Goal: Task Accomplishment & Management: Use online tool/utility

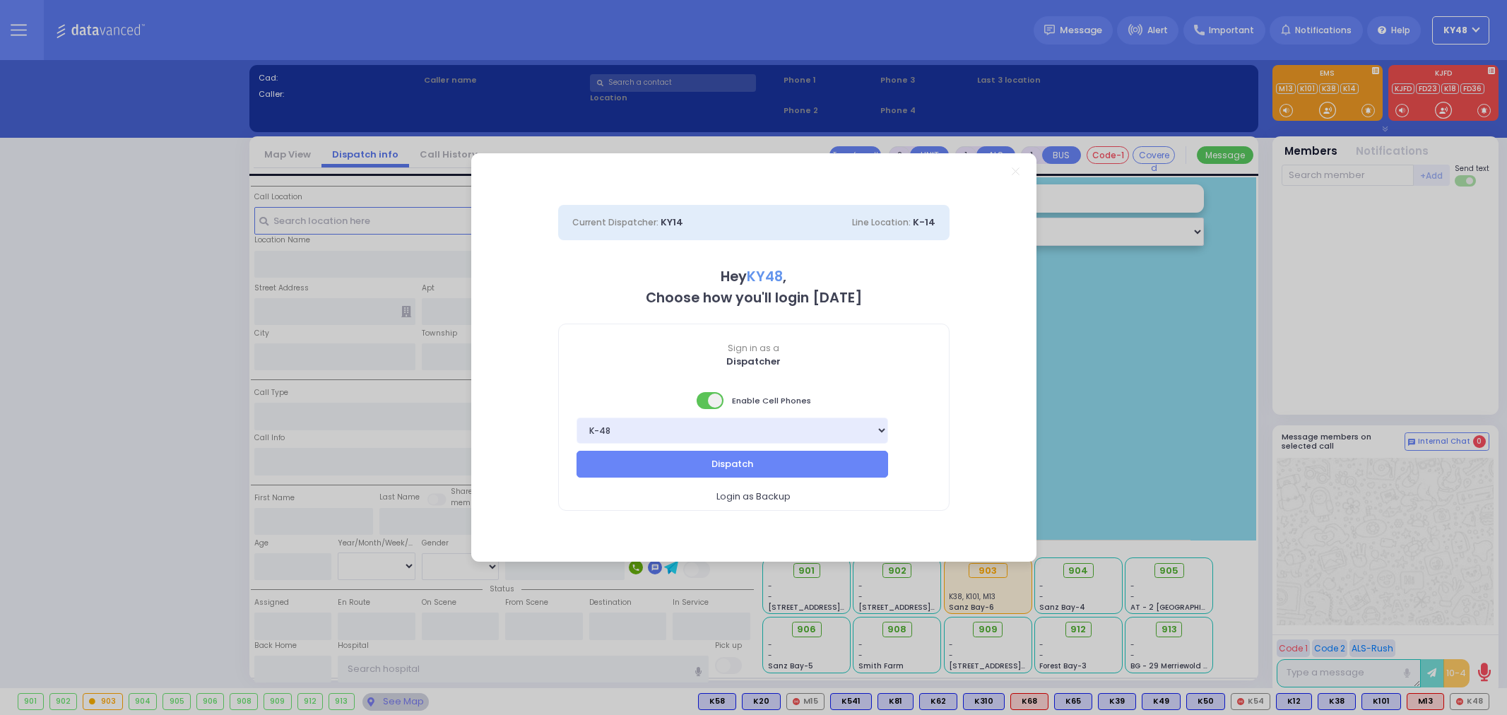
select select "13"
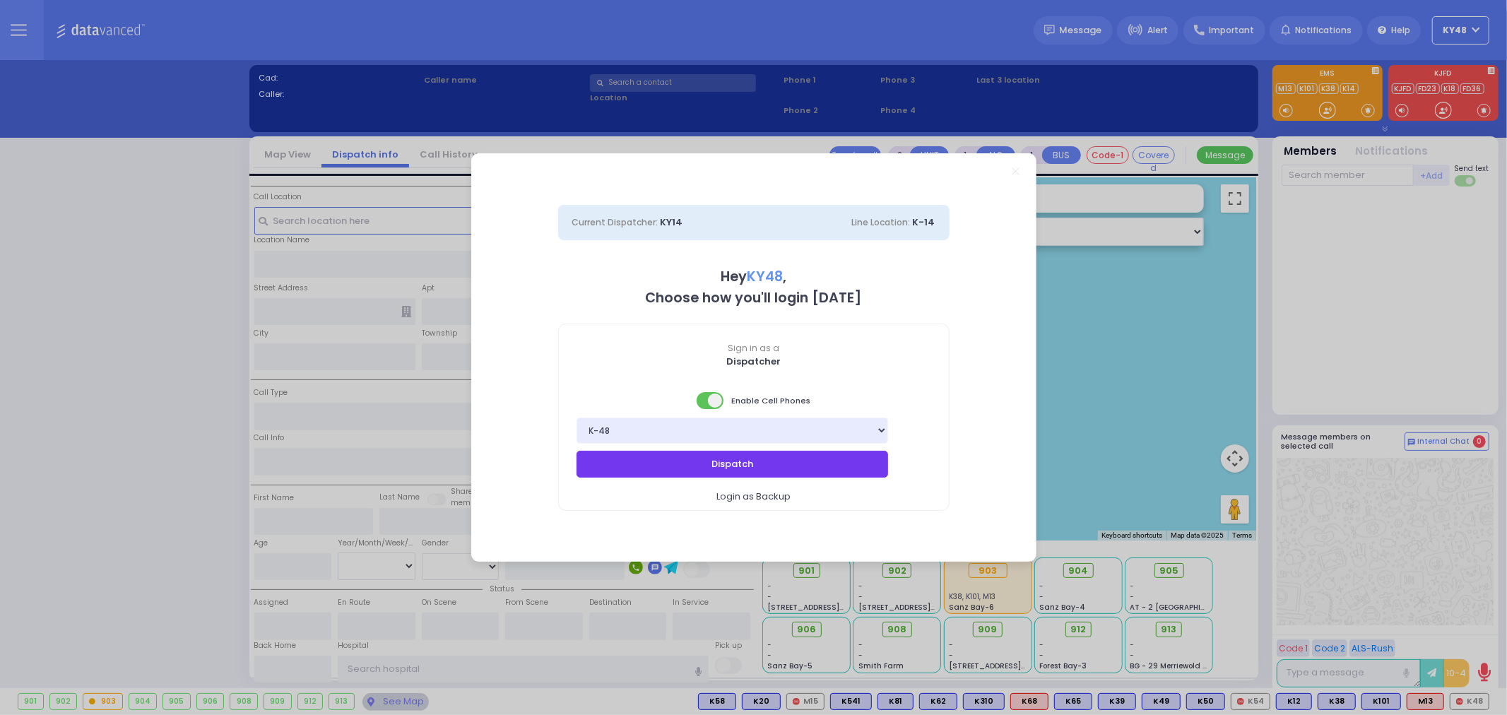
click at [681, 466] on button "Dispatch" at bounding box center [733, 464] width 312 height 27
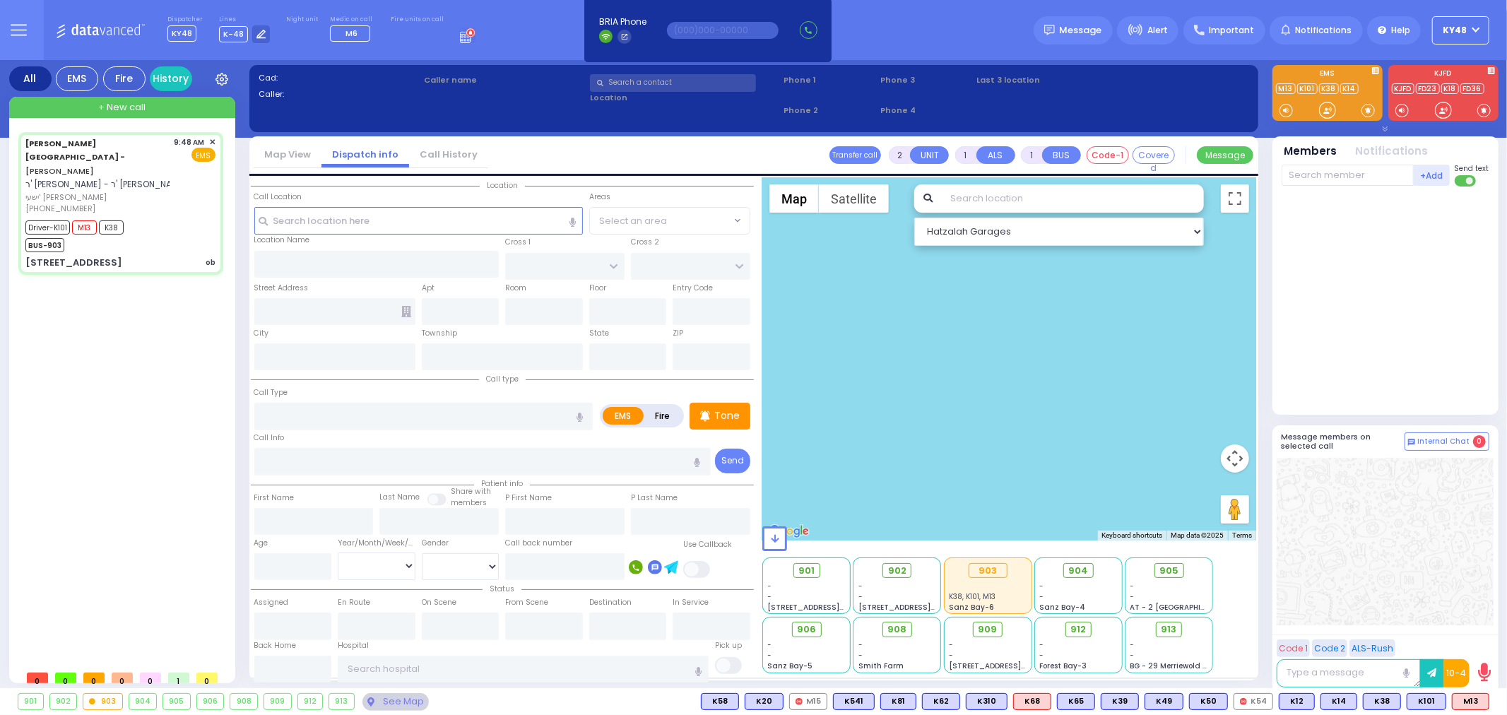
type input "6"
select select
type input "ob"
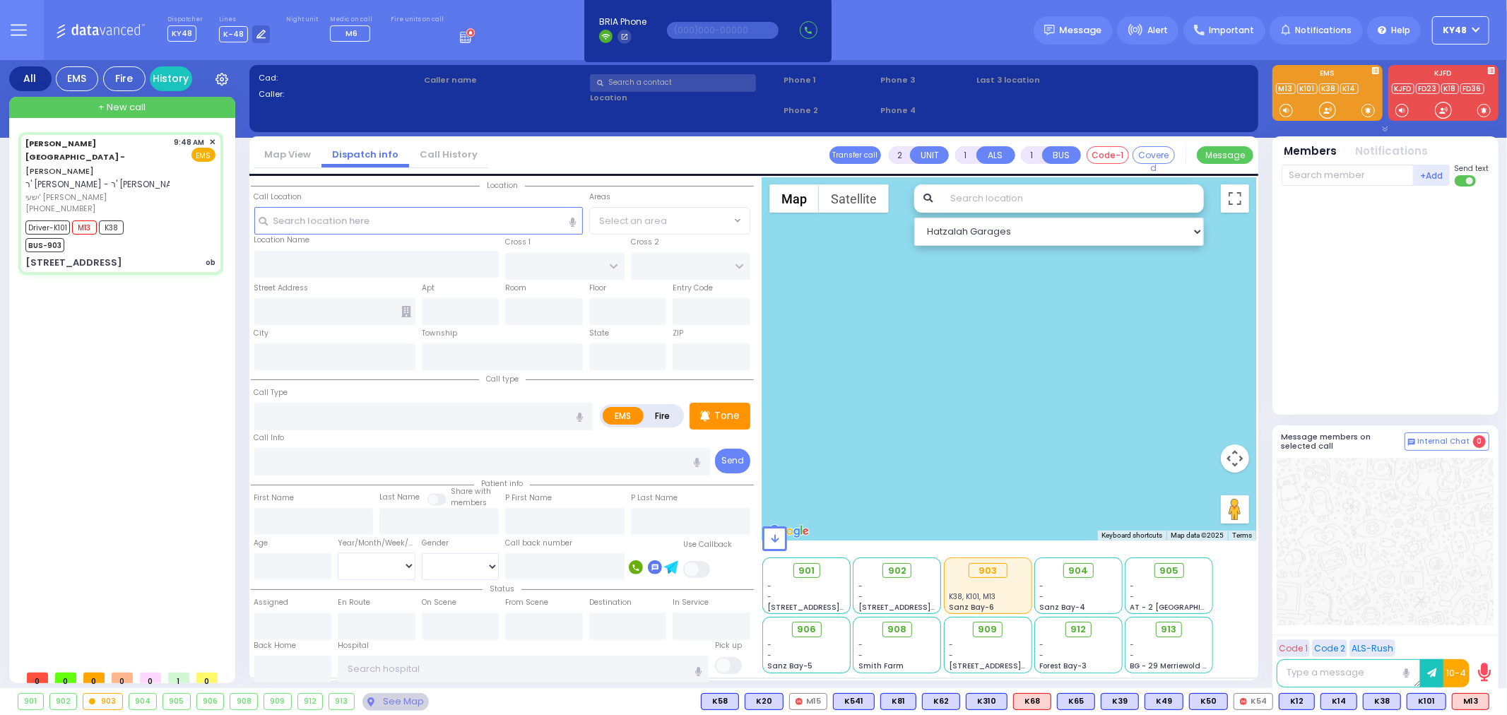
radio input "true"
type input "YESHAYA JACOB"
type input "BIENER"
type input "Unknown"
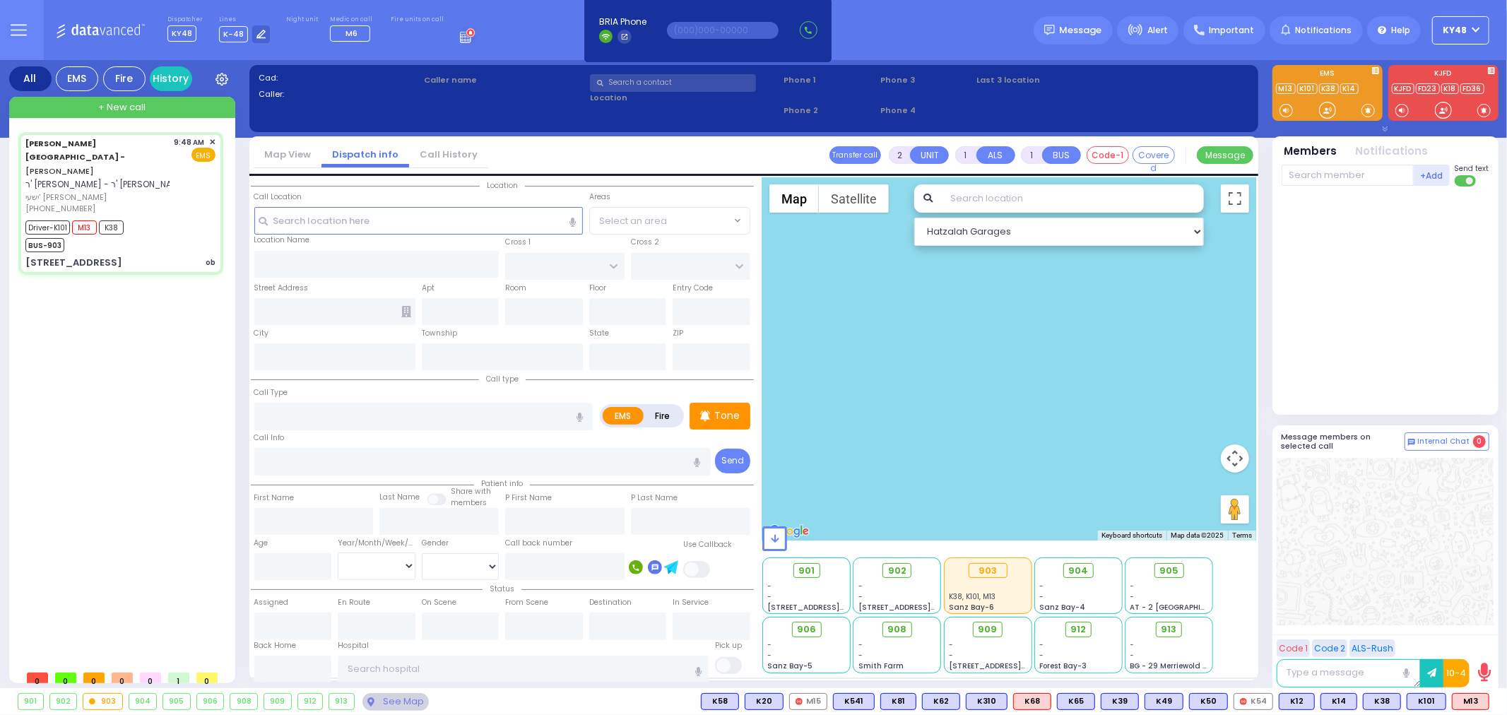
select select "Year"
type input "09:48"
type input "09:51"
type input "09:52"
type input "10:01"
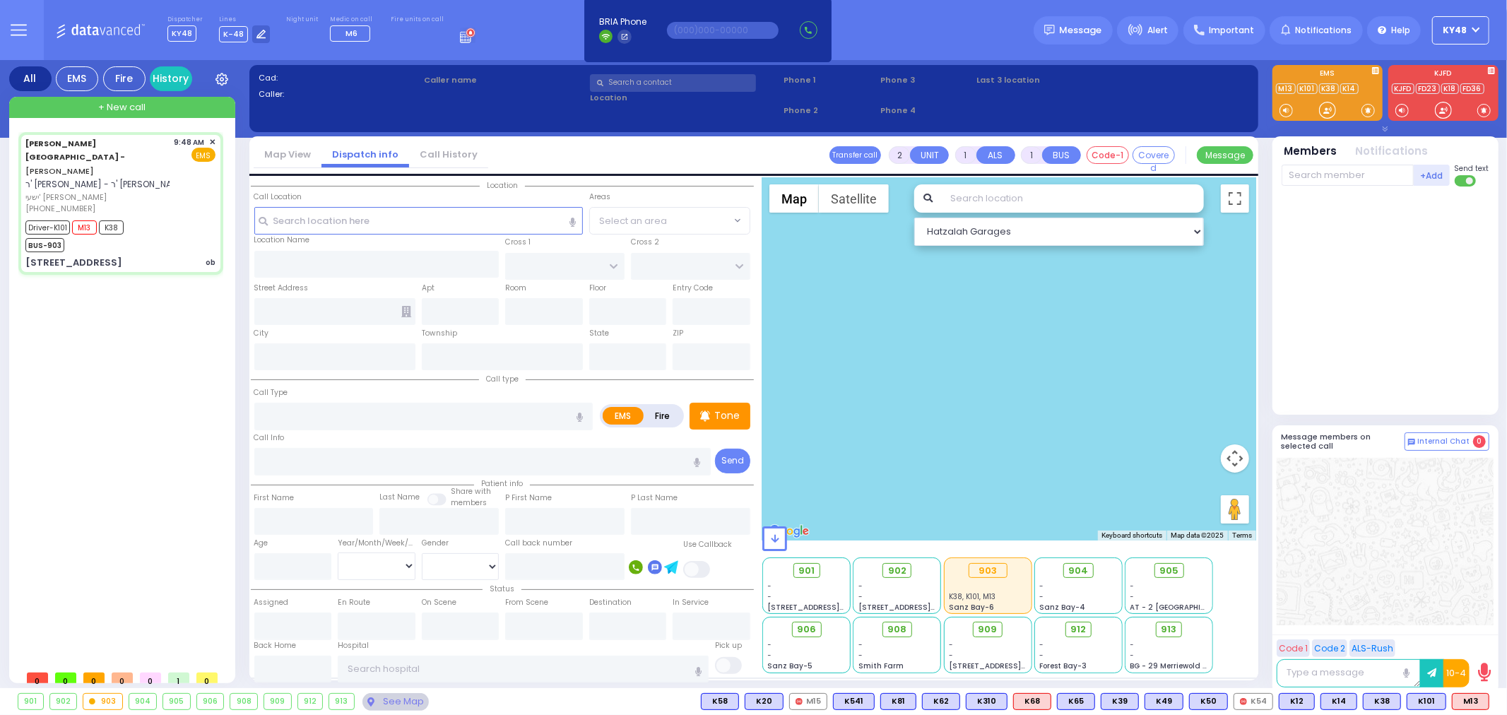
type input "[GEOGRAPHIC_DATA]"
type input "49 49 Forest Road"
select select "Hatzalah Garages"
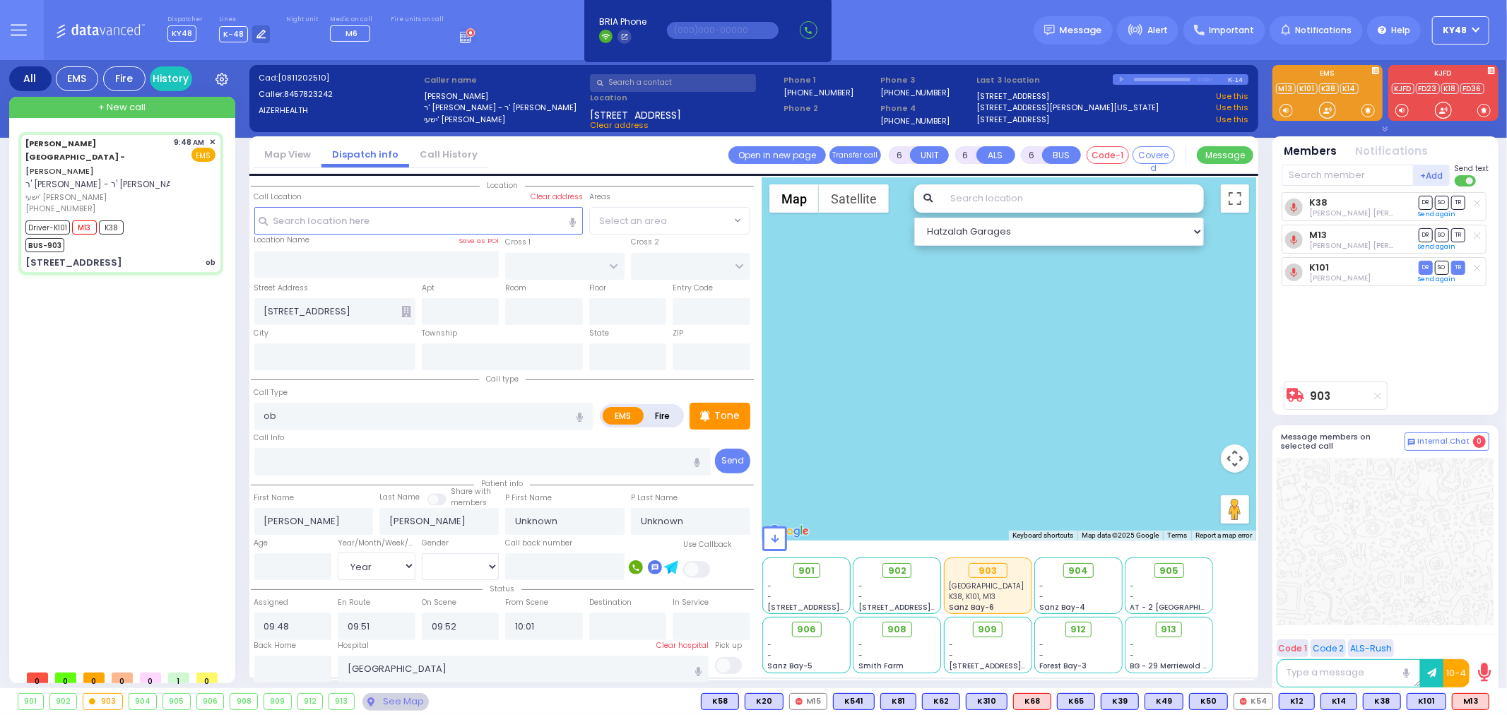
select select
radio input "true"
select select "Year"
select select "Hatzalah Garages"
select select
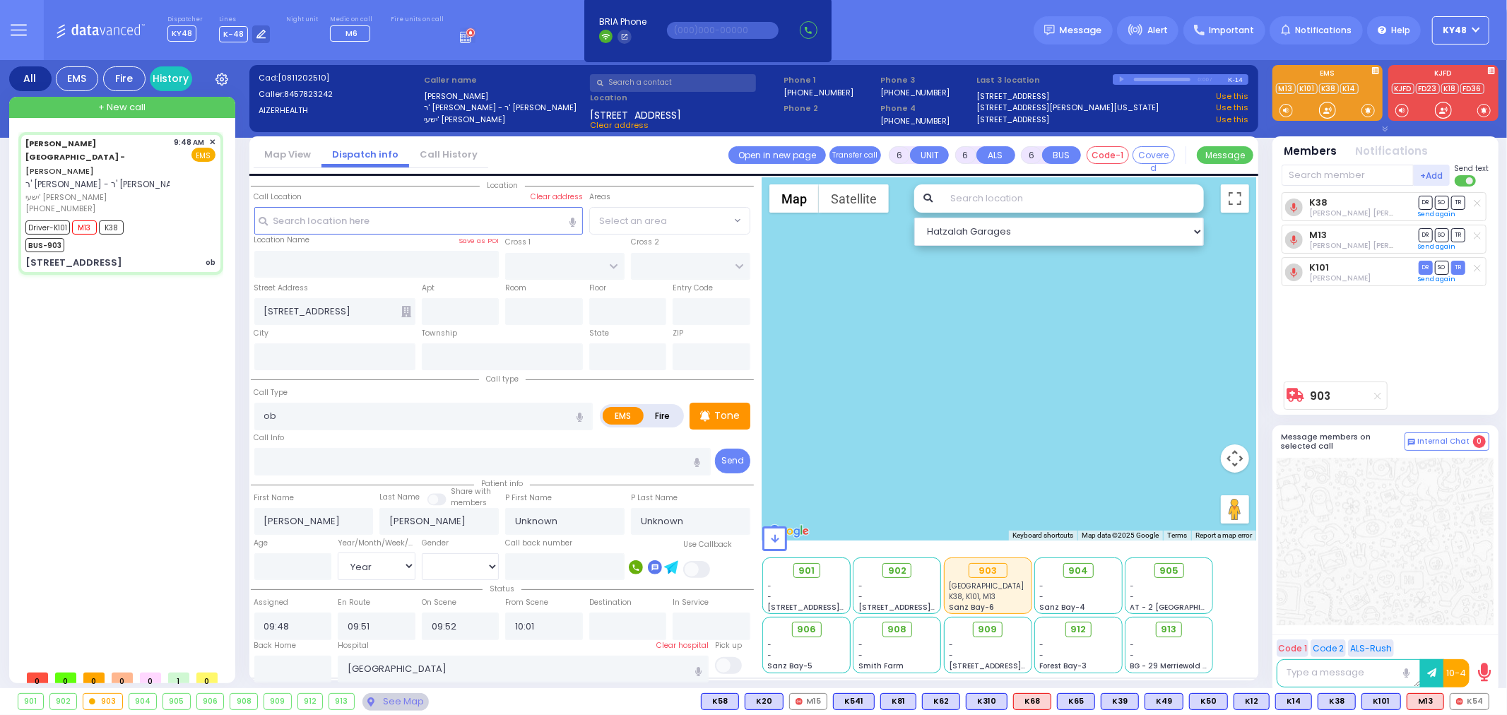
radio input "true"
type input "Faigy"
type input "Biener"
type input "22"
select select "Year"
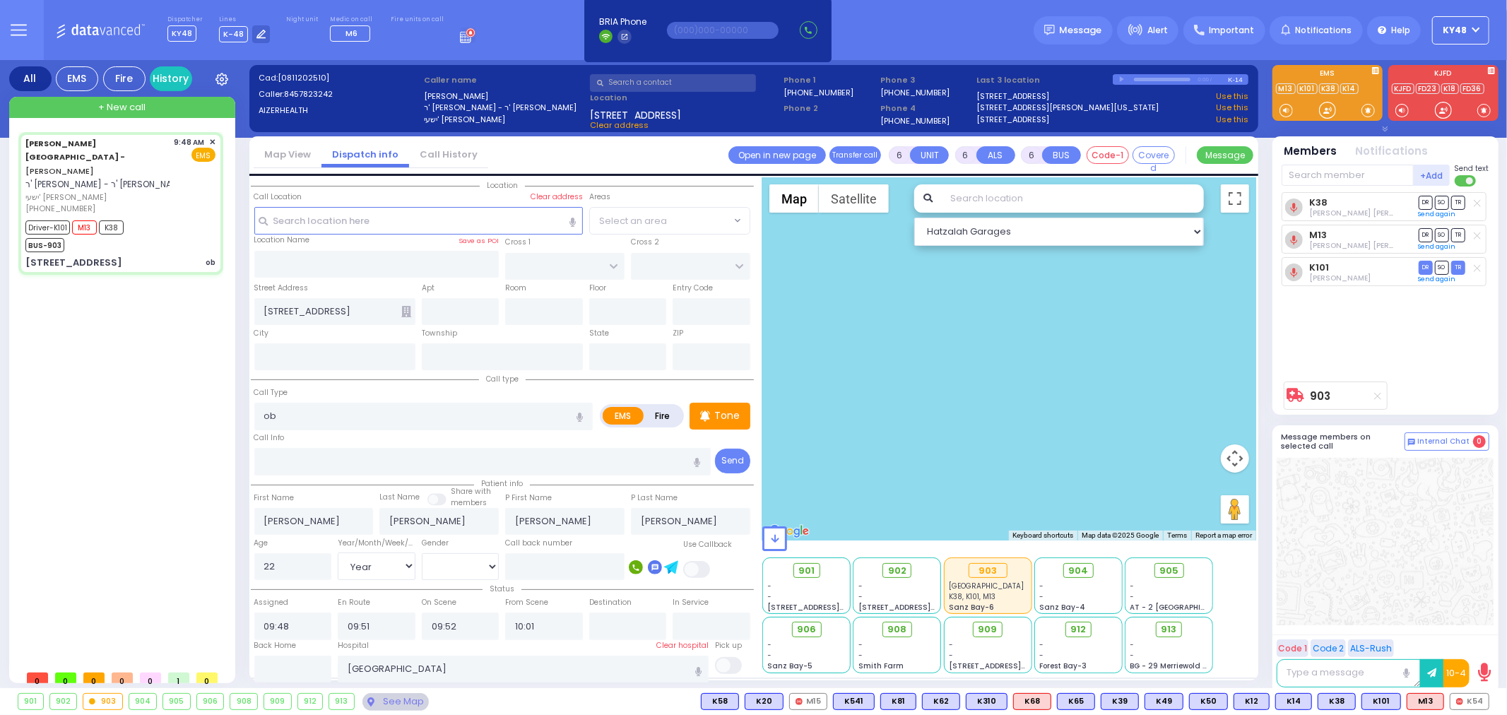
select select "Hatzalah Garages"
select select
radio input "true"
select select "Year"
select select "[DEMOGRAPHIC_DATA]"
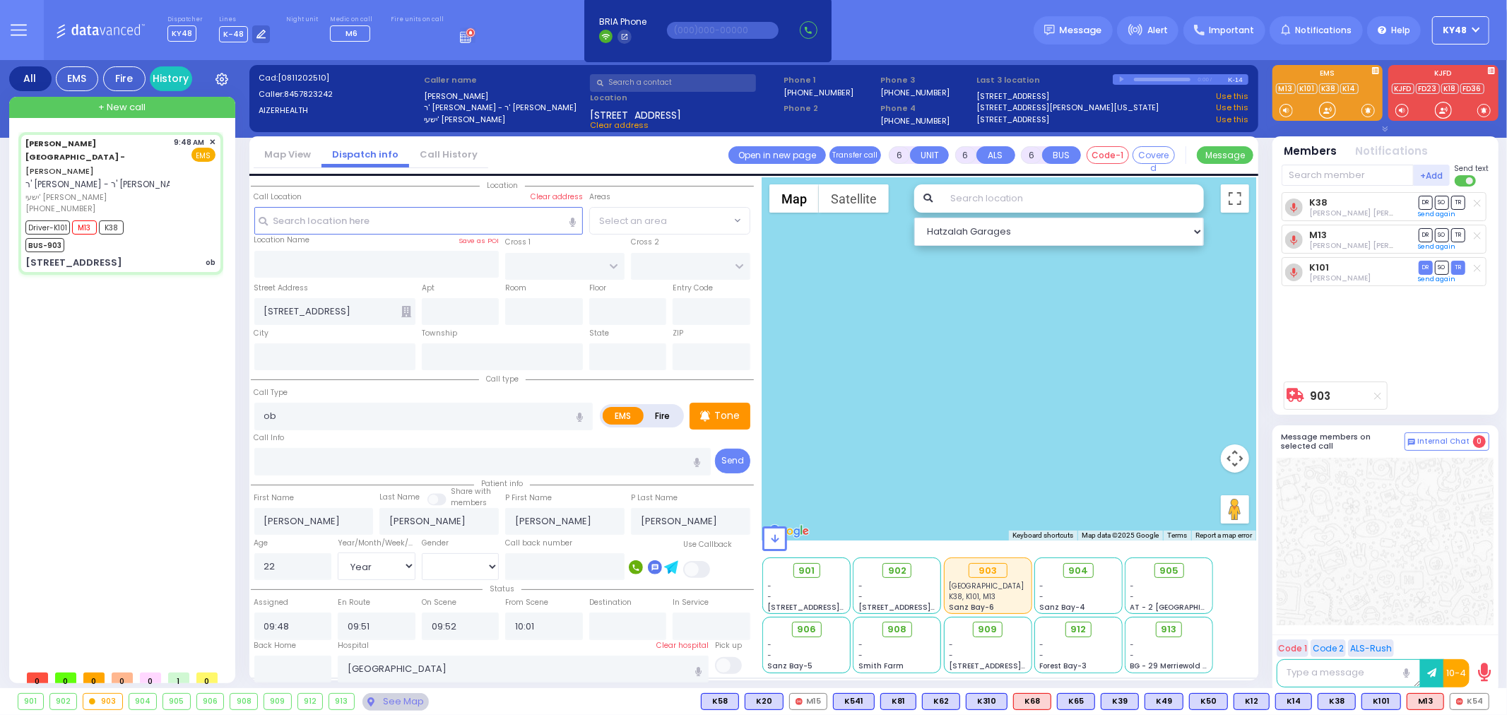
select select "Hatzalah Garages"
select select
radio input "true"
select select "Year"
select select "[DEMOGRAPHIC_DATA]"
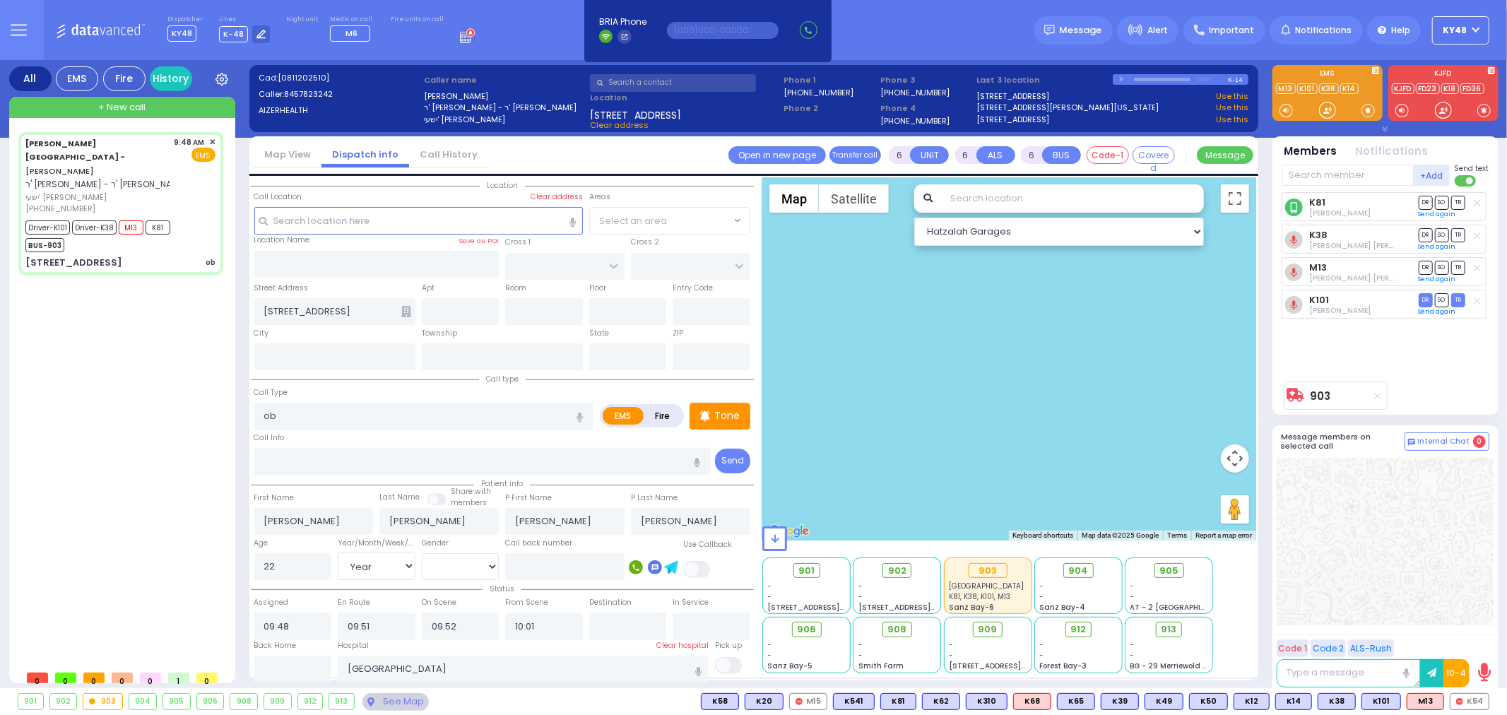
select select "Hatzalah Garages"
select select
radio input "true"
select select "Year"
select select "[DEMOGRAPHIC_DATA]"
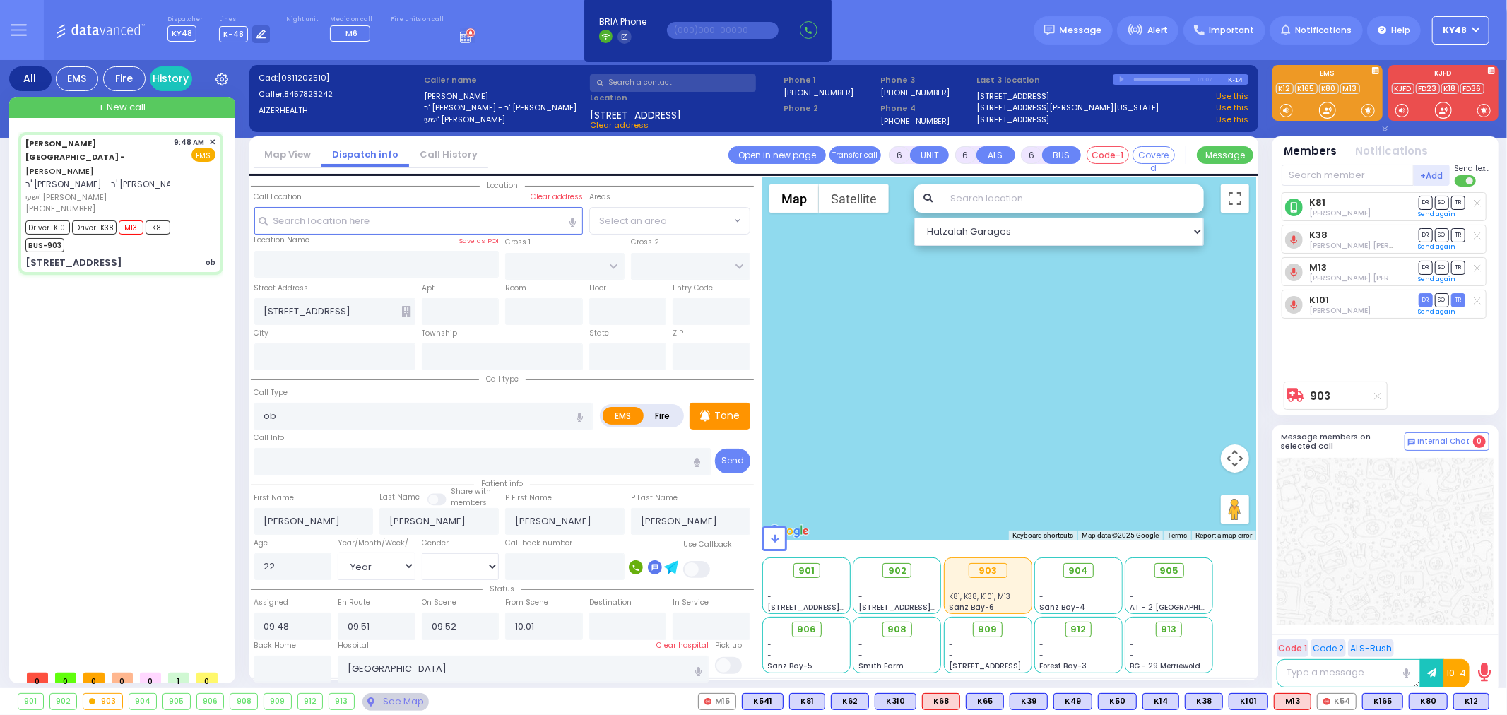
select select
radio input "true"
select select "Year"
select select "[DEMOGRAPHIC_DATA]"
select select
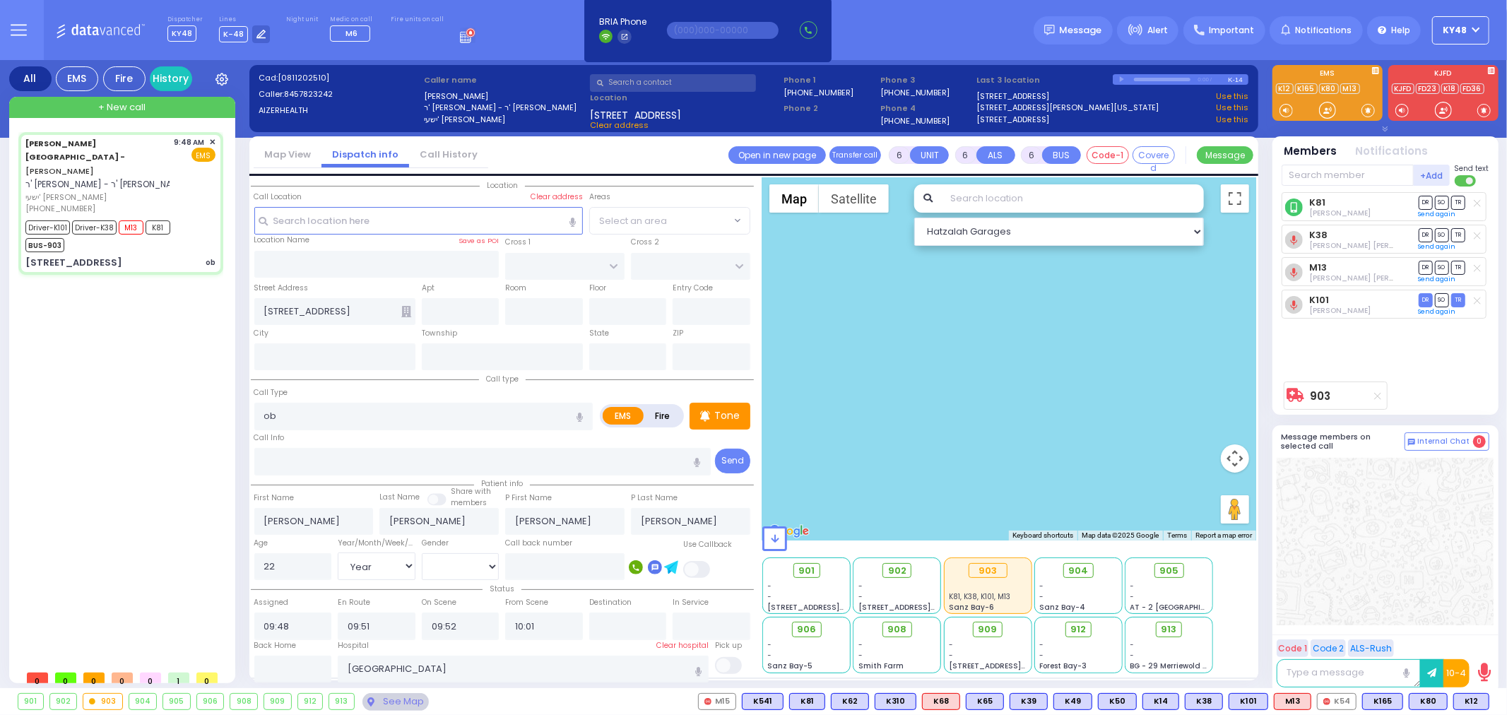
radio input "true"
select select "Year"
select select "[DEMOGRAPHIC_DATA]"
select select
radio input "true"
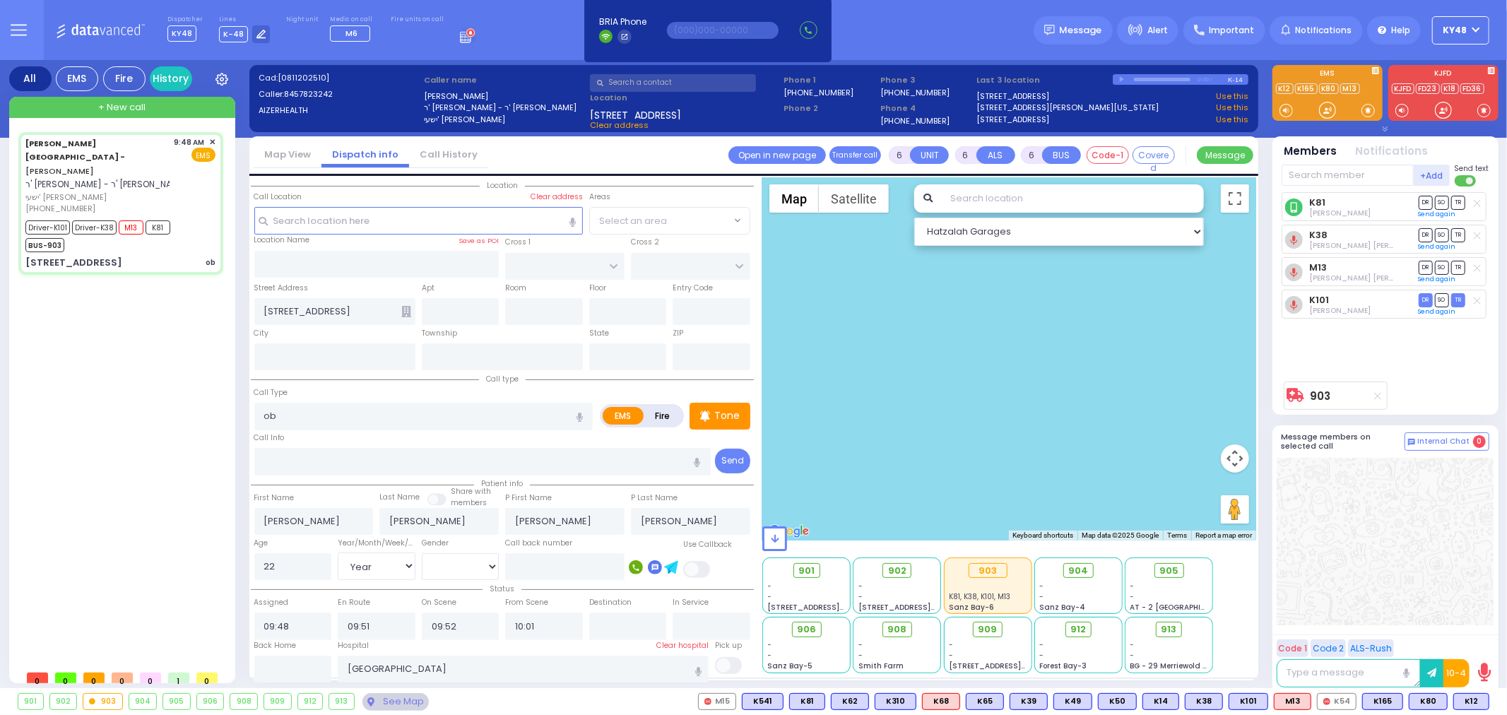
select select "Year"
select select "[DEMOGRAPHIC_DATA]"
select select "Hatzalah Garages"
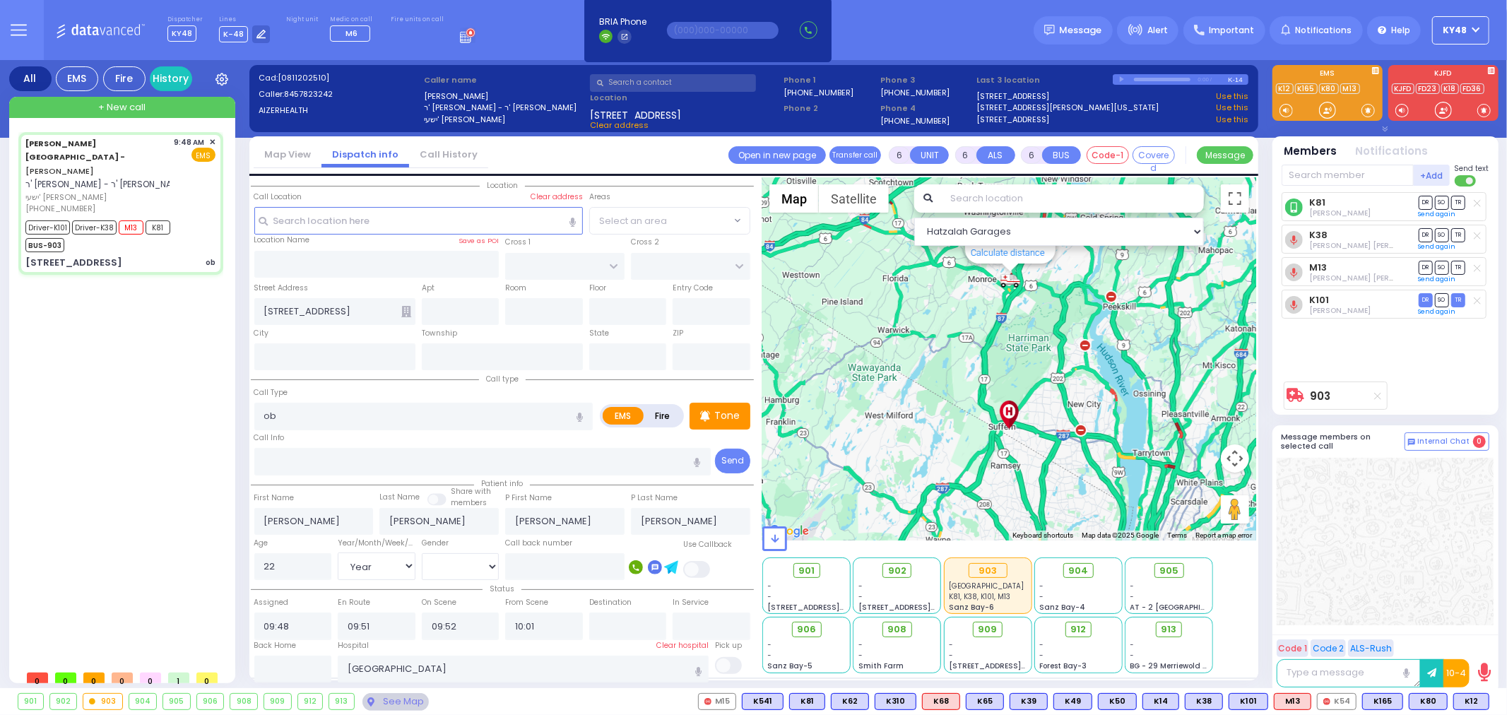
select select
radio input "true"
select select "Year"
select select "[DEMOGRAPHIC_DATA]"
select select "Hatzalah Garages"
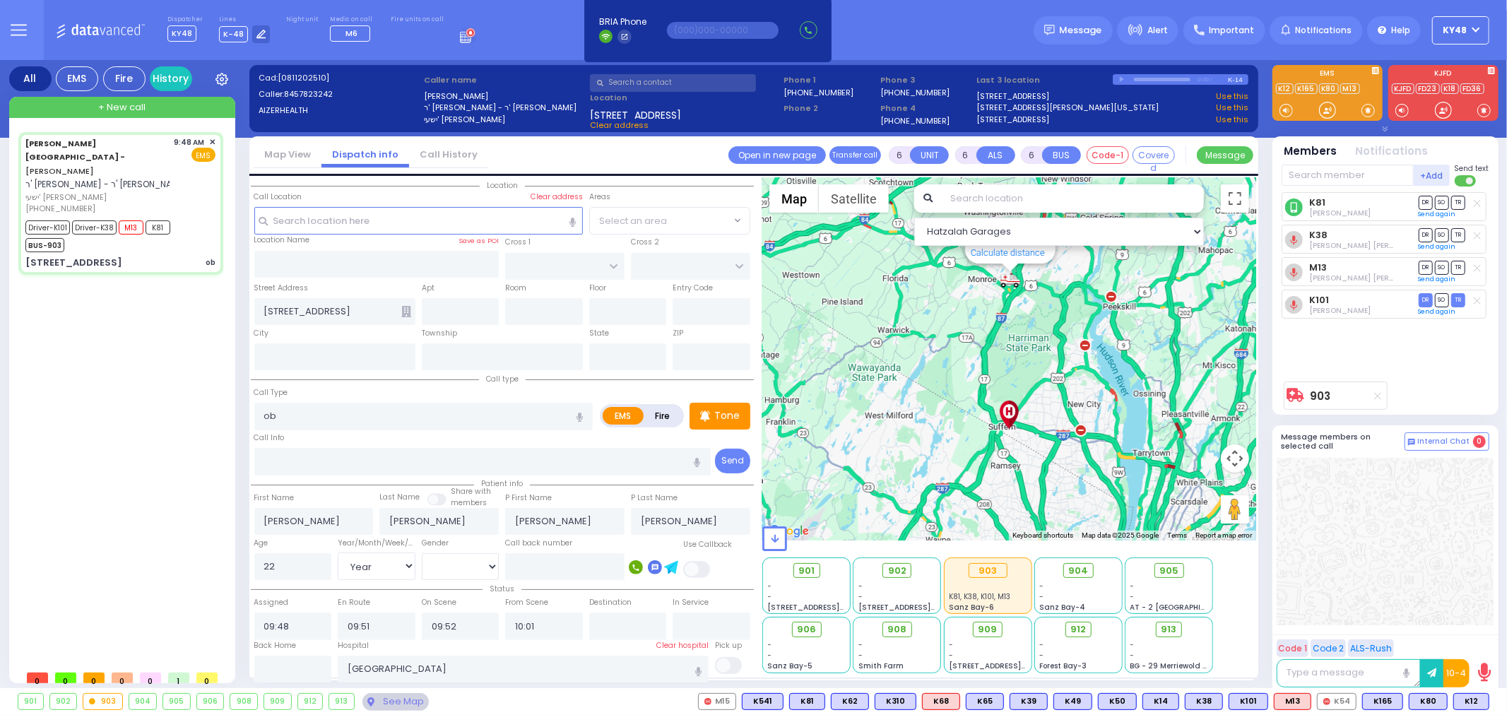
select select
radio input "true"
select select "Year"
select select "[DEMOGRAPHIC_DATA]"
select select
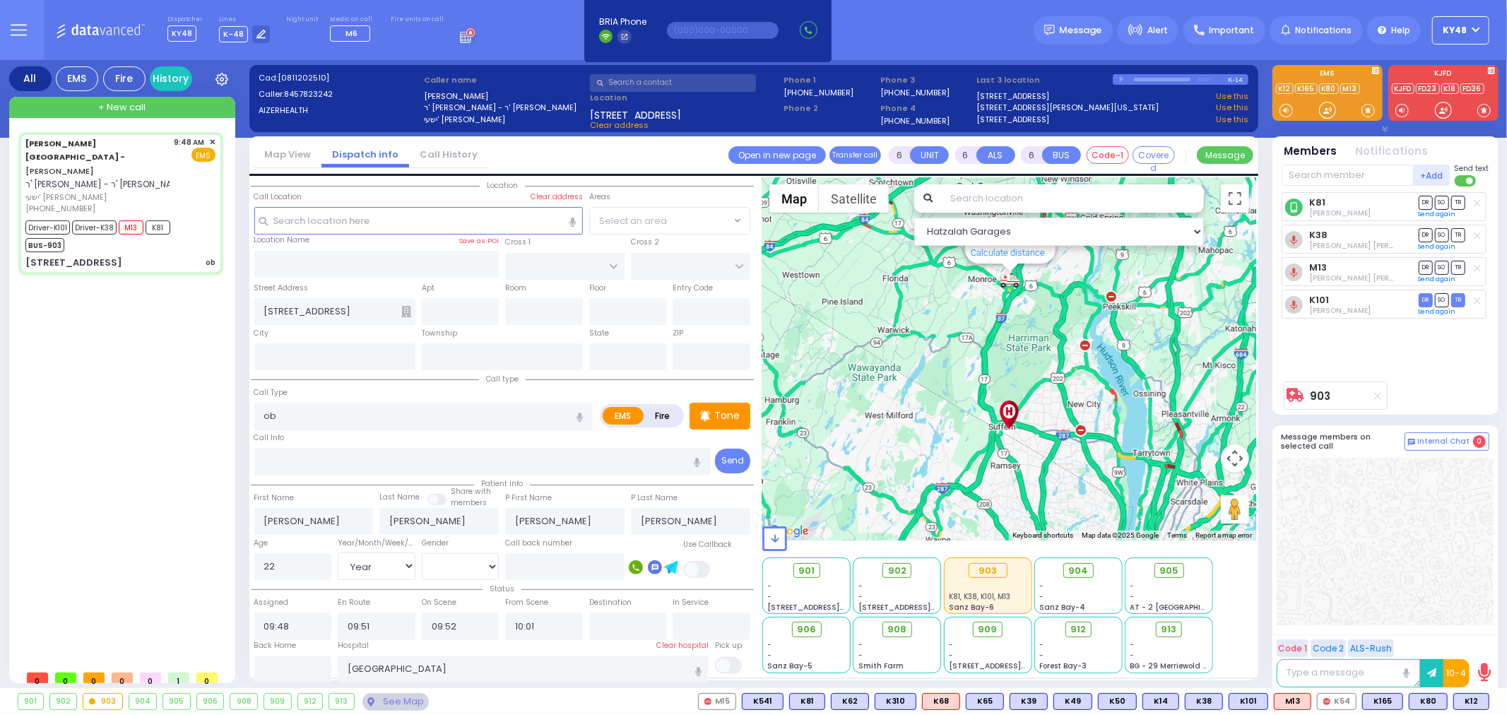
radio input "true"
select select "Year"
select select "[DEMOGRAPHIC_DATA]"
select select
radio input "true"
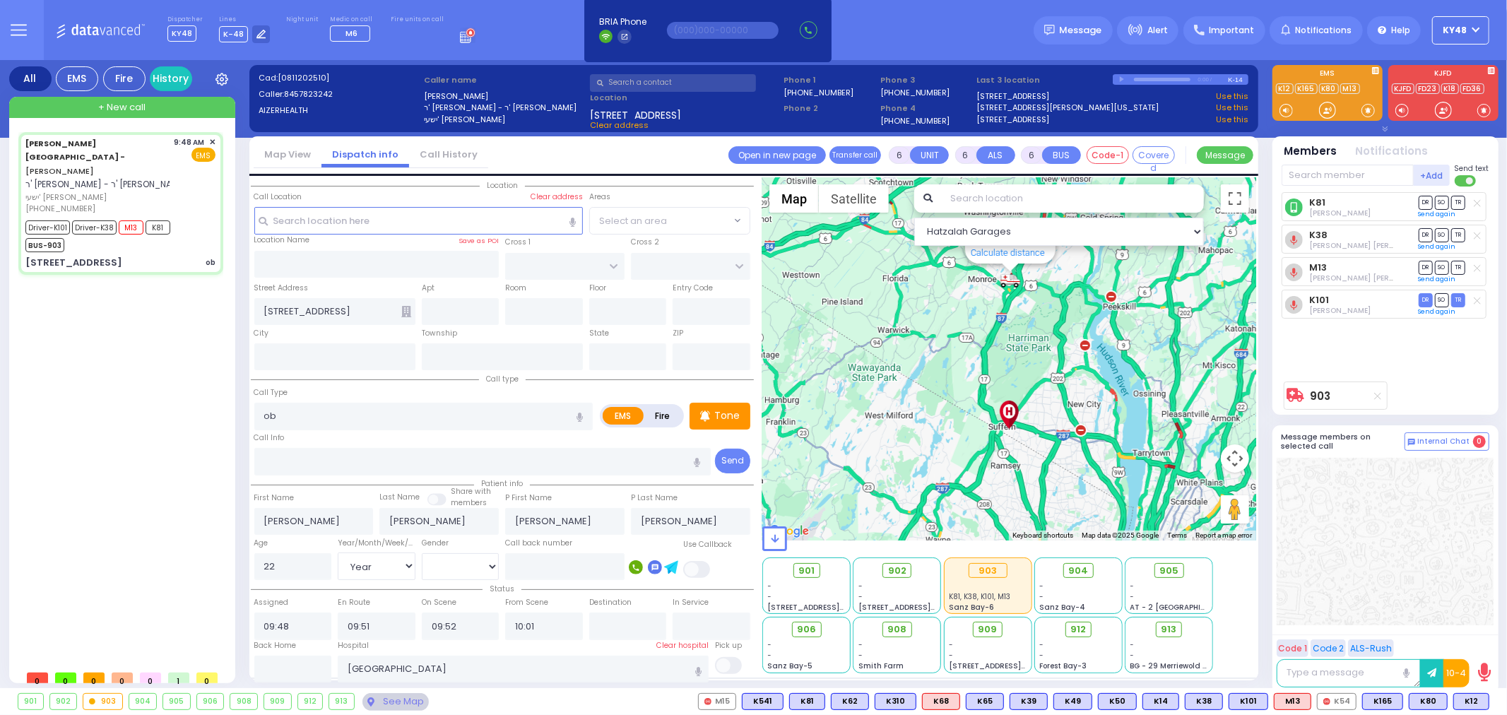
select select "Year"
select select "[DEMOGRAPHIC_DATA]"
select select
radio input "true"
select select "Year"
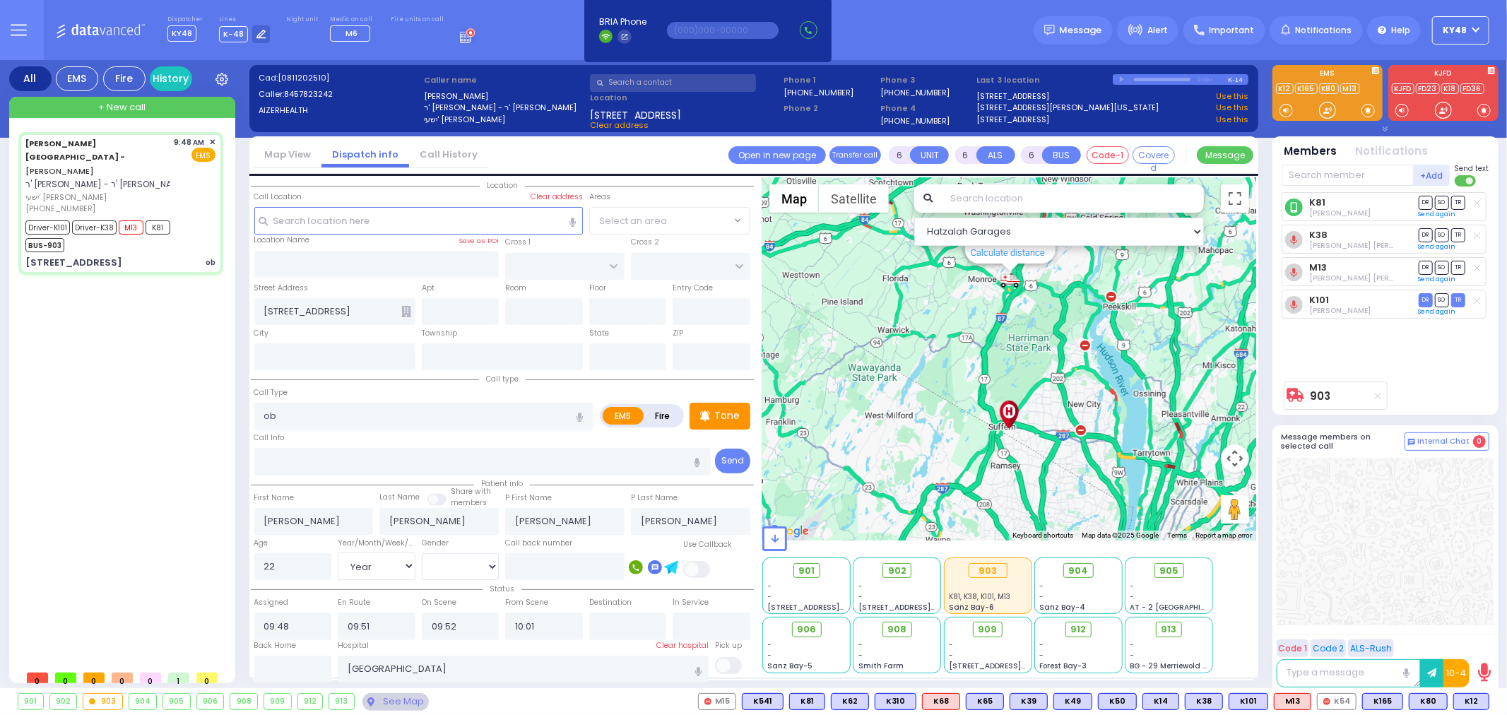
select select "[DEMOGRAPHIC_DATA]"
select select
radio input "true"
select select "Year"
select select "[DEMOGRAPHIC_DATA]"
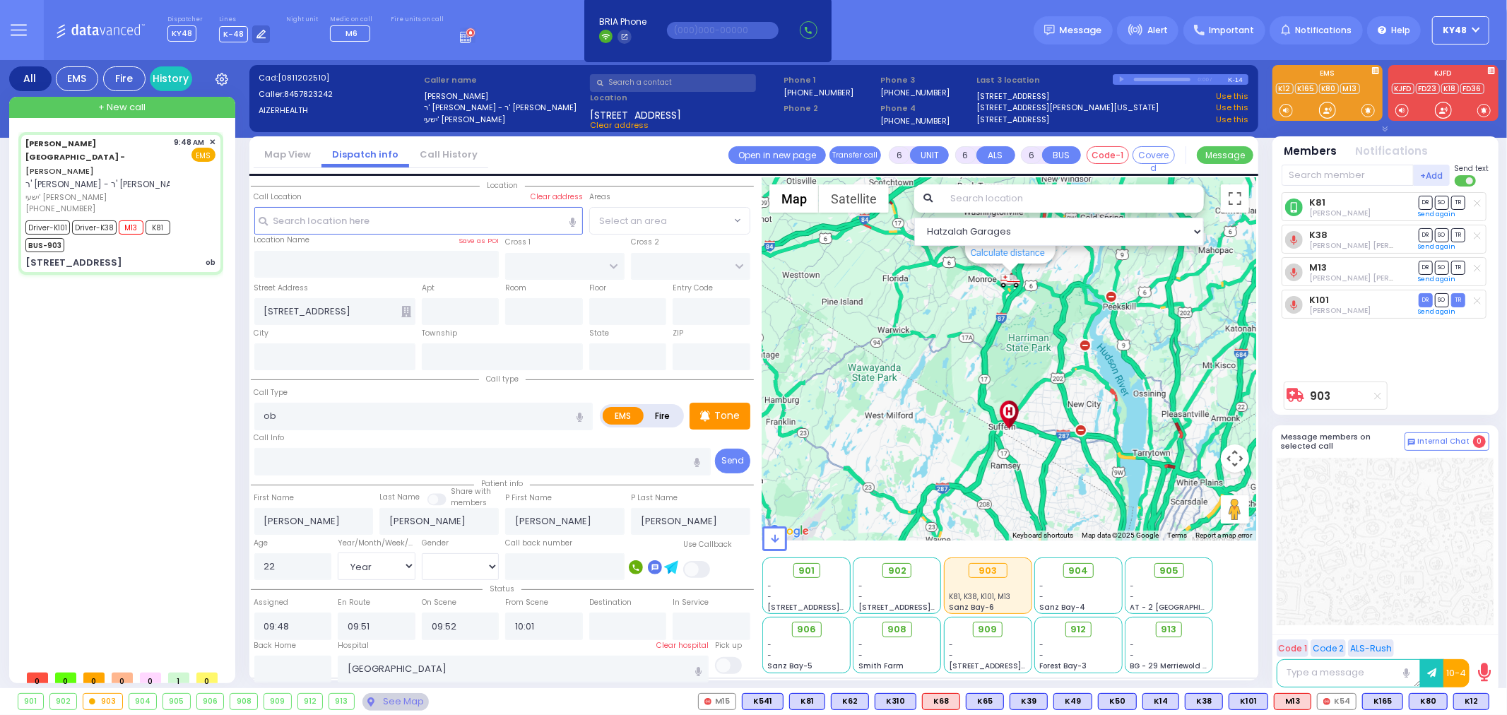
select select
radio input "true"
select select "Year"
select select "[DEMOGRAPHIC_DATA]"
select select
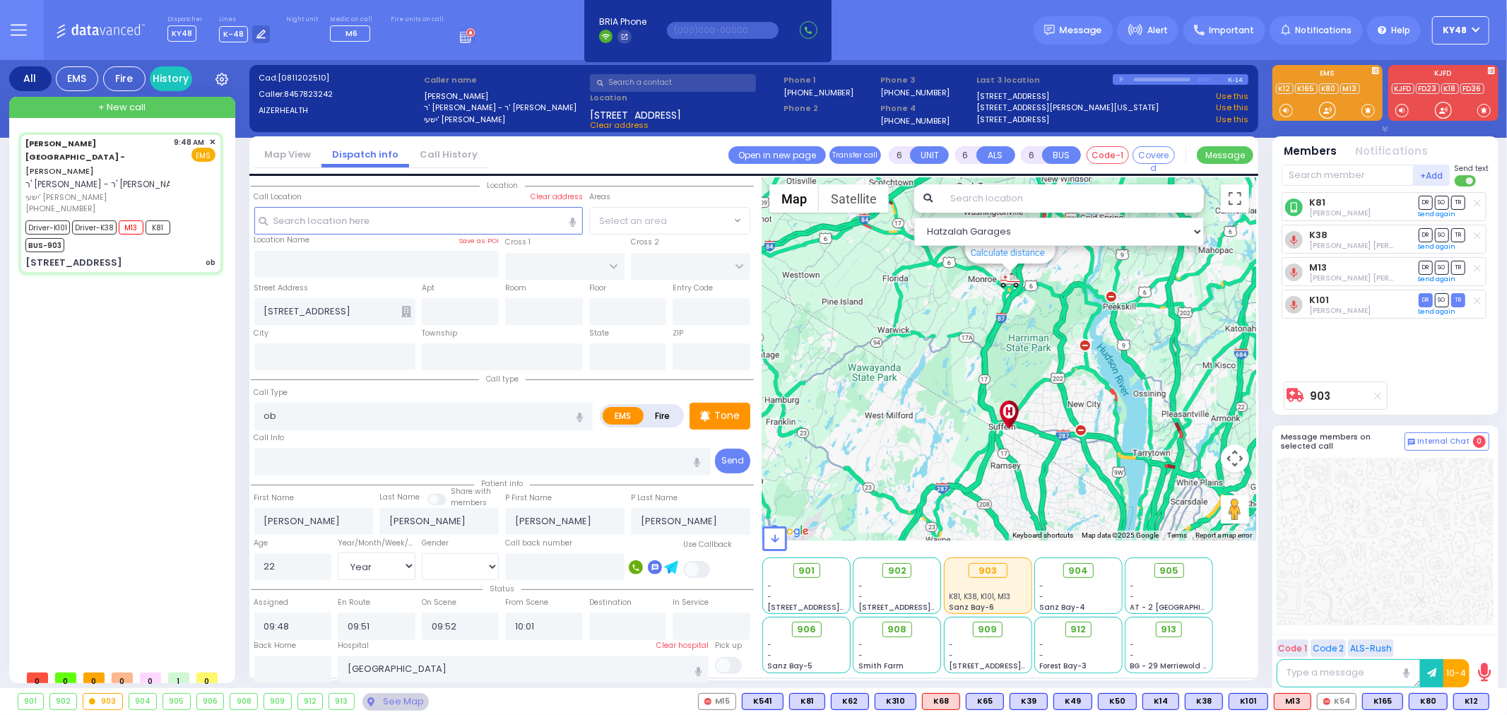
radio input "true"
select select "Year"
select select "[DEMOGRAPHIC_DATA]"
select select "Hatzalah Garages"
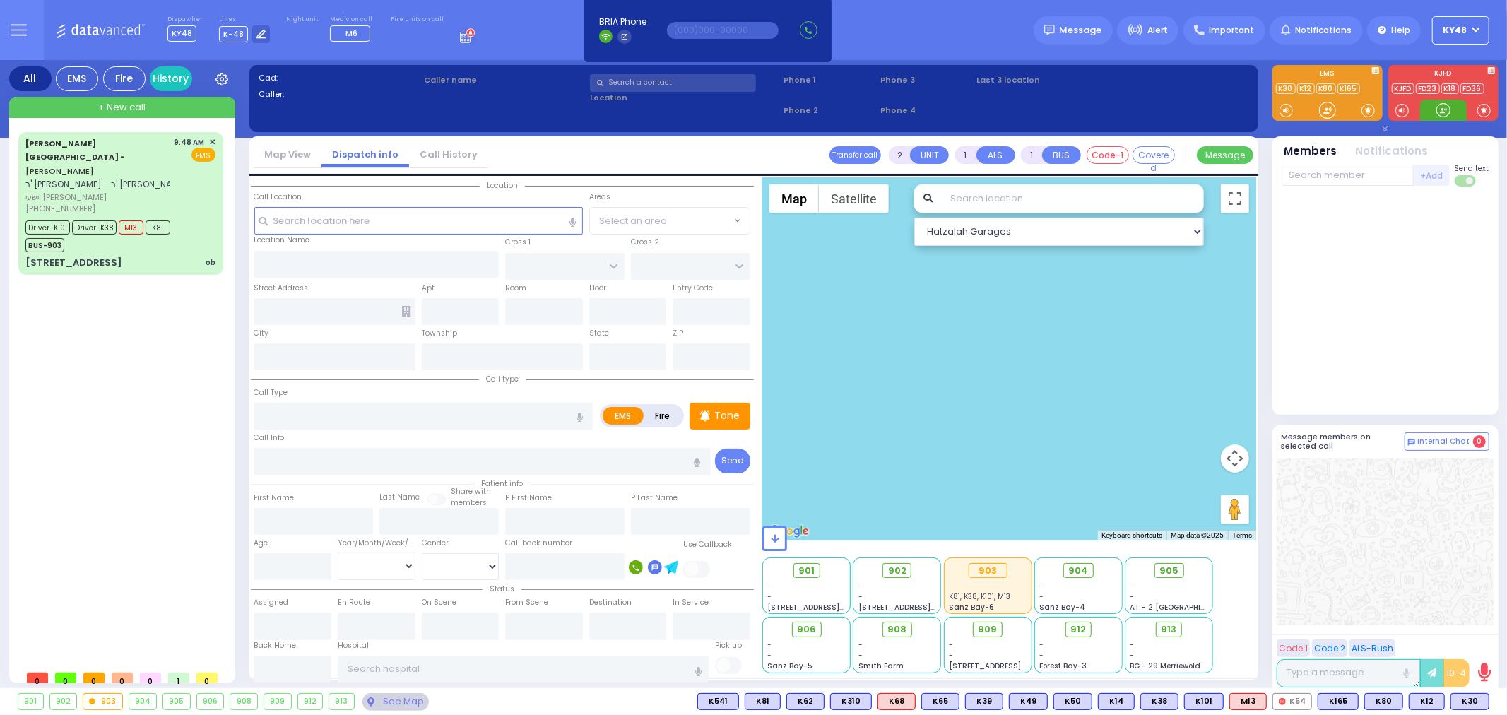
select select
radio input "true"
select select
type input "10:17"
select select
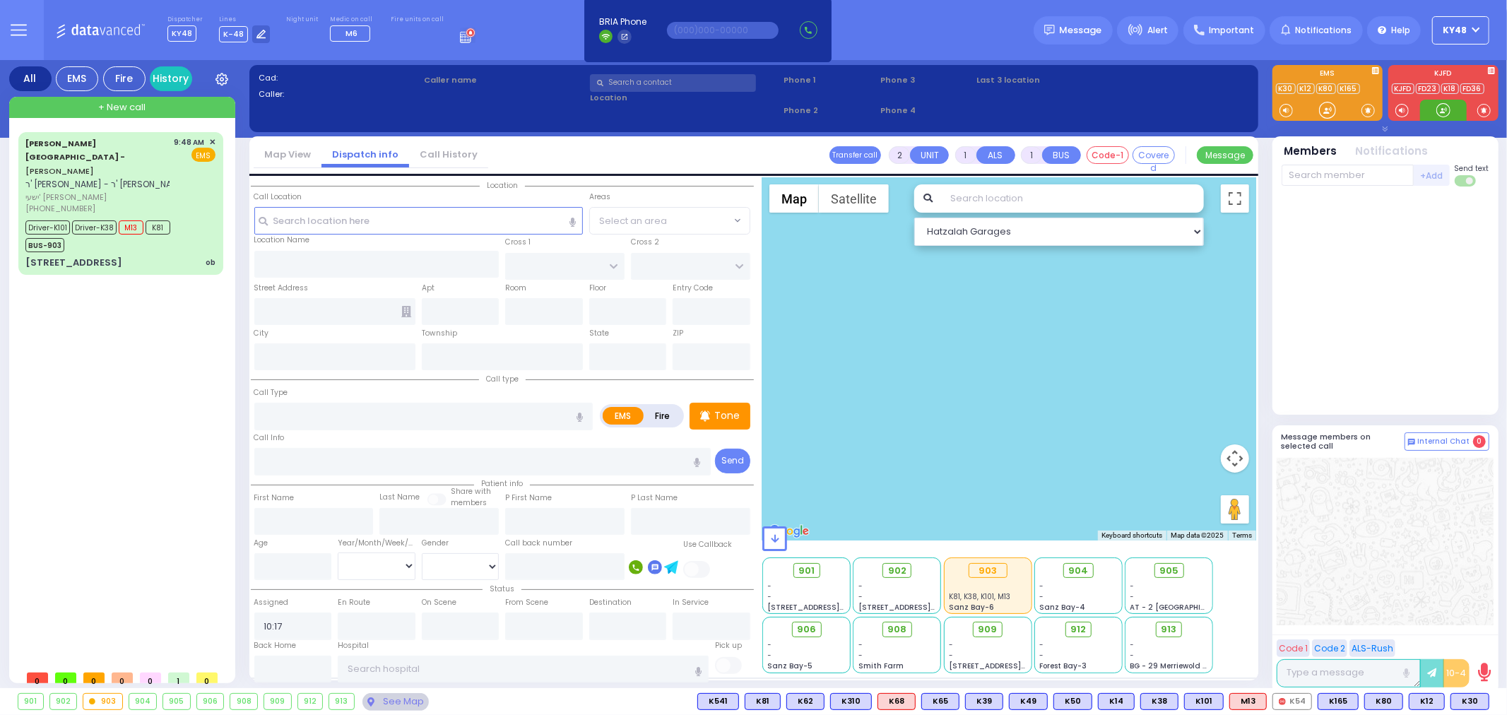
radio input "true"
select select
radio input "true"
select select
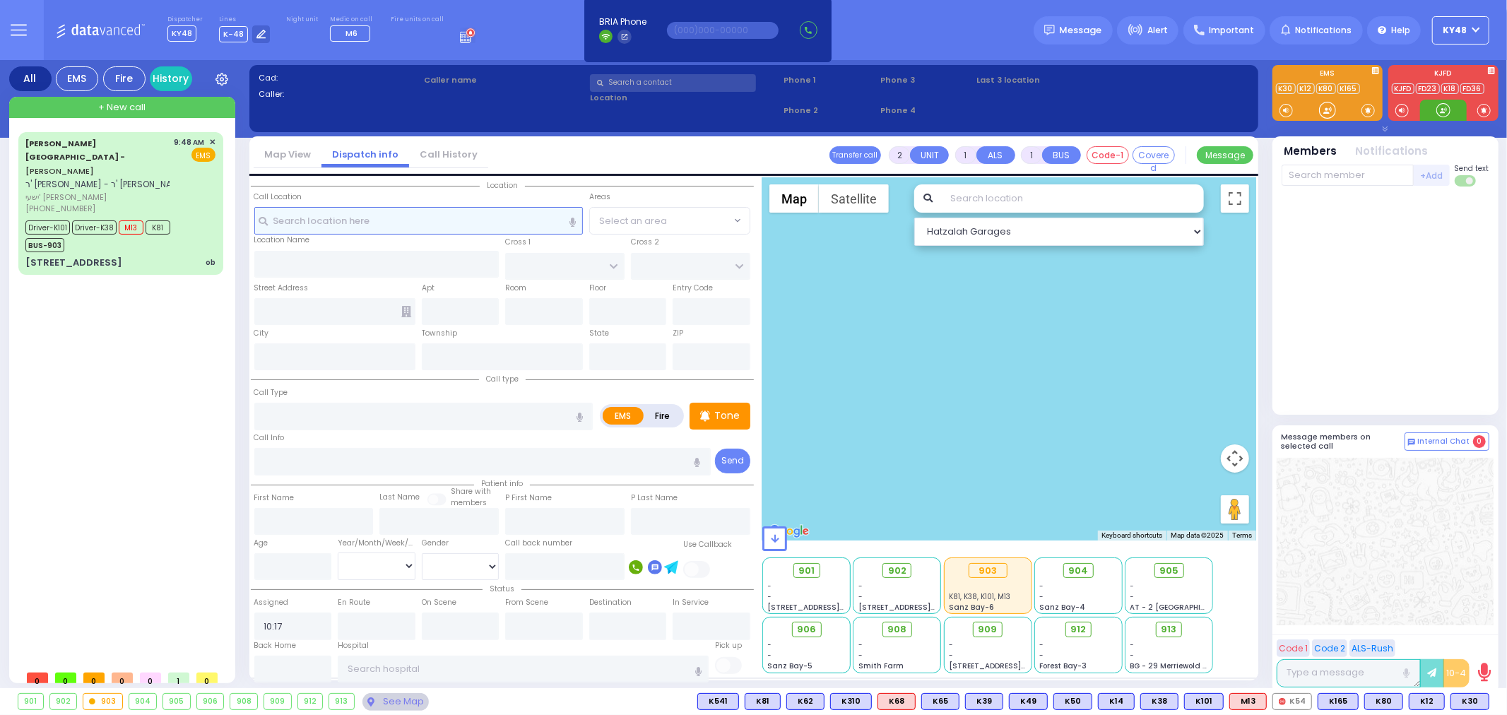
select select "Hatzalah Garages"
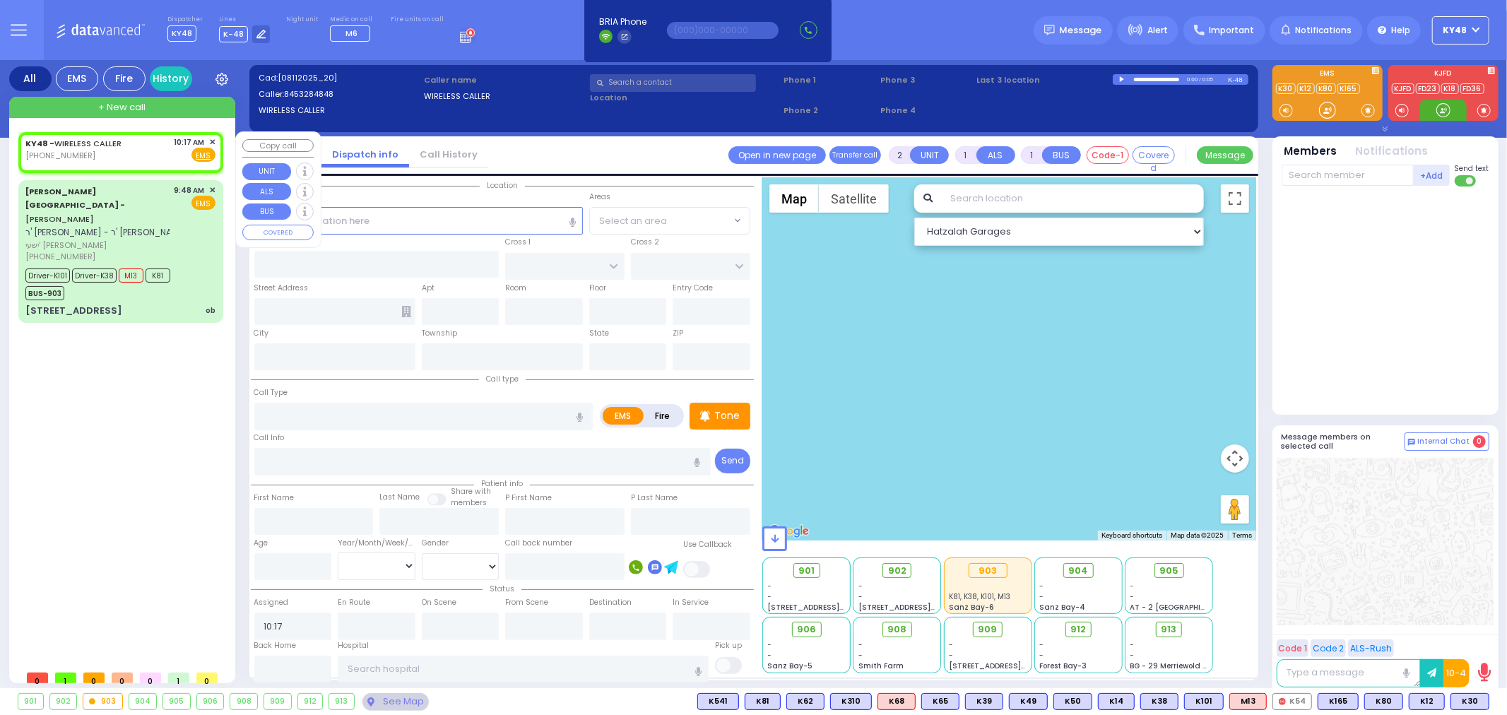
click at [212, 141] on span "✕" at bounding box center [212, 142] width 6 height 12
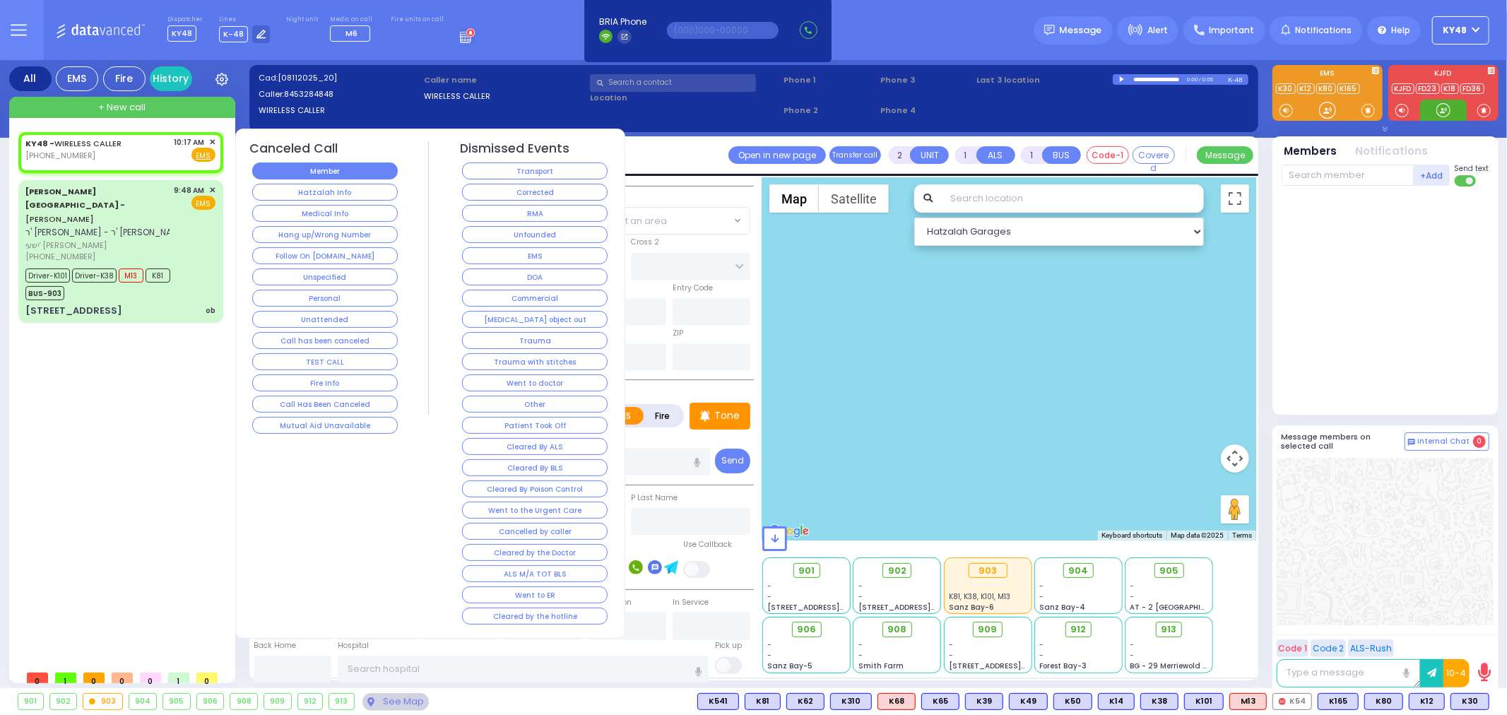
click at [292, 167] on button "Member" at bounding box center [325, 171] width 146 height 17
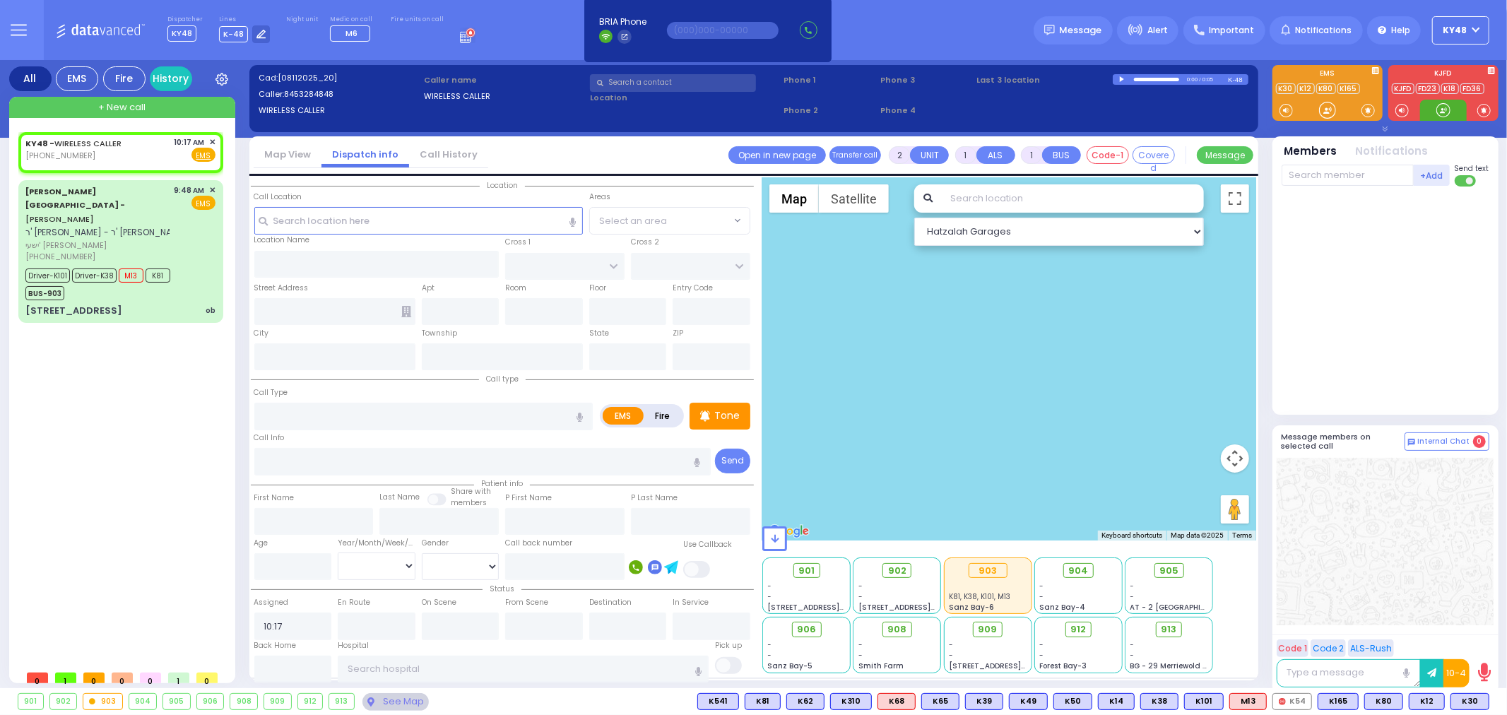
select select
radio input "true"
select select
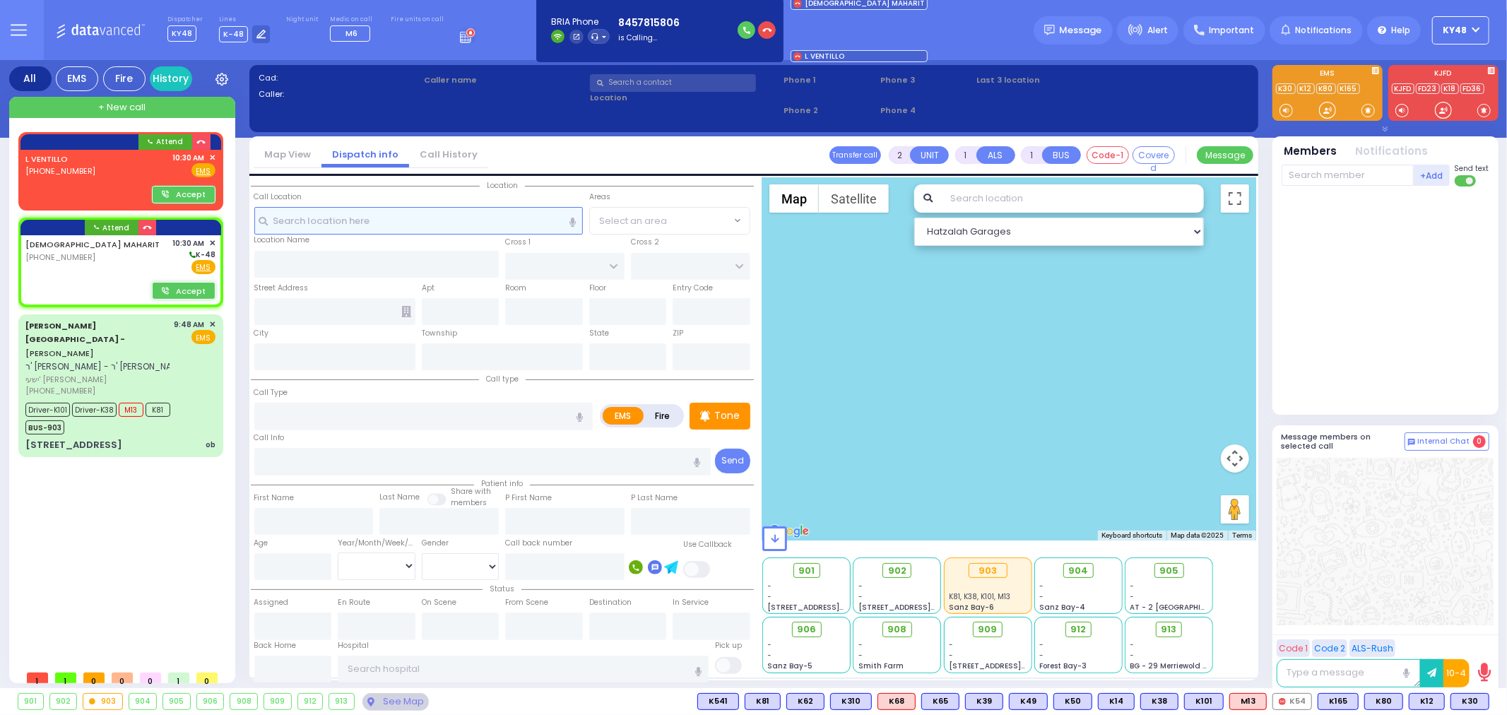
select select
radio input "true"
select select
type input "10:30"
select select "Hatzalah Garages"
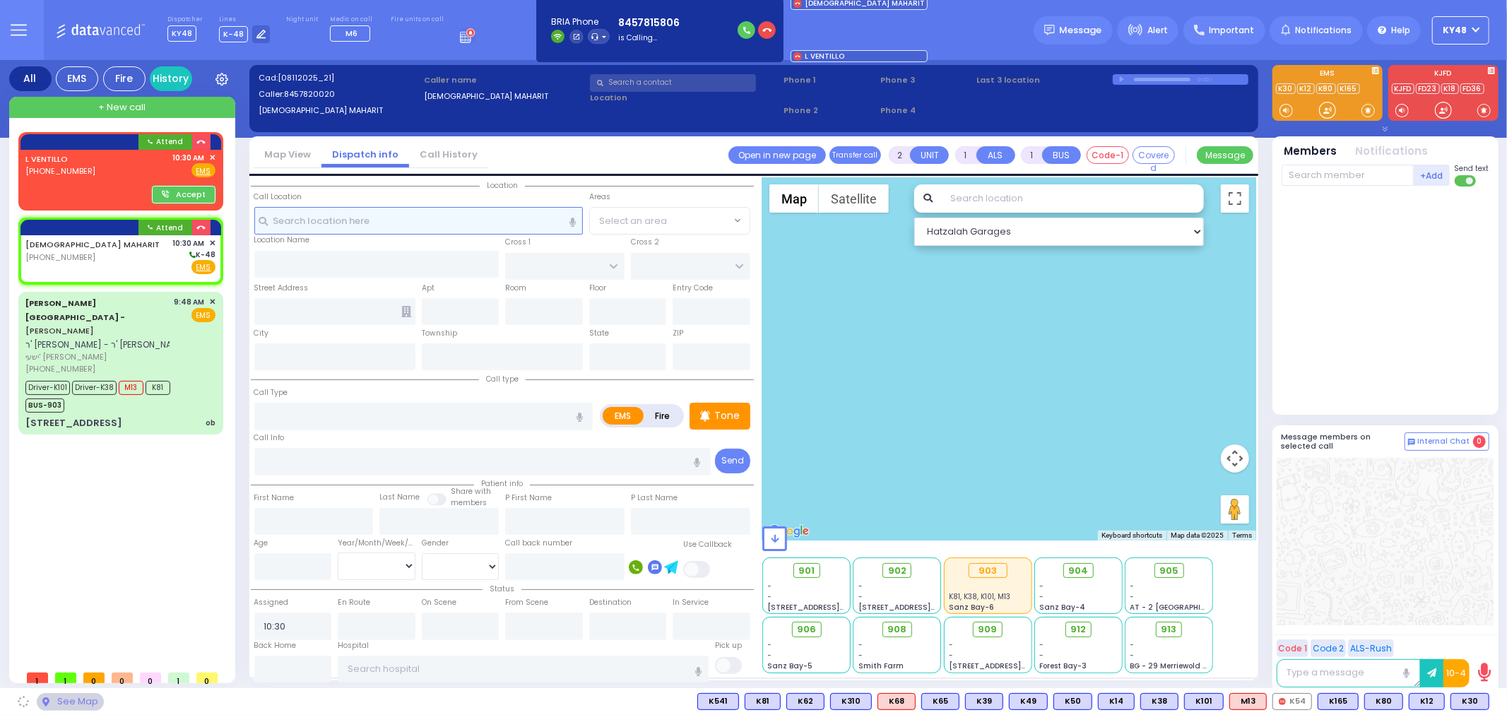
select select
radio input "true"
select select
select select "Hatzalah Garages"
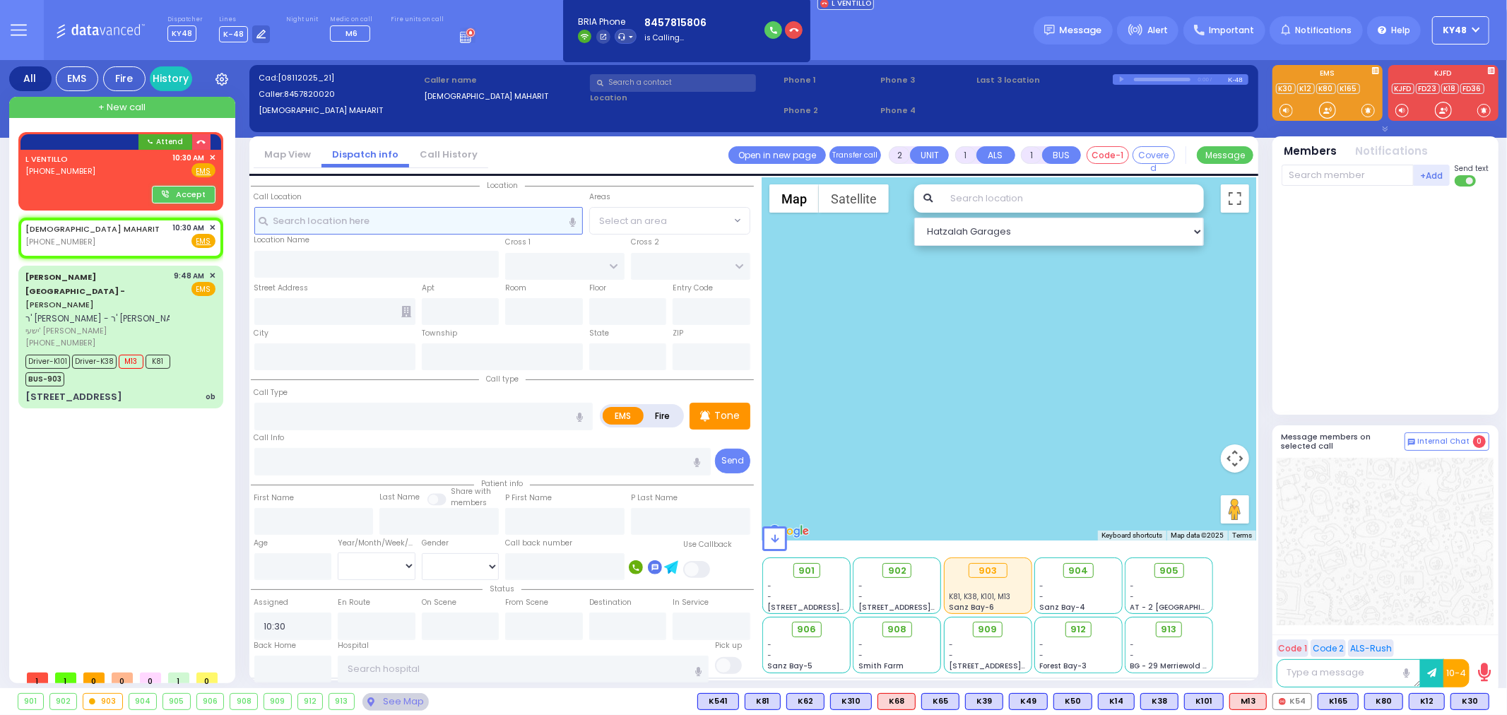
select select
radio input "true"
select select
select select "Hatzalah Garages"
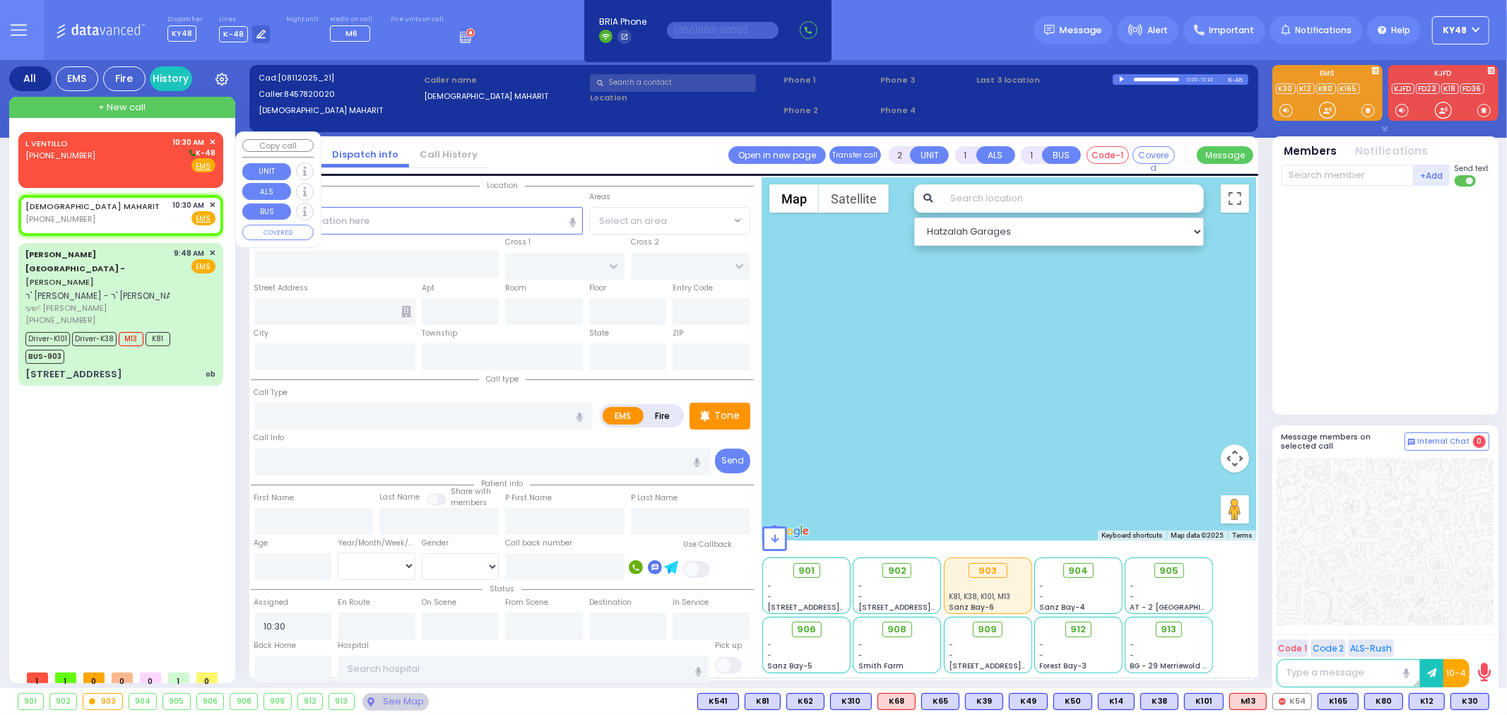
click at [110, 158] on div "L VENTILLO (845) 781-5806 10:30 AM ✕ K-48" at bounding box center [120, 154] width 190 height 37
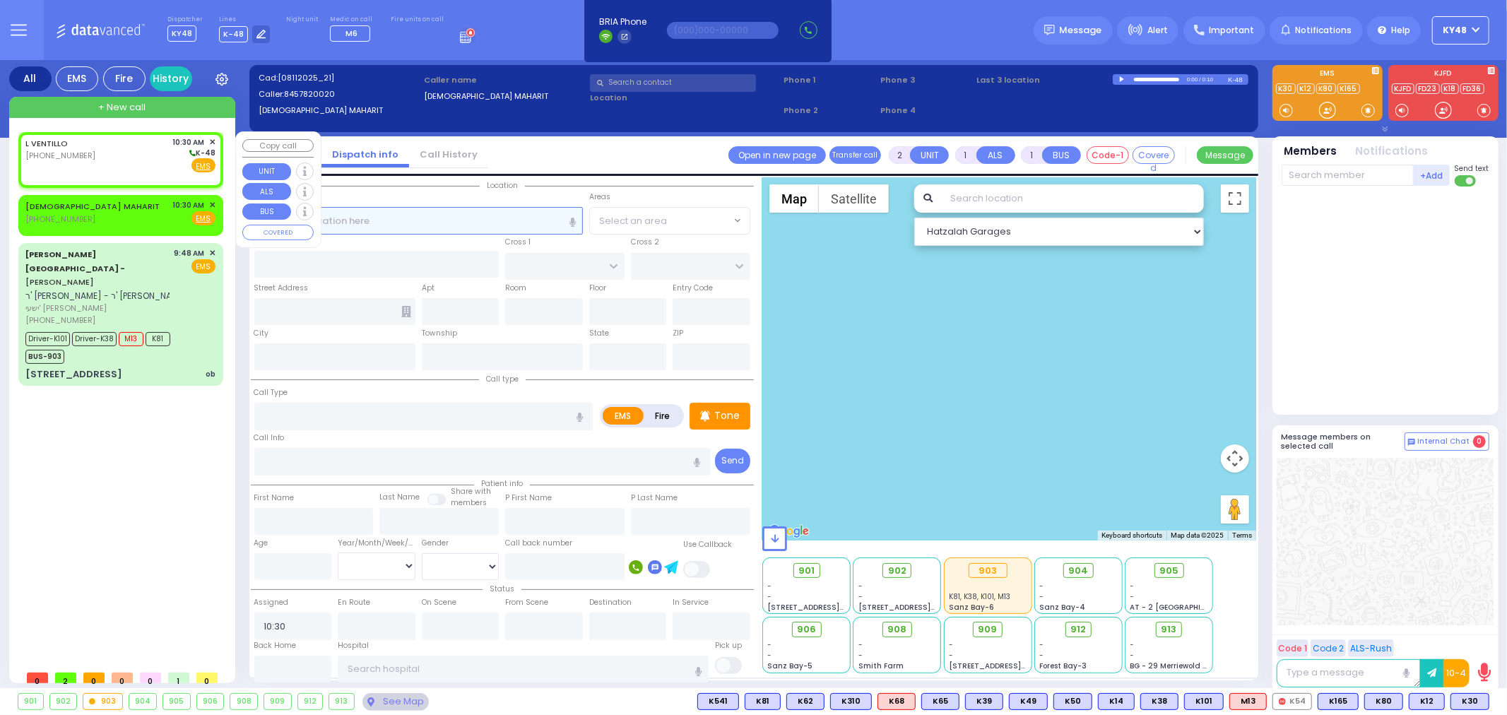
select select
radio input "true"
select select
select select "Hatzalah Garages"
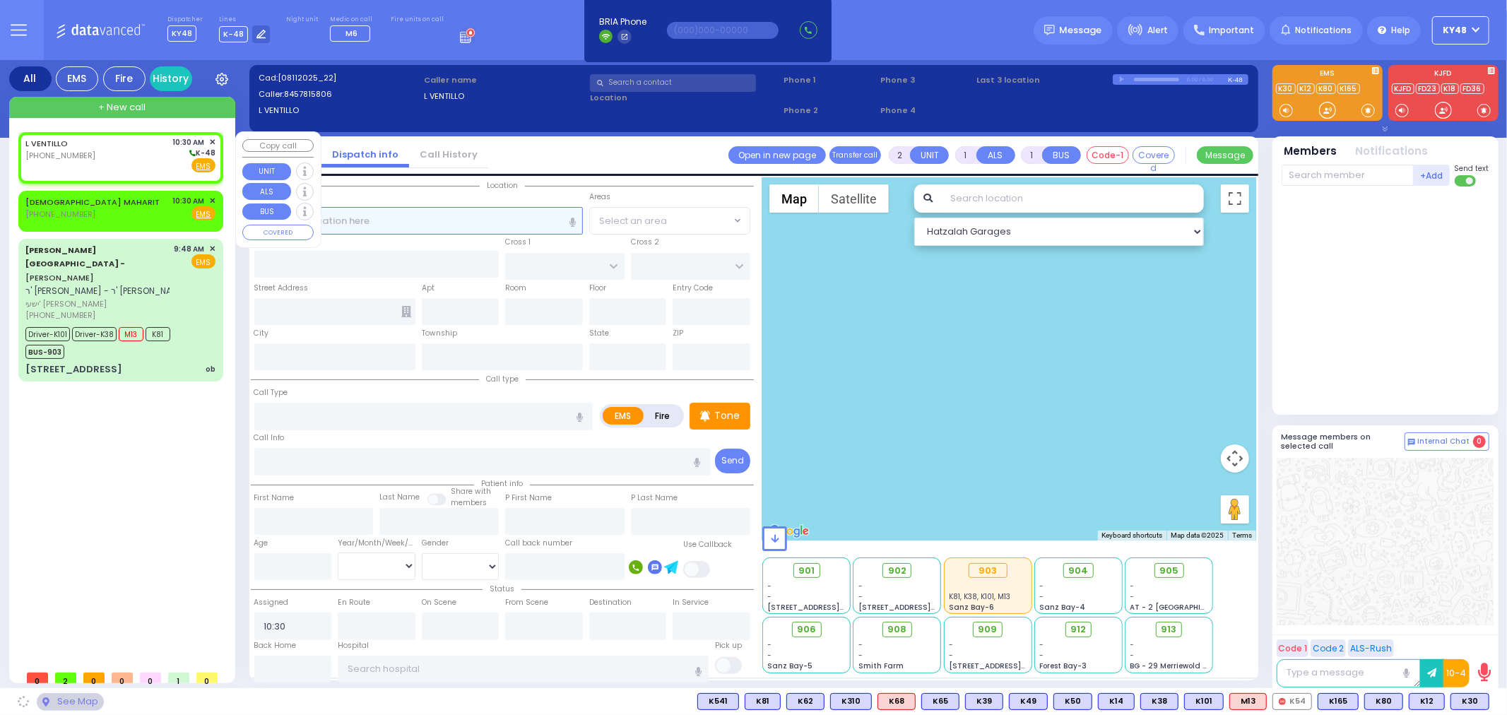
select select
radio input "true"
select select
select select "Hatzalah Garages"
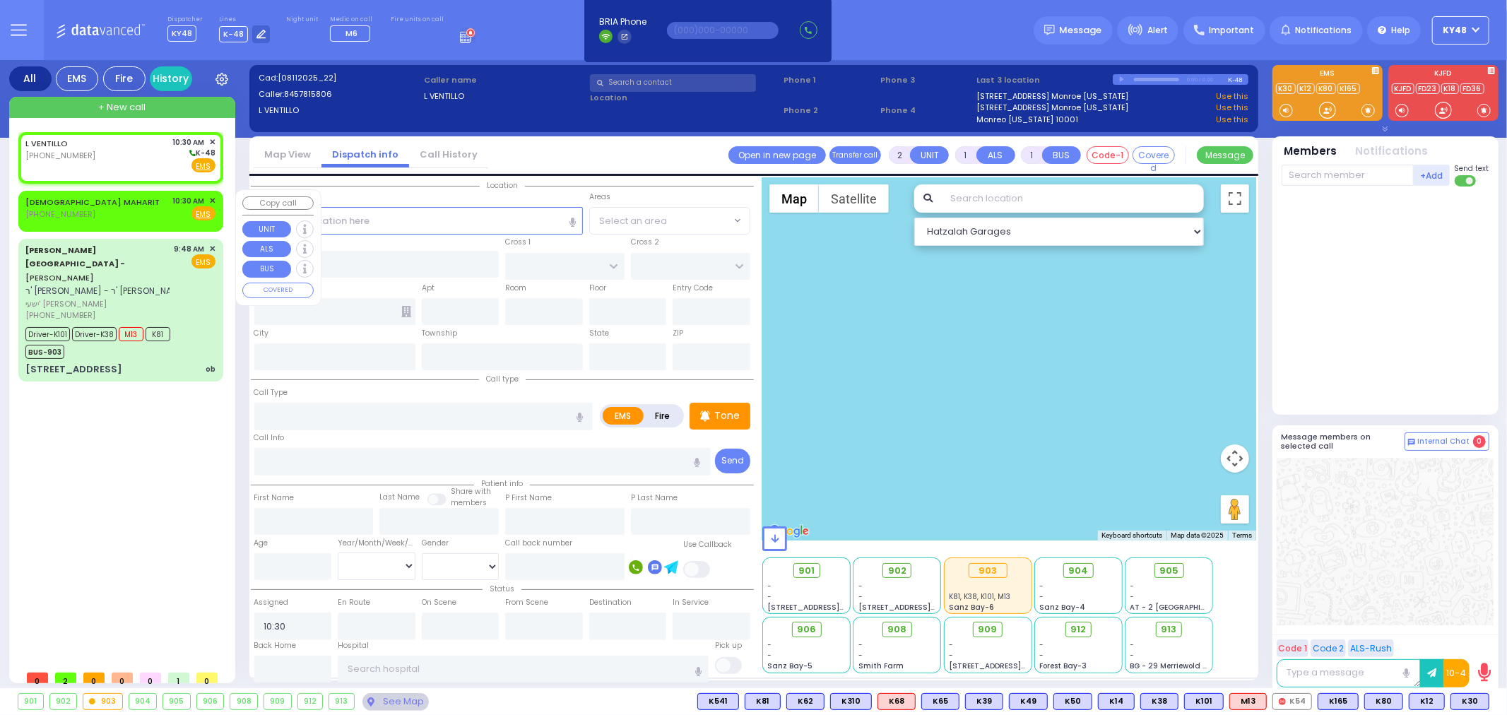
click at [101, 208] on div "YESHIVA MAHARIT (845) 782-0020 10:30 AM ✕ Fire EMS" at bounding box center [120, 208] width 190 height 26
select select
radio input "true"
select select
select select "Hatzalah Garages"
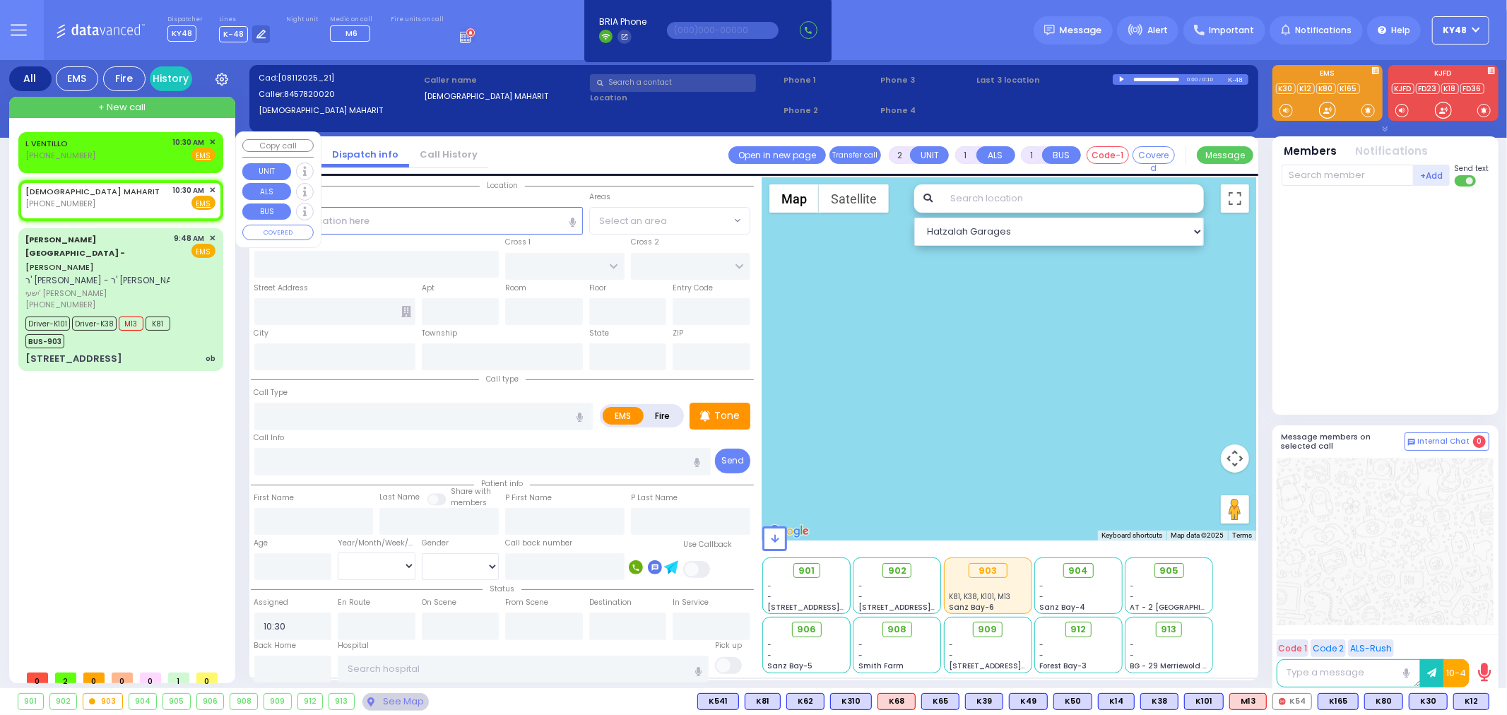
click at [217, 138] on div "L VENTILLO (845) 781-5806 10:30 AM ✕ Fire EMS" at bounding box center [120, 152] width 199 height 36
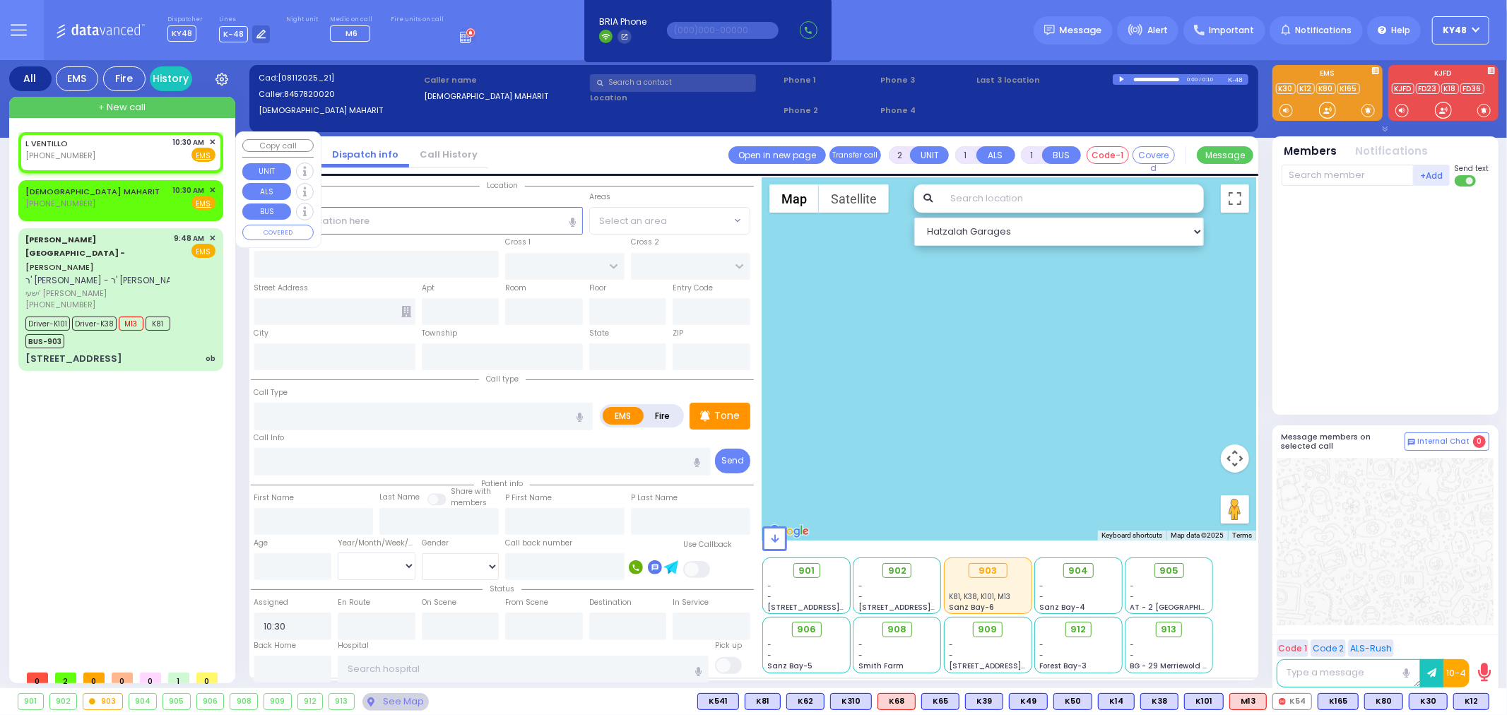
select select
radio input "true"
select select
select select "Hatzalah Garages"
click at [212, 142] on span "✕" at bounding box center [212, 142] width 6 height 12
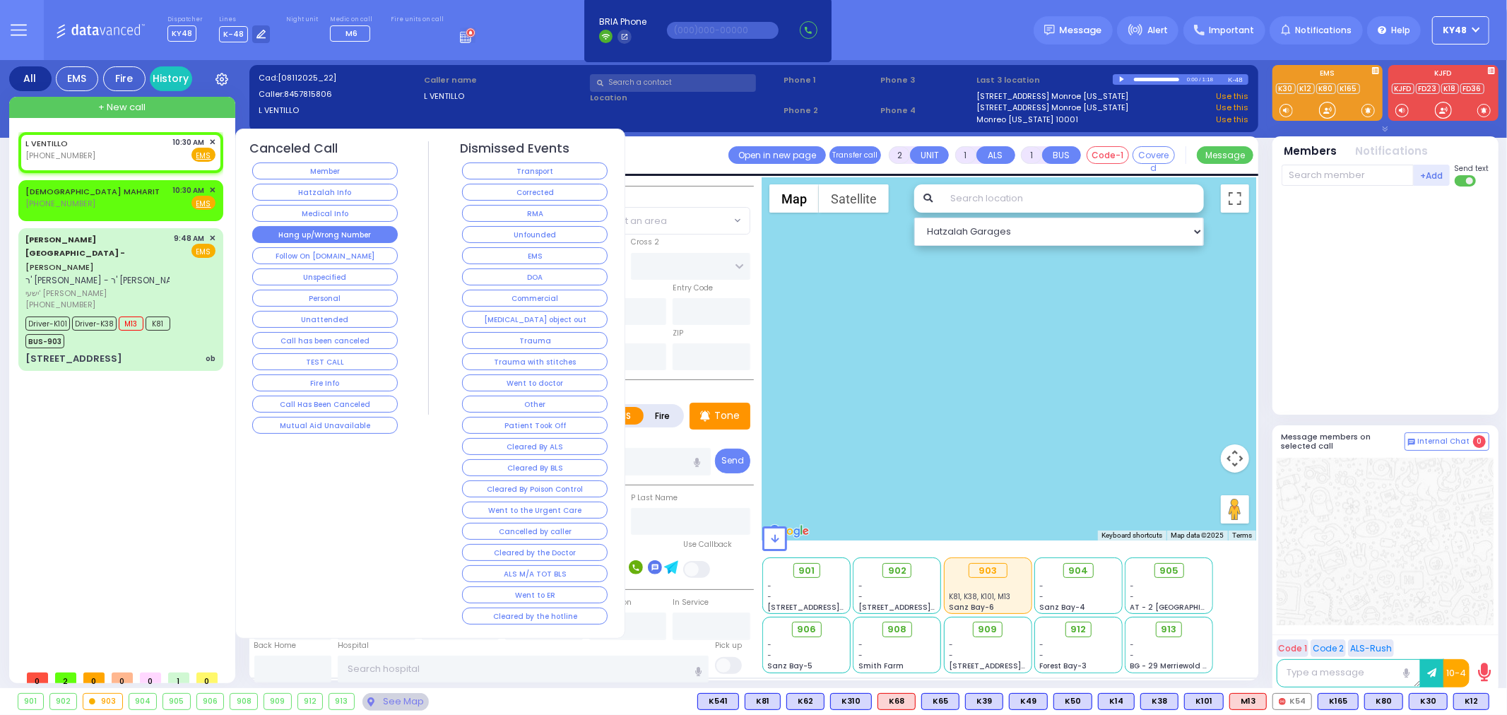
click at [307, 237] on button "Hang up/Wrong Number" at bounding box center [325, 234] width 146 height 17
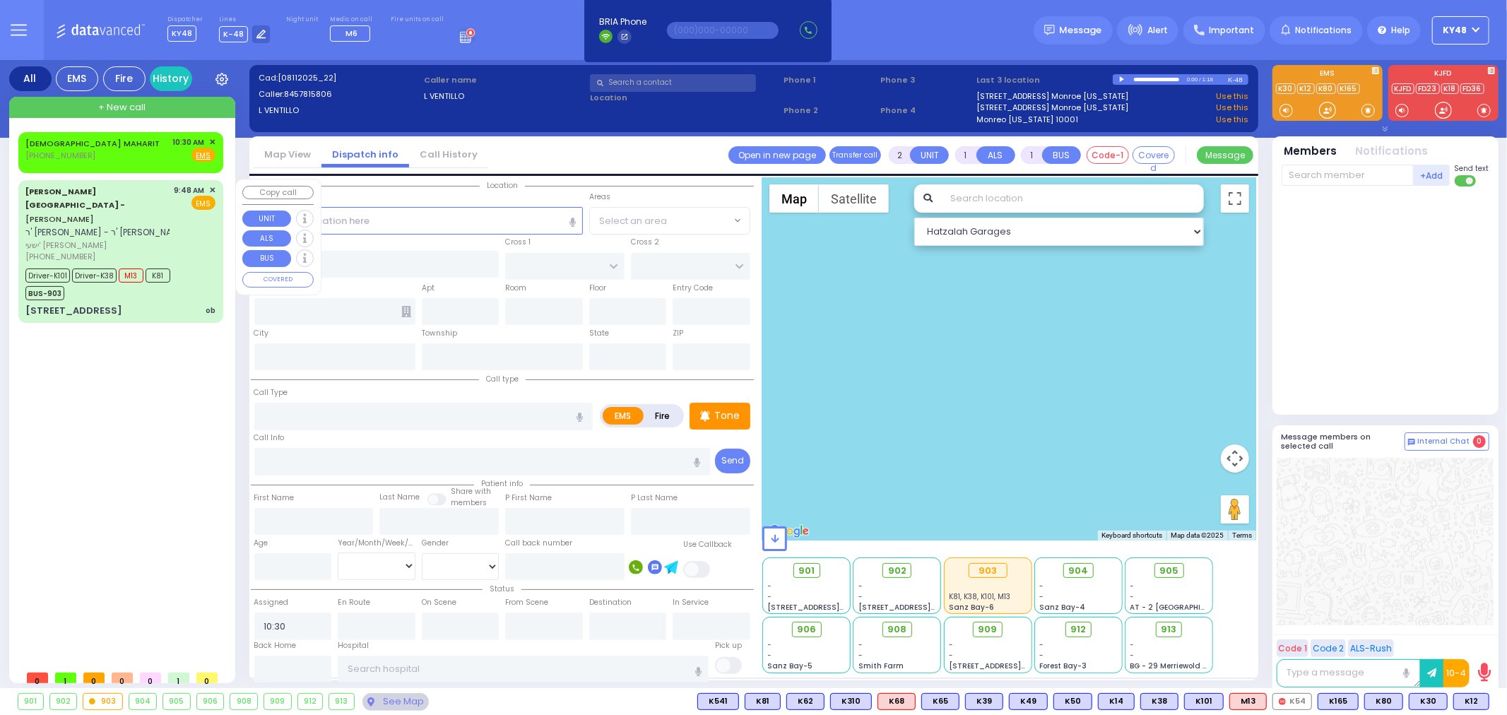
select select
radio input "true"
select select
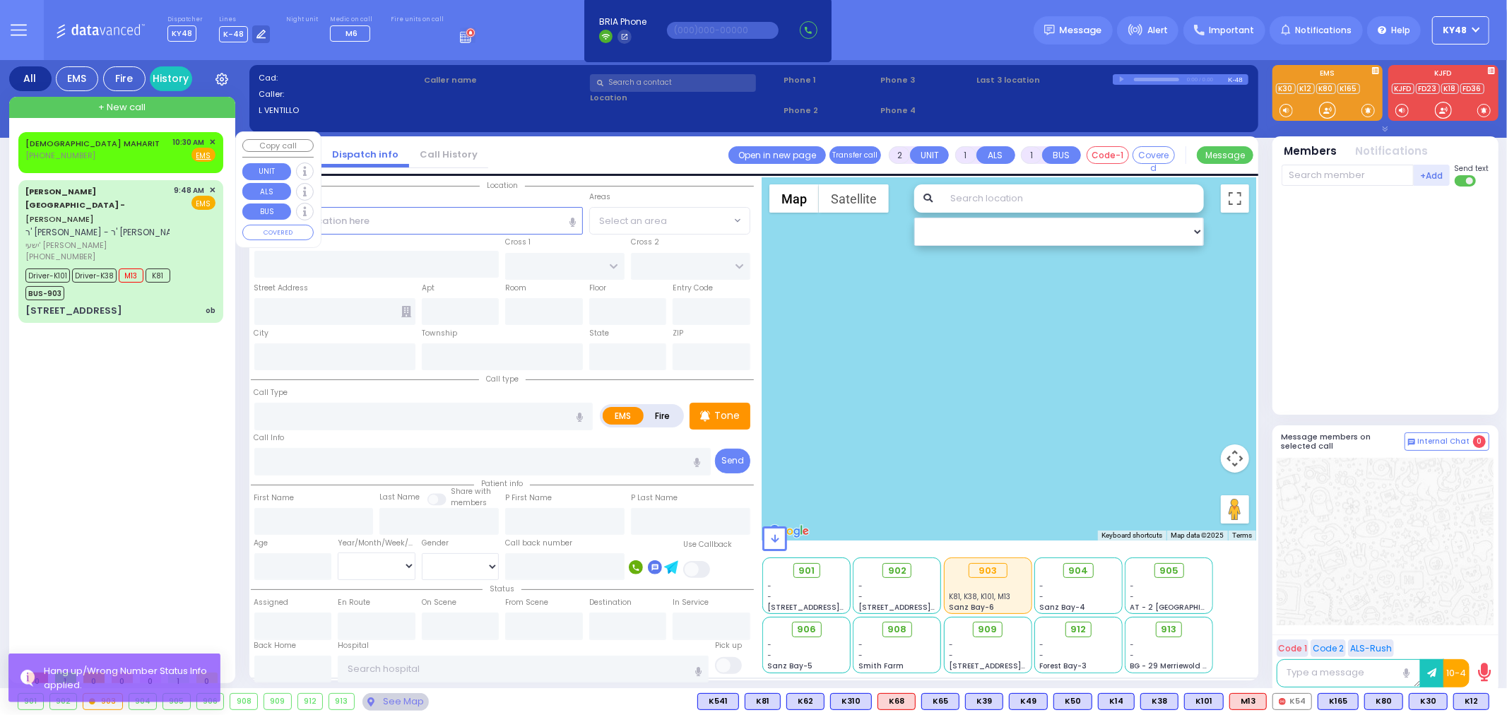
click at [213, 141] on span "✕" at bounding box center [212, 142] width 6 height 12
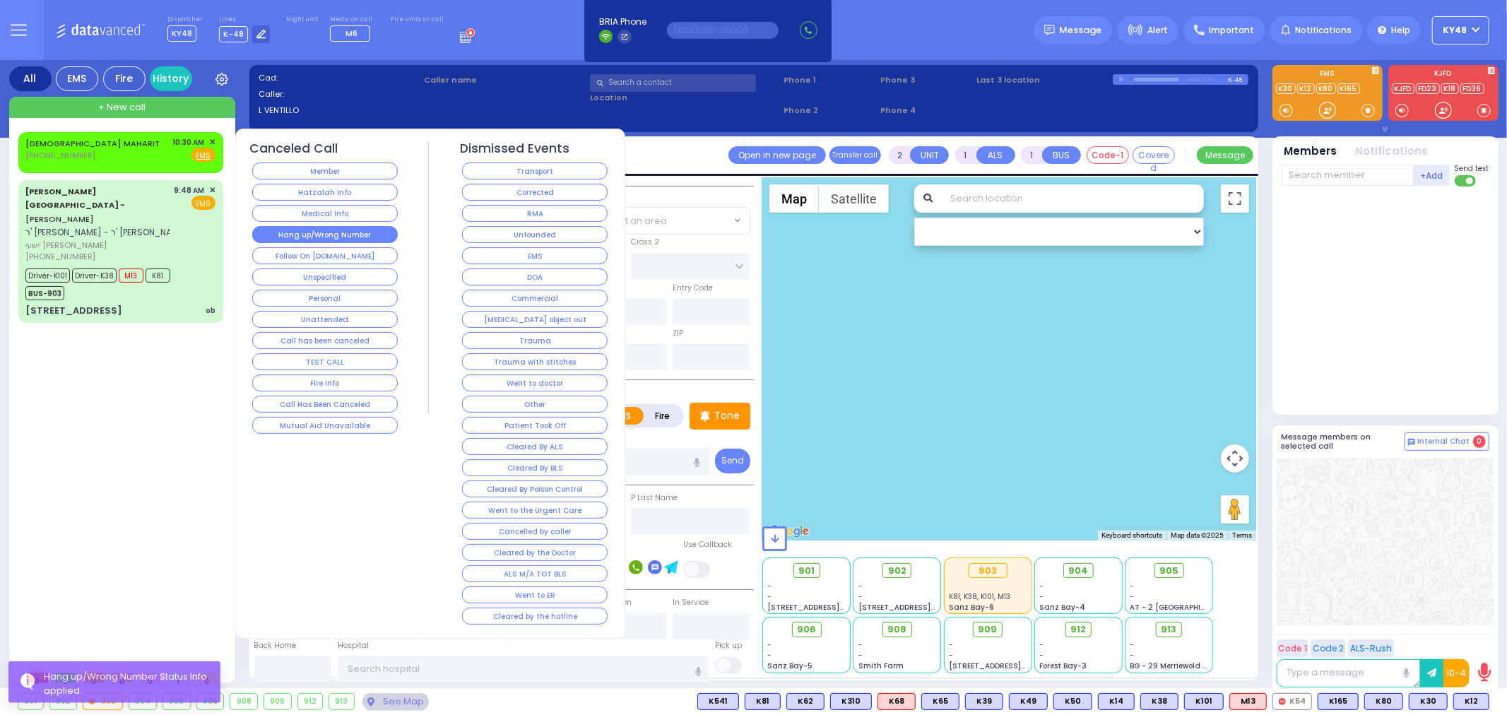
click at [300, 235] on button "Hang up/Wrong Number" at bounding box center [325, 234] width 146 height 17
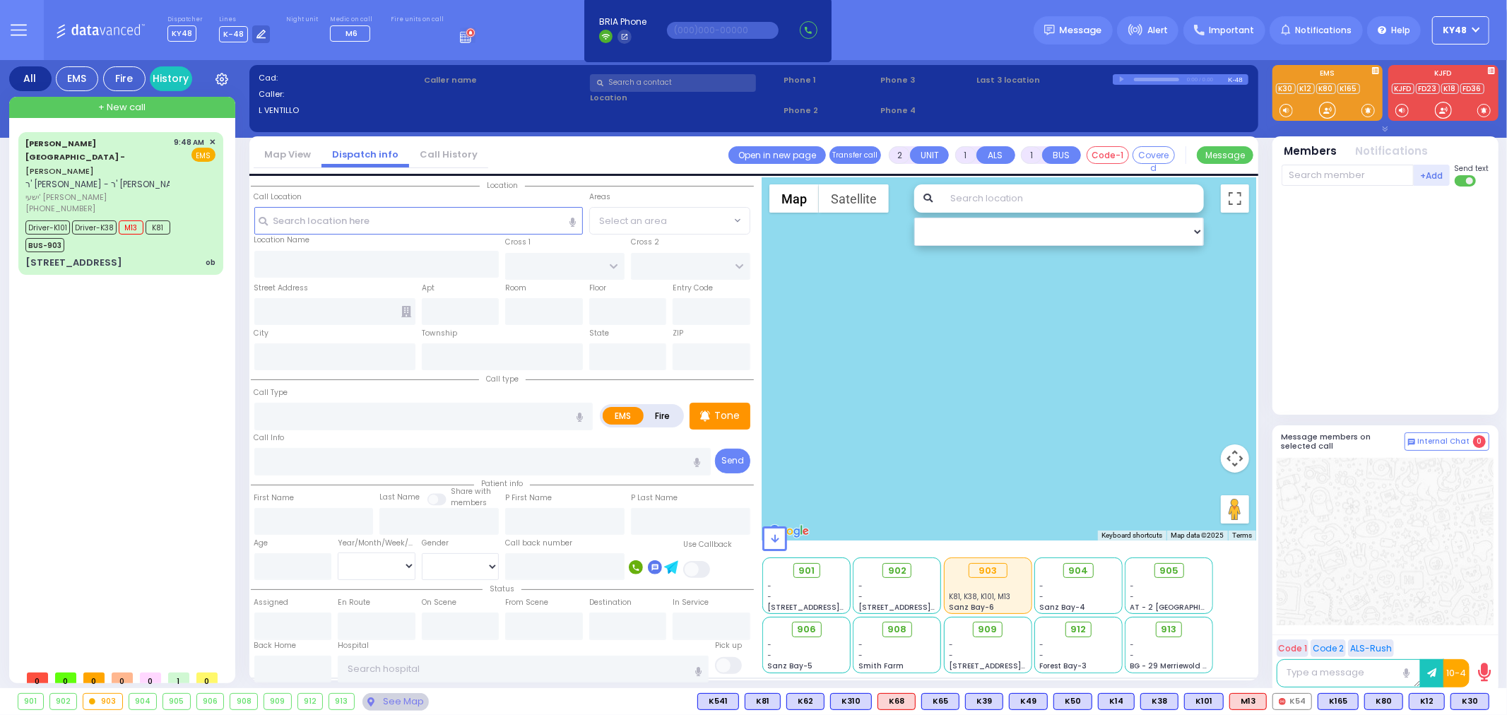
select select
radio input "true"
type input "AVRUM"
type input "FEUWERKER"
select select
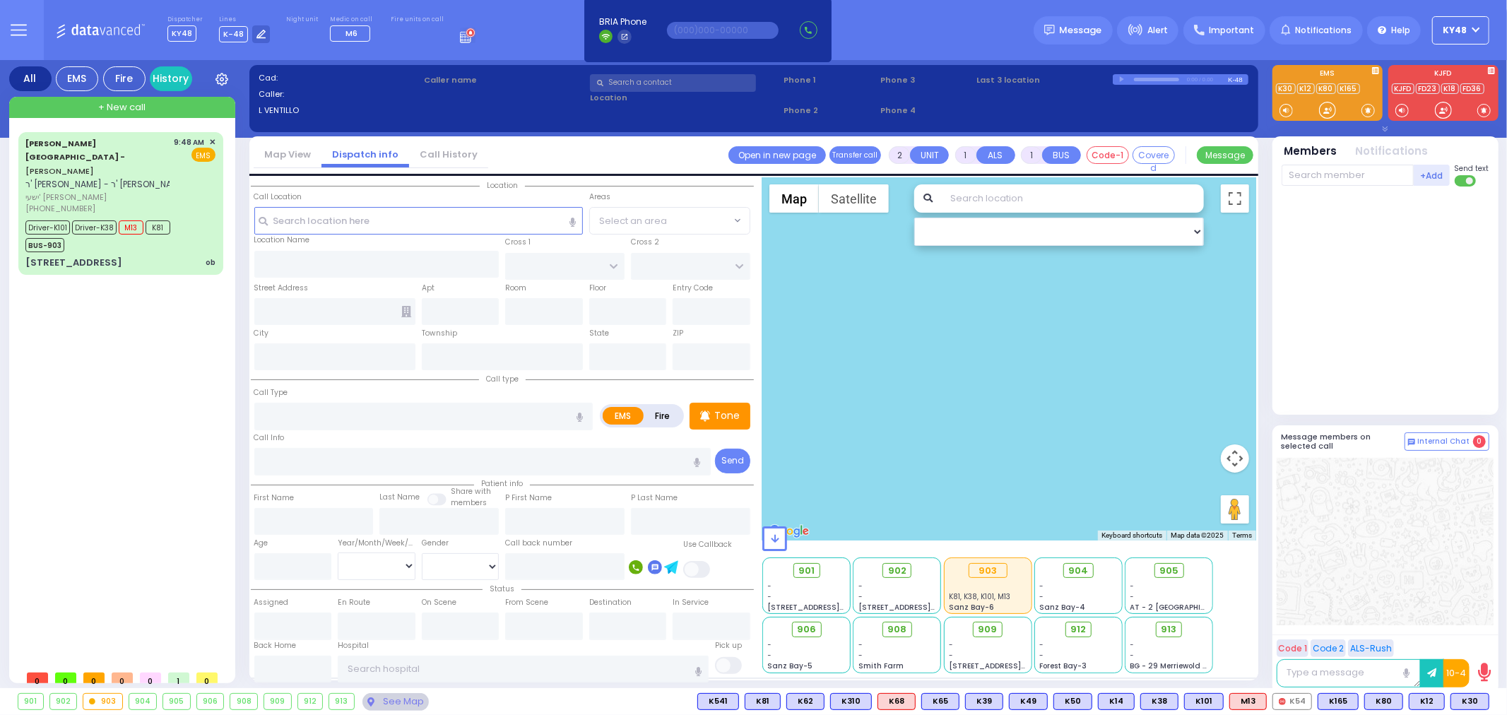
type input "10:56"
select select
radio input "true"
select select
select select "Hatzalah Garages"
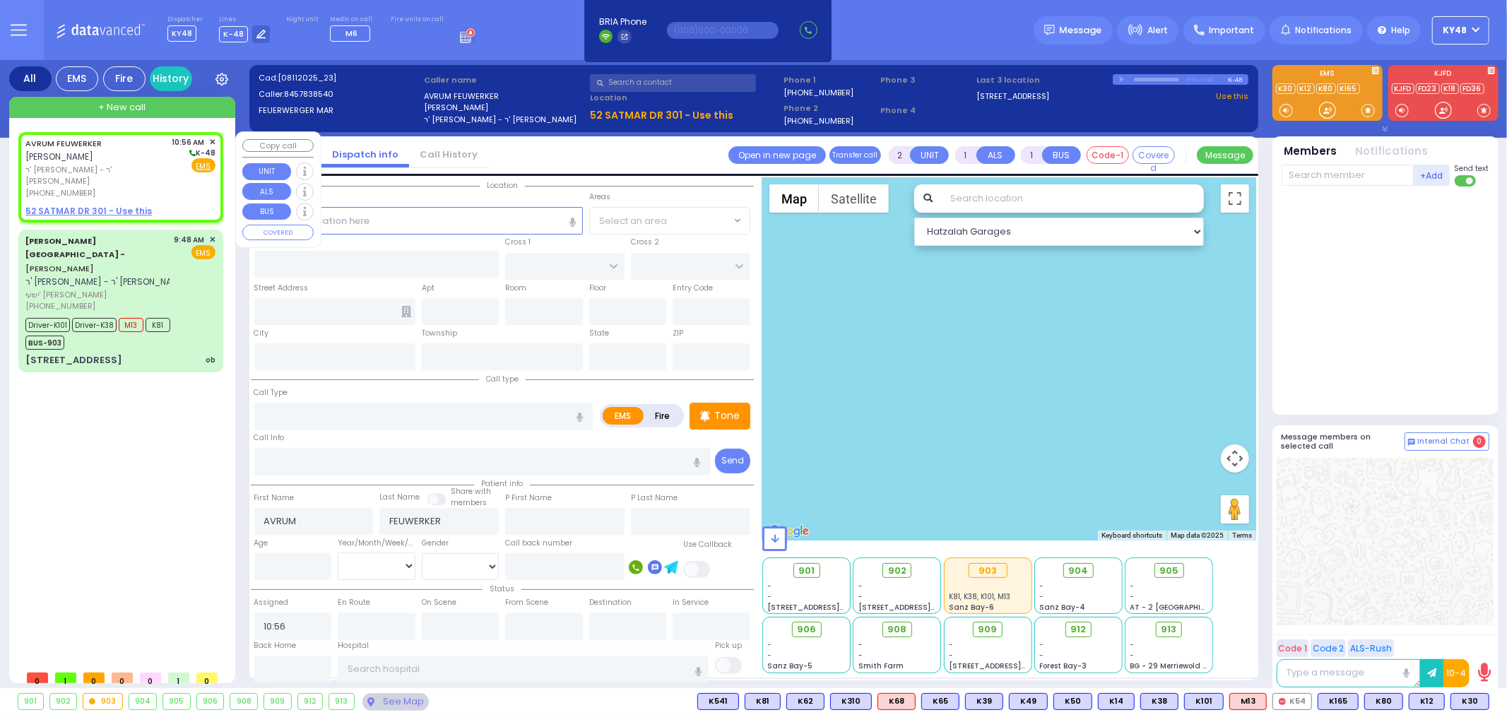
click at [83, 205] on u "52 SATMAR DR 301 - Use this" at bounding box center [88, 211] width 126 height 12
select select
radio input "true"
select select
select select "Hatzalah Garages"
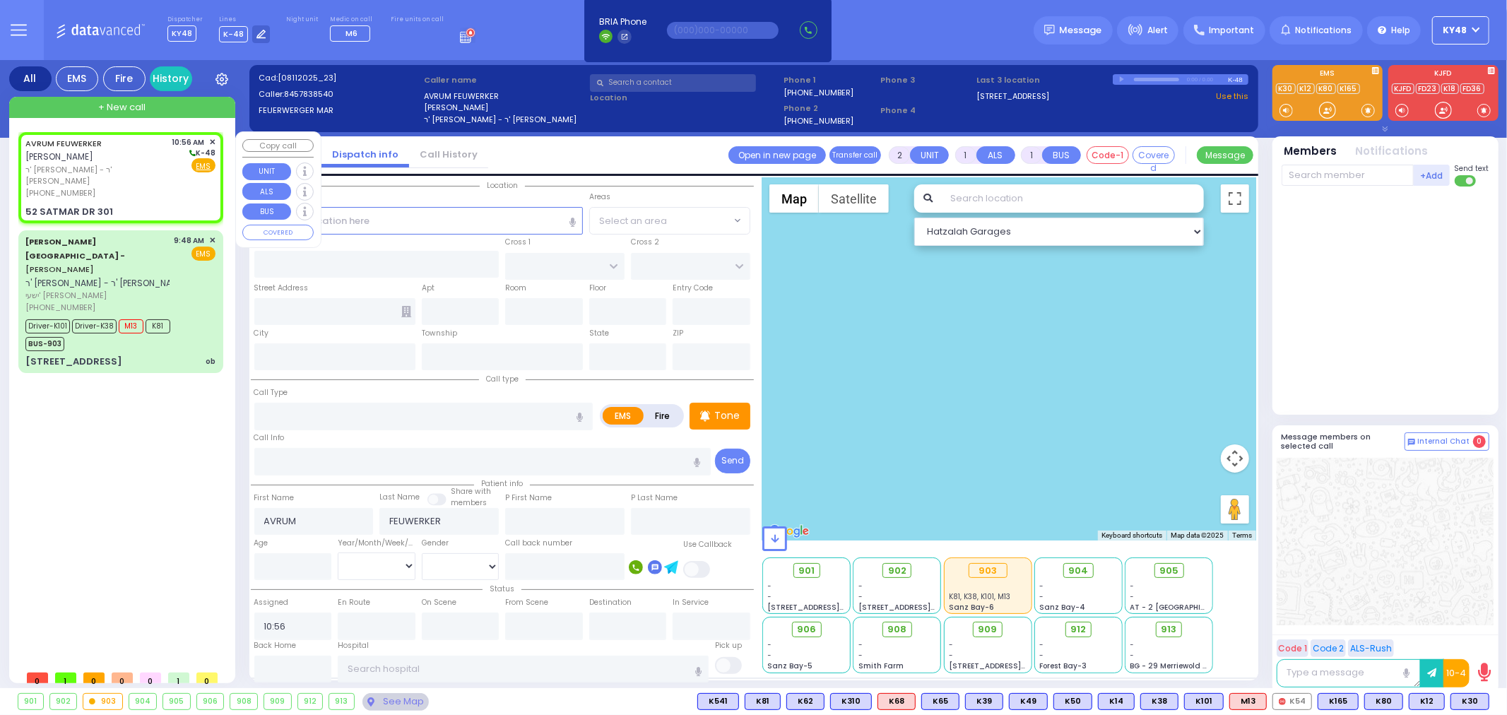
select select
radio input "true"
select select
select select "Hatzalah Garages"
type input "KROLLA DR"
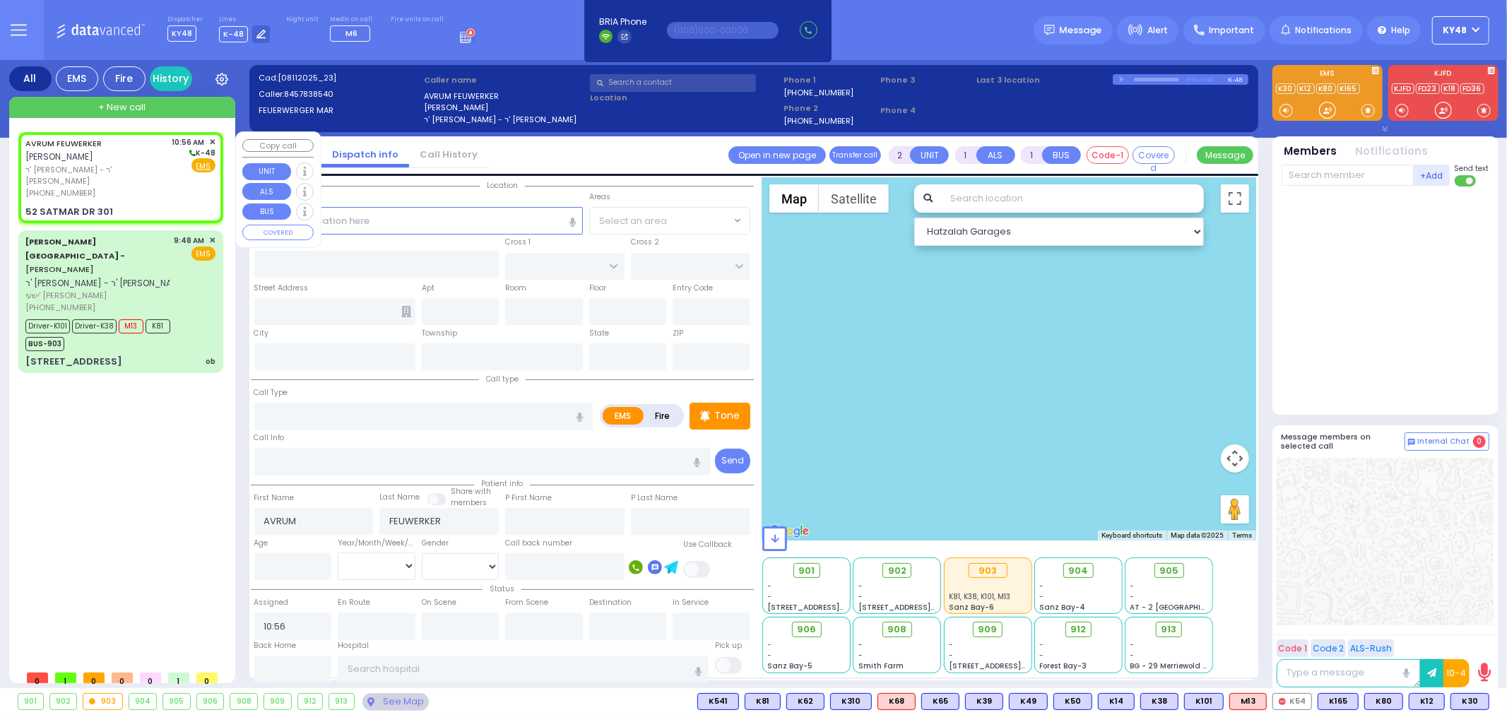
type input "ORSHAVA COURT"
type input "52 SATMAR DR"
type input "301"
type input "Monroe"
type input "[US_STATE]"
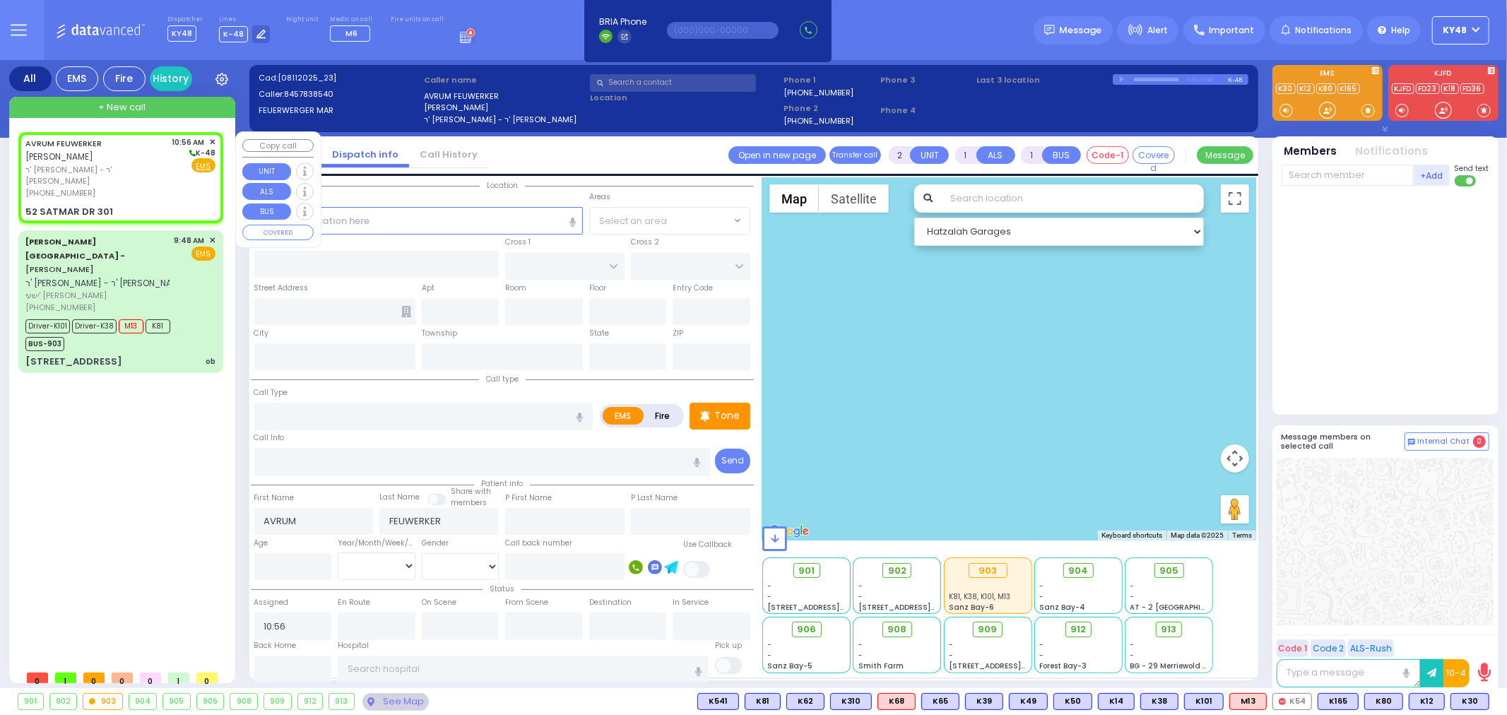
type input "10950"
select select "SECTION 3"
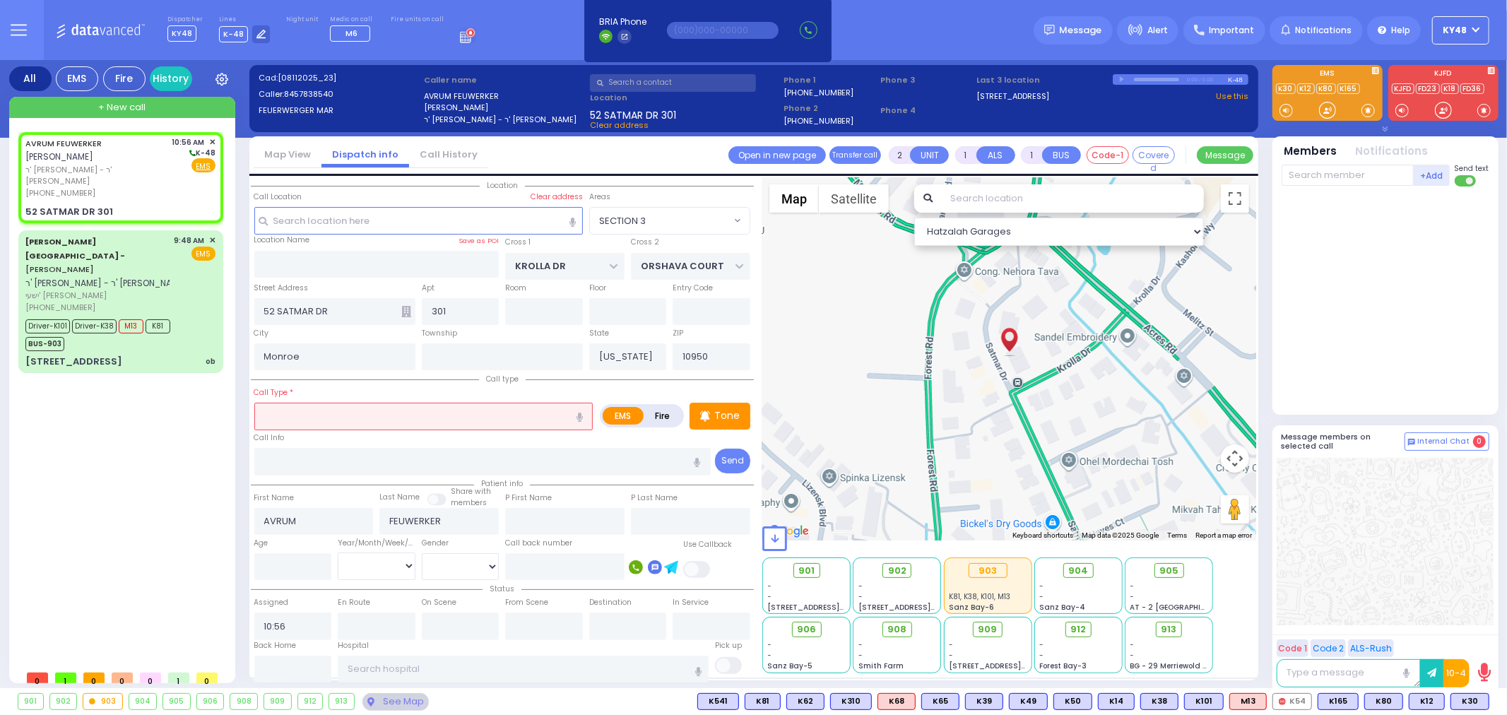
click at [305, 417] on input "text" at bounding box center [423, 416] width 339 height 27
type input "d"
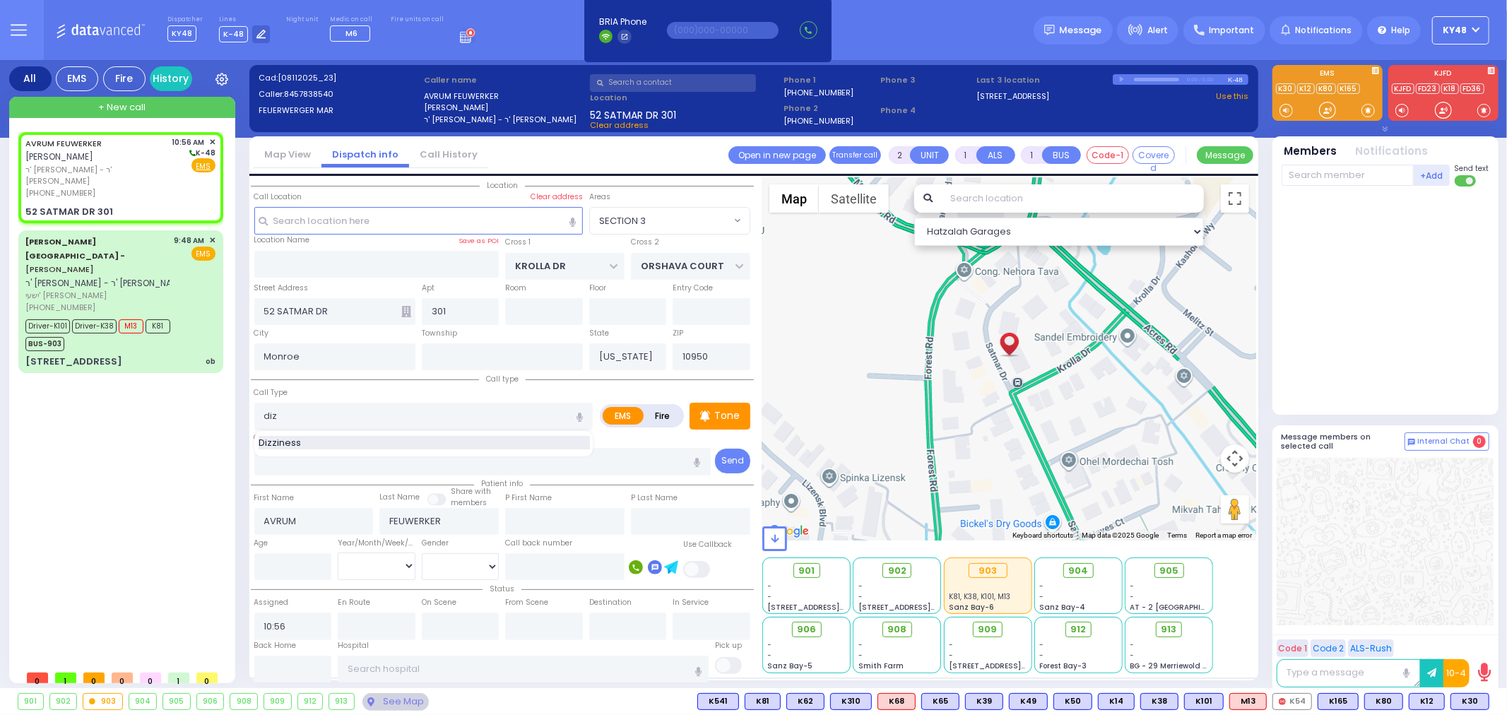
click at [311, 440] on div "Dizziness" at bounding box center [424, 443] width 331 height 14
type input "Dizziness"
type input "1"
type input "0"
click at [283, 565] on input "number" at bounding box center [293, 566] width 78 height 27
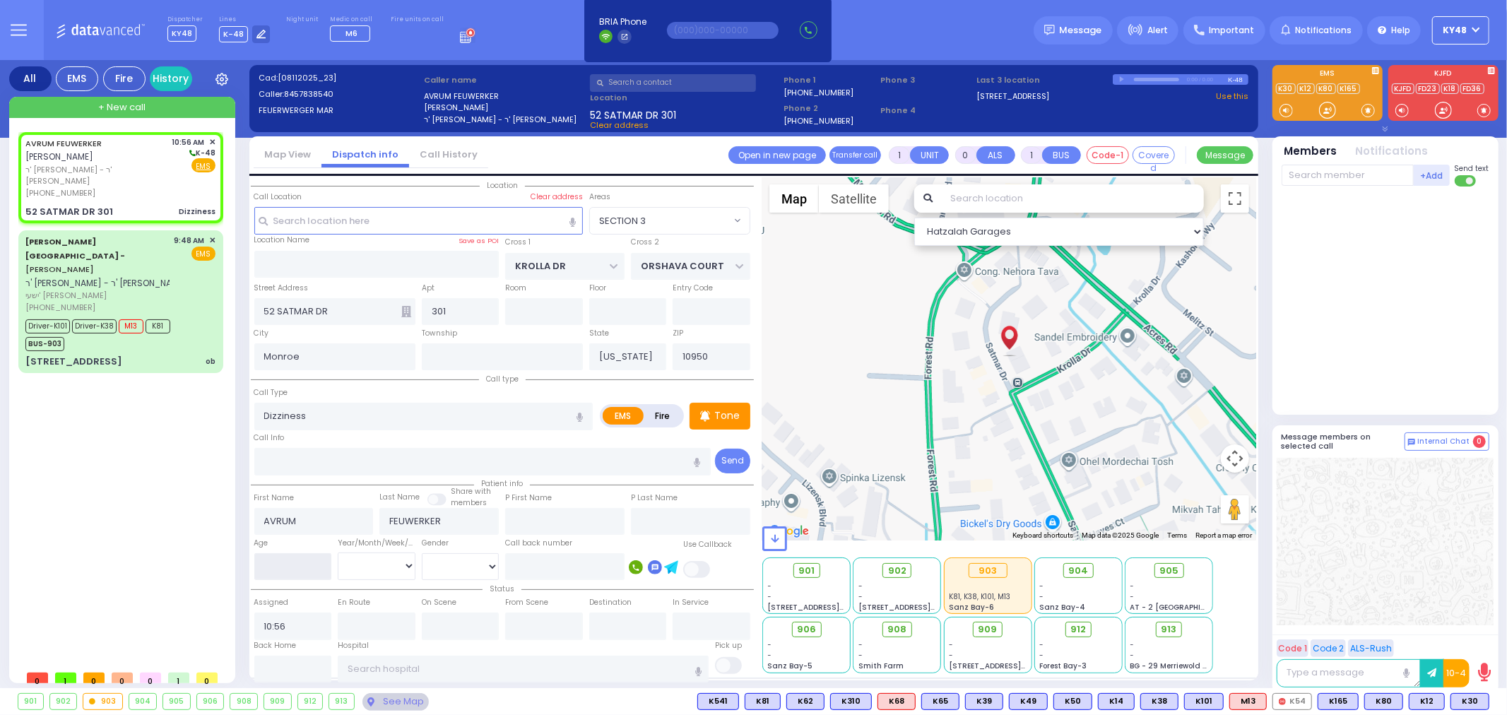
select select
radio input "true"
select select
type input "7"
select select "Hatzalah Garages"
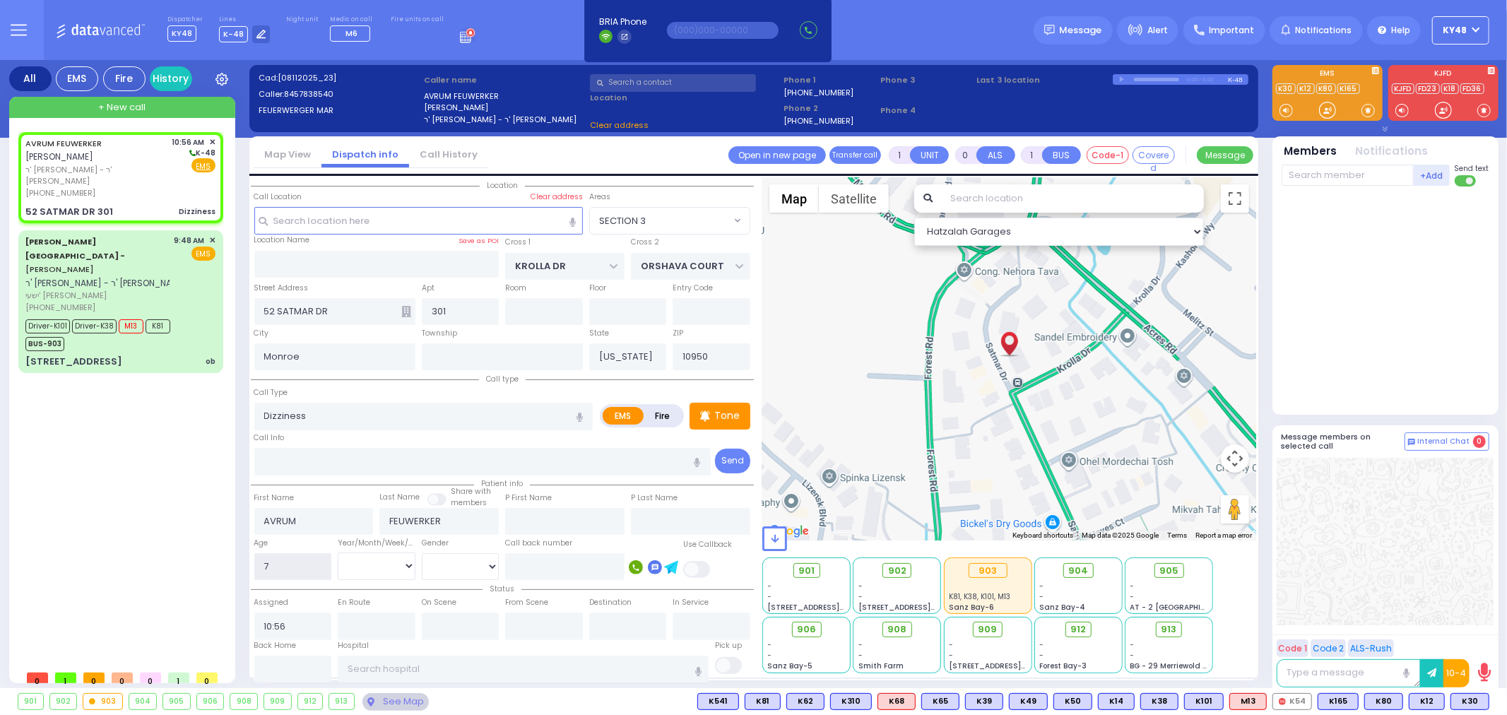
type input "77"
select select "SECTION 3"
type input "77"
click at [385, 562] on select "Year Month Week Day" at bounding box center [377, 566] width 78 height 27
select select "Year"
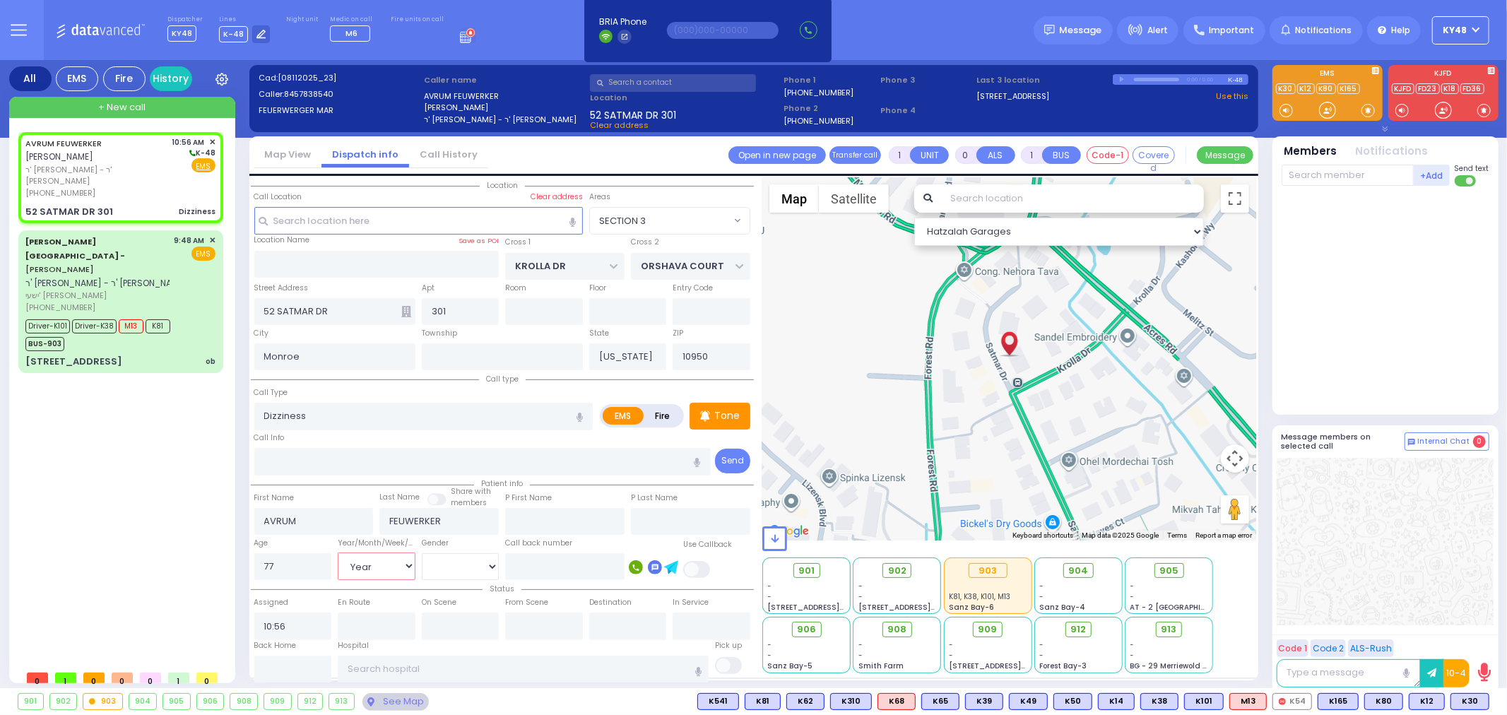
click at [338, 553] on select "Year Month Week Day" at bounding box center [377, 566] width 78 height 27
select select
radio input "true"
select select "Year"
select select "Hatzalah Garages"
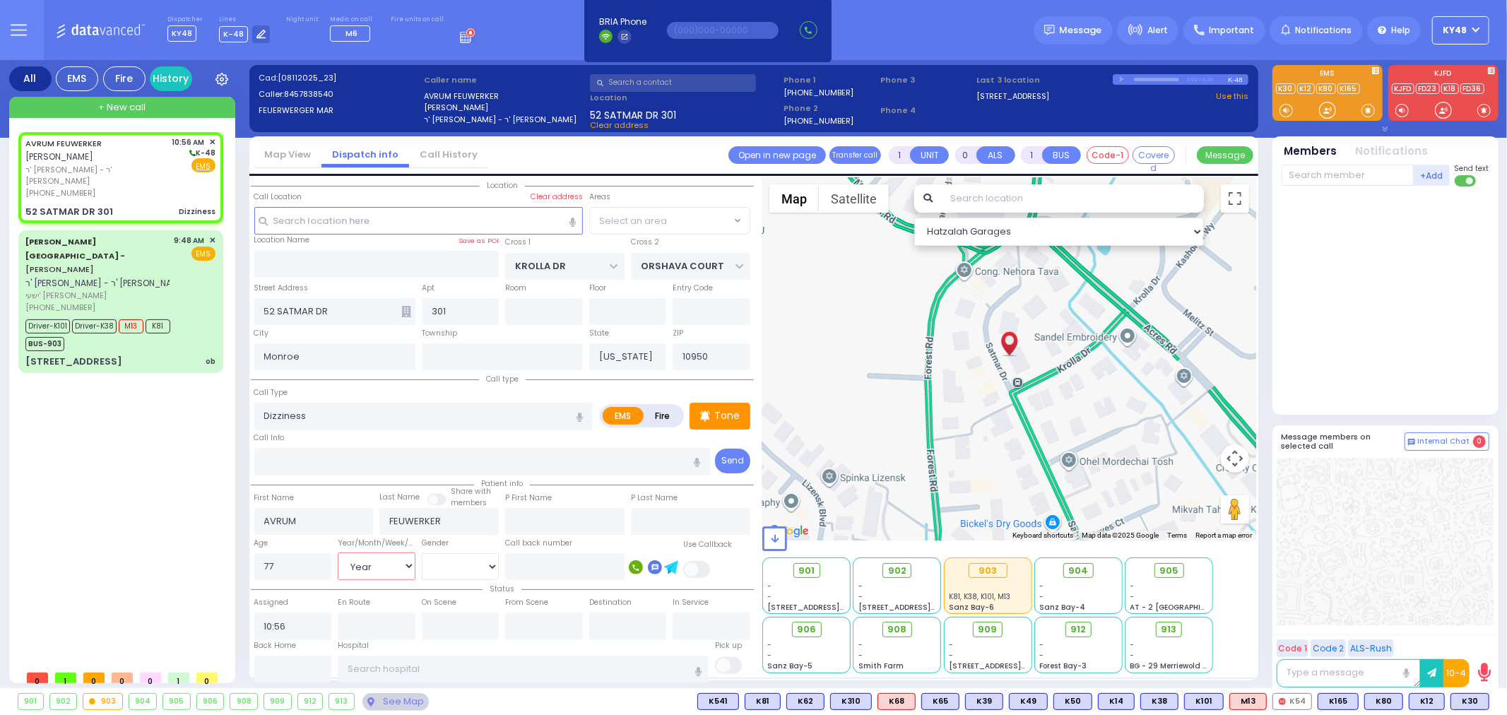
radio input "true"
select select "Year"
select select
select select "Hatzalah Garages"
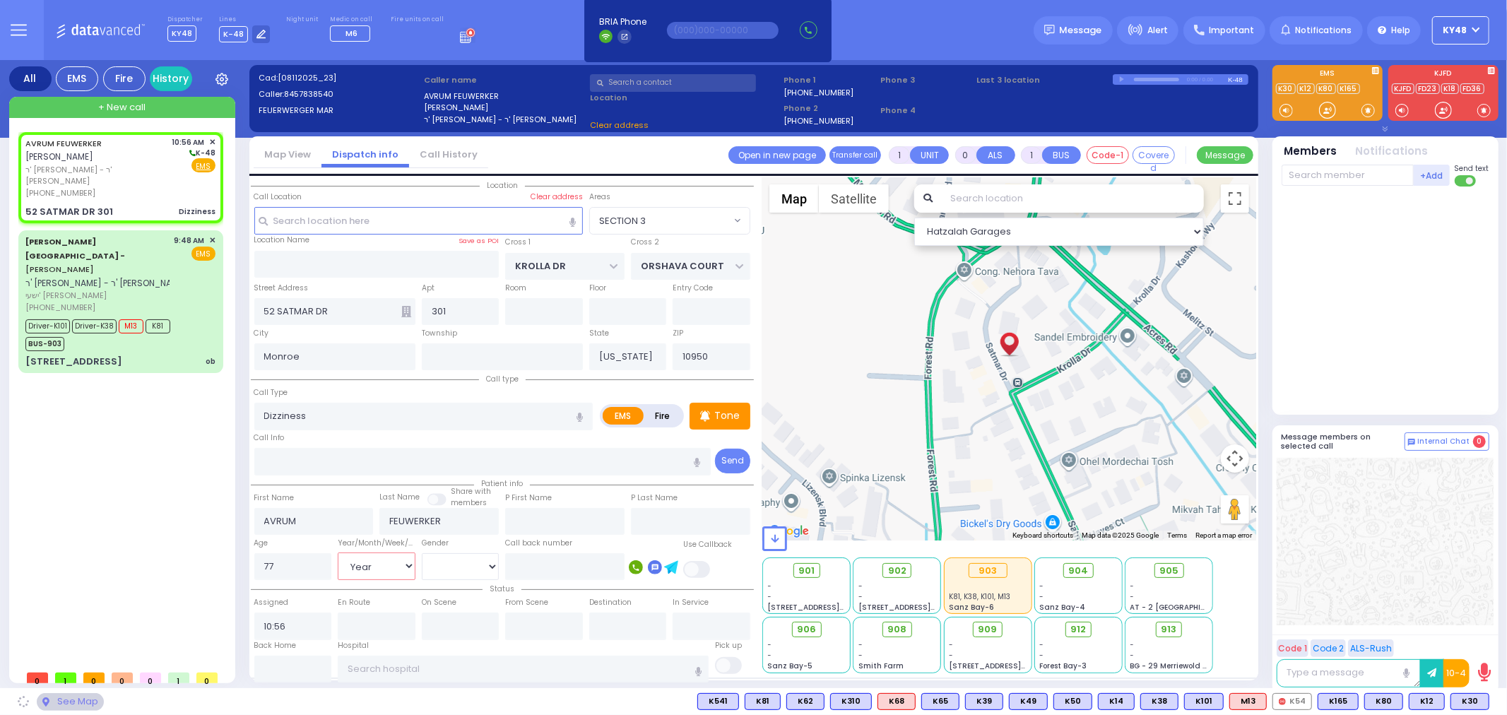
select select "SECTION 3"
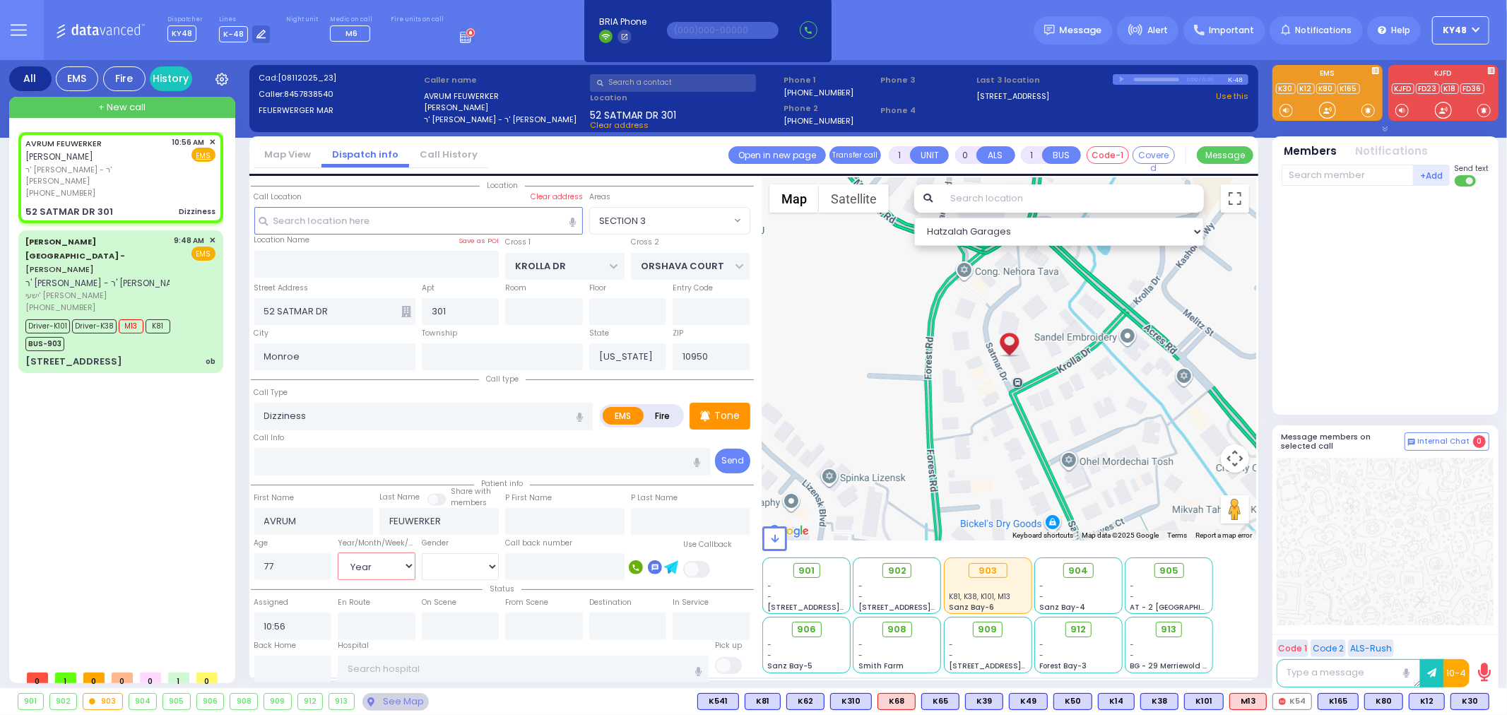
select select
radio input "true"
select select "Year"
select select "Hatzalah Garages"
select select "SECTION 3"
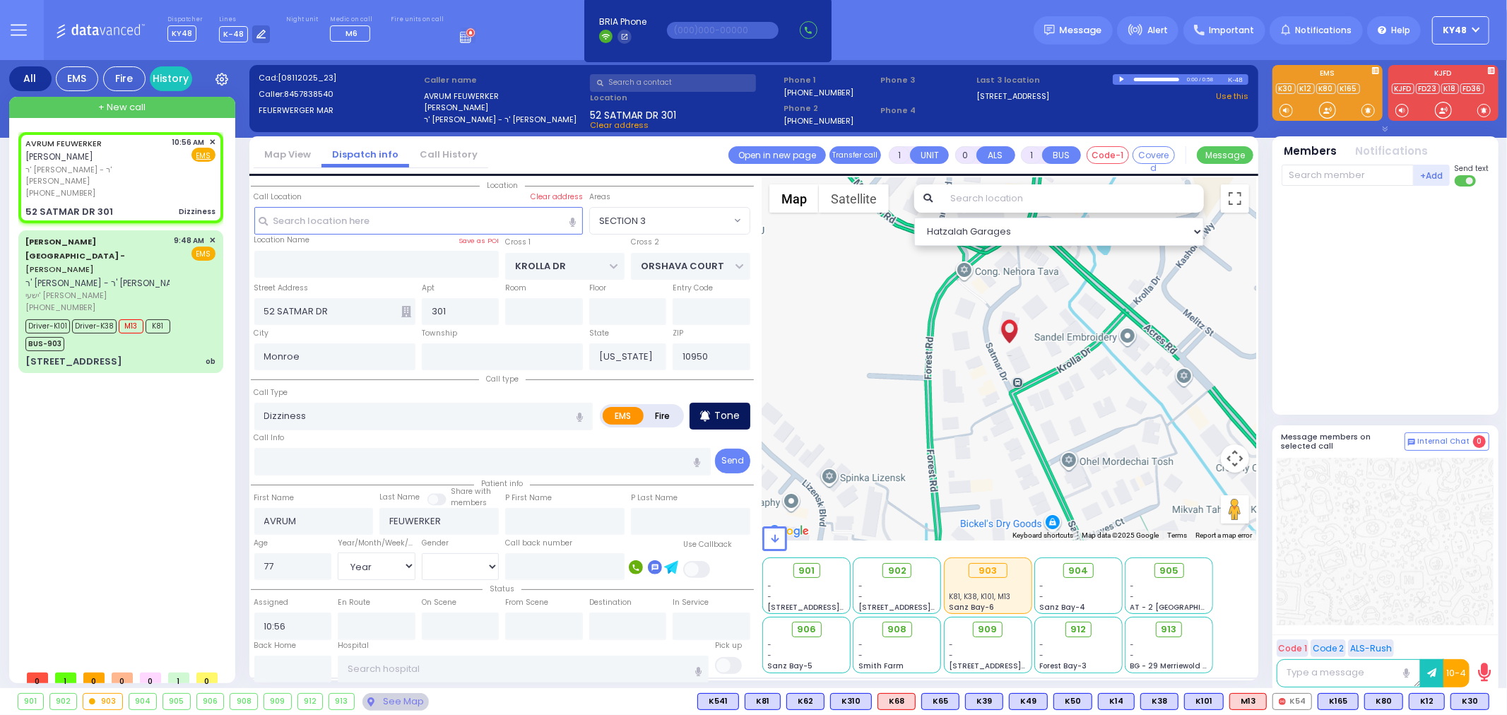
click at [726, 417] on p "Tone" at bounding box center [726, 415] width 25 height 15
click at [1321, 117] on div at bounding box center [1328, 110] width 14 height 14
drag, startPoint x: 1326, startPoint y: 114, endPoint x: 1337, endPoint y: 112, distance: 10.8
click at [1335, 112] on div at bounding box center [1328, 110] width 14 height 14
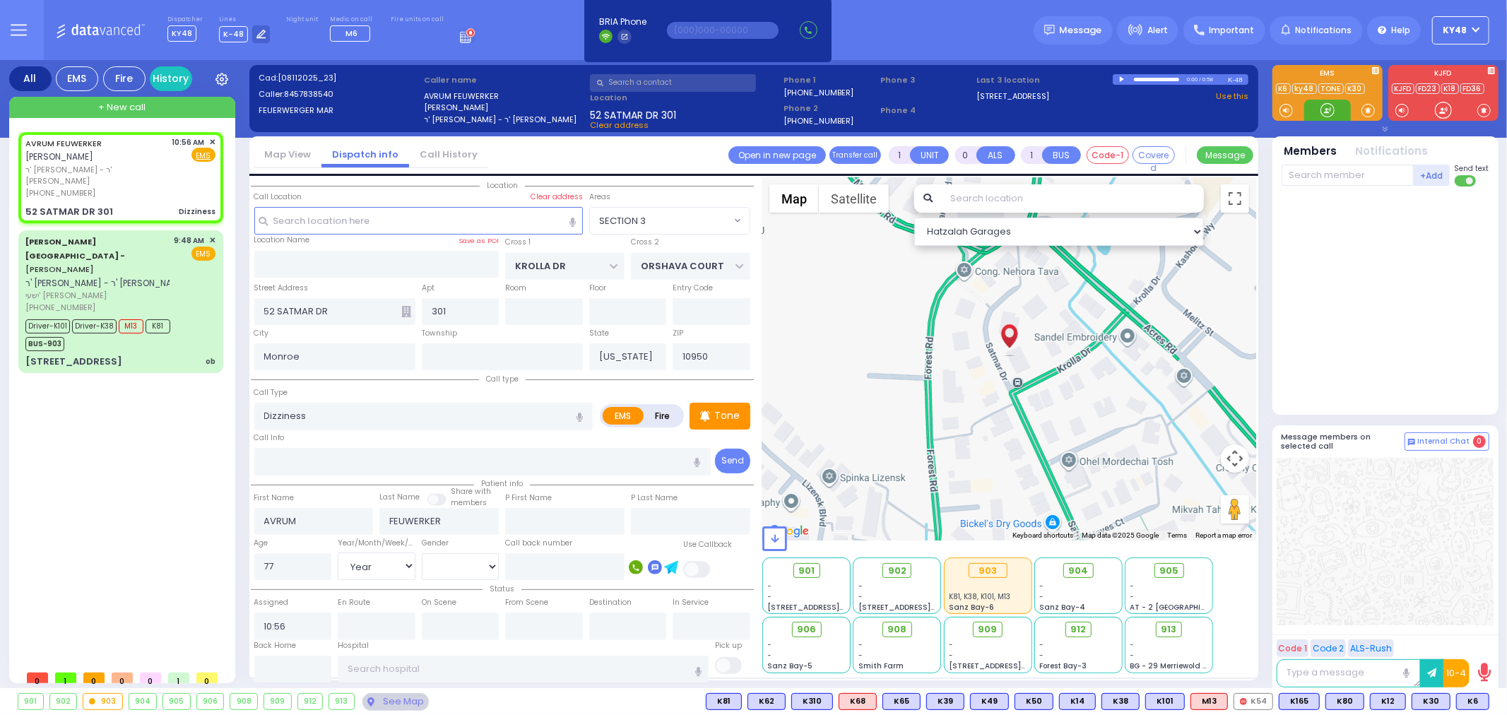
click at [1327, 115] on div at bounding box center [1328, 110] width 14 height 14
click at [1466, 703] on span "K6" at bounding box center [1473, 702] width 32 height 16
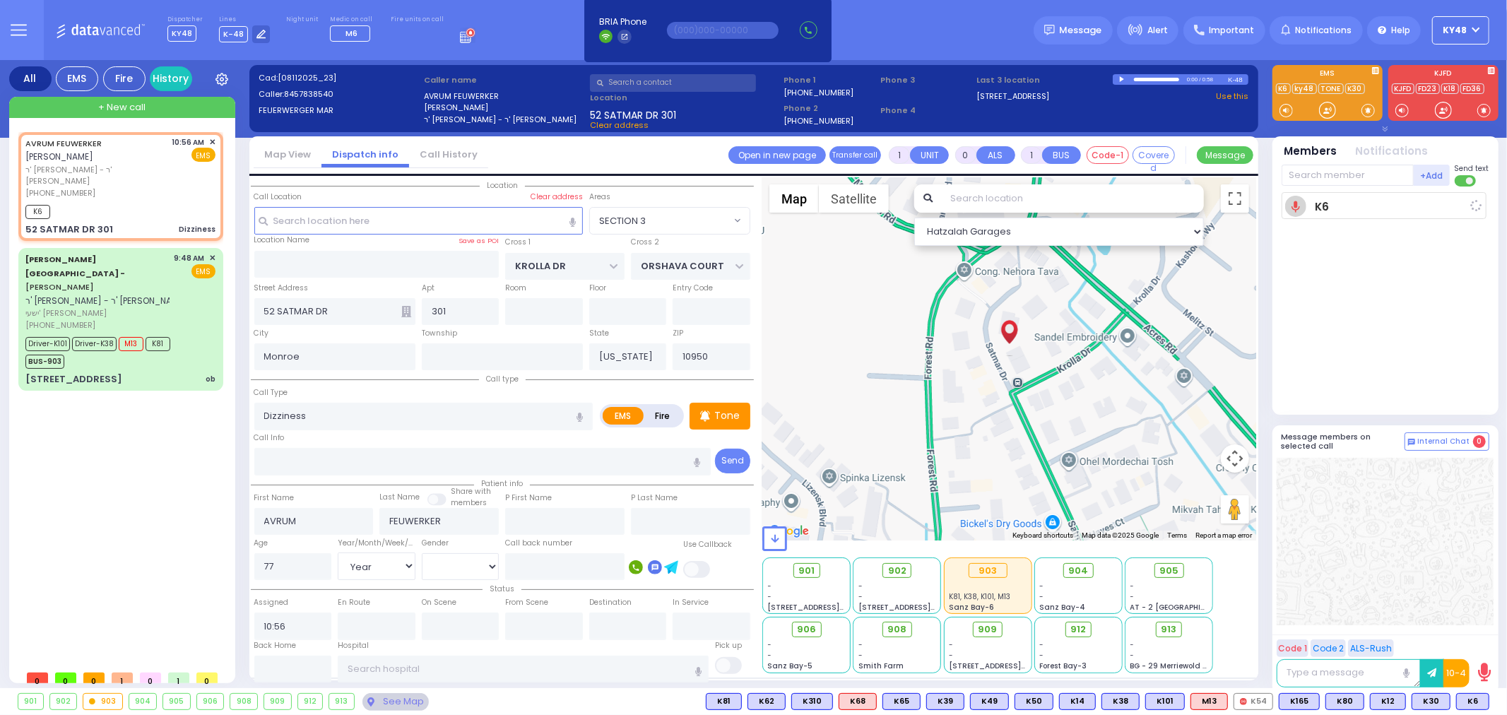
select select
radio input "true"
select select "Year"
type input "10:58"
select select "Hatzalah Garages"
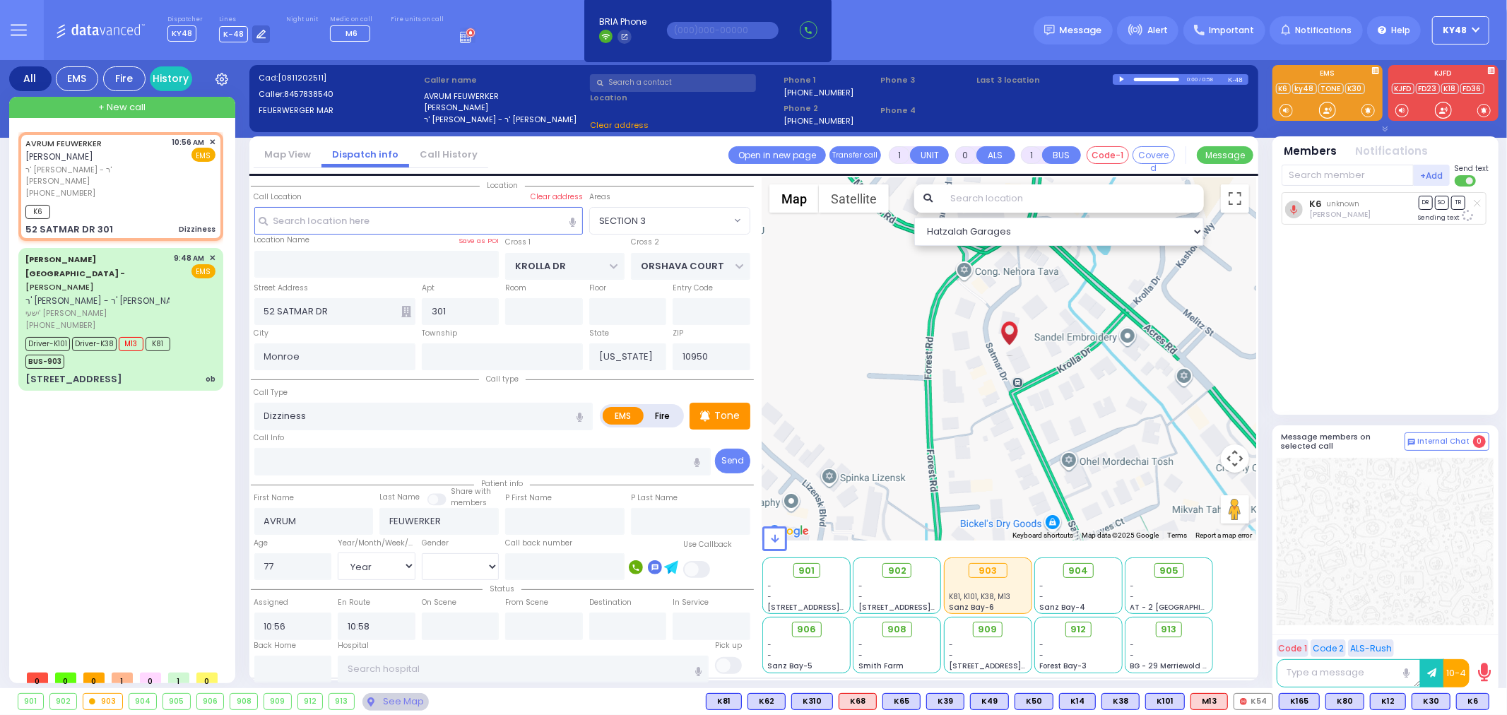
select select "SECTION 3"
click at [1325, 108] on div at bounding box center [1328, 110] width 14 height 14
drag, startPoint x: 1326, startPoint y: 113, endPoint x: 1324, endPoint y: 120, distance: 7.4
click at [1332, 112] on div at bounding box center [1328, 110] width 14 height 14
click at [1475, 704] on span "M6" at bounding box center [1472, 702] width 33 height 16
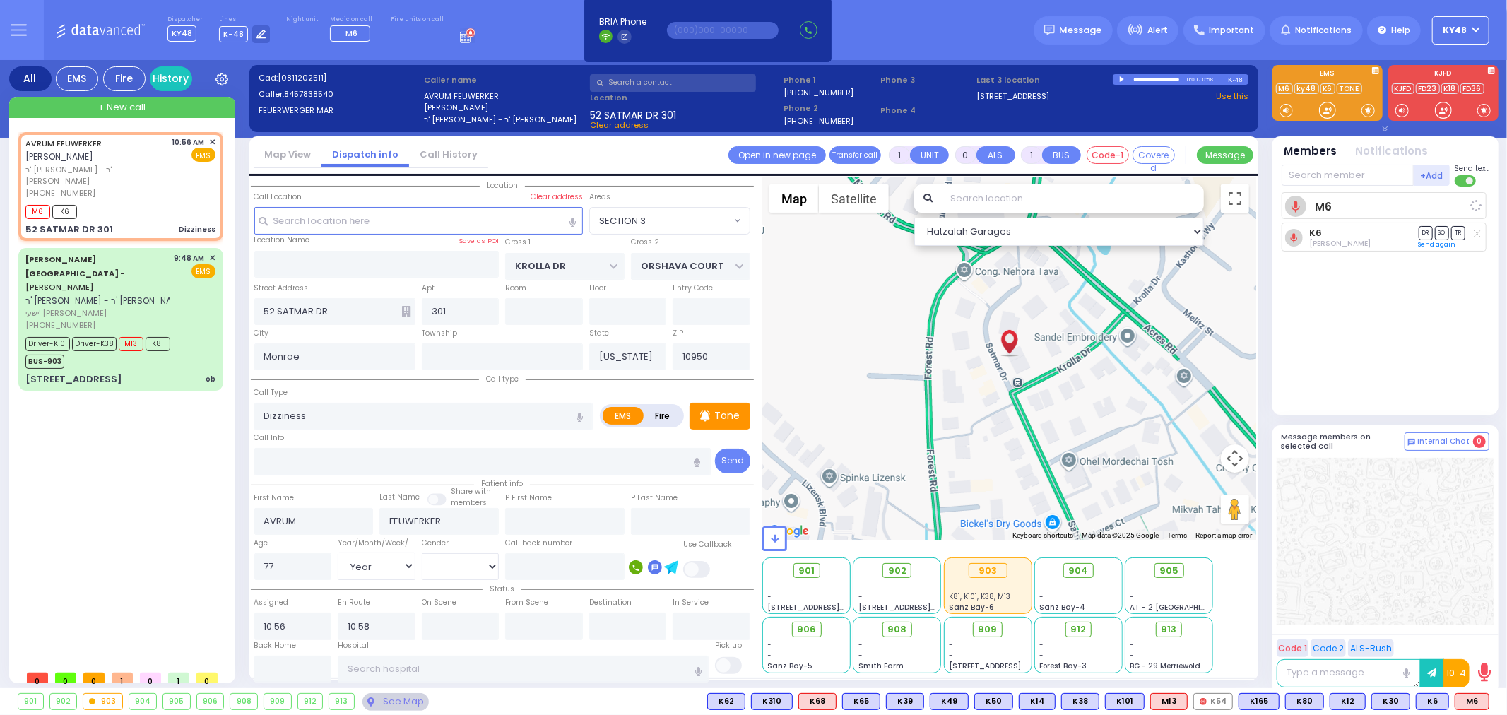
select select
radio input "true"
select select "Year"
select select "Hatzalah Garages"
select select "SECTION 3"
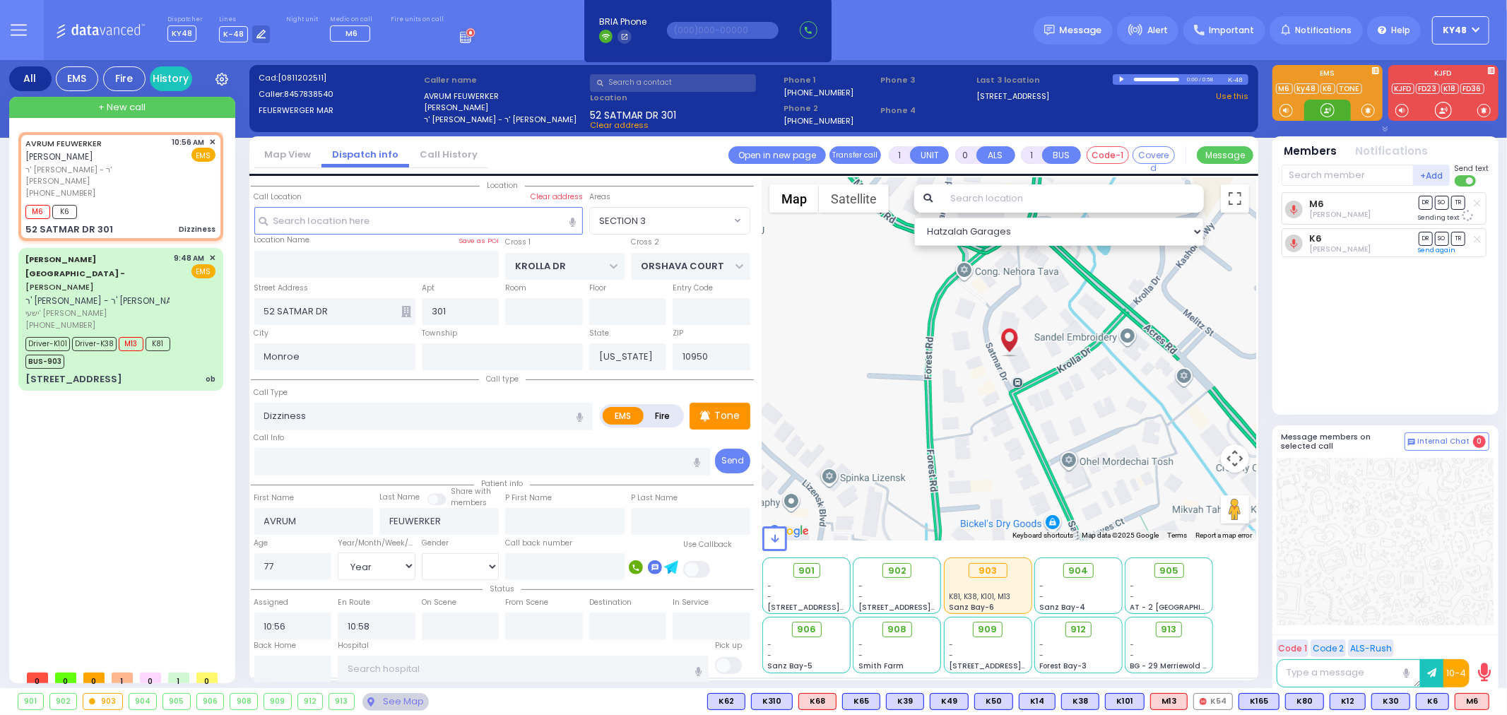
click at [1332, 106] on div at bounding box center [1328, 110] width 14 height 14
click at [1326, 114] on div at bounding box center [1328, 110] width 14 height 14
click at [1470, 704] on span "K2" at bounding box center [1473, 702] width 32 height 16
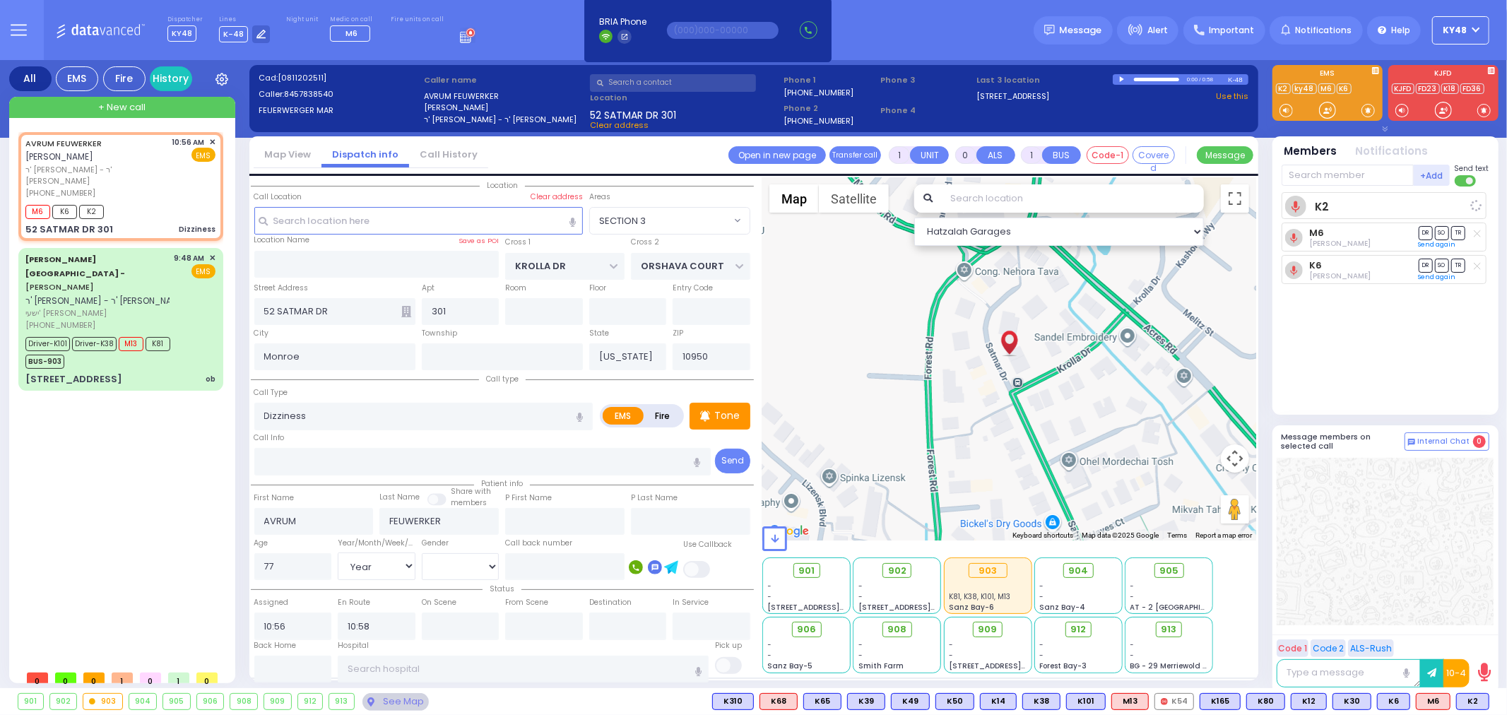
select select
radio input "true"
select select "Year"
select select "Hatzalah Garages"
select select "SECTION 3"
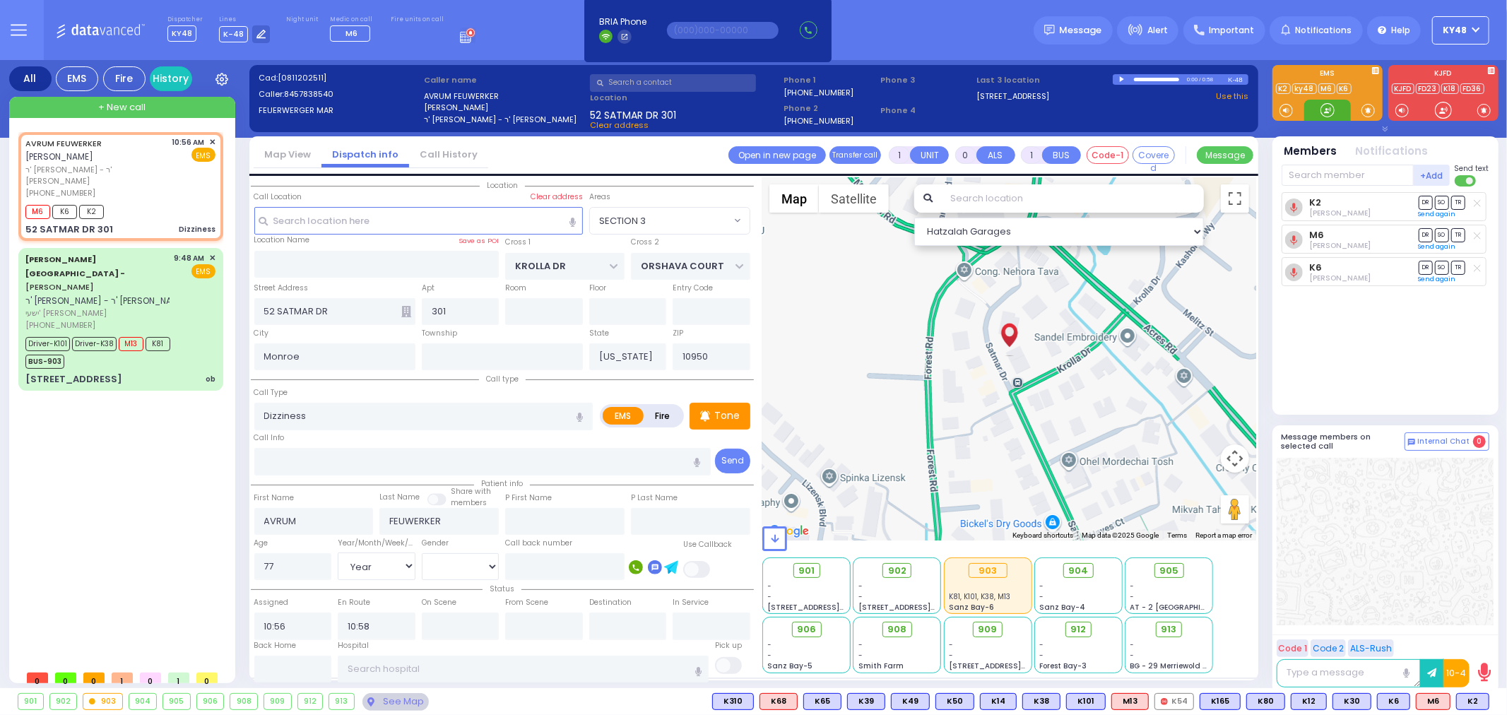
click at [1328, 108] on div at bounding box center [1328, 110] width 14 height 14
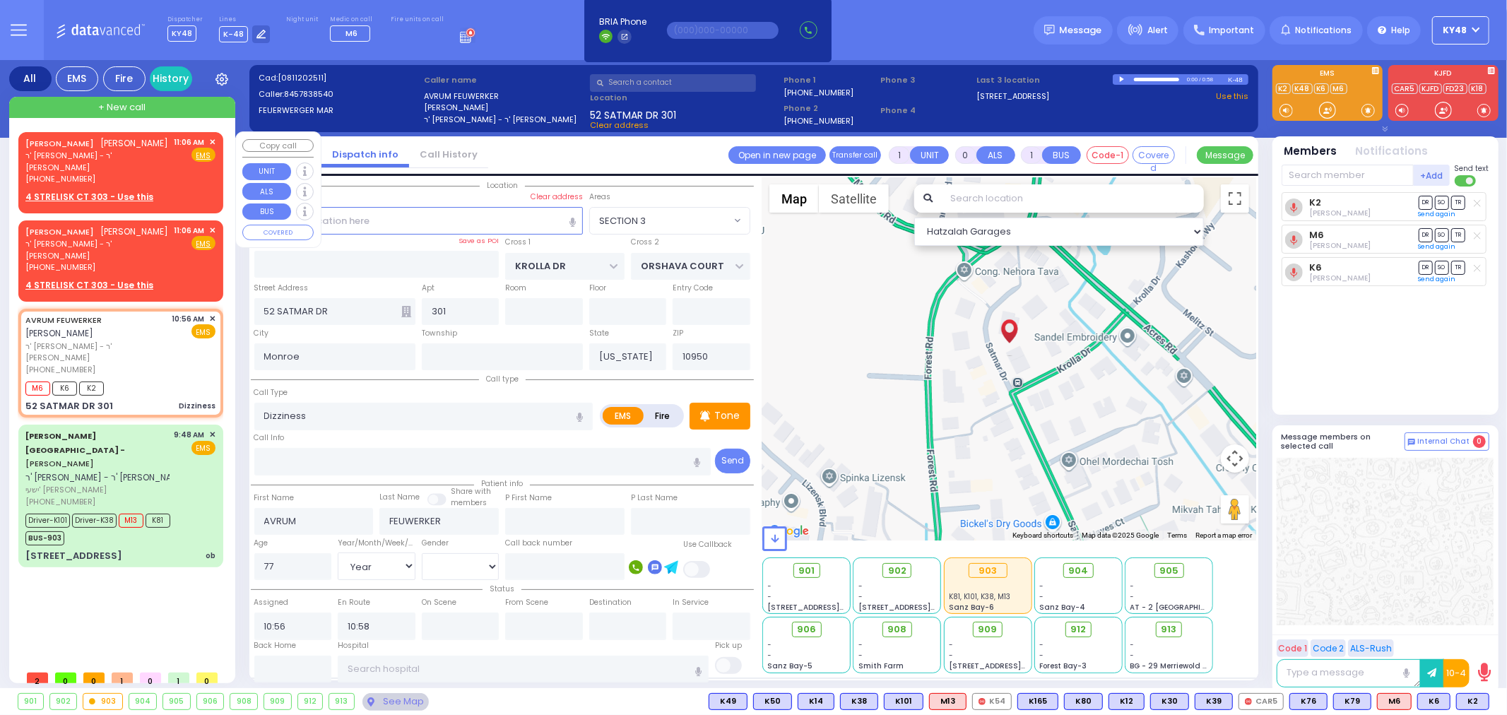
click at [153, 146] on span "יודא ליכטענשטיין" at bounding box center [135, 143] width 68 height 12
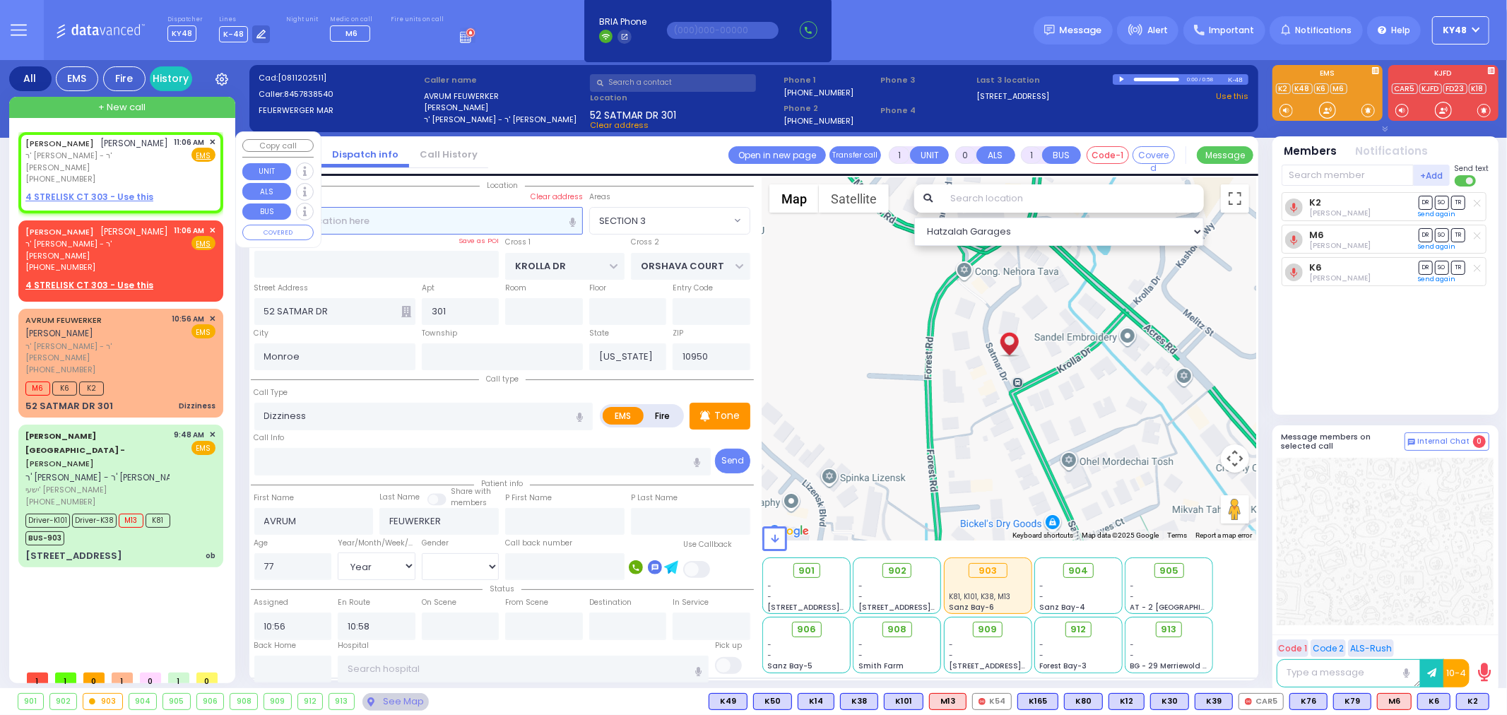
type input "2"
type input "1"
select select
radio input "true"
type input "YIDA"
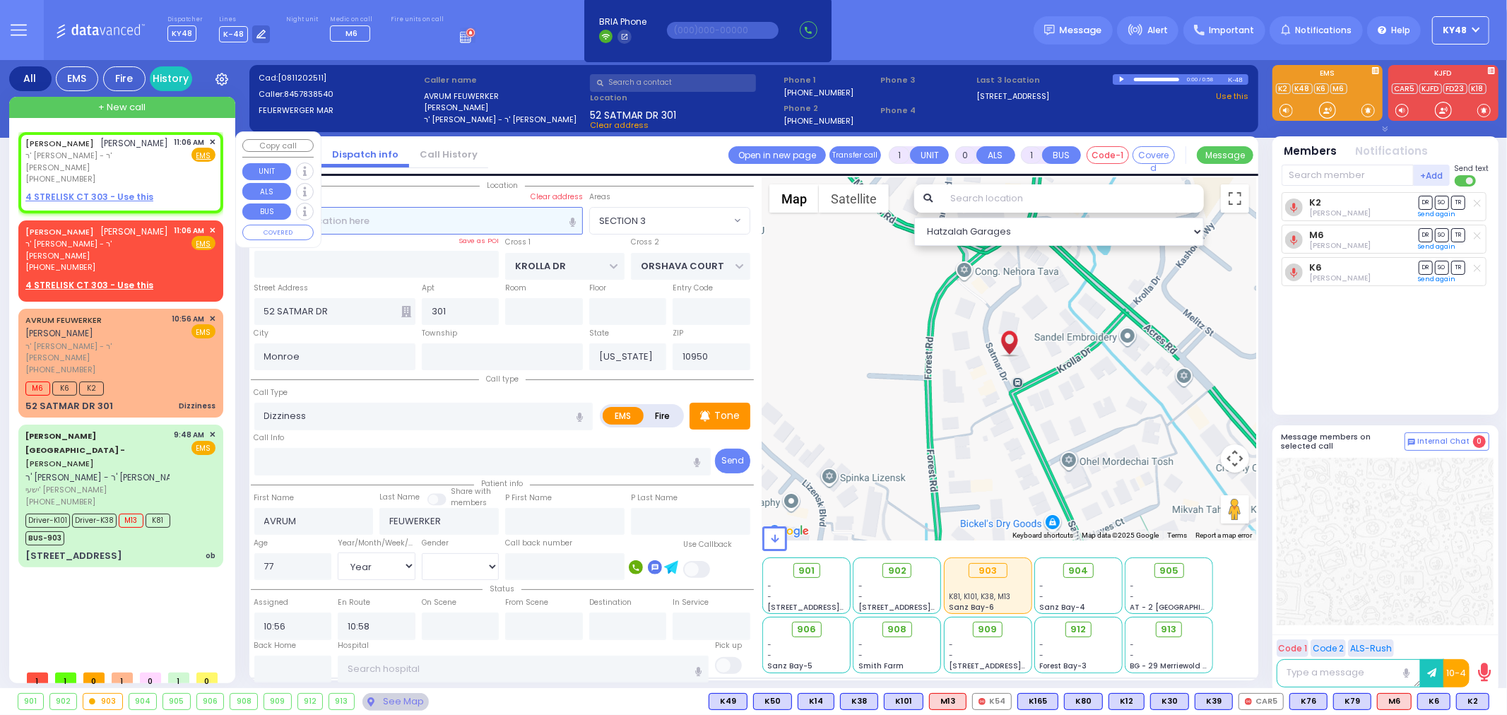
type input "LICHTENSTEIN"
select select
type input "11:06"
select select "Hatzalah Garages"
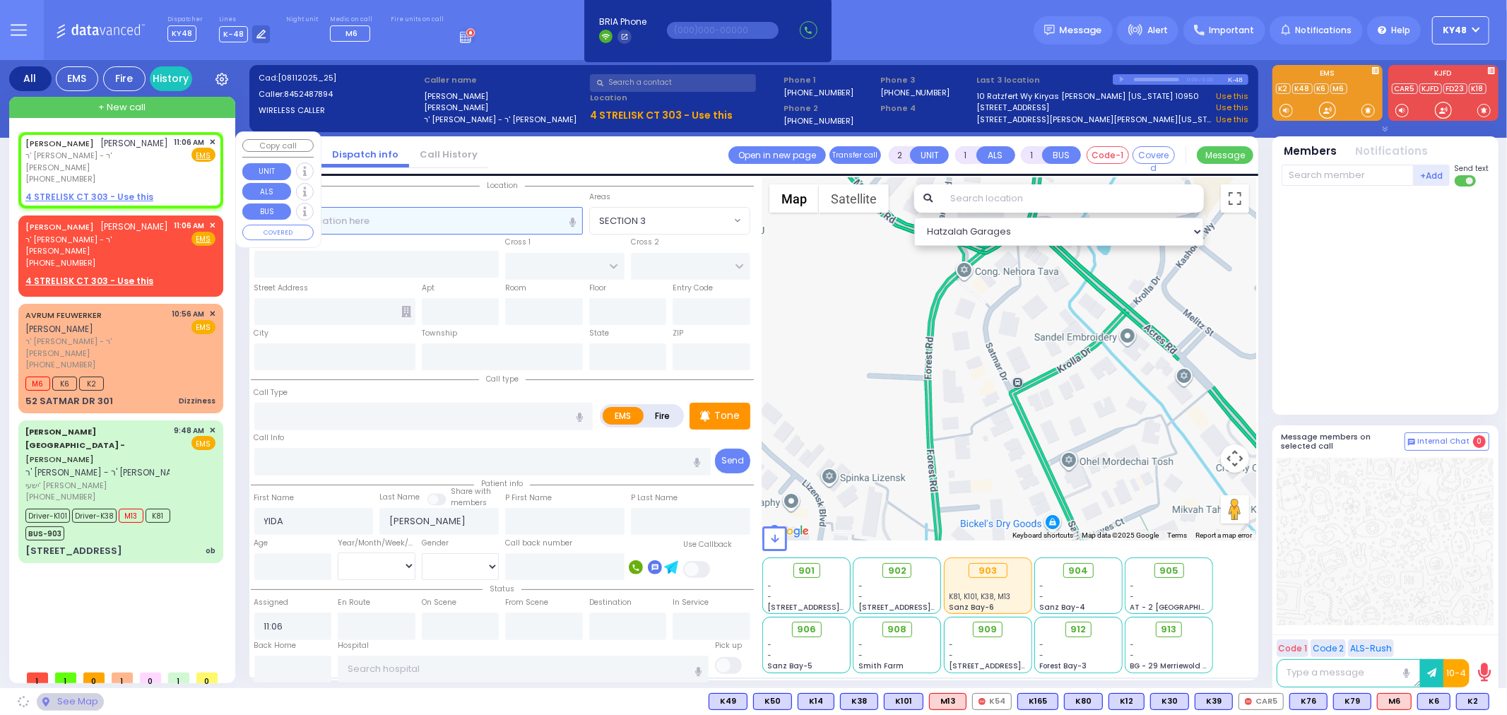
select select
radio input "true"
select select
select select "Hatzalah Garages"
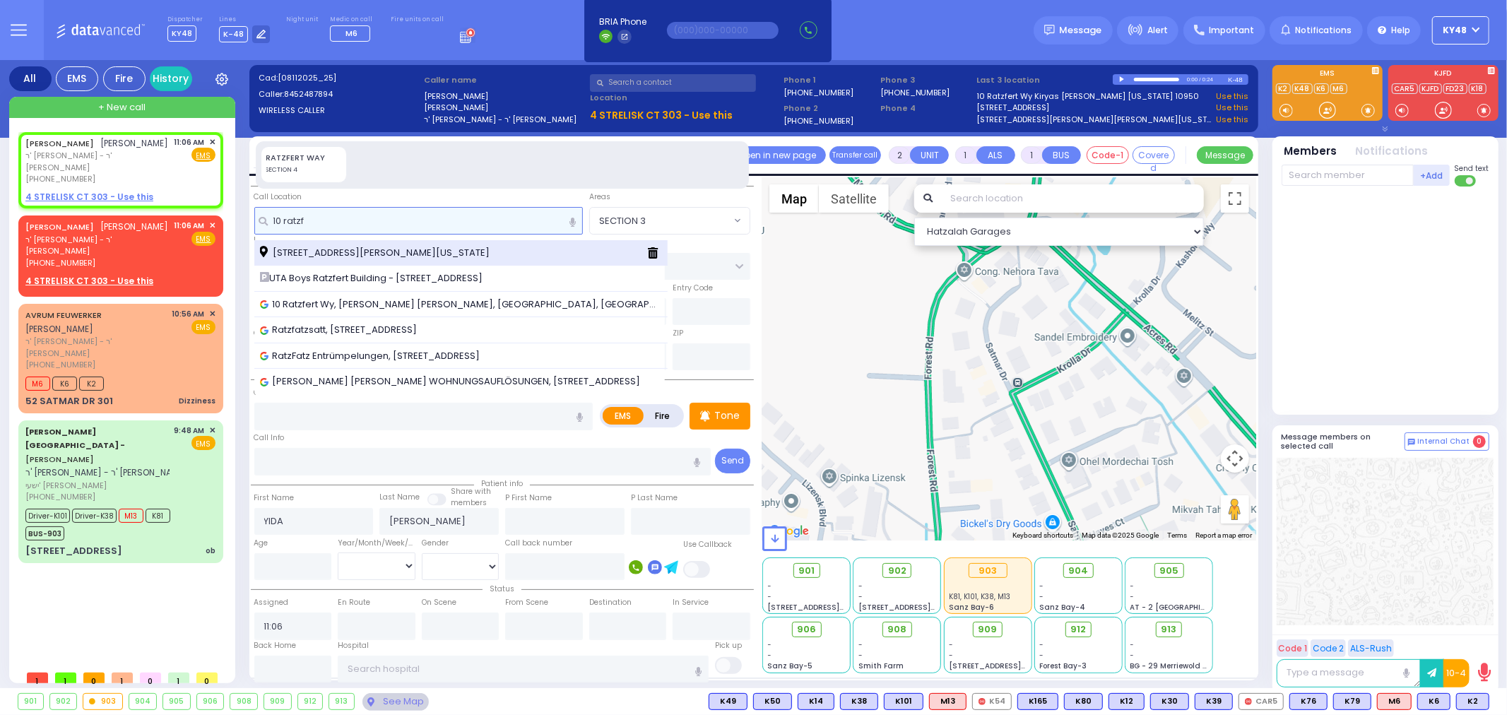
type input "10 ratzf"
click at [412, 255] on span "10 Ratzfert Way Kiryas Joel New York 10950" at bounding box center [377, 253] width 235 height 14
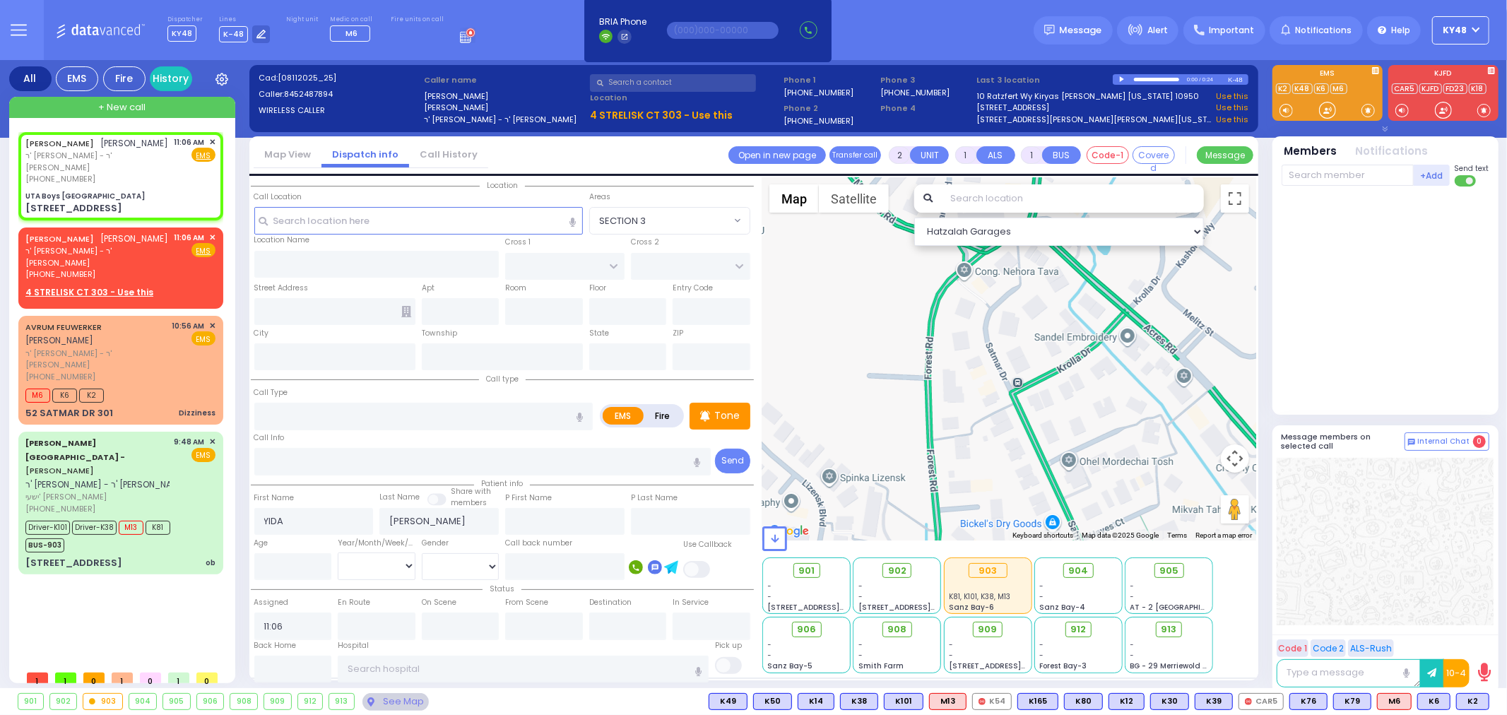
select select
radio input "true"
select select
select select "Hatzalah Garages"
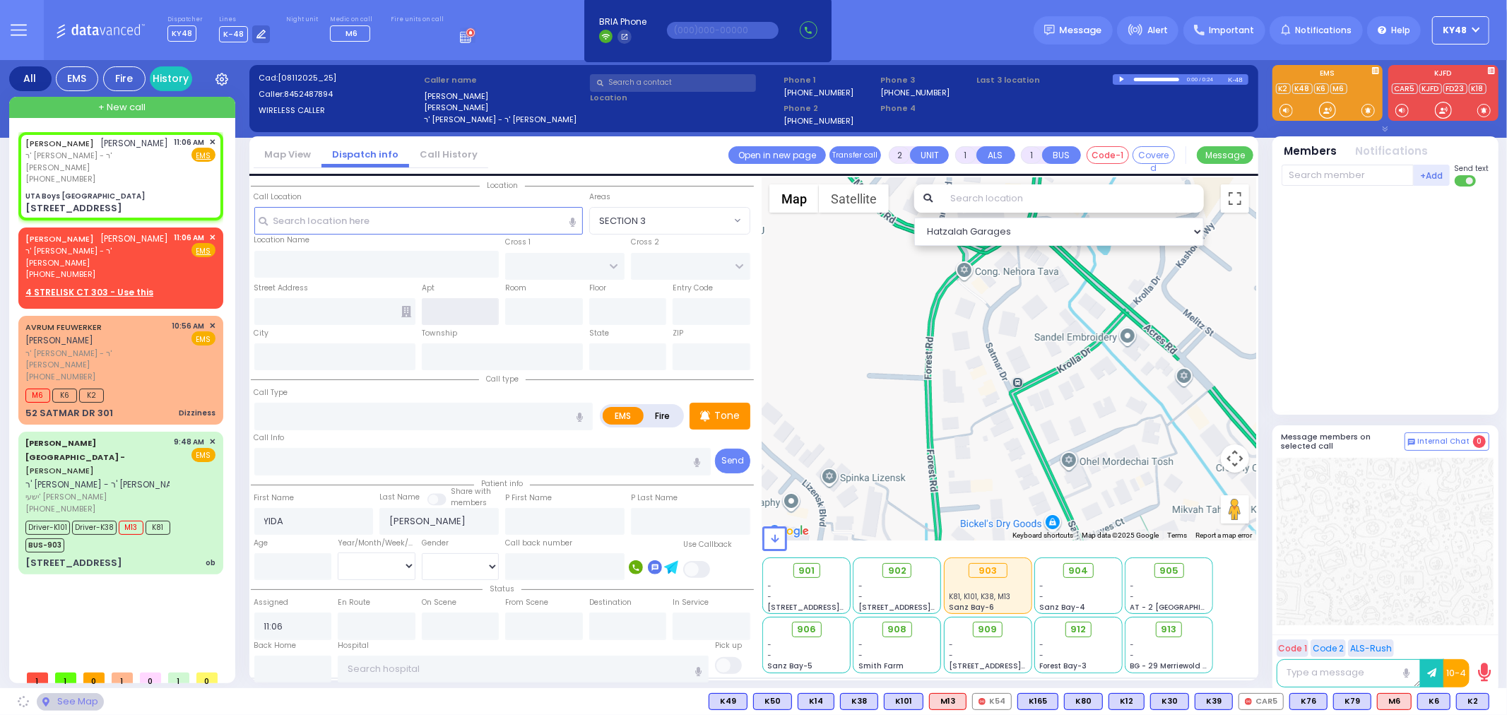
type input "UTA Boys Ratzfert Building"
type input "BAKERTOWN RD"
type input "10 Ratzfert Way"
type input "Kiryas Joel"
type input "New York"
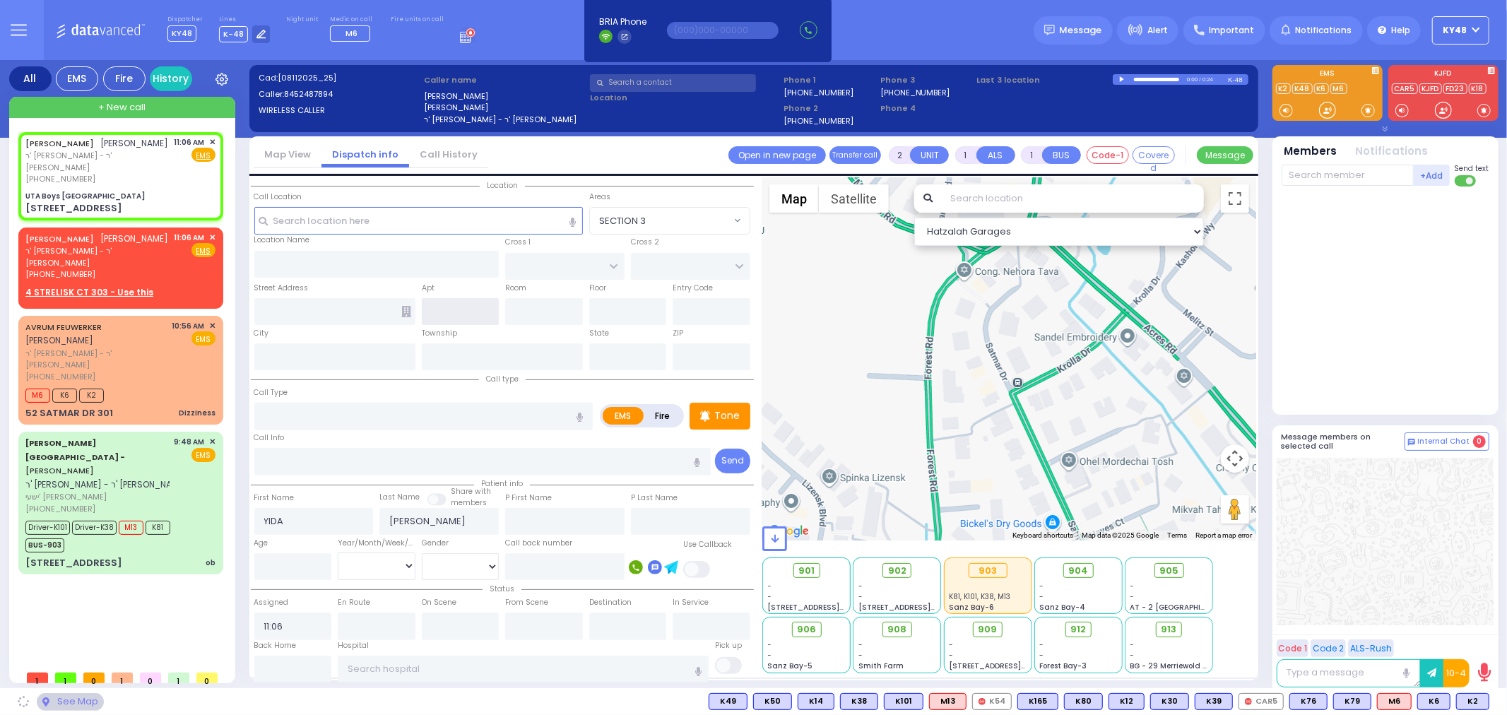
type input "10950"
select select "SECTION 4"
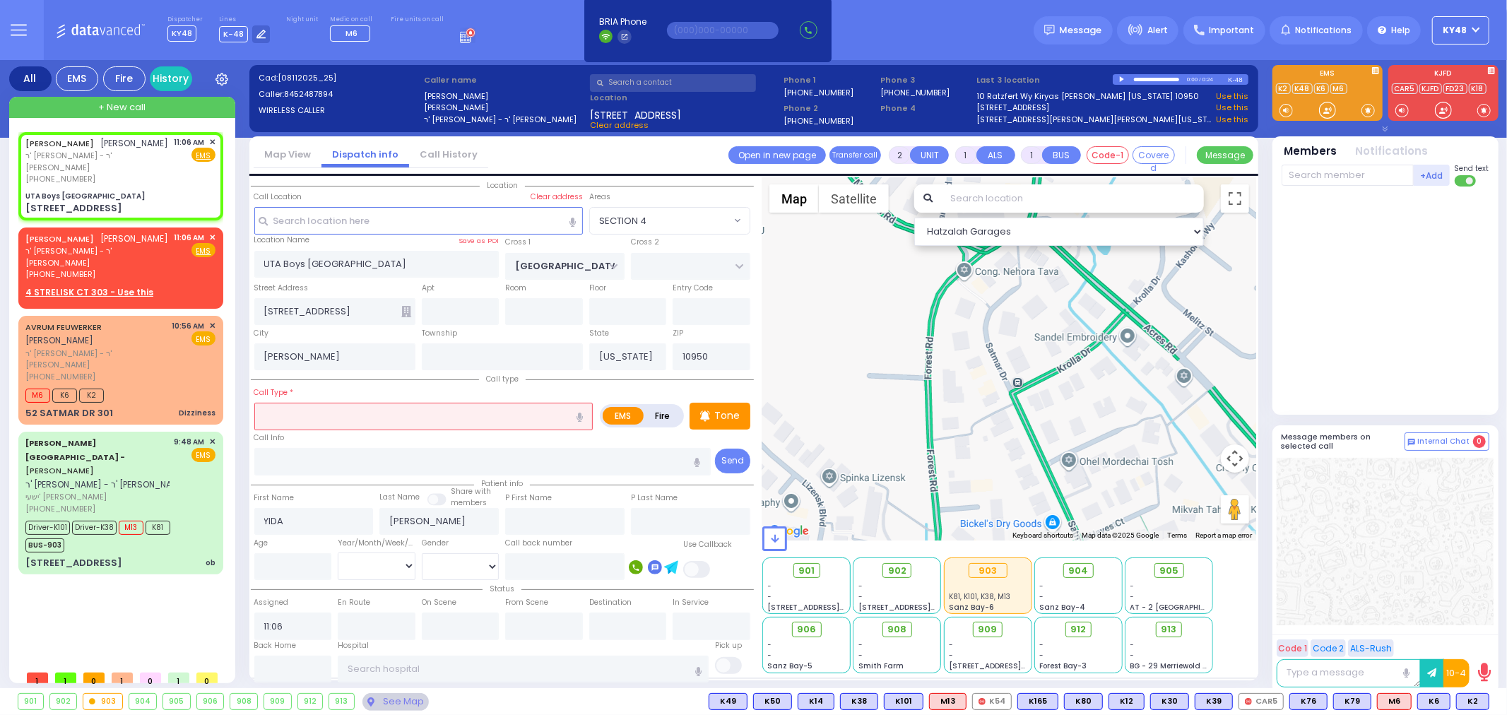
click at [307, 415] on input "text" at bounding box center [423, 416] width 339 height 27
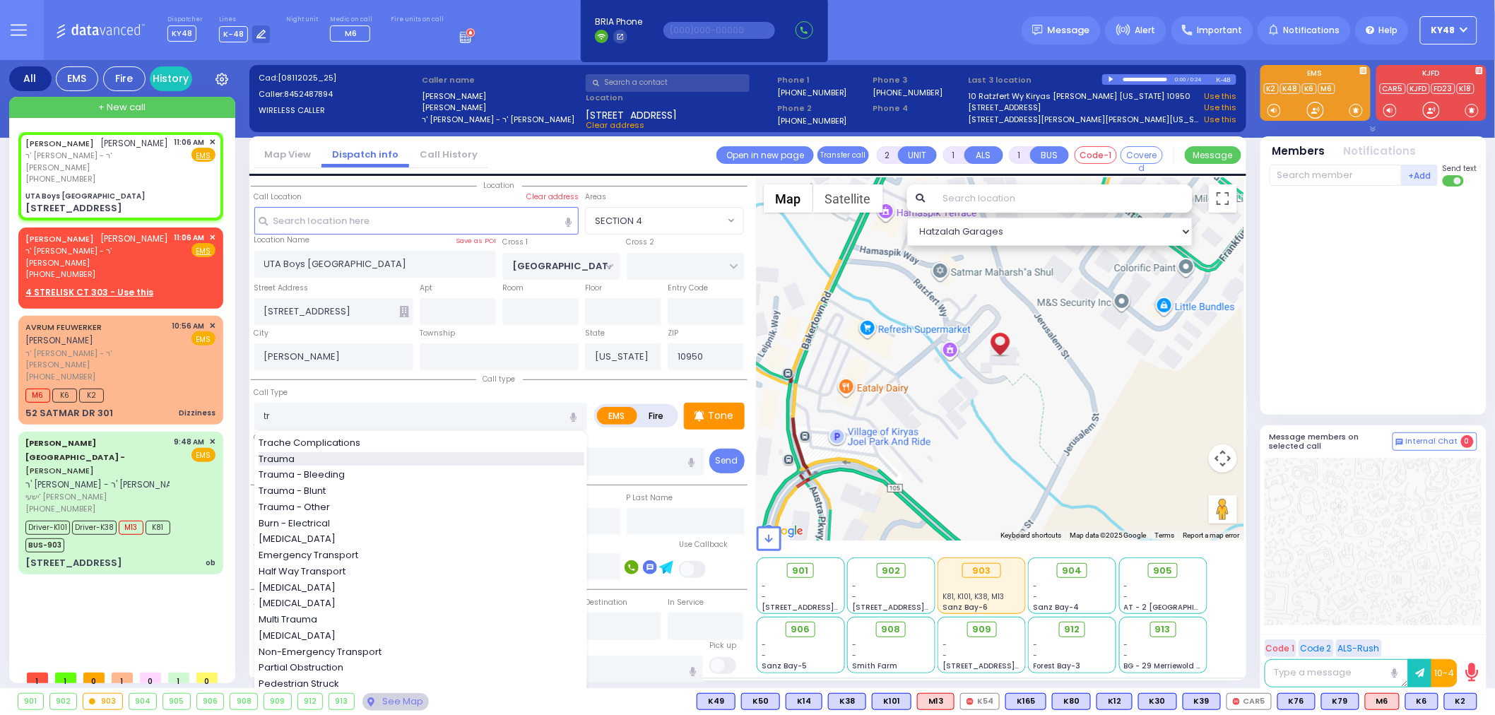
click at [321, 454] on div "Trauma" at bounding box center [422, 459] width 326 height 14
type input "Trauma"
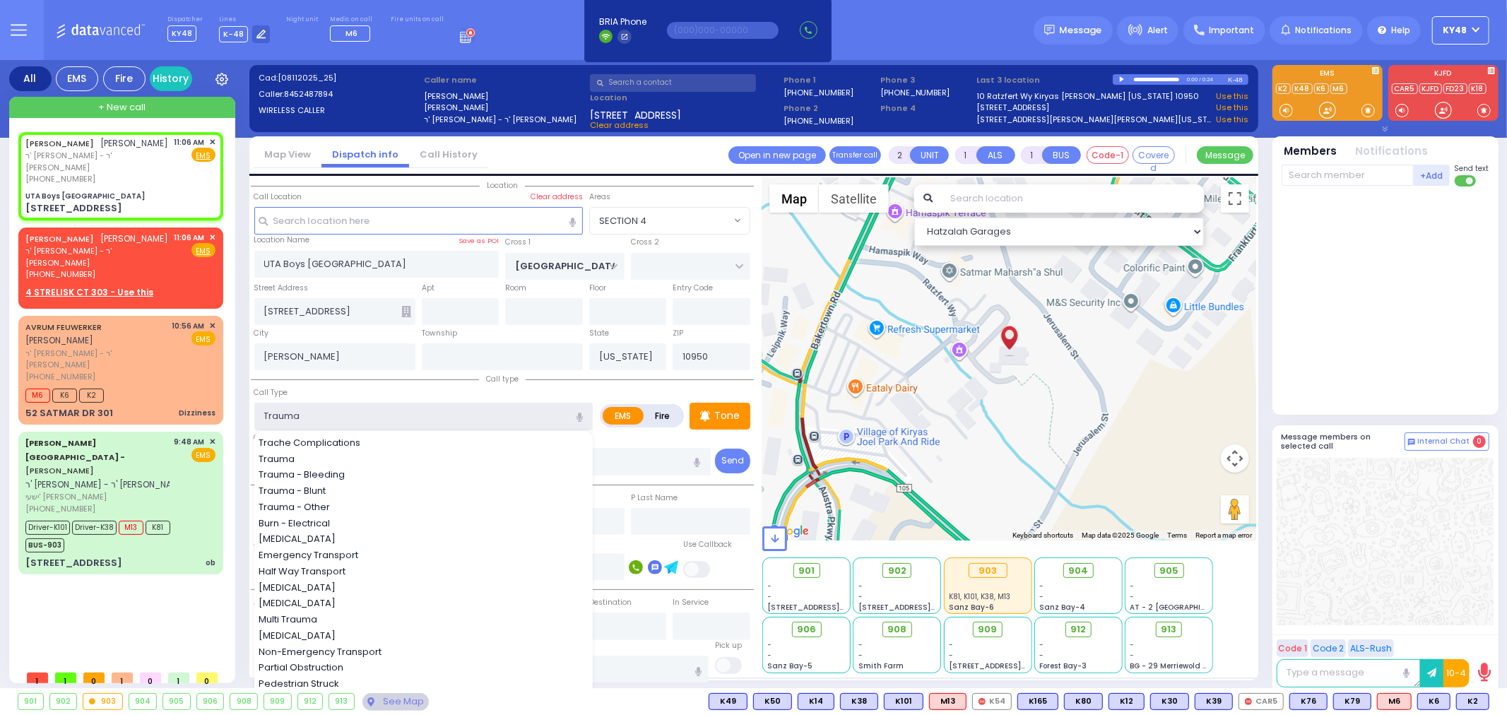
type input "0"
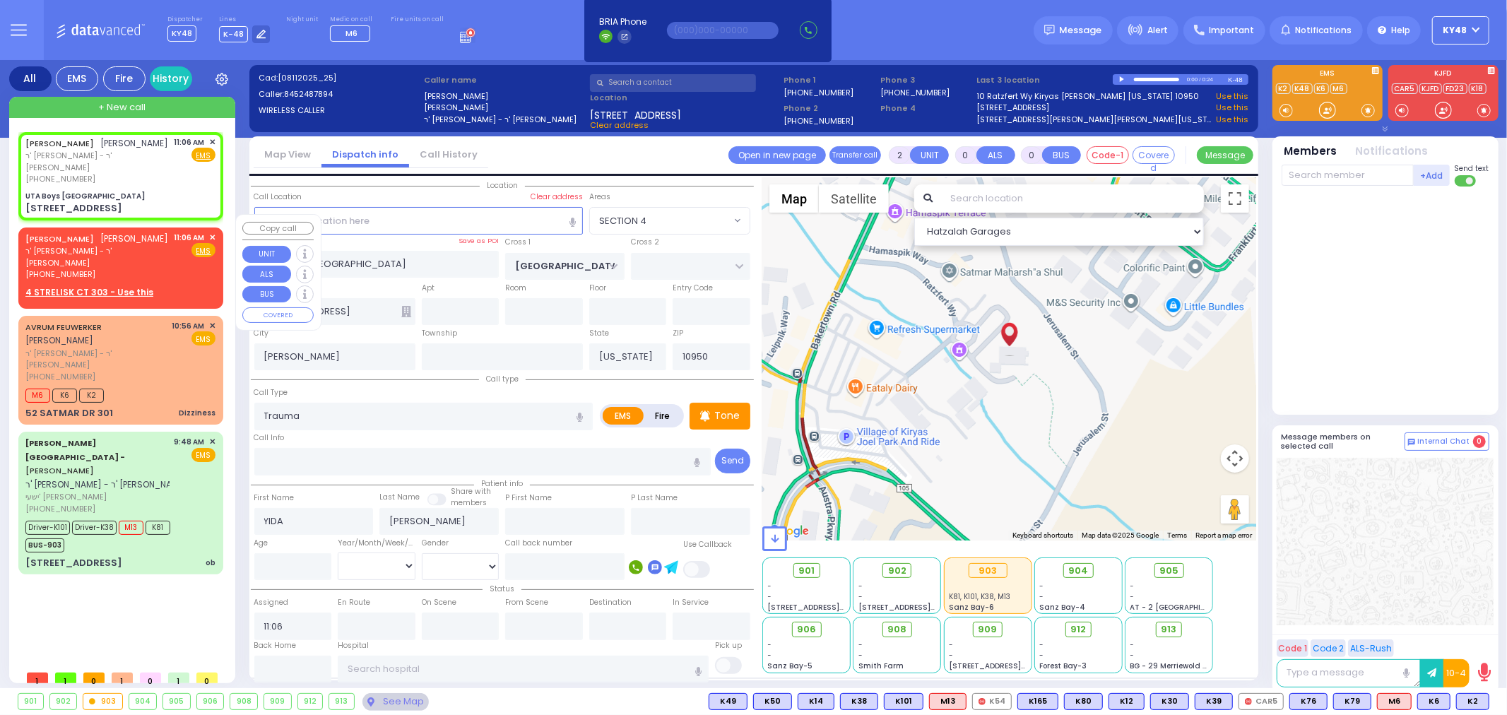
click at [154, 269] on div "(845) 248-7894" at bounding box center [97, 275] width 144 height 12
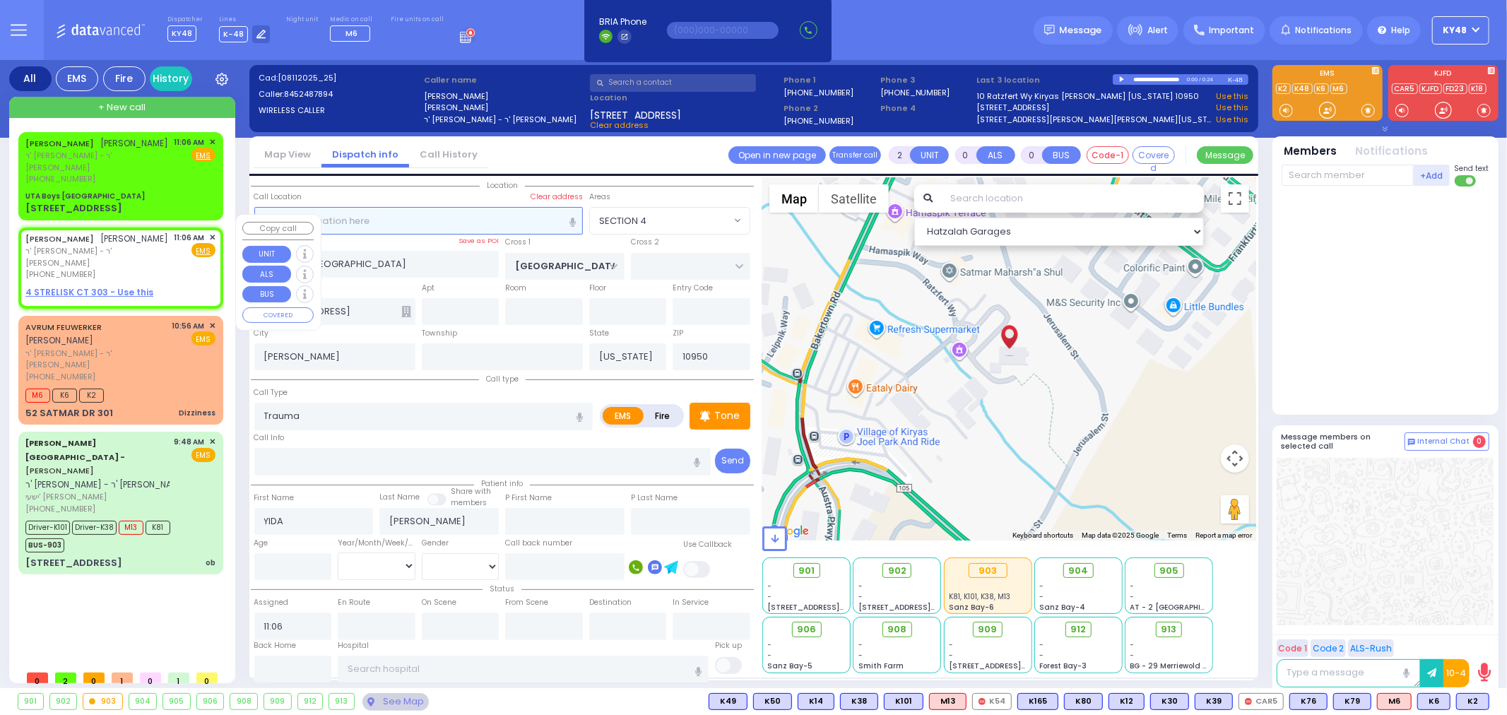
type input "1"
select select
radio input "true"
select select
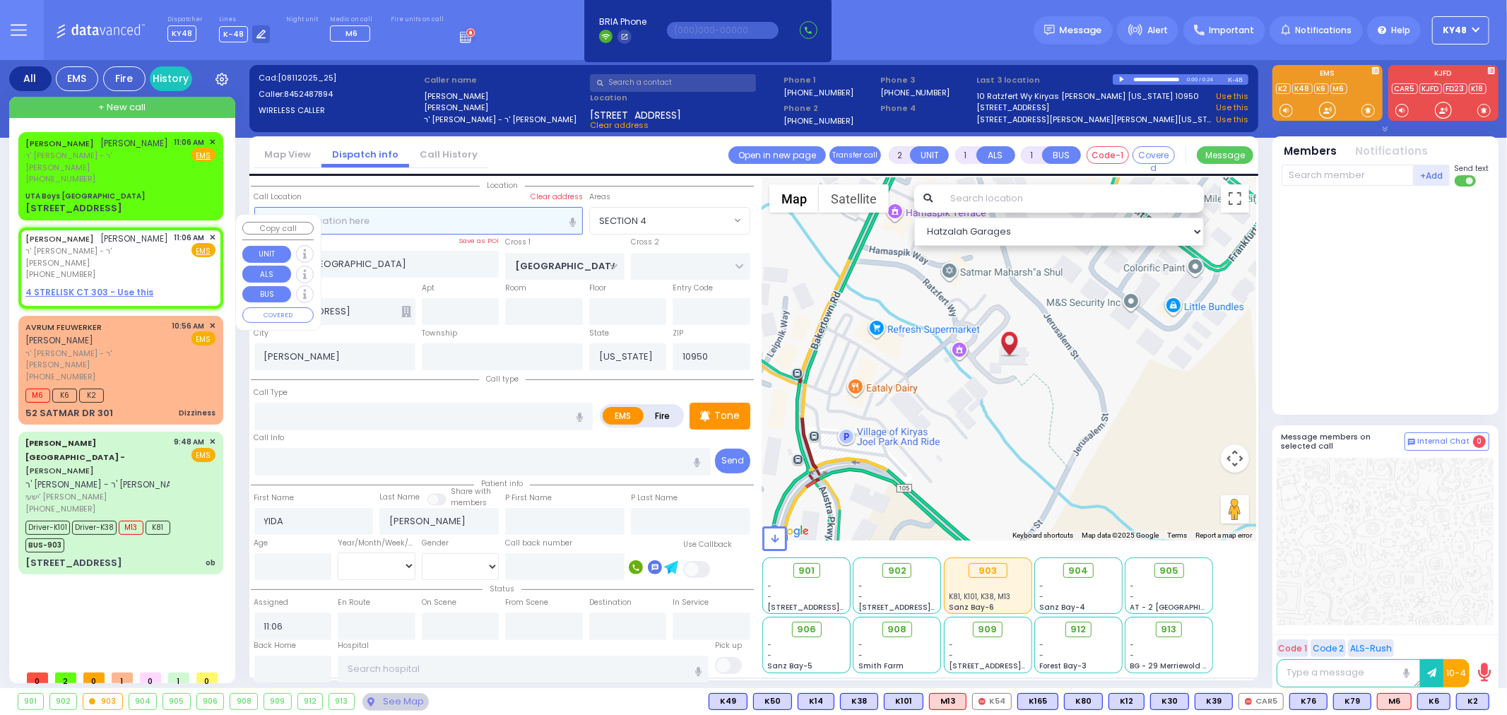
select select "Hatzalah Garages"
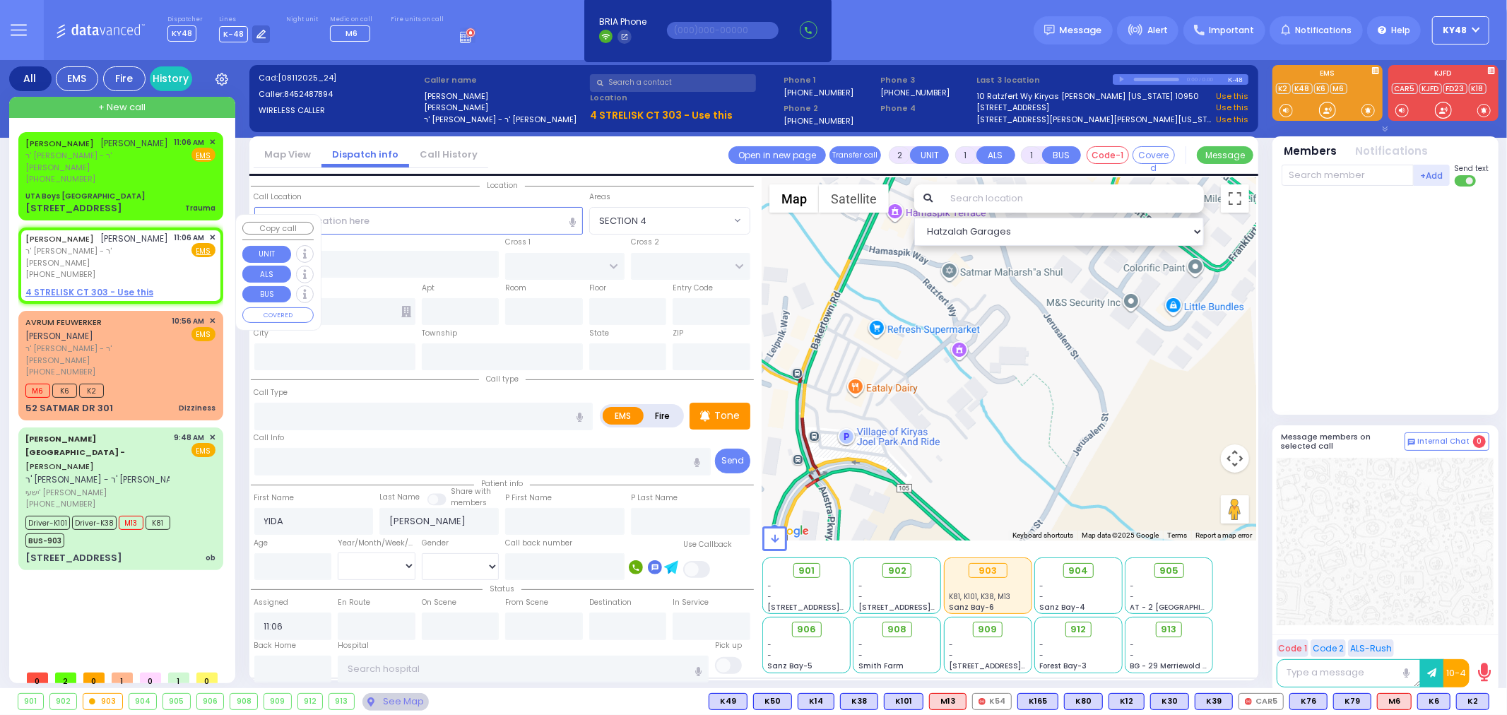
click at [213, 232] on span "✕" at bounding box center [212, 238] width 6 height 12
select select
radio input "true"
select select
select select "Hatzalah Garages"
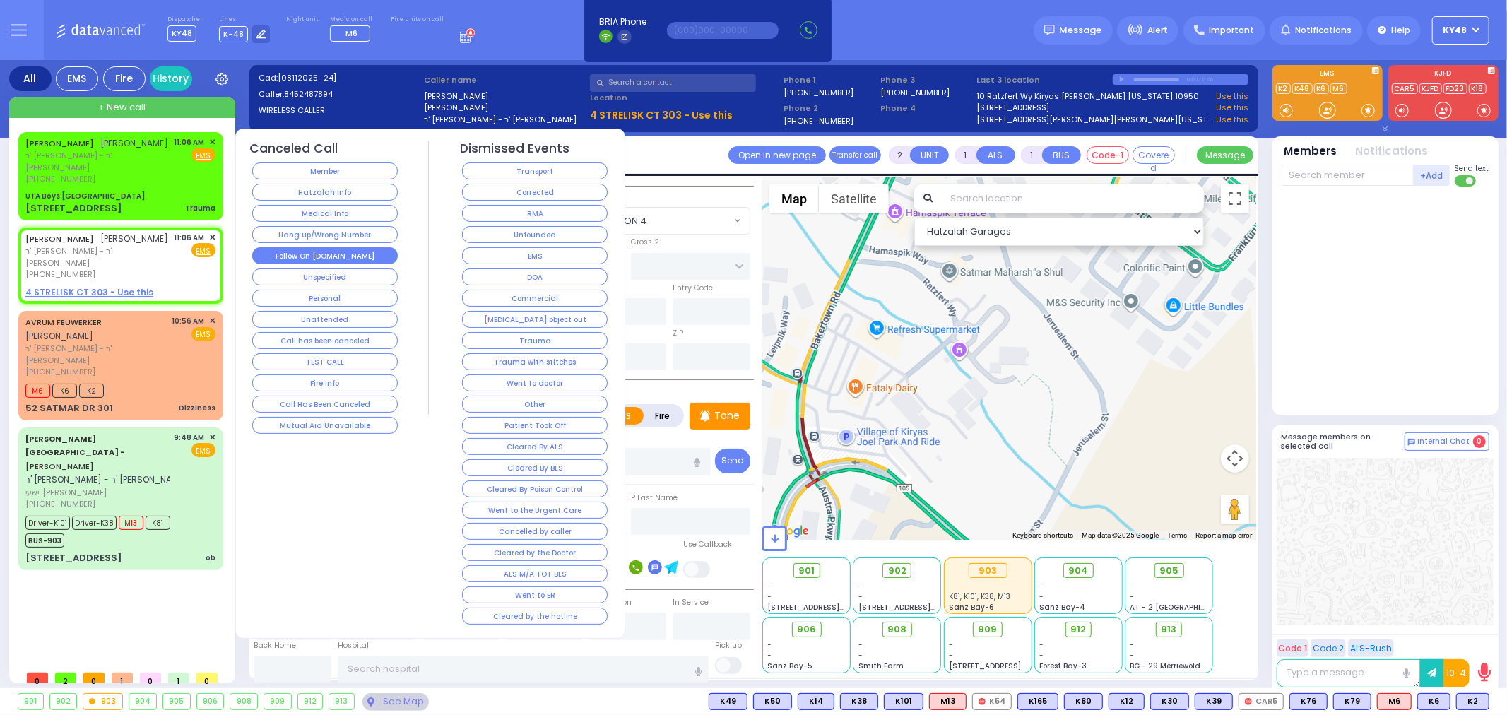
click at [297, 254] on button "Follow On [DOMAIN_NAME]" at bounding box center [325, 255] width 146 height 17
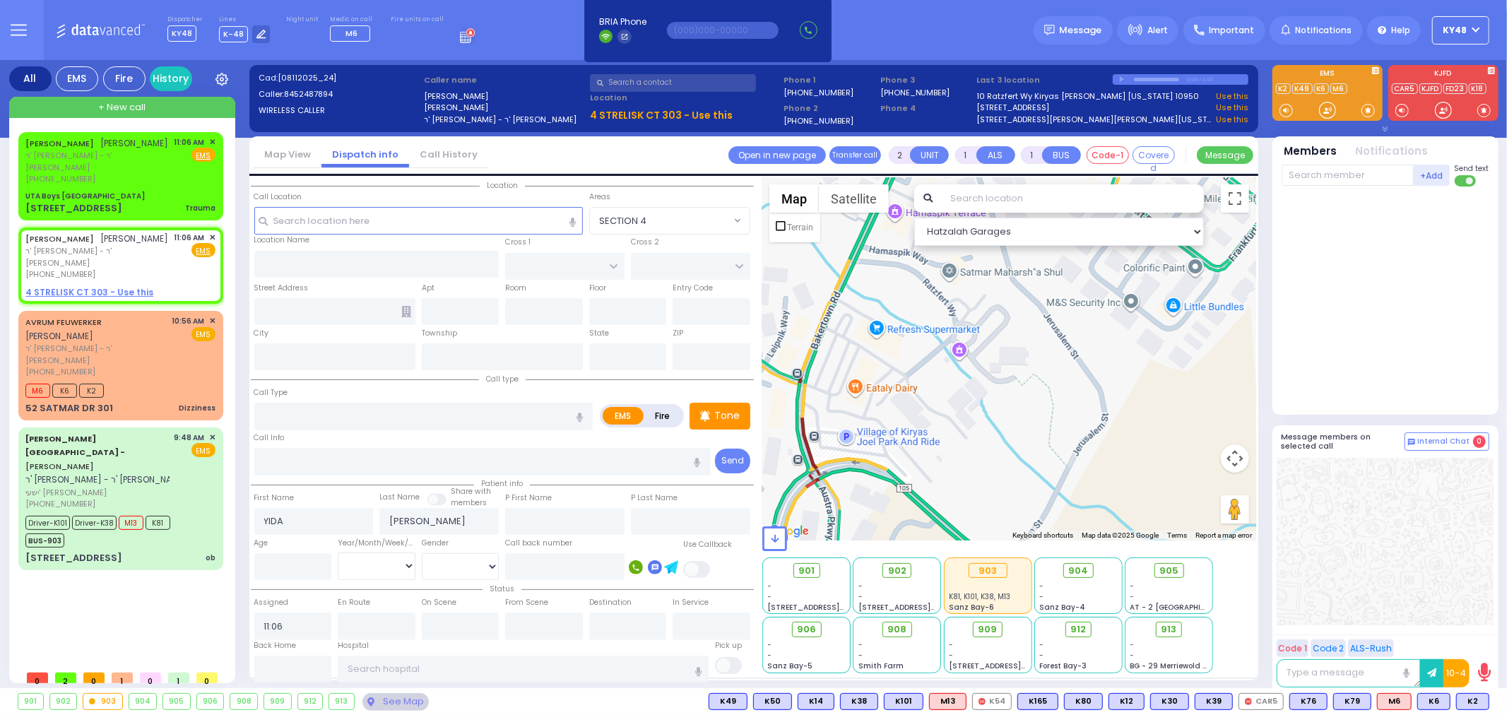
select select
radio input "true"
select select
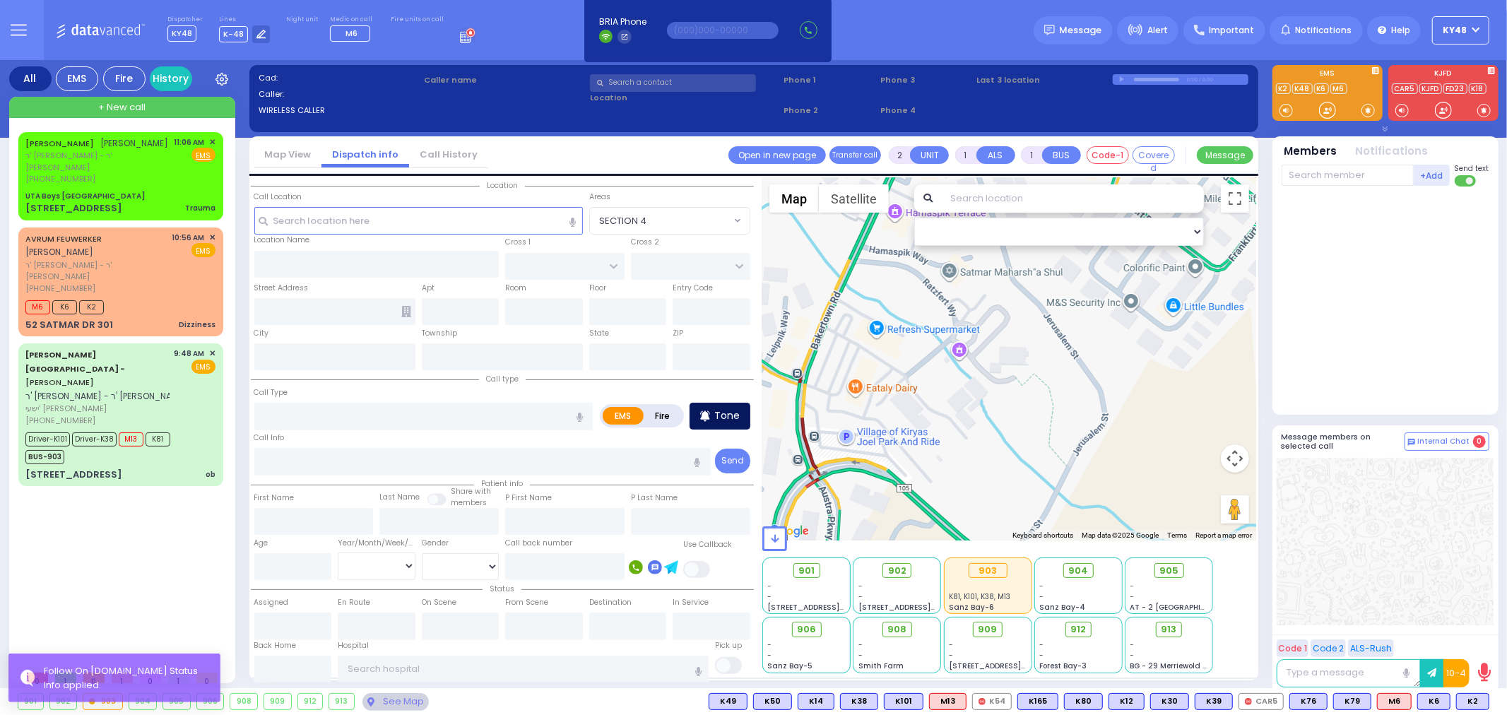
click at [724, 413] on p "Tone" at bounding box center [726, 415] width 25 height 15
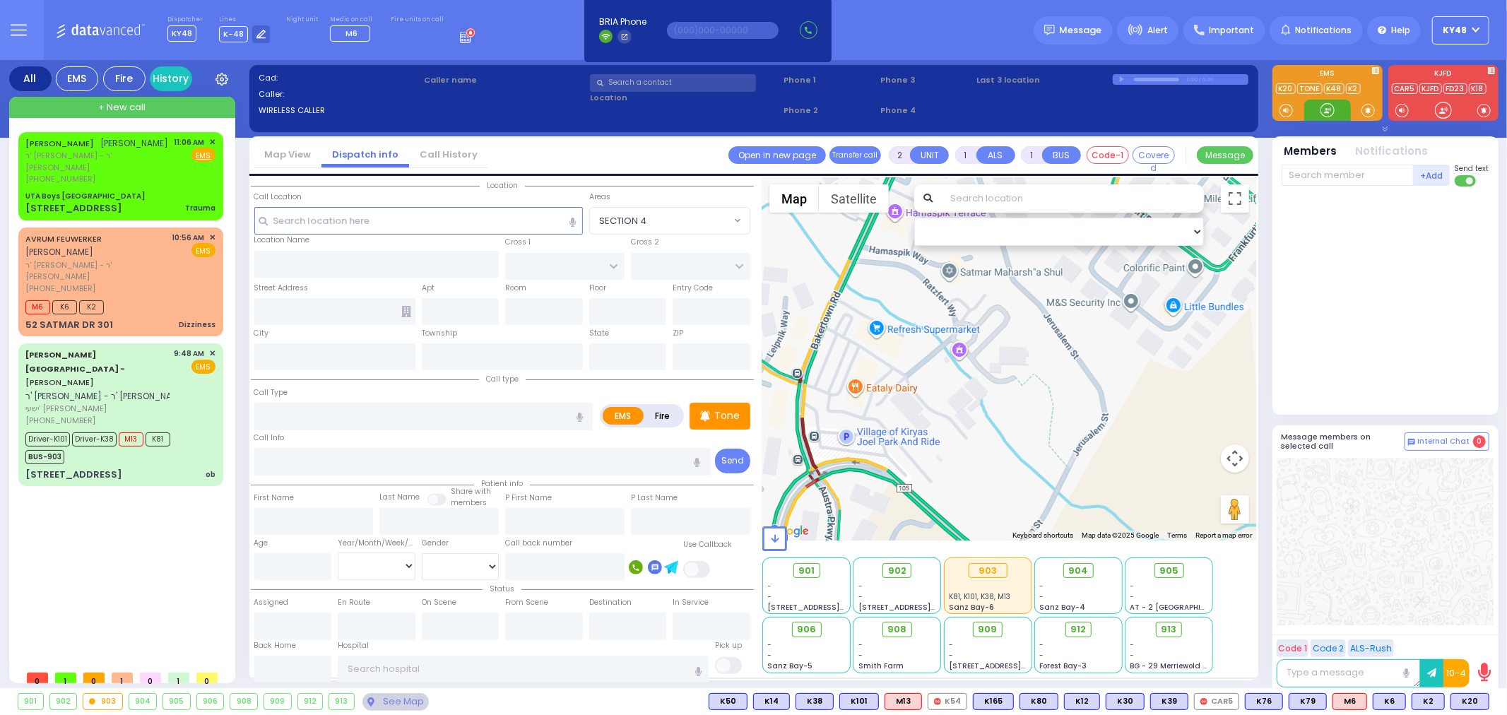
click at [1323, 110] on div at bounding box center [1327, 110] width 47 height 21
click at [102, 191] on div "UTA Boys Ratzfert Building" at bounding box center [84, 196] width 119 height 11
type input "0"
select select
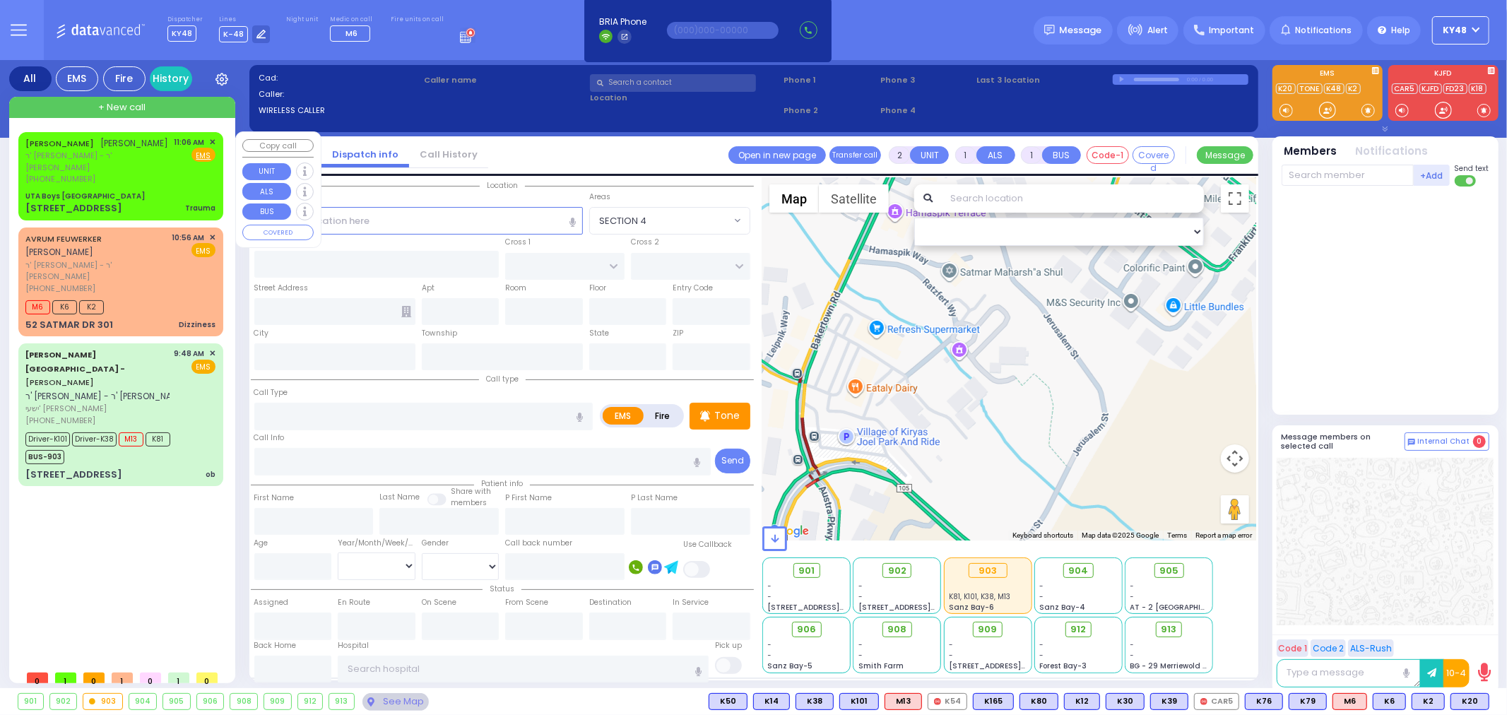
type input "Trauma"
radio input "true"
type input "YIDA"
type input "LICHTENSTEIN"
select select
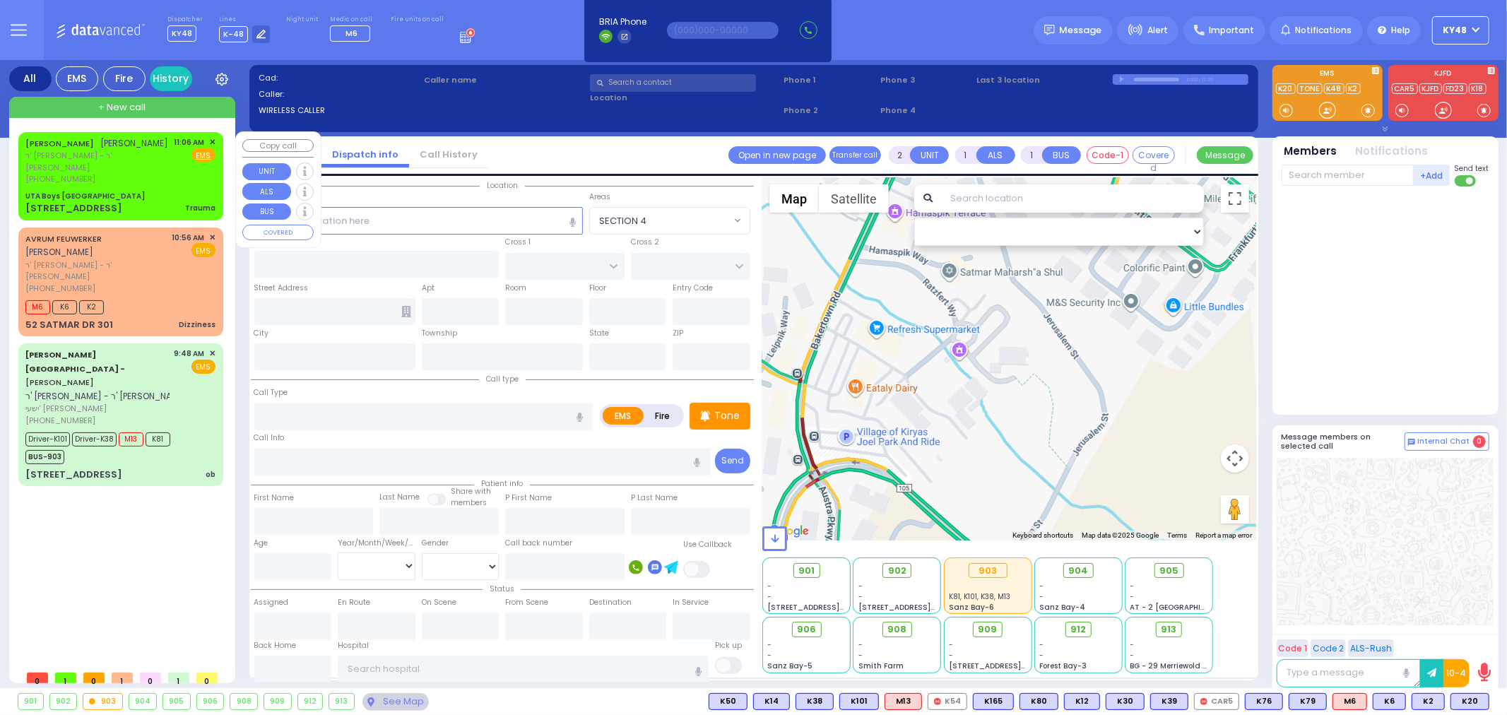
type input "11:06"
select select "Hatzalah Garages"
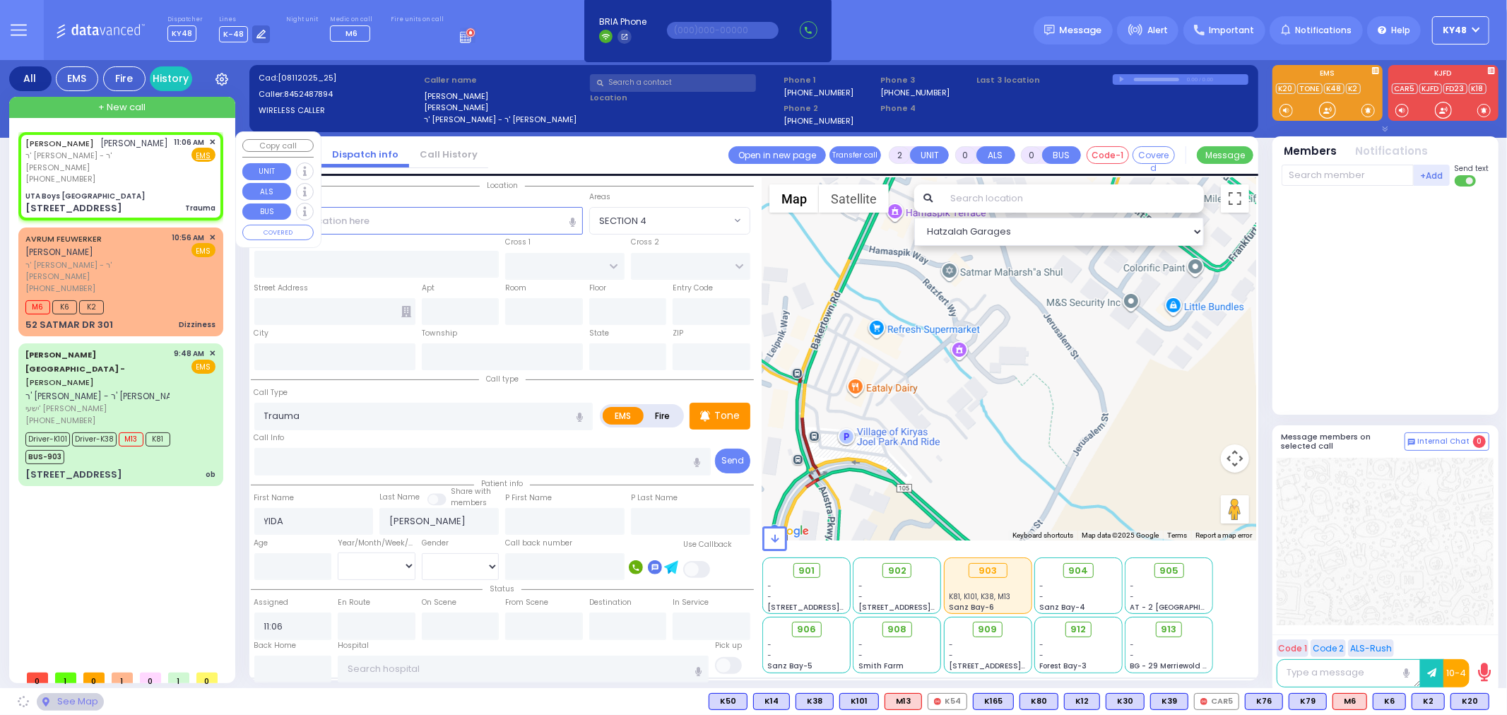
type input "UTA Boys Ratzfert Building"
type input "BAKERTOWN RD"
type input "10 Ratzfert Way"
type input "Kiryas Joel"
type input "New York"
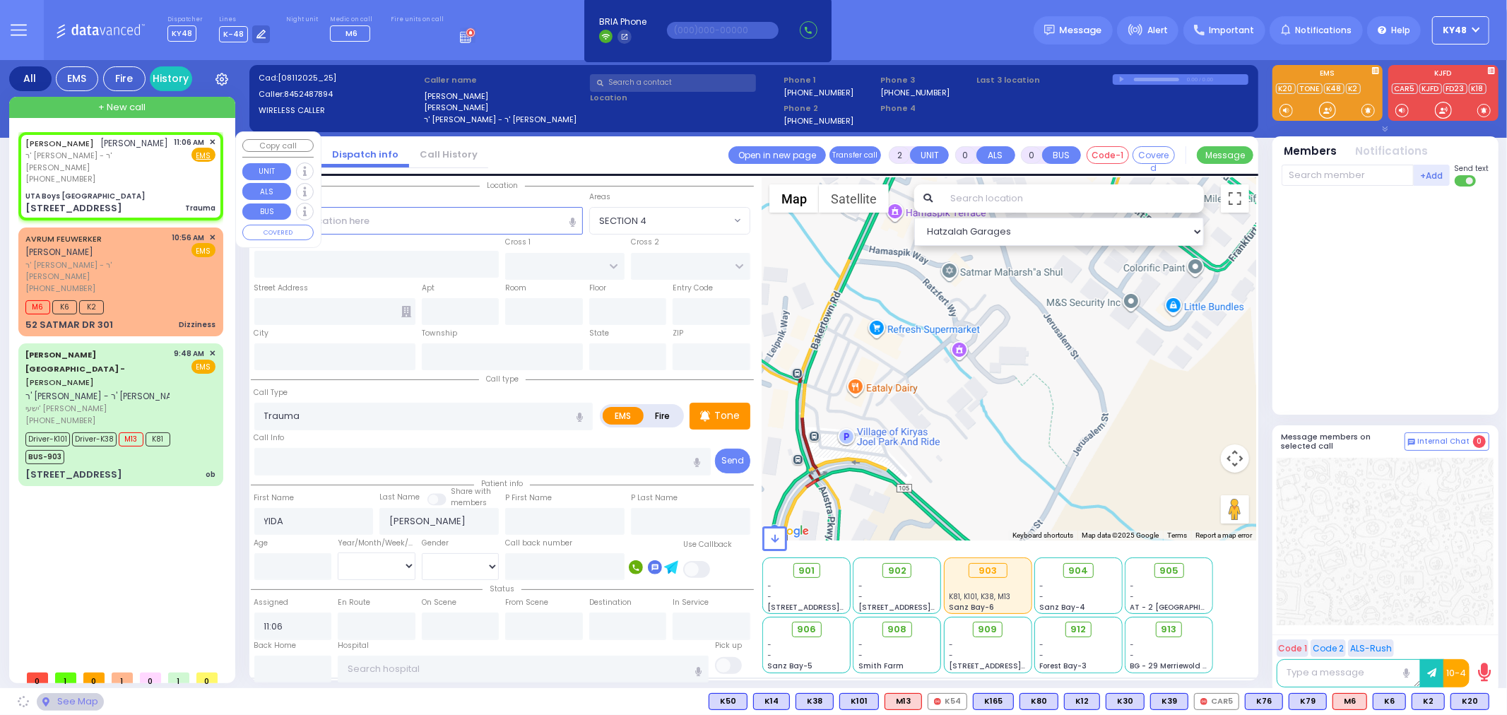
type input "10950"
select select "SECTION 4"
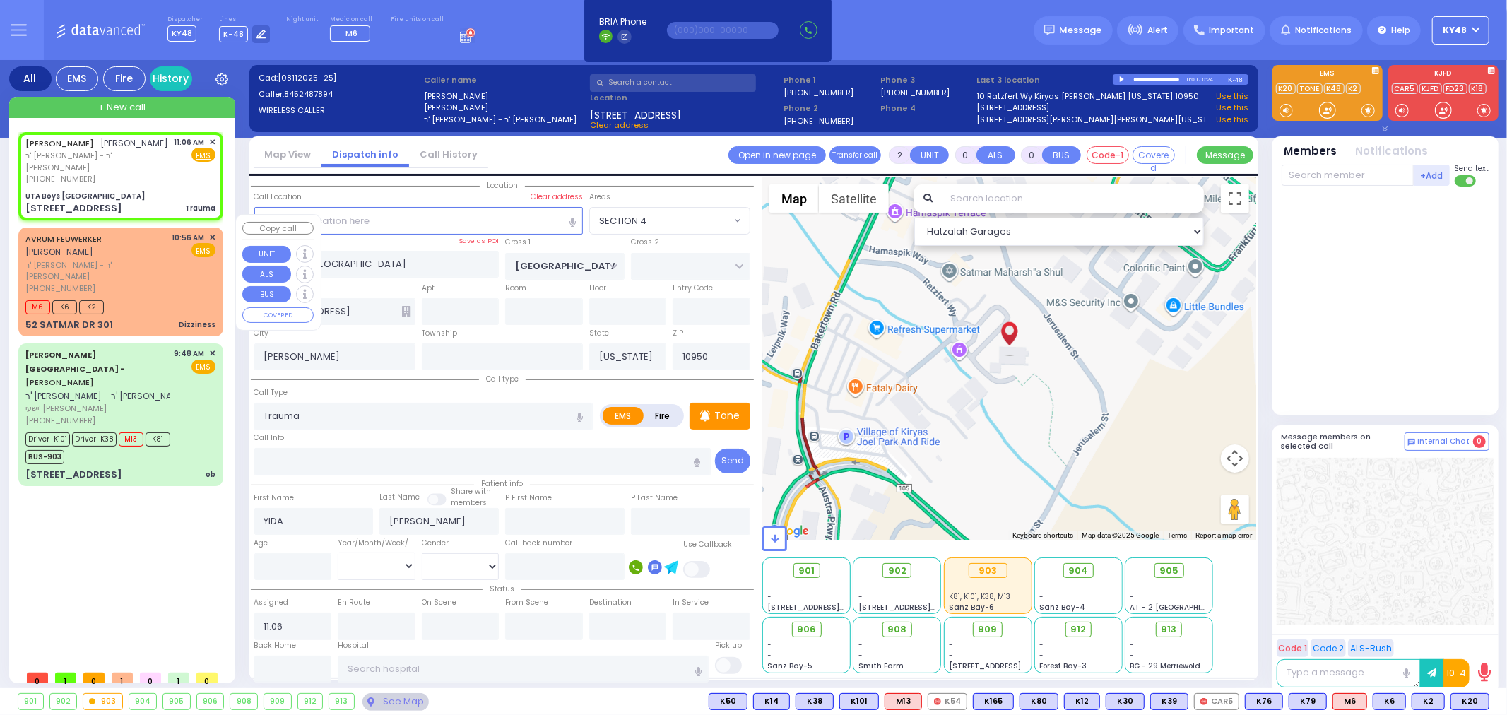
click at [189, 297] on div "M6 K6 K2" at bounding box center [120, 306] width 190 height 18
type input "1"
select select
type input "Dizziness"
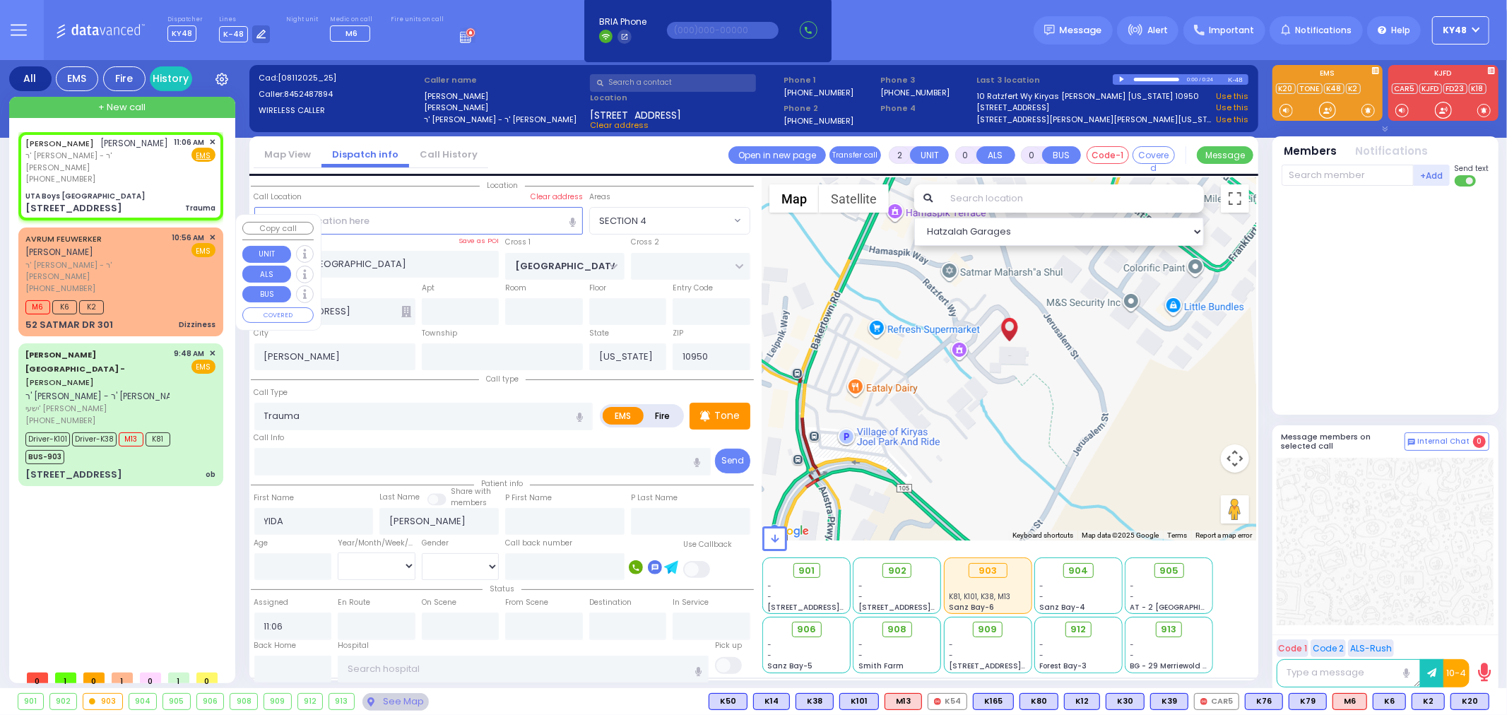
radio input "true"
type input "AVRUM"
type input "FEUWERKER"
type input "77"
select select "Year"
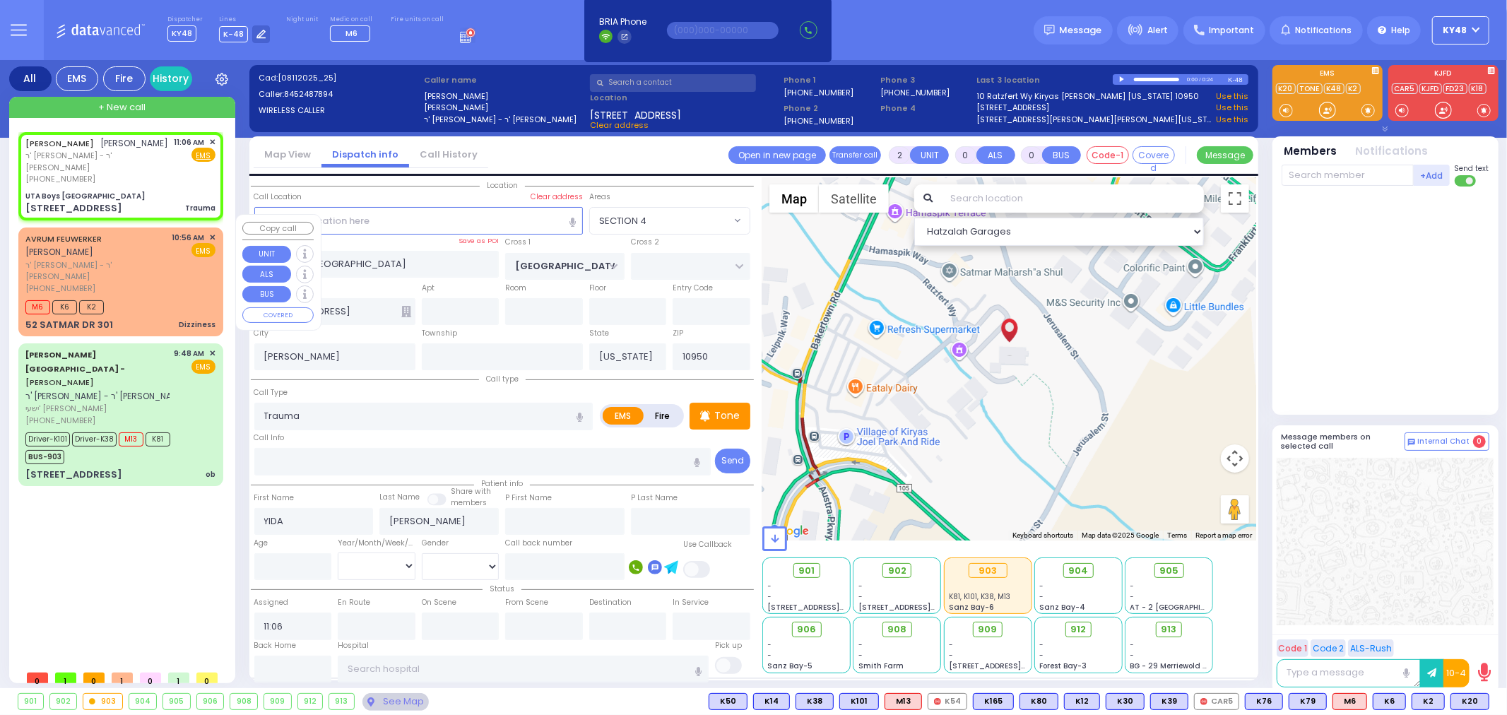
type input "10:56"
type input "10:58"
select select "Hatzalah Garages"
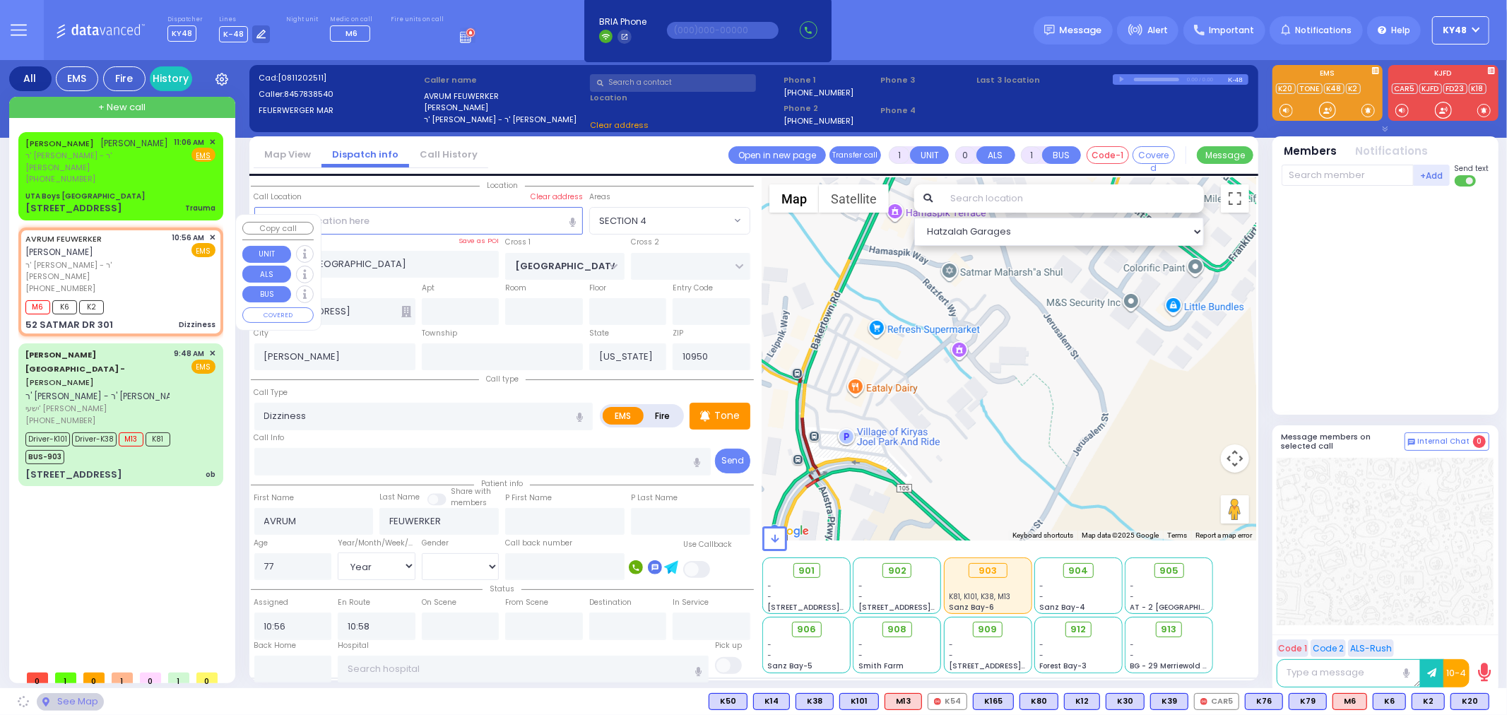
type input "KROLLA DR"
type input "ORSHAVA COURT"
type input "52 SATMAR DR"
type input "301"
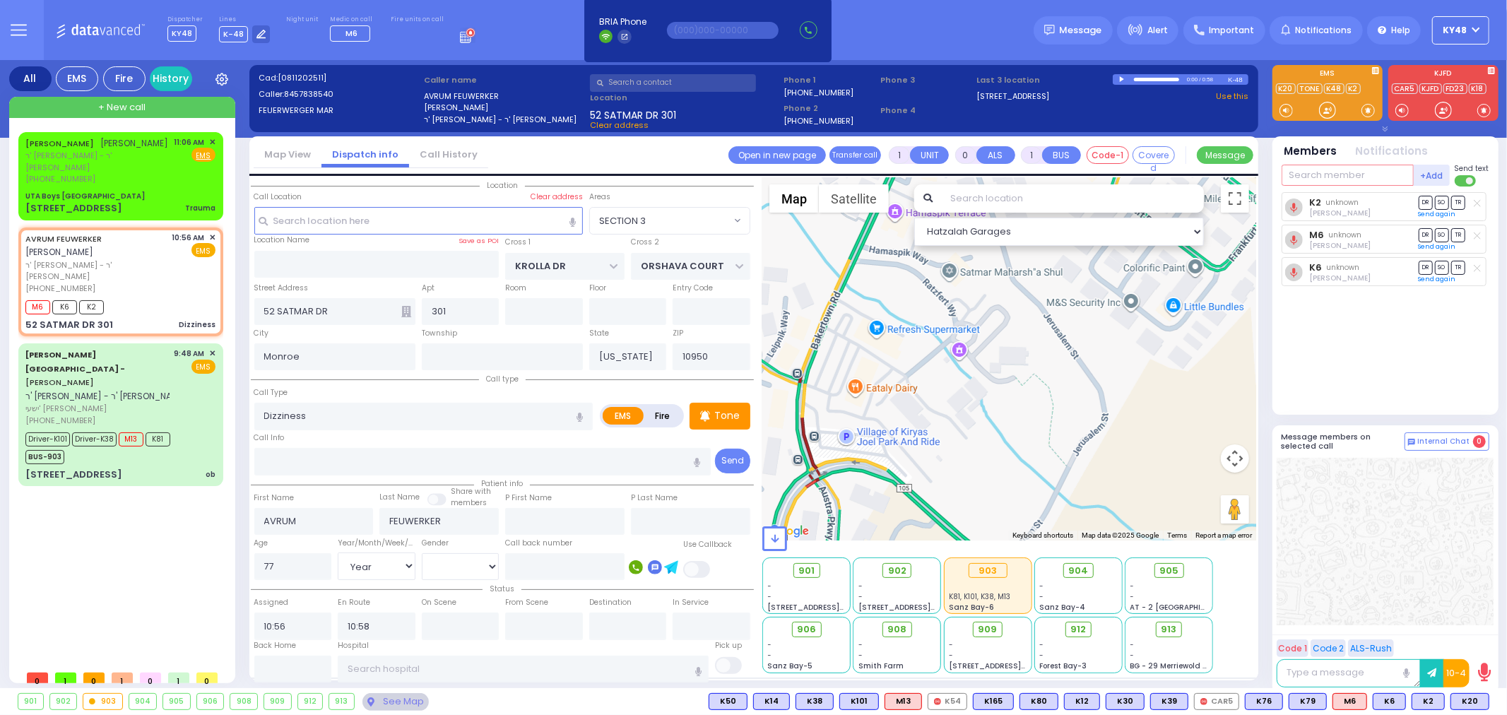
click at [1362, 181] on input "text" at bounding box center [1348, 175] width 132 height 21
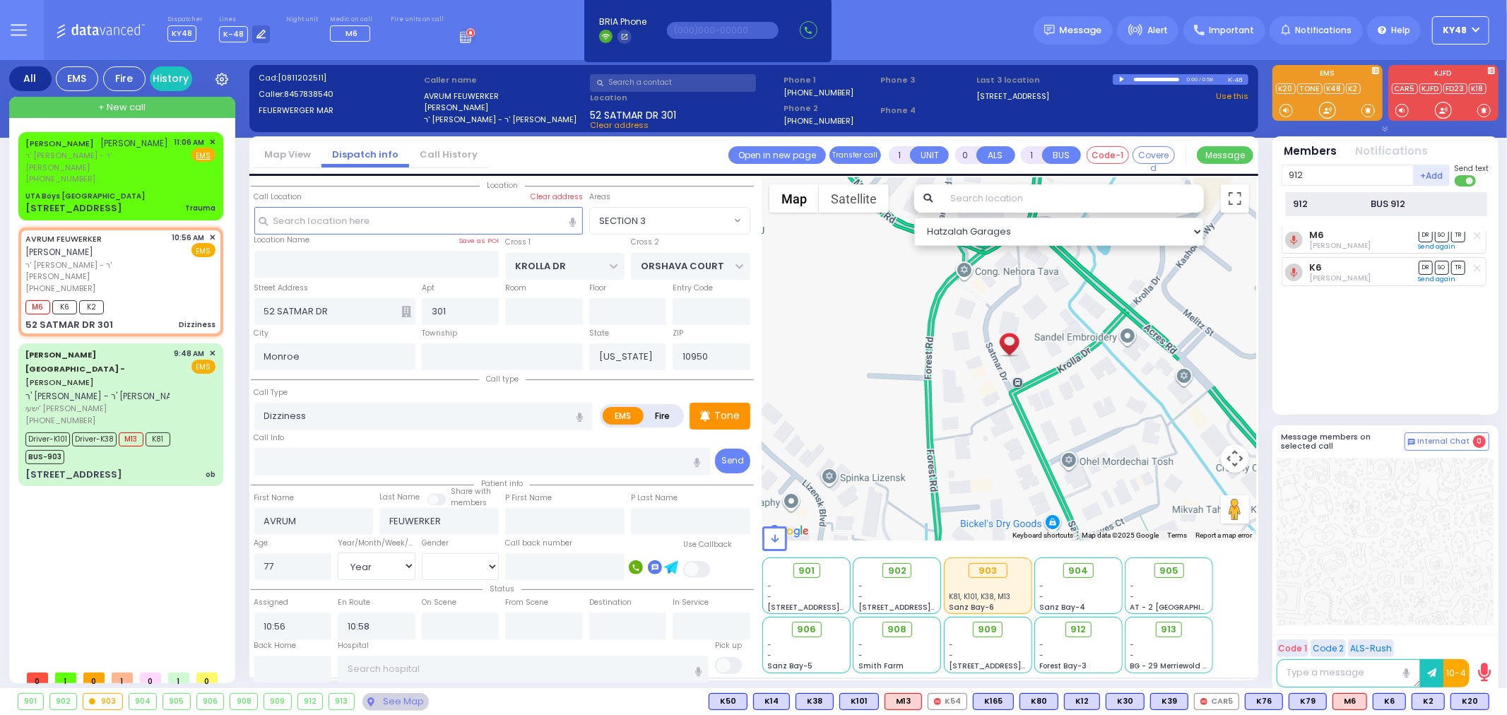
click at [1347, 206] on div "912" at bounding box center [1329, 204] width 71 height 14
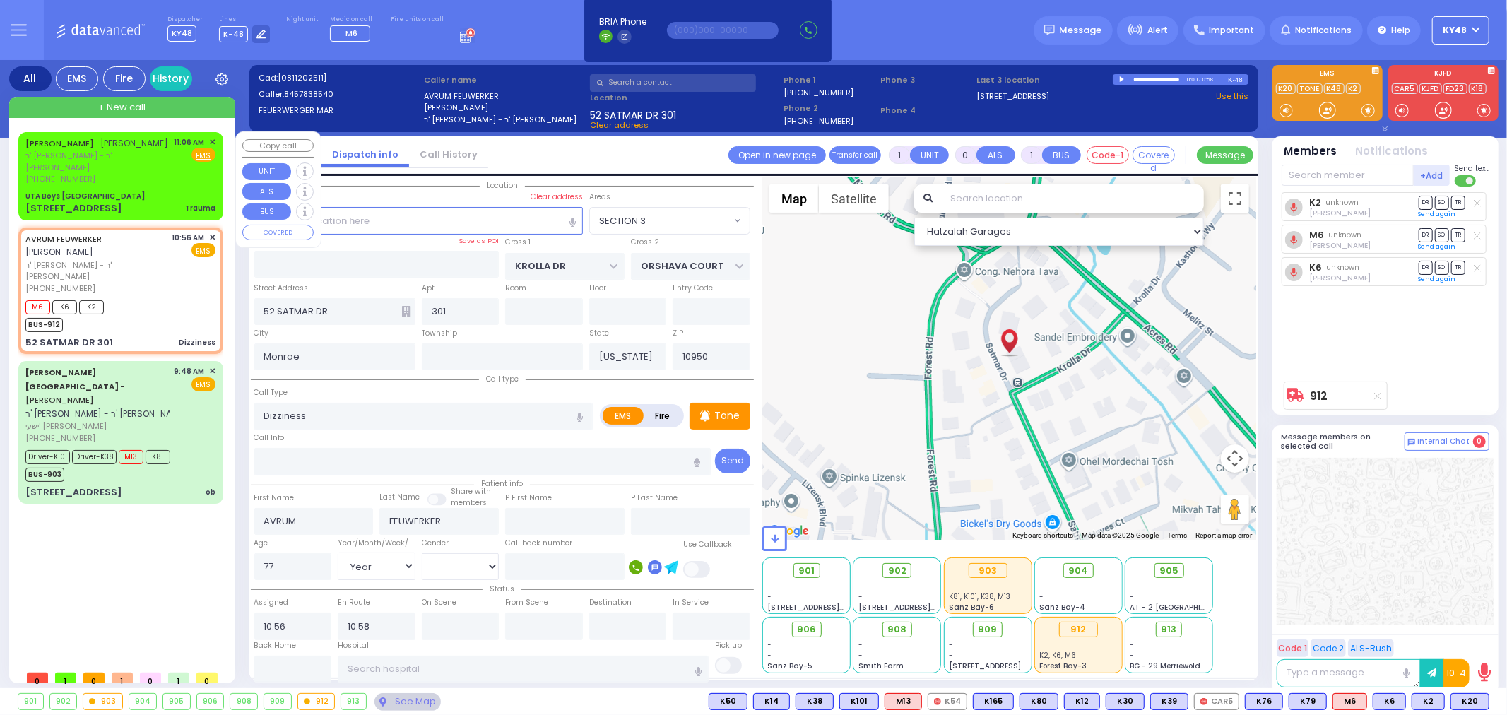
click at [158, 159] on div "YIDA LICHTENSTEIN יודא ליכטענשטיין ר' ברוך מרדכי - ר' אברהם יושע וויינשטאק (845…" at bounding box center [120, 160] width 190 height 49
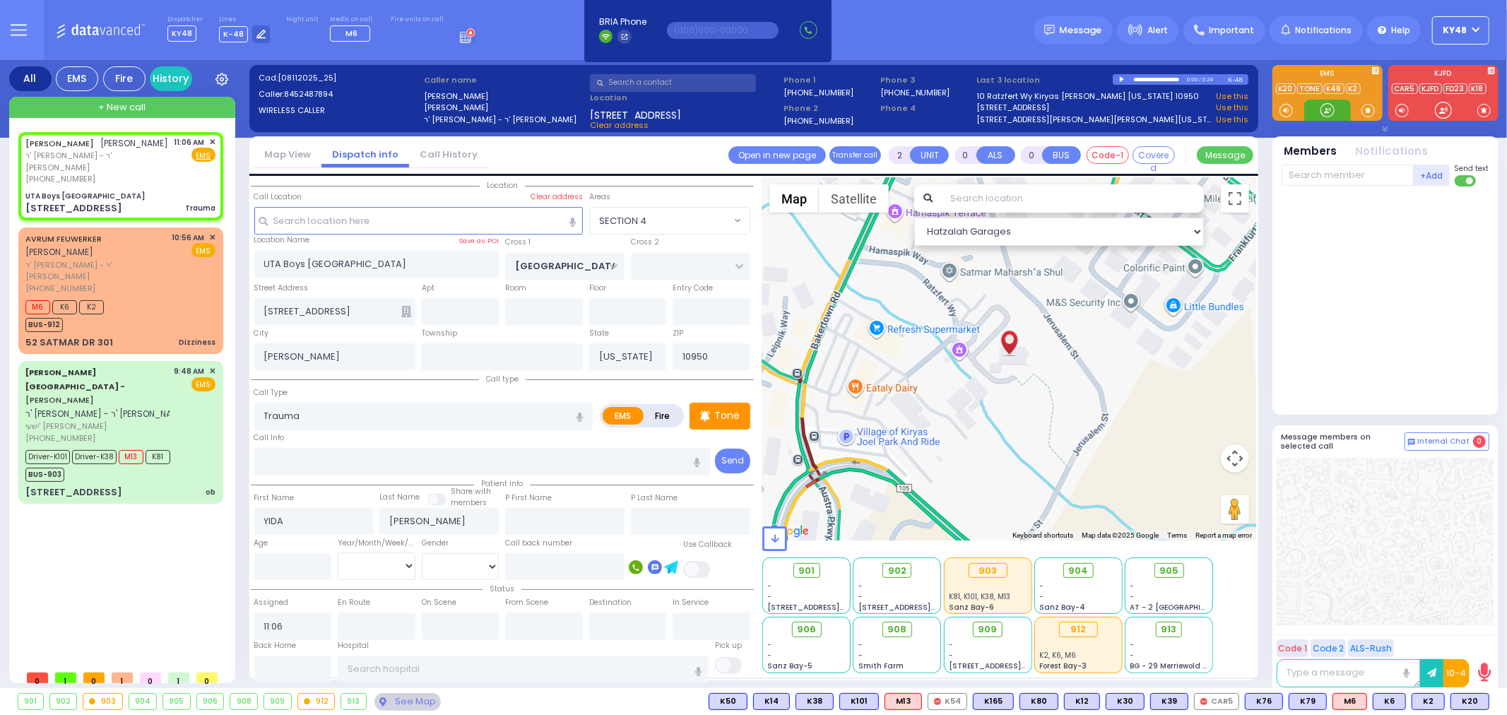
click at [1330, 110] on div at bounding box center [1328, 110] width 14 height 14
drag, startPoint x: 1326, startPoint y: 110, endPoint x: 1329, endPoint y: 101, distance: 8.9
click at [1330, 103] on div at bounding box center [1328, 110] width 14 height 14
click at [1475, 708] on span "K77" at bounding box center [1470, 702] width 37 height 16
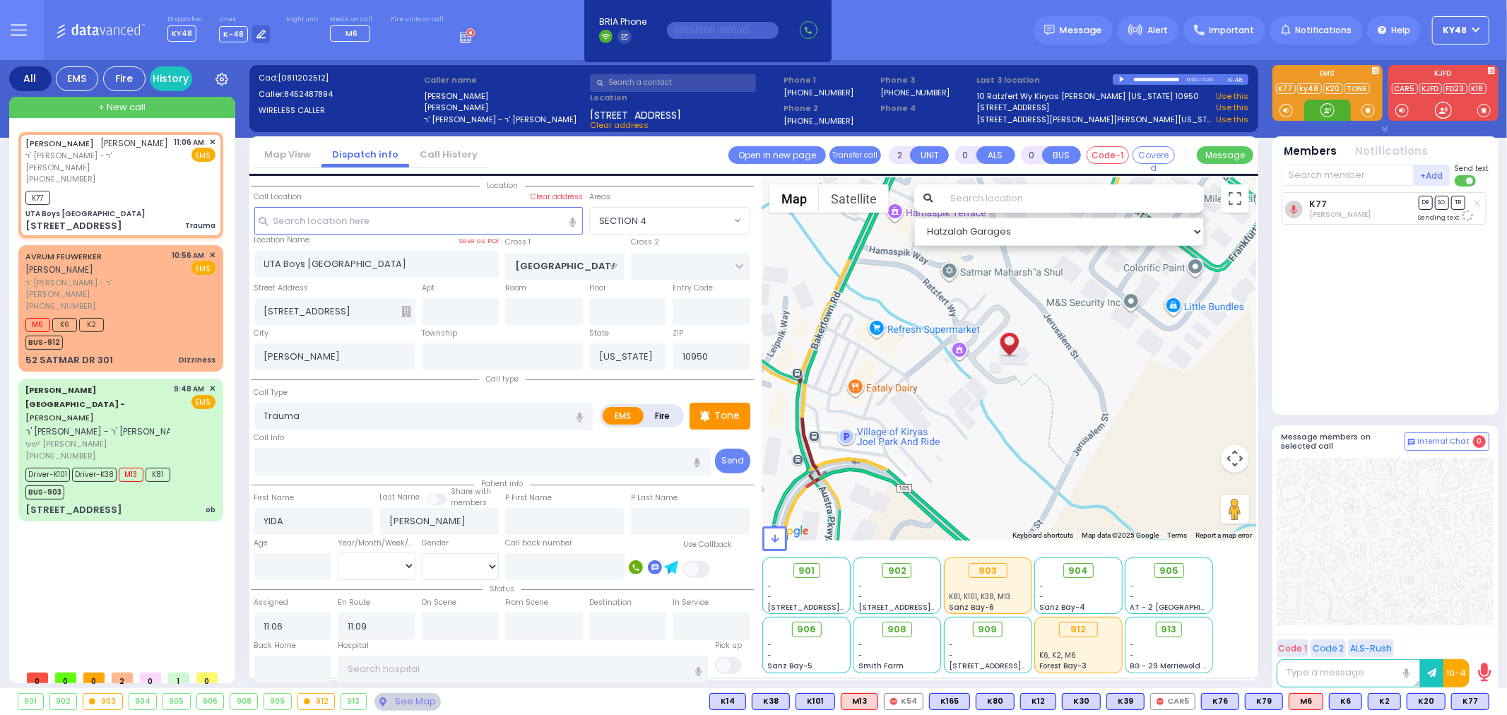
click at [1333, 110] on div at bounding box center [1328, 110] width 14 height 14
click at [1333, 111] on div at bounding box center [1328, 110] width 14 height 14
click at [1470, 702] on span "K84" at bounding box center [1469, 702] width 37 height 16
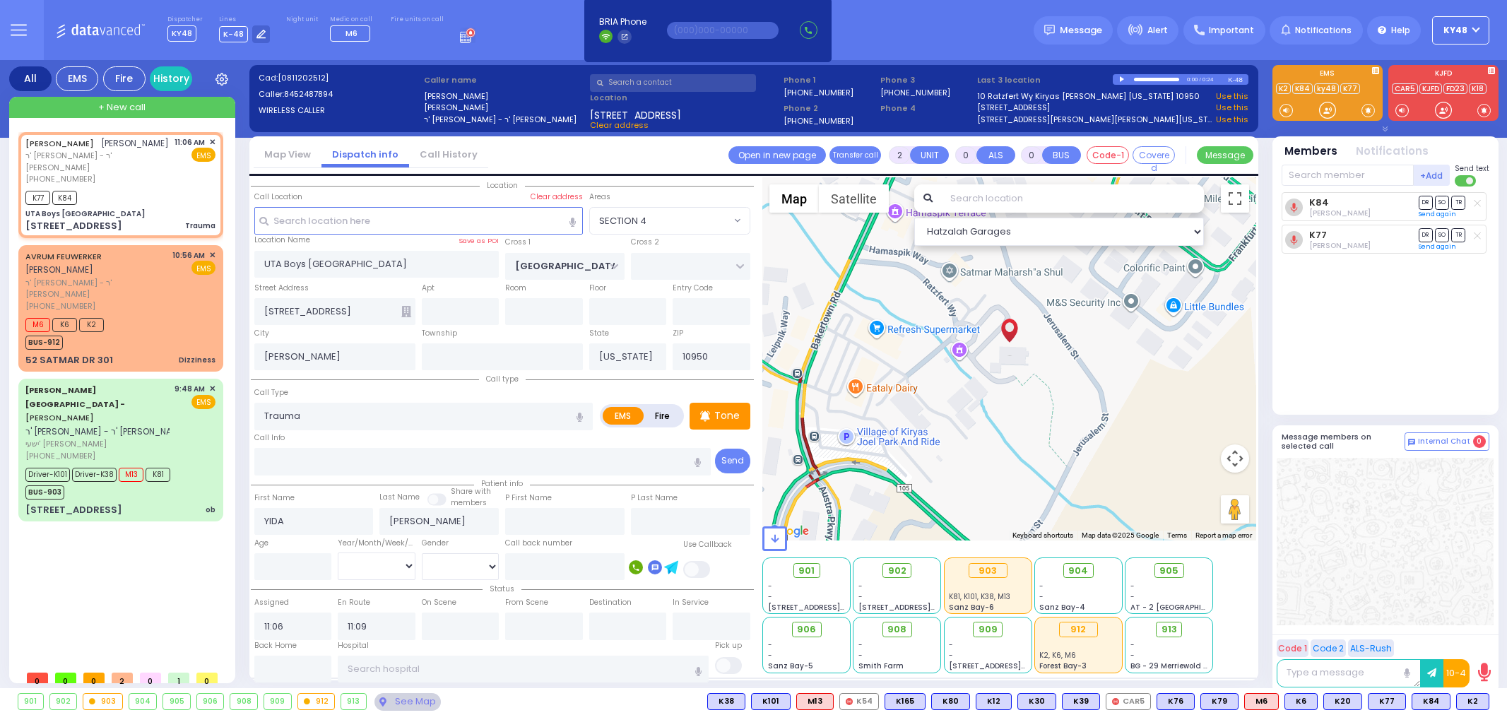
select select "SECTION 4"
select select
click at [129, 187] on div "K77 K84" at bounding box center [120, 196] width 190 height 18
select select
radio input "true"
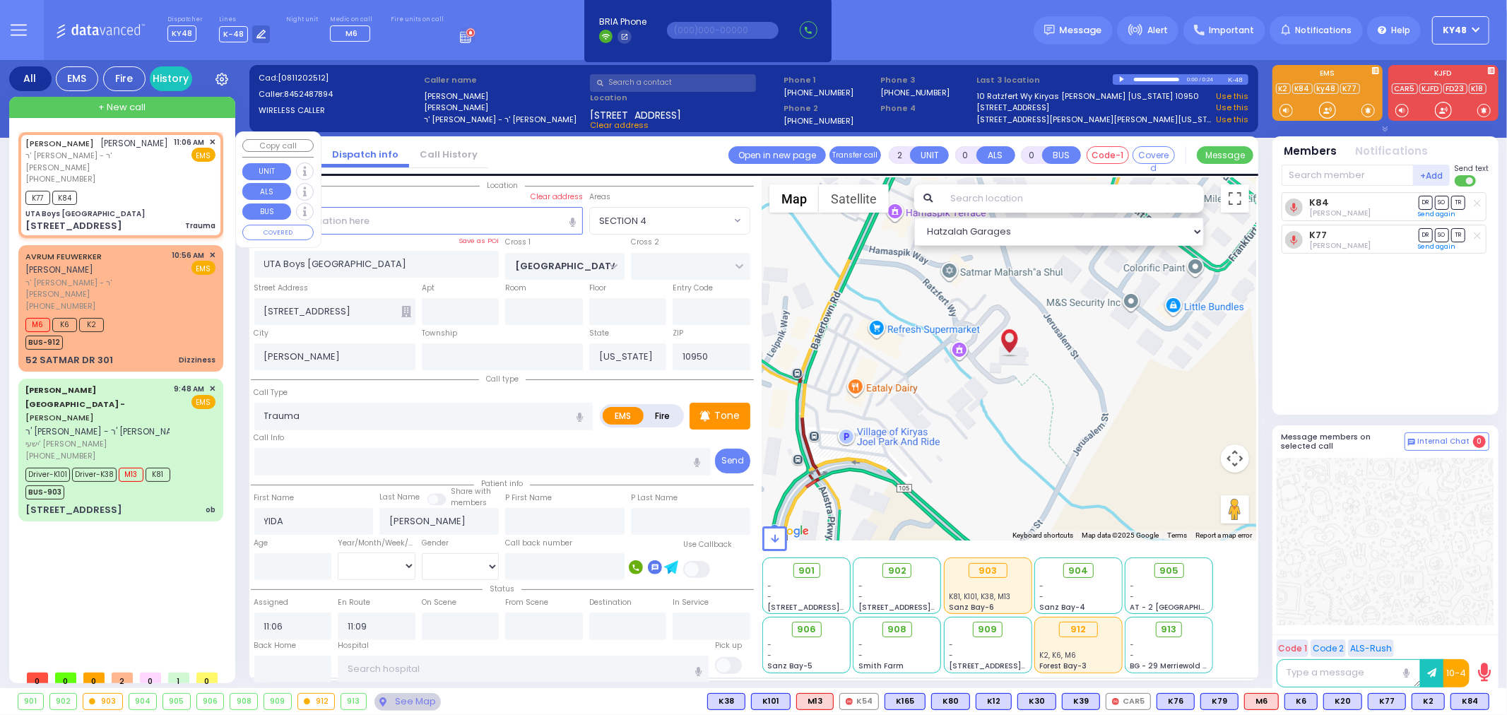
select select
select select "Hatzalah Garages"
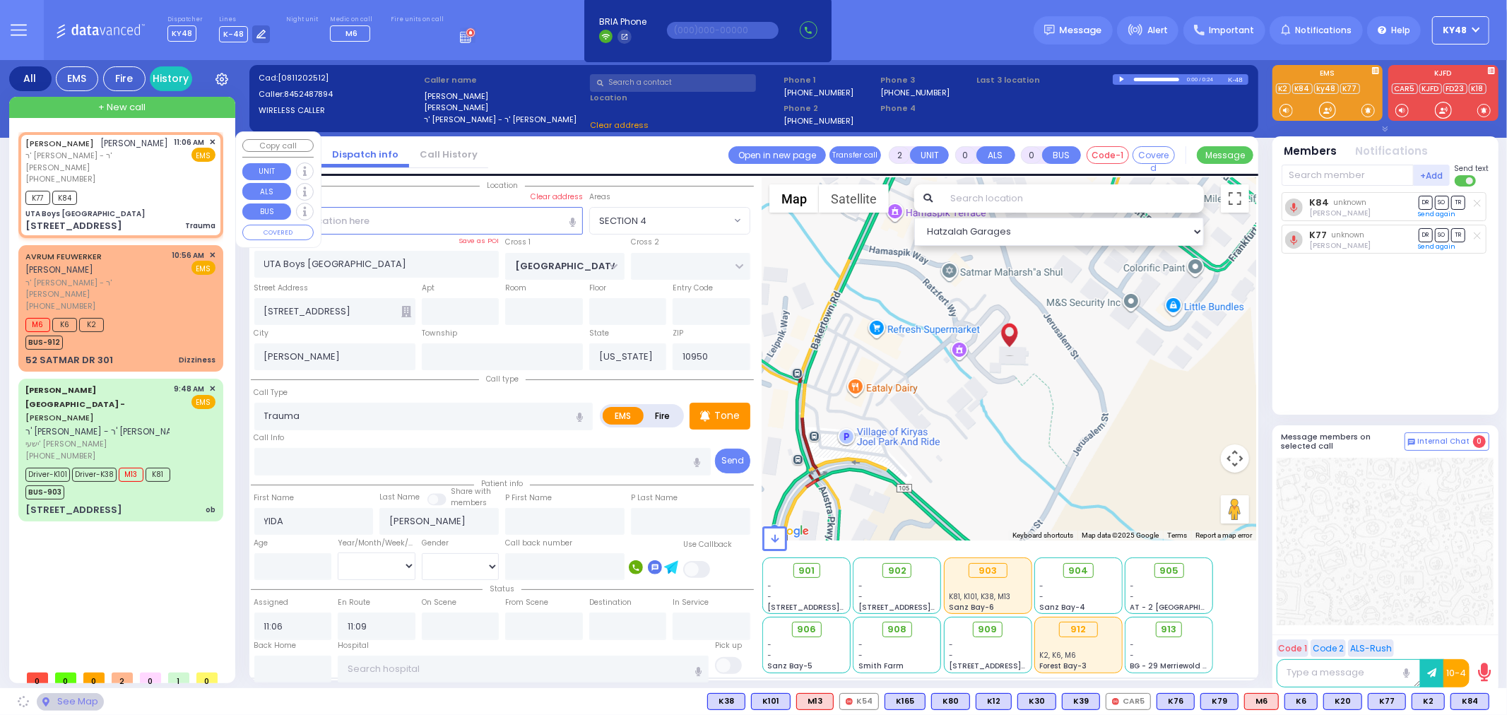
click at [211, 141] on span "✕" at bounding box center [212, 142] width 6 height 12
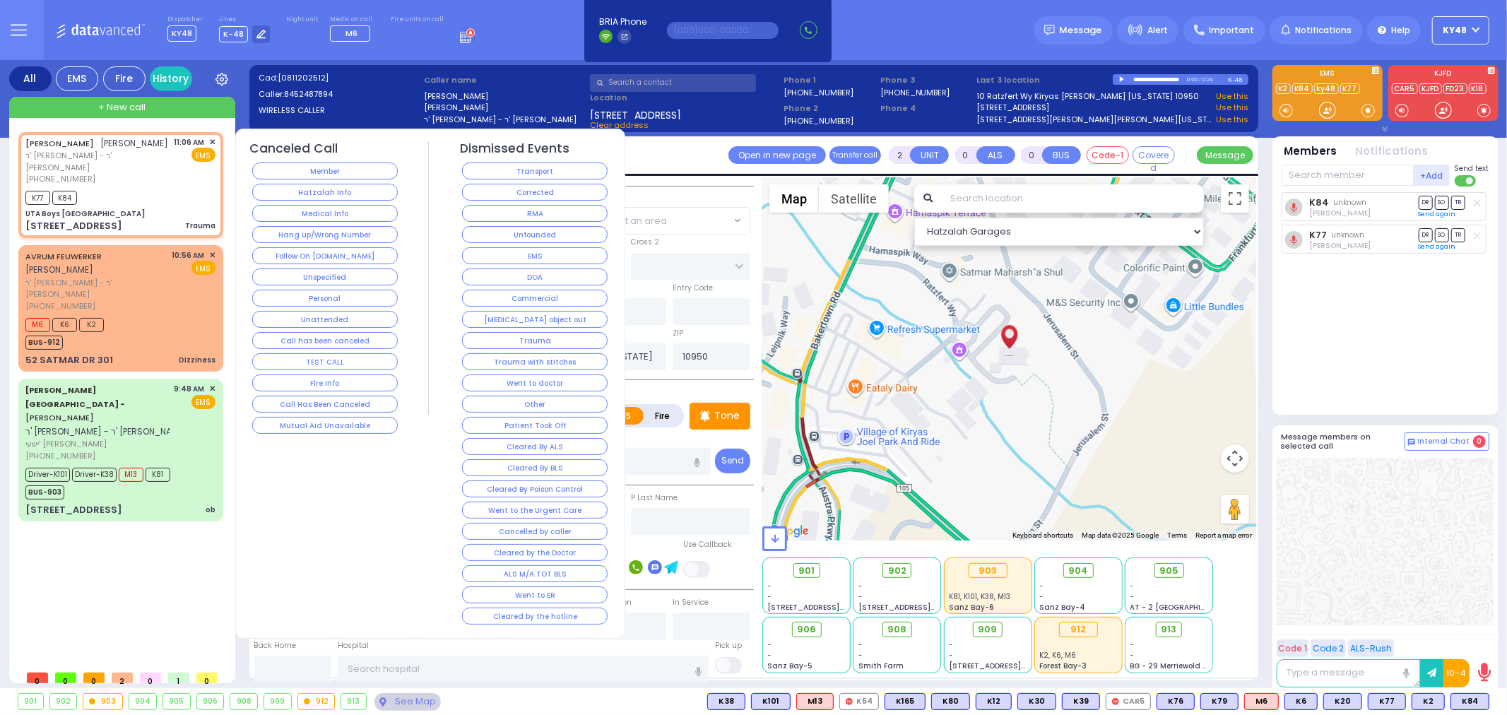
select select "SECTION 4"
drag, startPoint x: 526, startPoint y: 213, endPoint x: 521, endPoint y: 196, distance: 18.2
click at [521, 196] on div "Dismissed Events Transport Corrected RMA Unfounded EMS DOA Commercial Choking o…" at bounding box center [535, 384] width 151 height 486
click at [521, 195] on button "Corrected" at bounding box center [535, 192] width 146 height 17
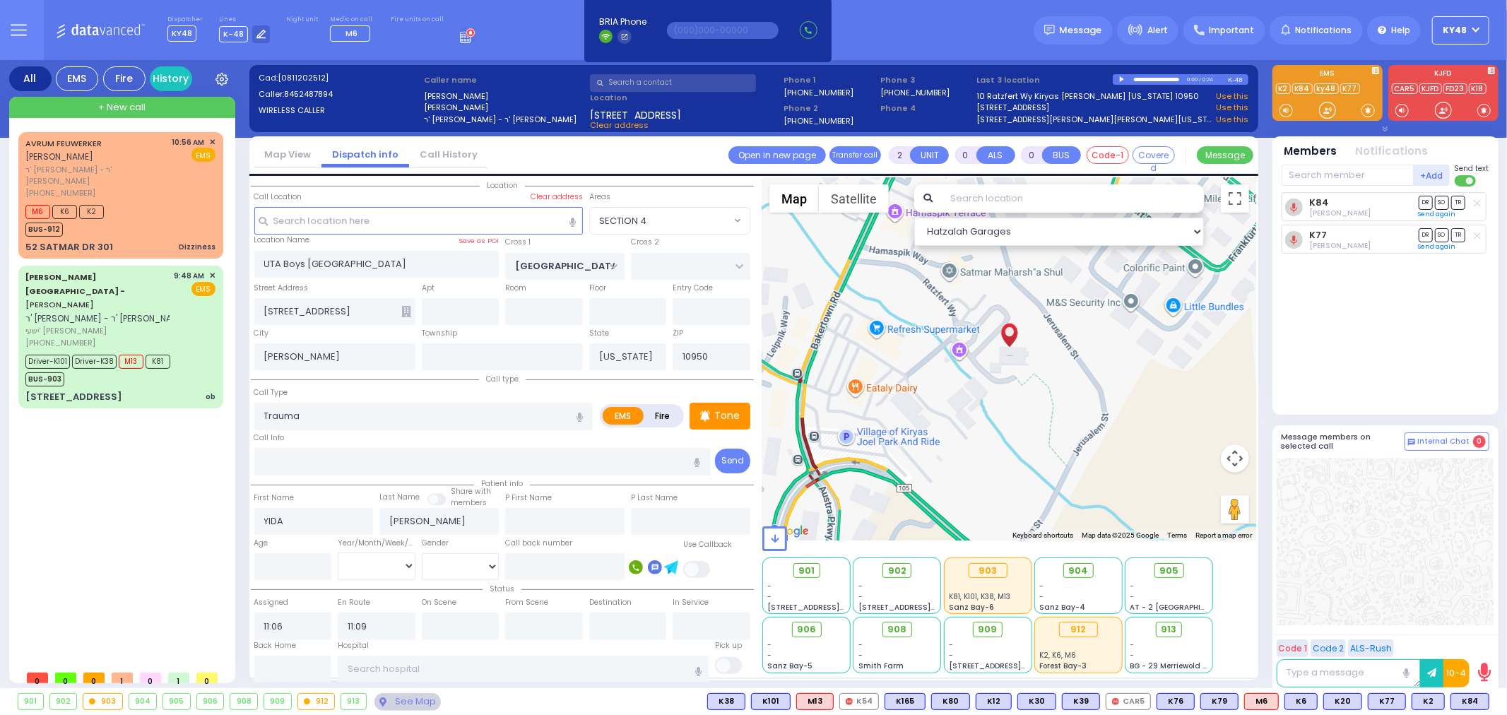
select select
radio input "true"
select select
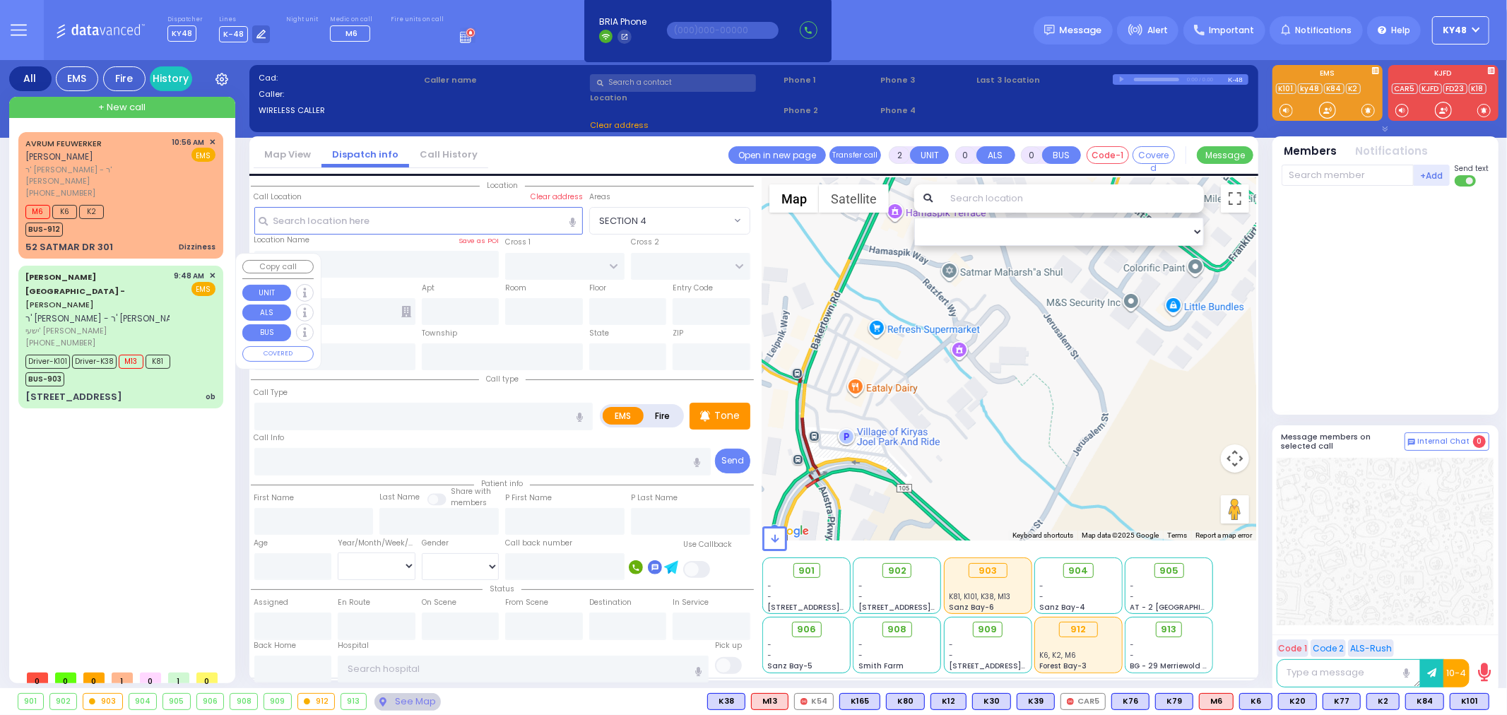
click at [163, 295] on div "Aizer Health Center - YESHAYA JACOB BIENER ר' אברהם יושע - ר' יואל וויינשטאק" at bounding box center [106, 297] width 162 height 55
type input "6"
select select
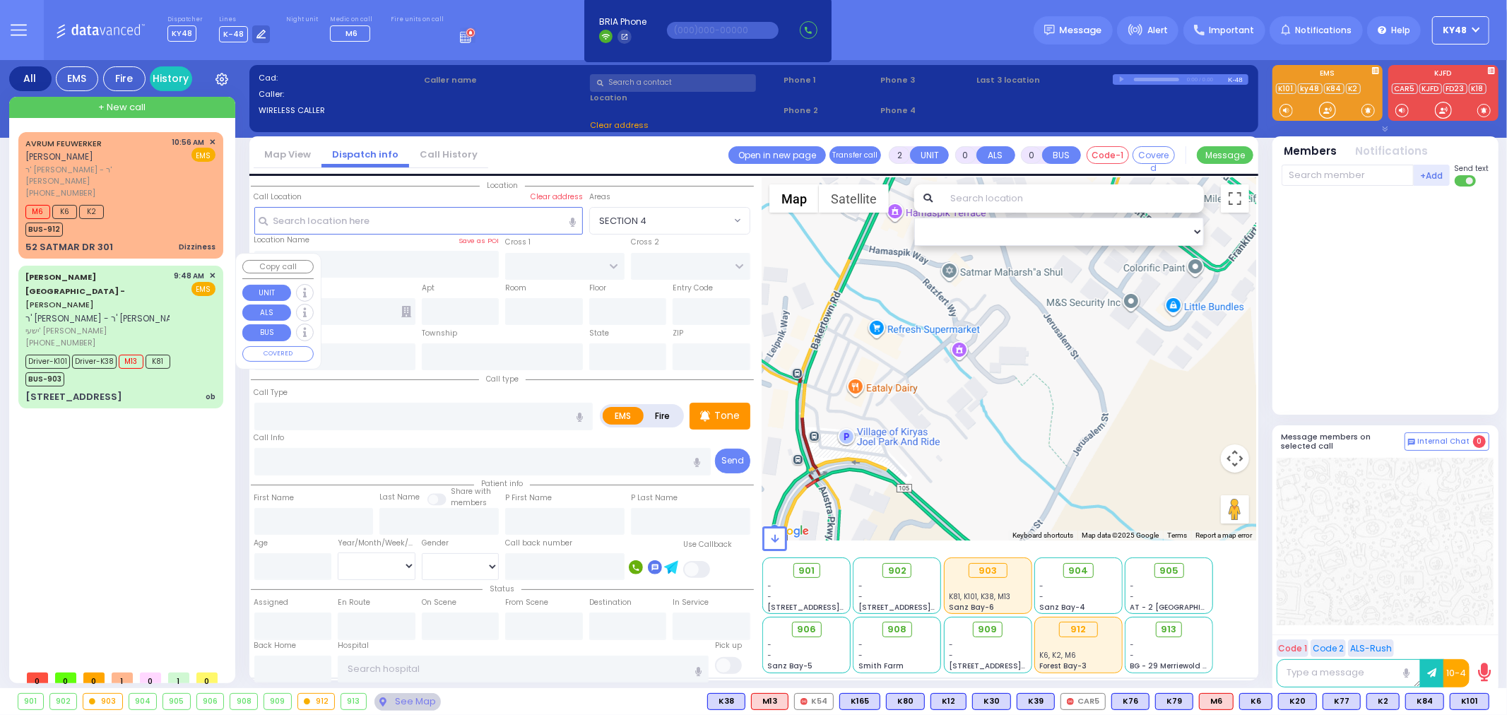
type input "ob"
radio input "true"
type input "YESHAYA JACOB"
type input "BIENER"
type input "Faigy"
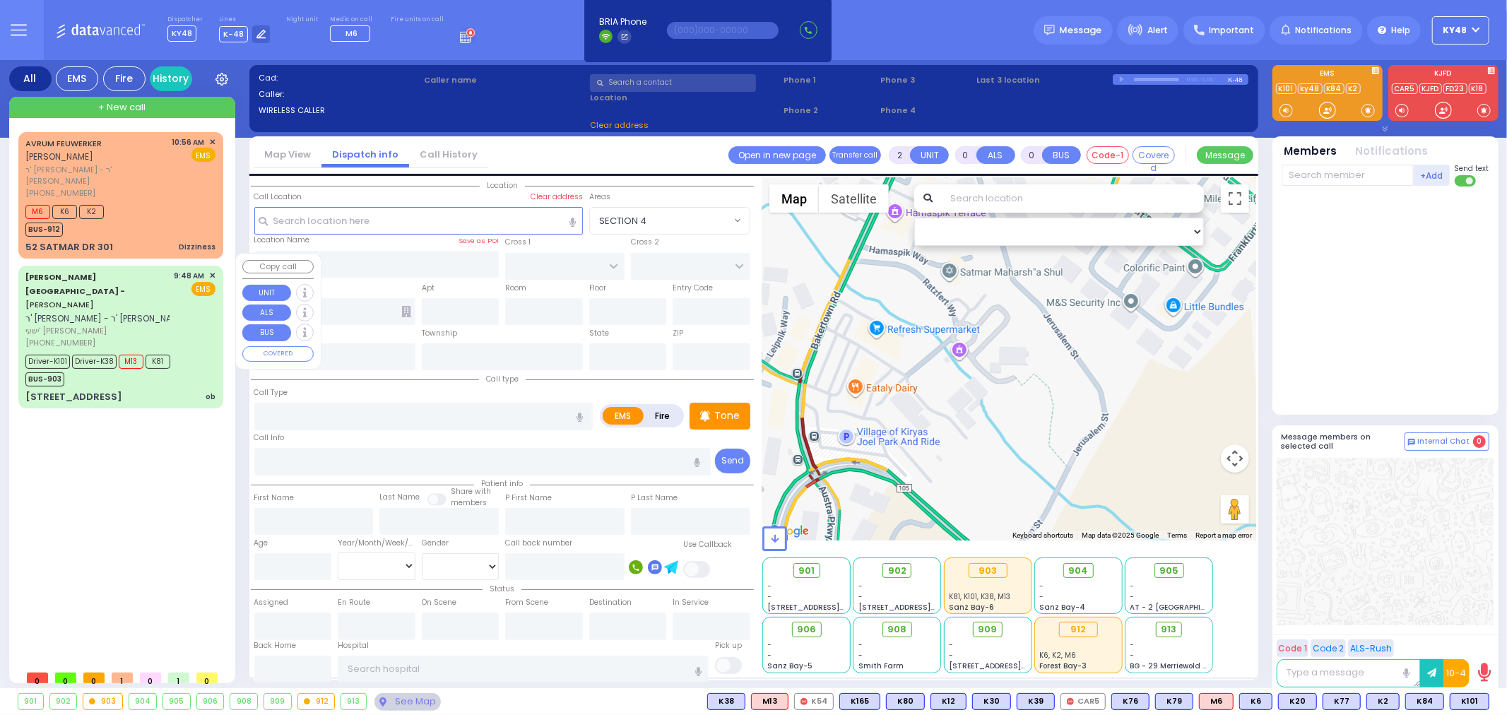
type input "Biener"
type input "22"
select select "Year"
select select "[DEMOGRAPHIC_DATA]"
type input "09:48"
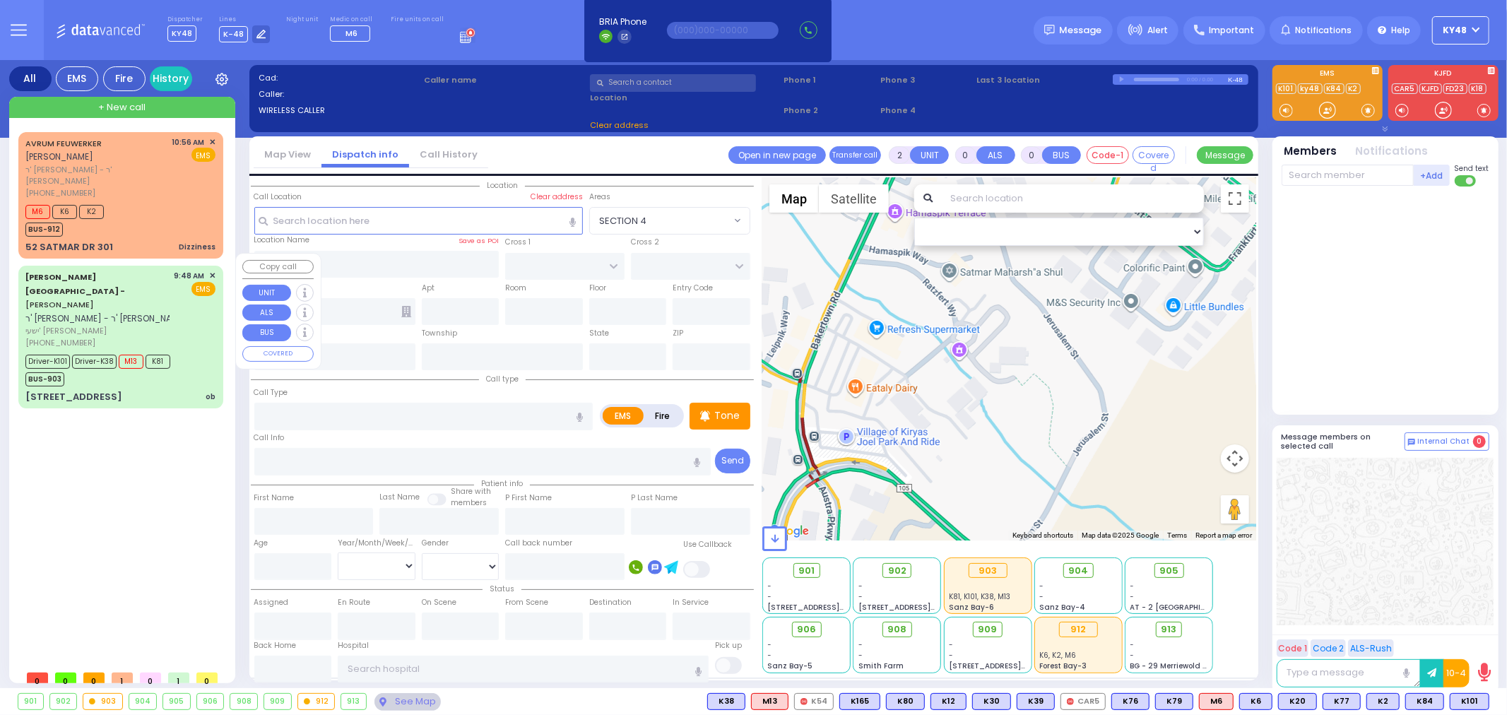
type input "09:51"
type input "09:52"
type input "10:01"
type input "10:30"
type input "10:55"
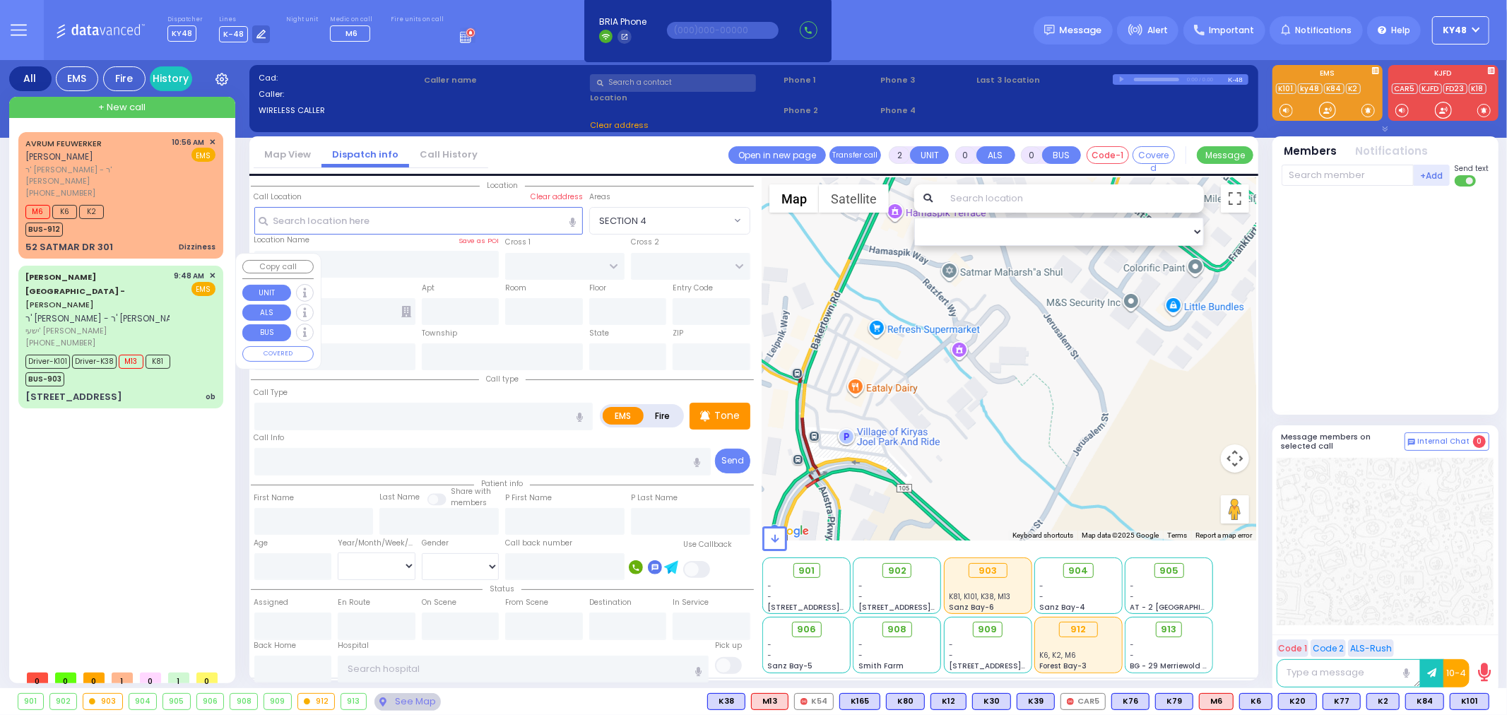
type input "[GEOGRAPHIC_DATA]"
select select "Hatzalah Garages"
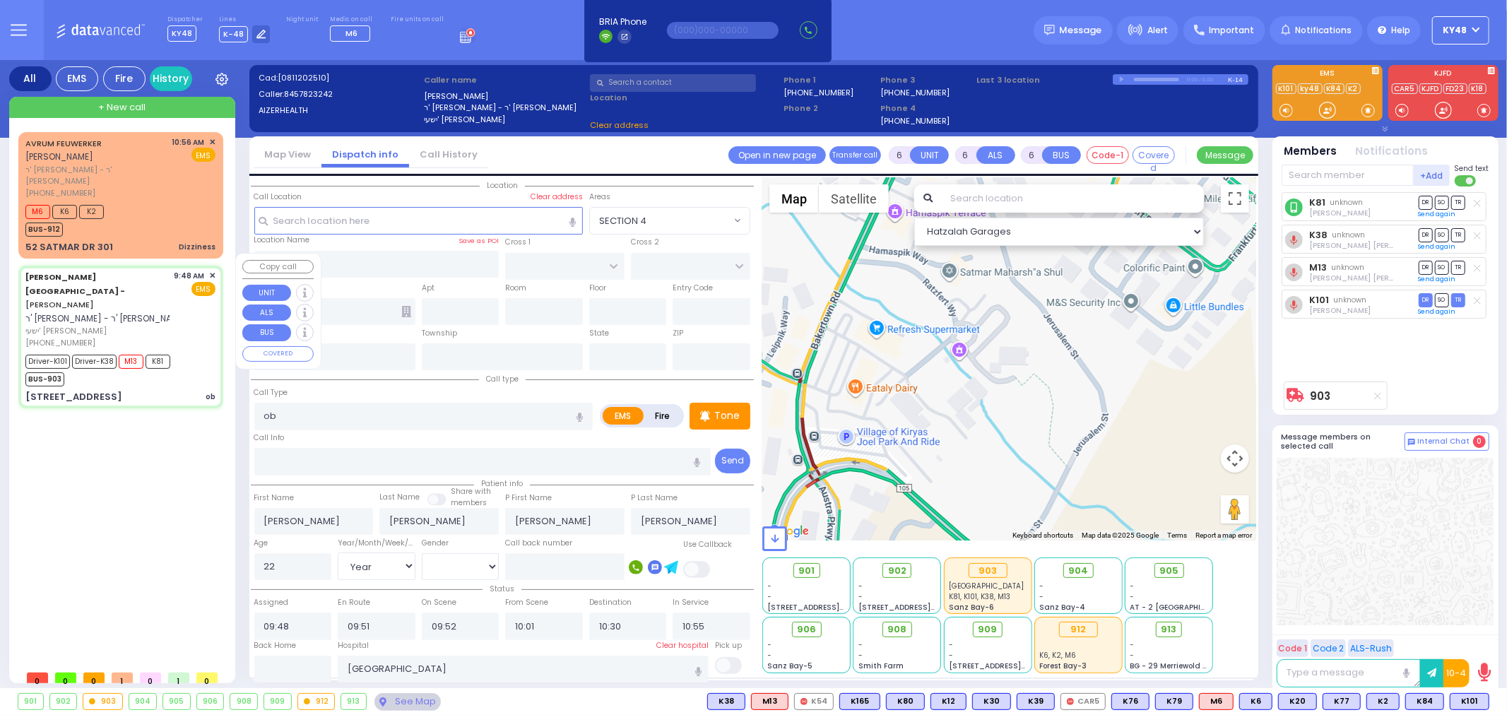
type input "49 49 Forest Road"
click at [276, 668] on input "text" at bounding box center [293, 669] width 78 height 27
click at [277, 668] on input "text" at bounding box center [293, 669] width 78 height 27
type input "11:31"
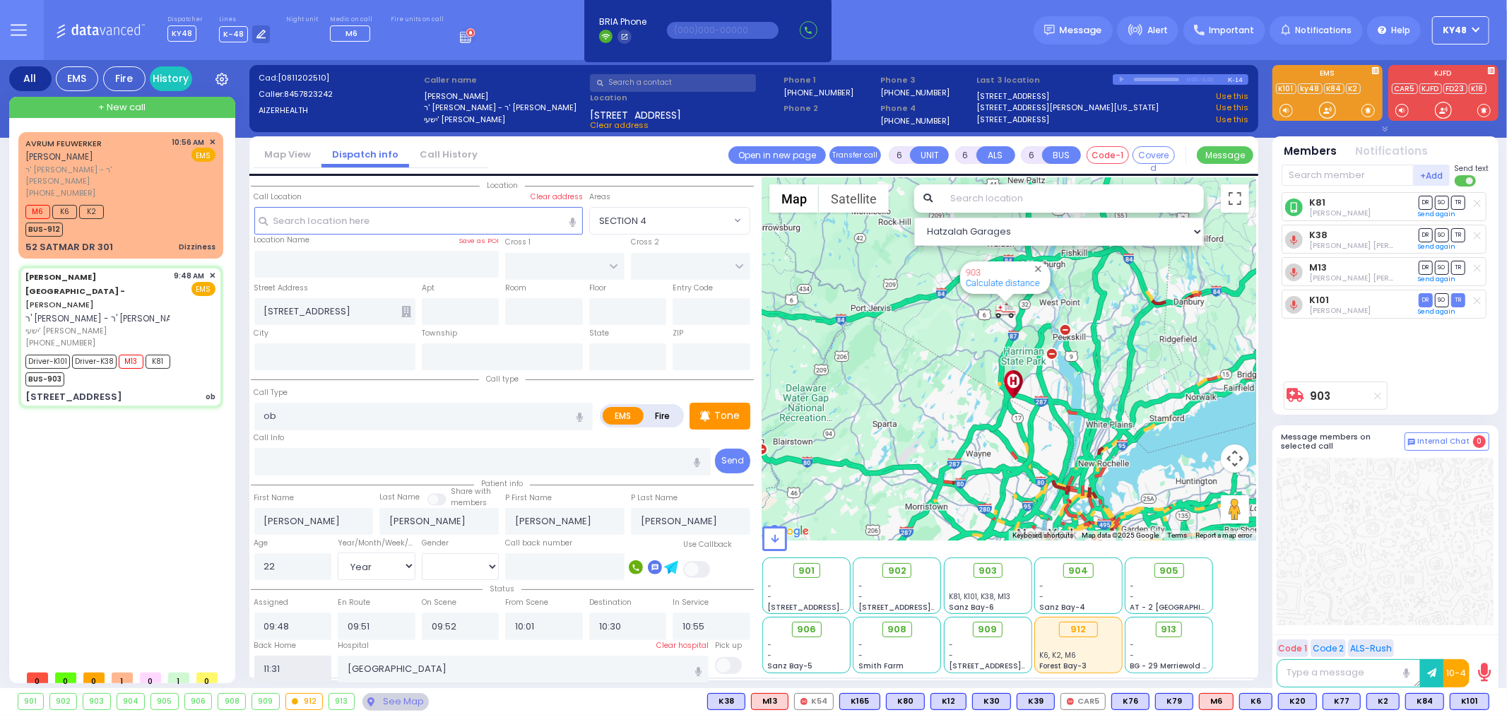
select select
radio input "true"
select select
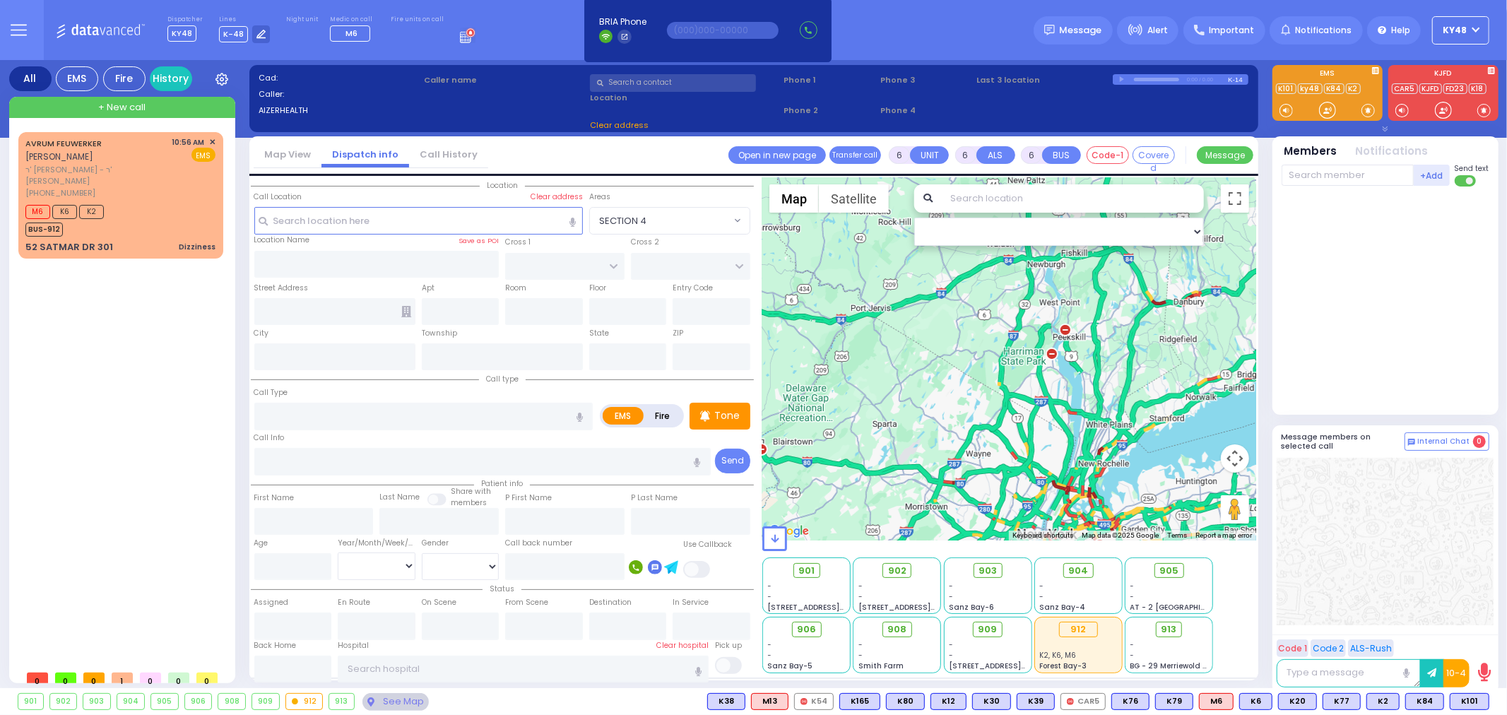
click at [644, 81] on input "text" at bounding box center [673, 83] width 166 height 18
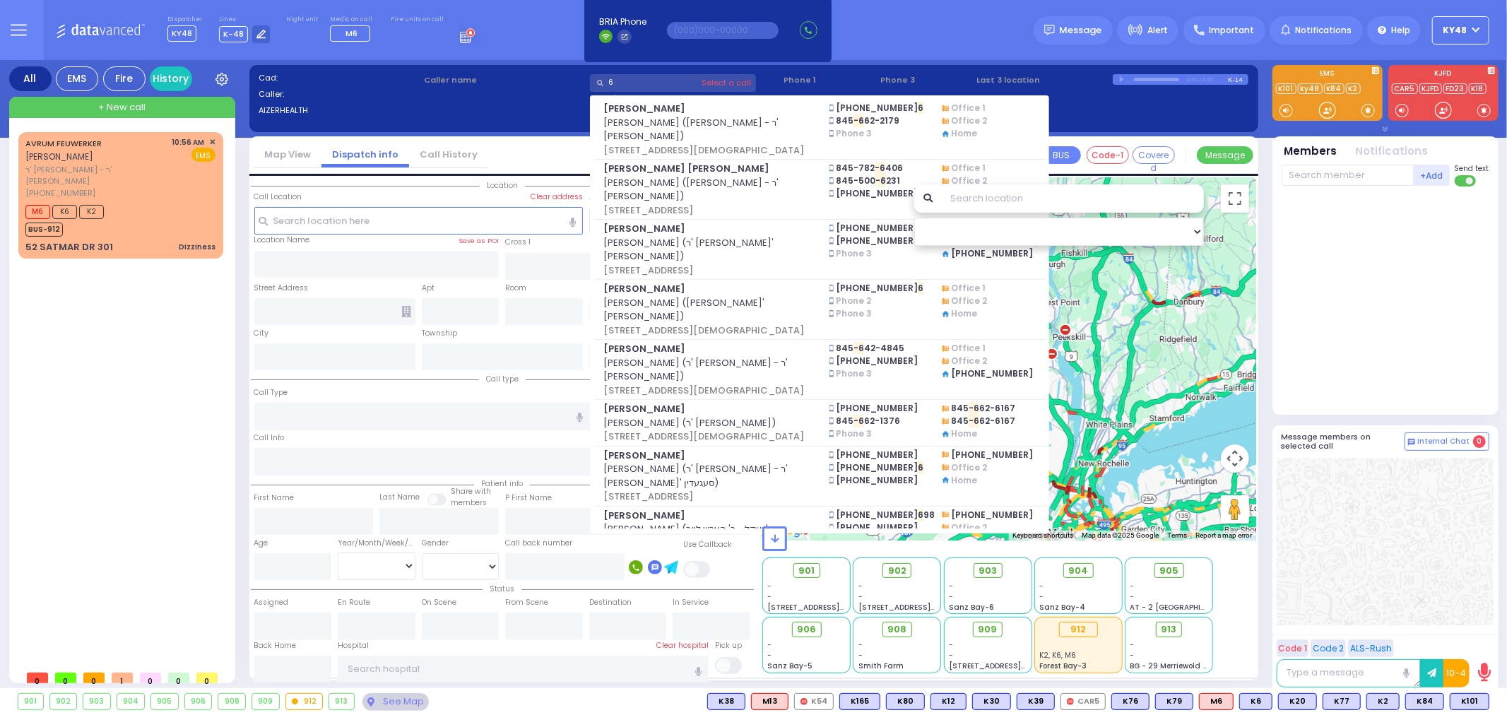
type input "6"
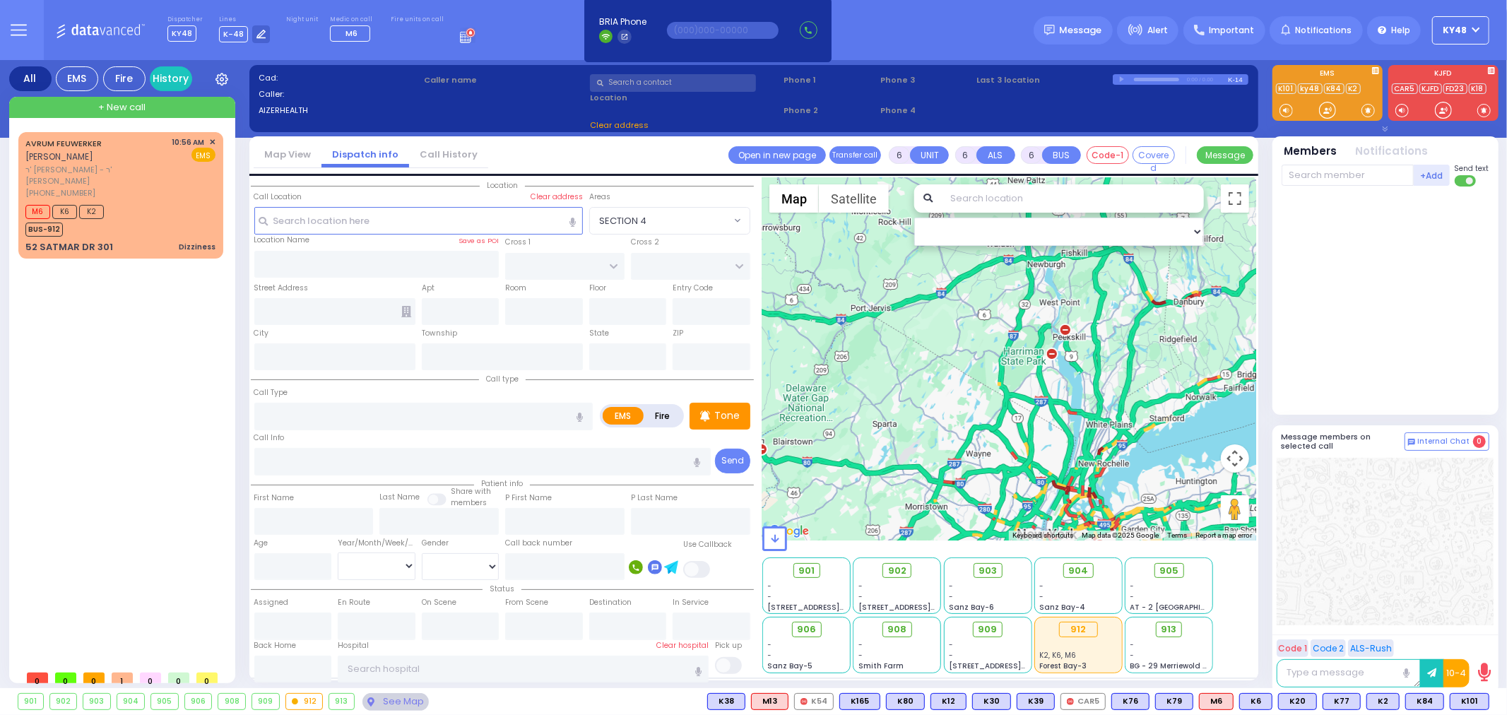
type input "2"
type input "1"
select select
radio input "true"
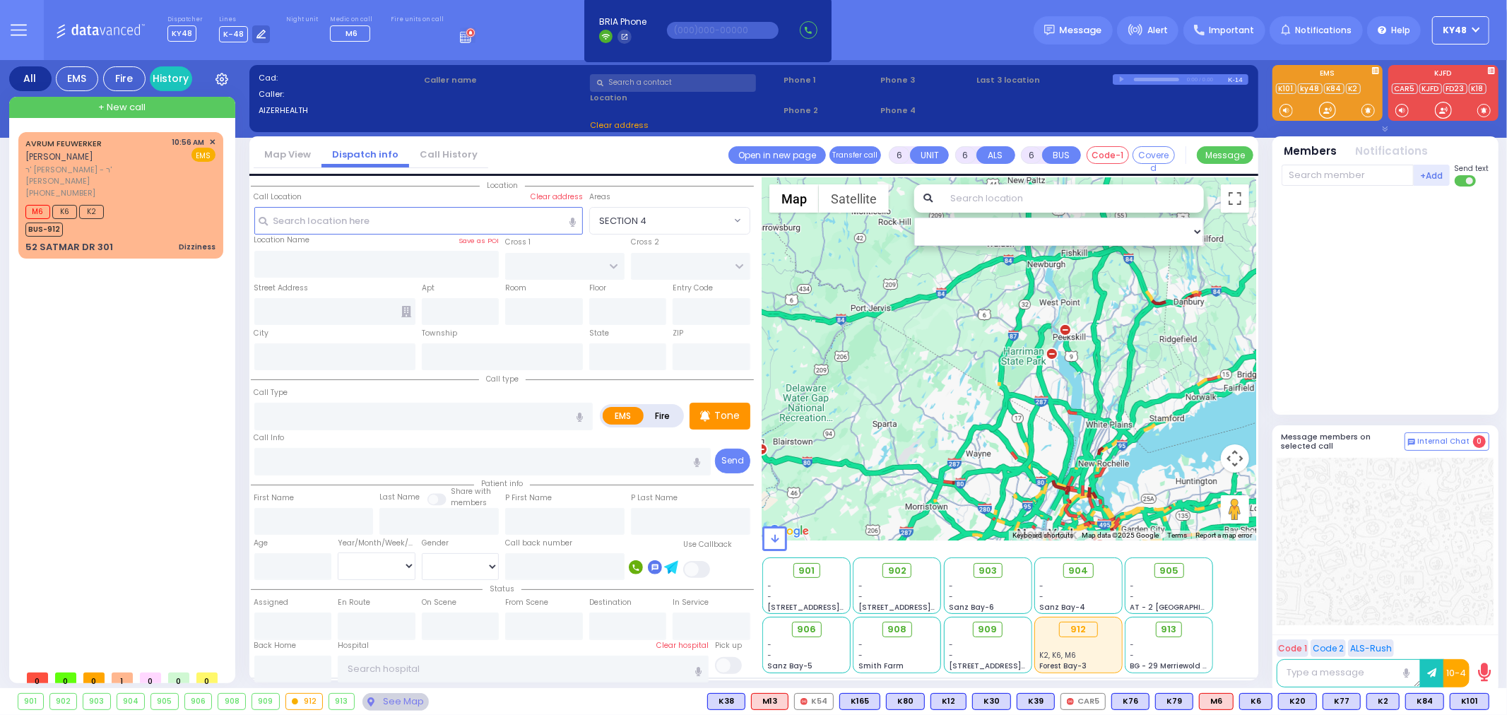
select select
type input "11:37"
select select
radio input "true"
select select
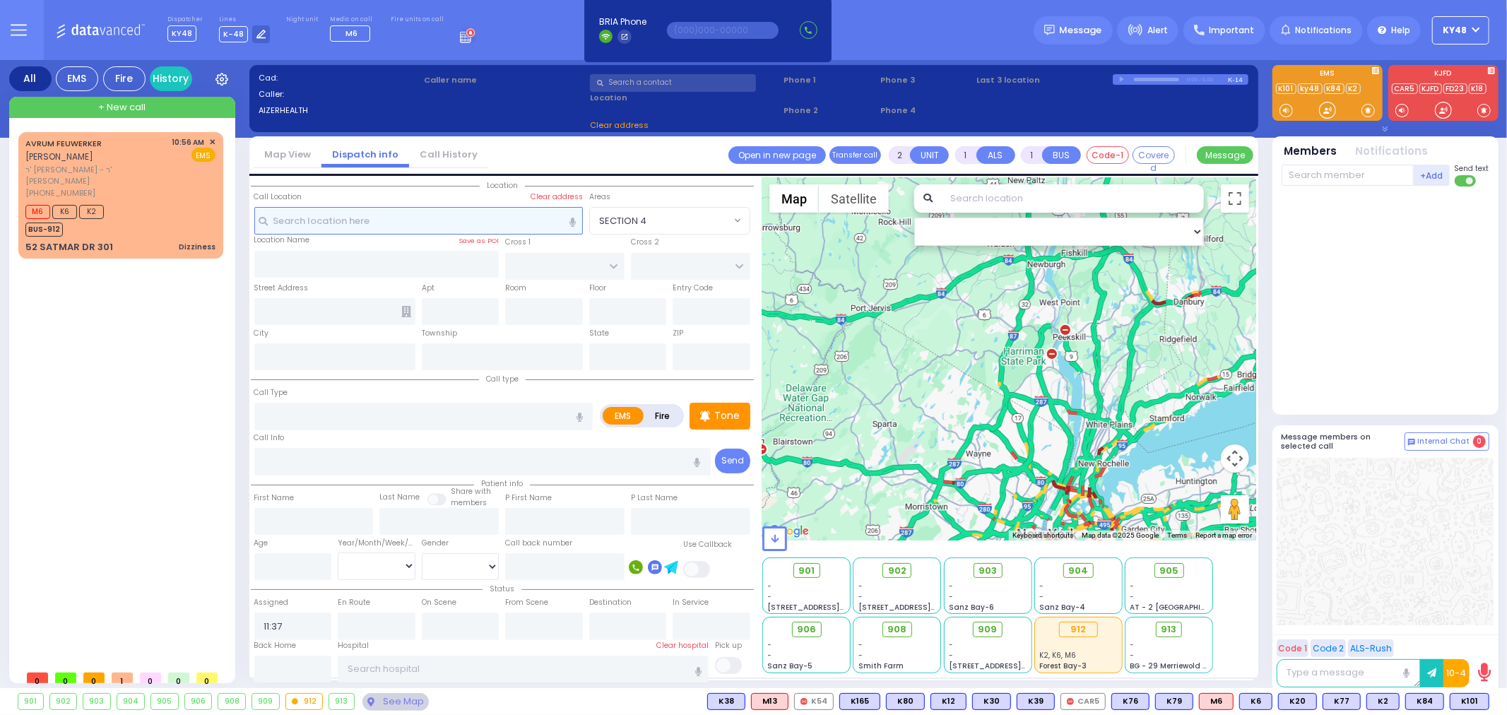
select select "Hatzalah Garages"
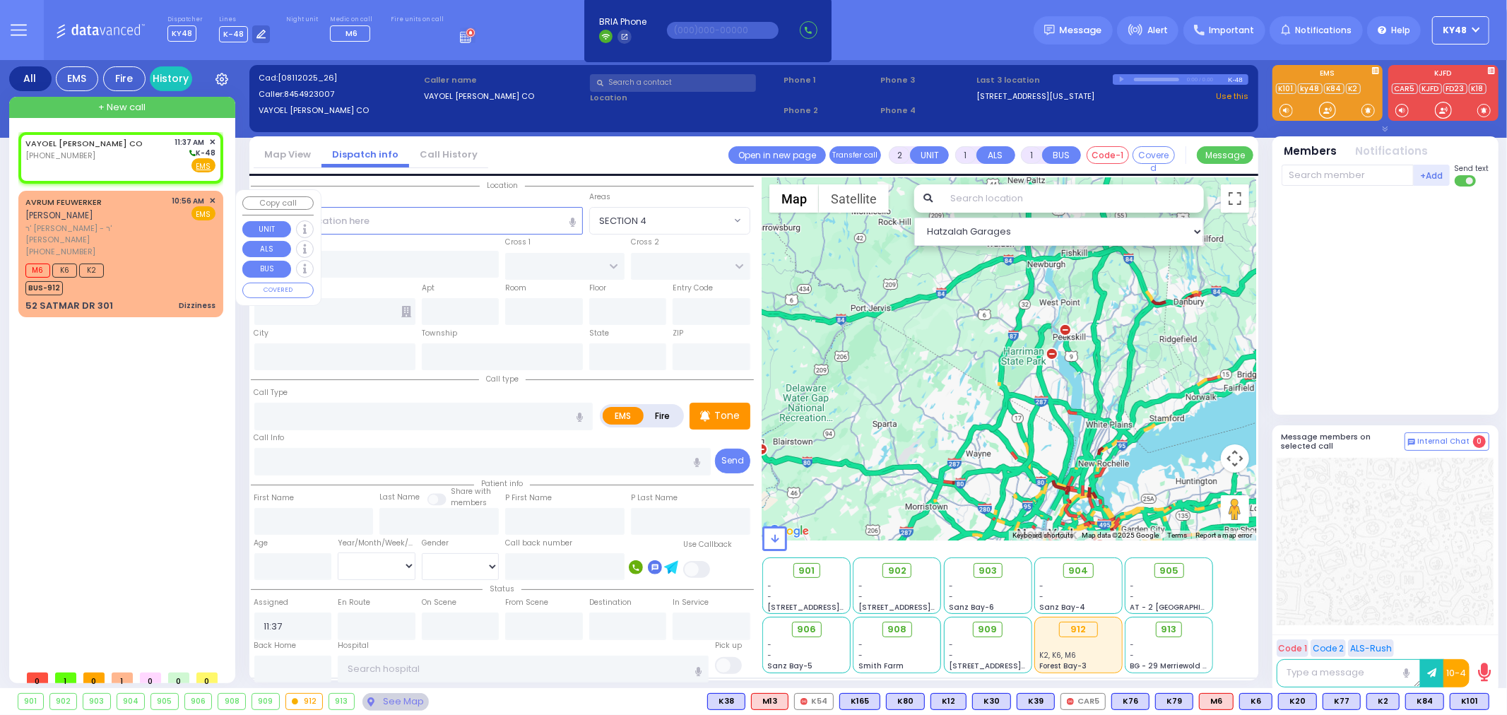
click at [165, 260] on div "M6 K6 K2 BUS-912" at bounding box center [120, 277] width 190 height 35
type input "1"
type input "0"
select select
type input "Dizziness"
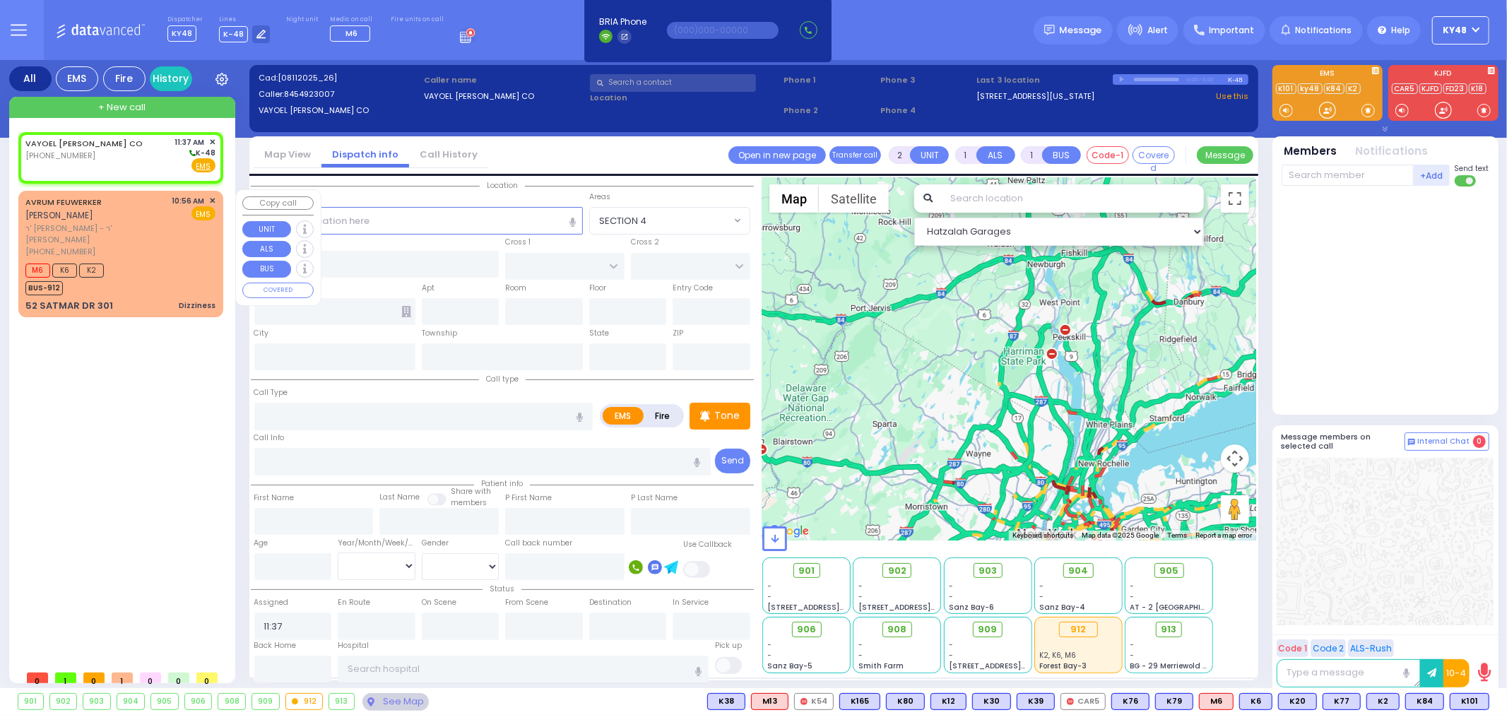
radio input "true"
type input "AVRUM"
type input "FEUWERKER"
type input "77"
select select "Year"
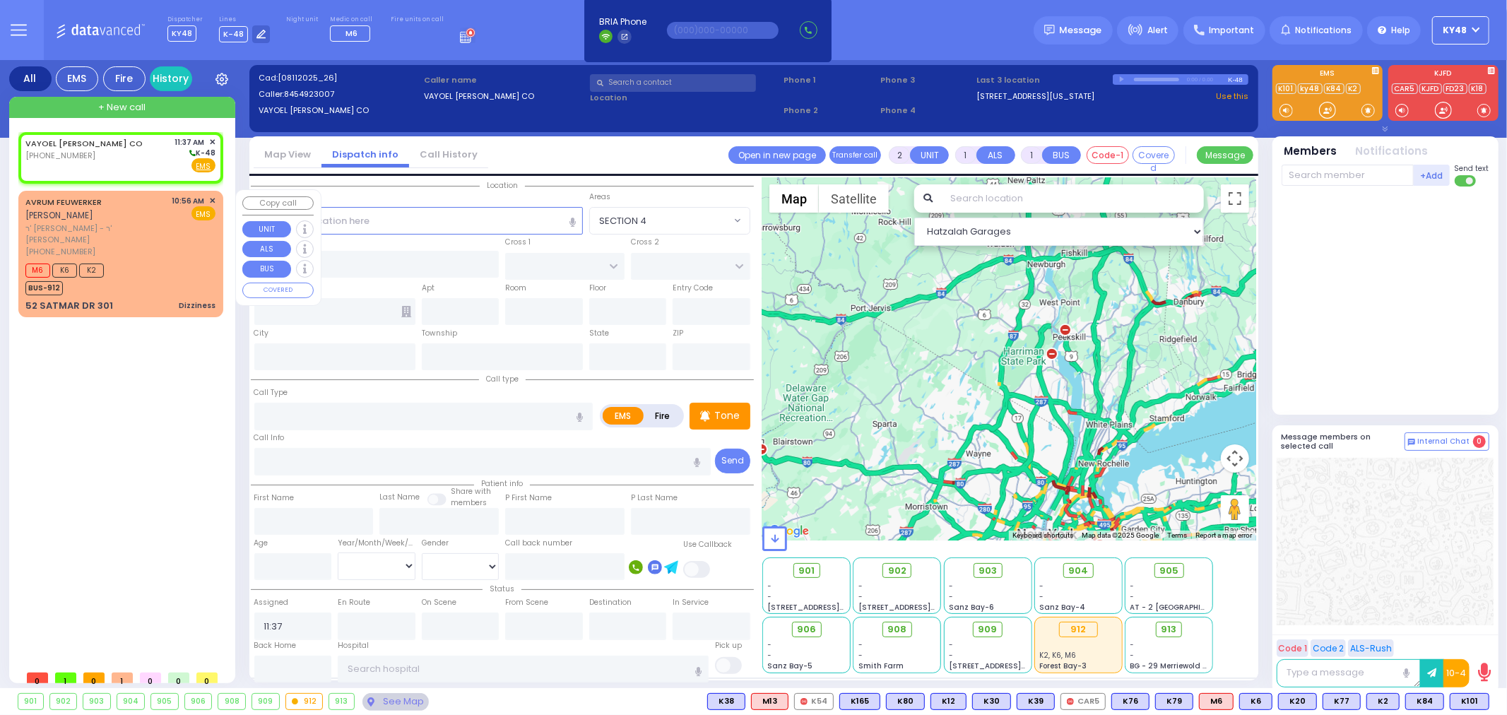
type input "10:56"
type input "10:58"
select select "Hatzalah Garages"
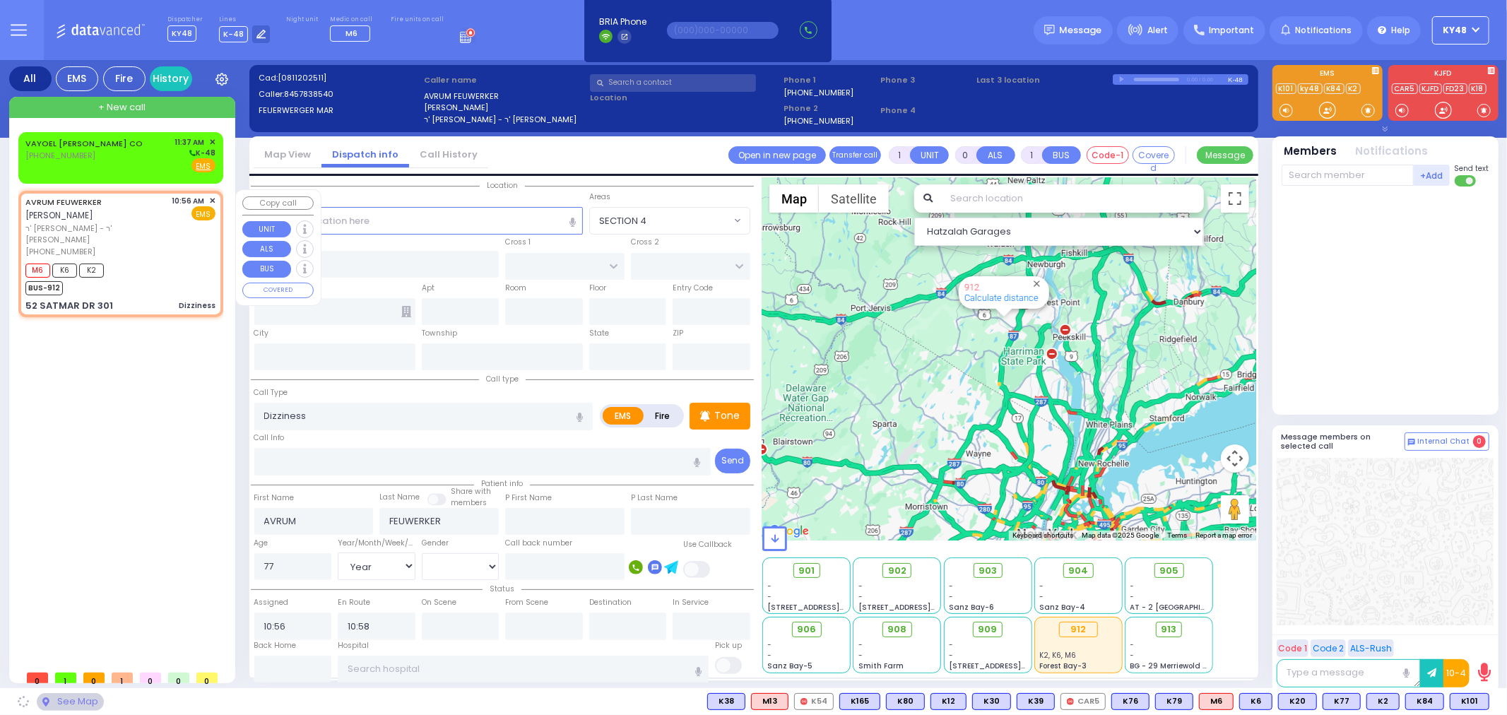
type input "KROLLA DR"
type input "ORSHAVA COURT"
type input "52 SATMAR DR"
type input "301"
type input "Monroe"
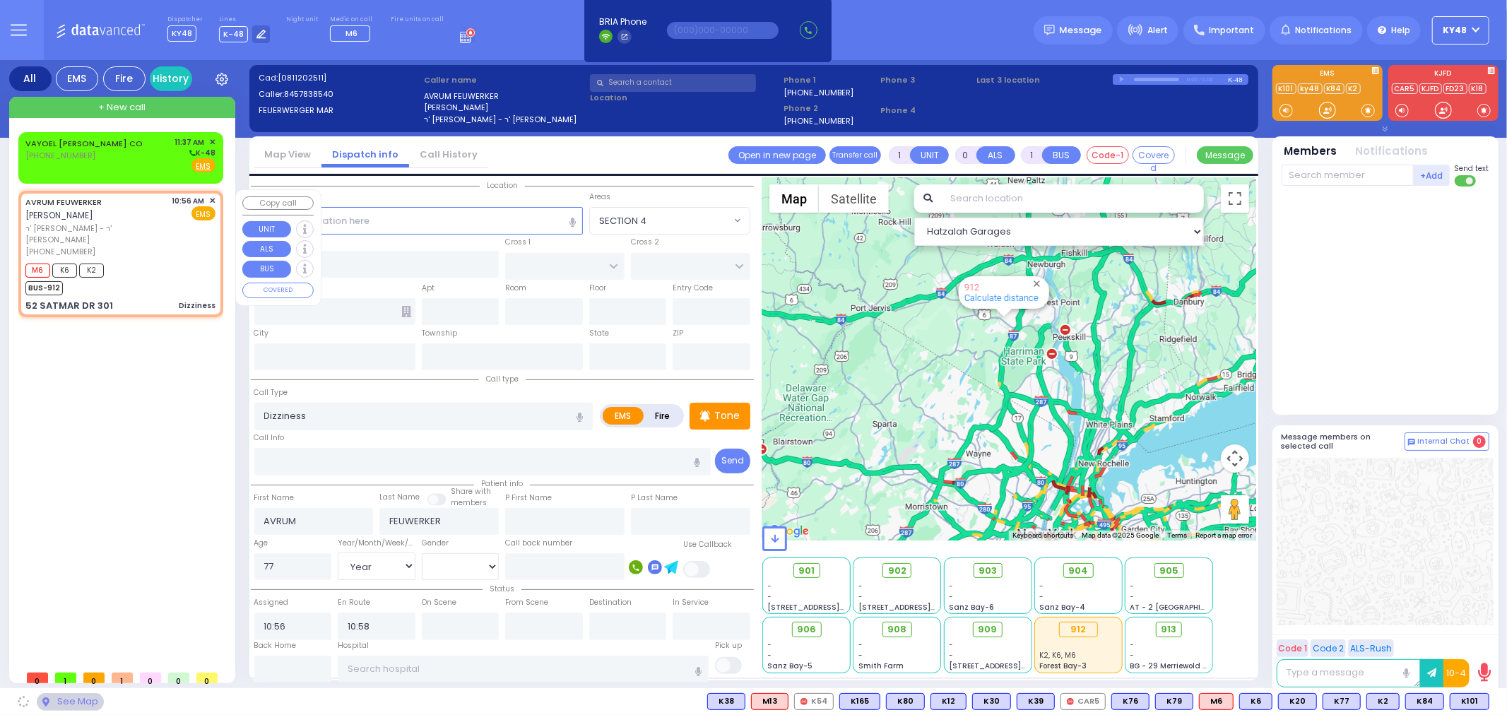
type input "[US_STATE]"
type input "10950"
select select "SECTION 3"
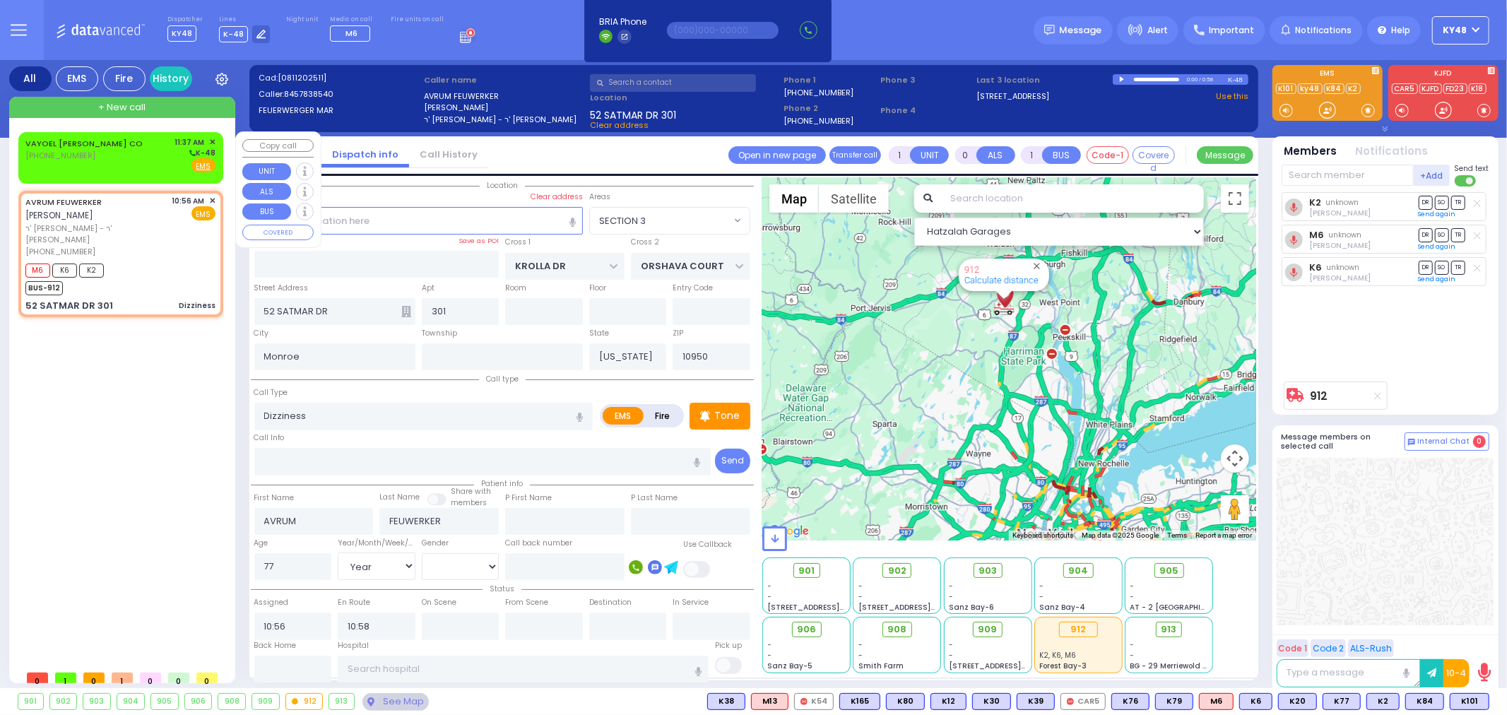
click at [136, 161] on div "VAYOEL MOSHE CO (845) 492-3007 11:37 AM ✕ K-48" at bounding box center [120, 154] width 190 height 37
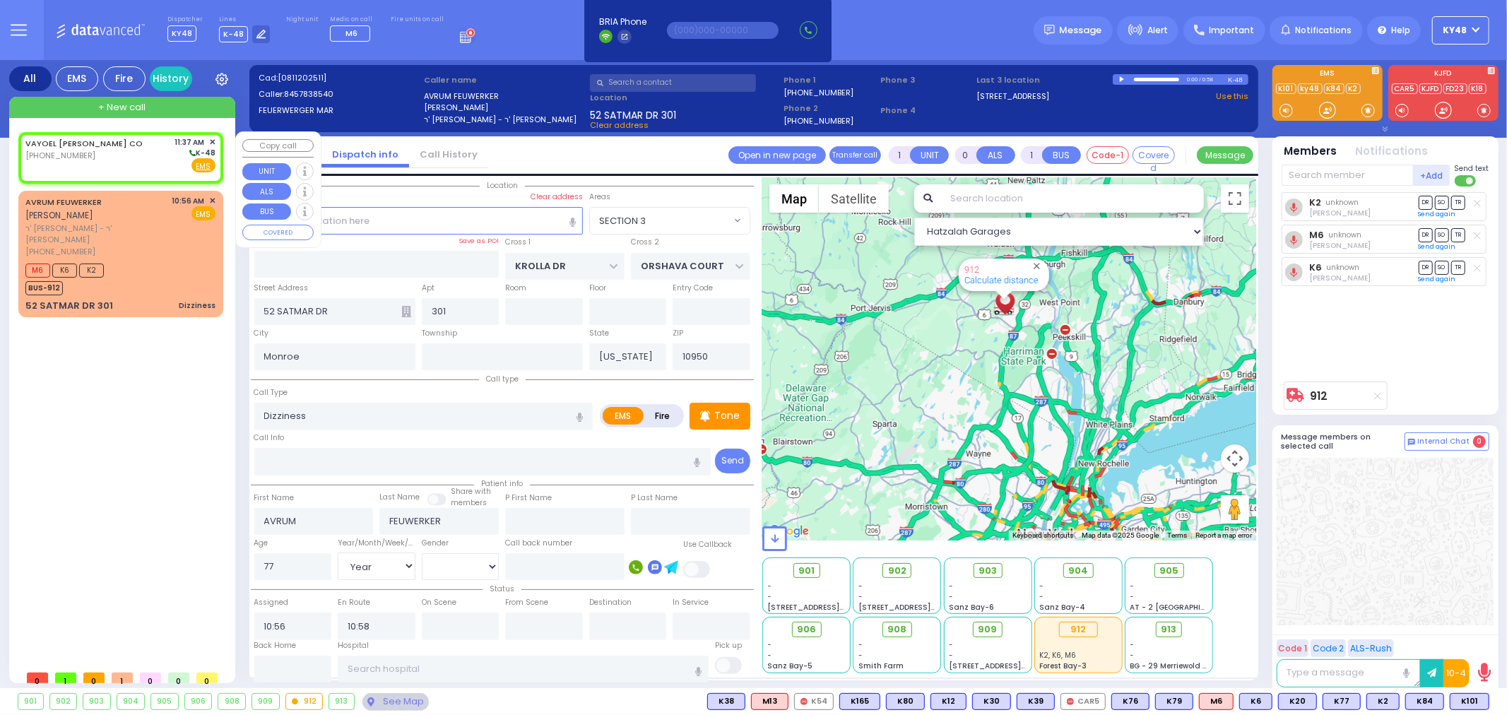
type input "2"
type input "1"
select select
radio input "true"
select select
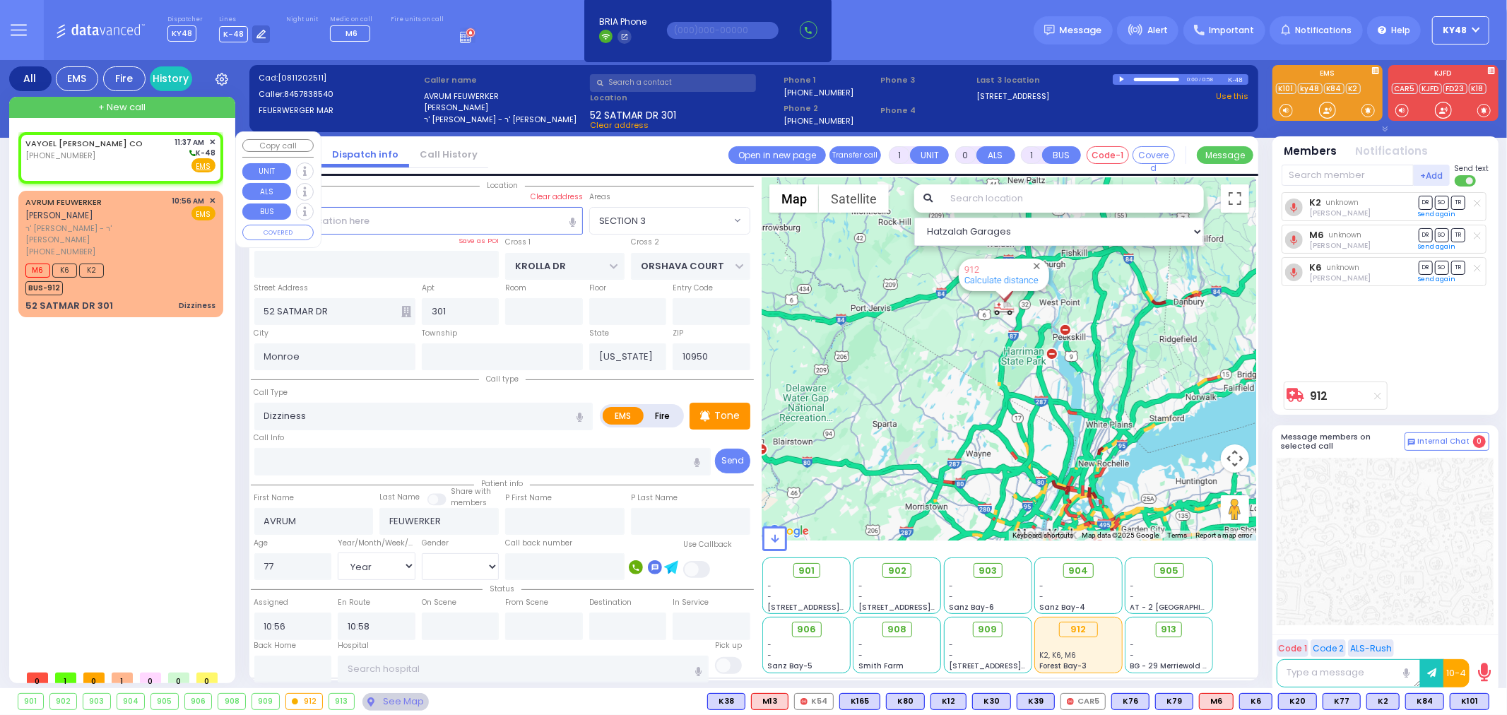
type input "11:37"
select select "Hatzalah Garages"
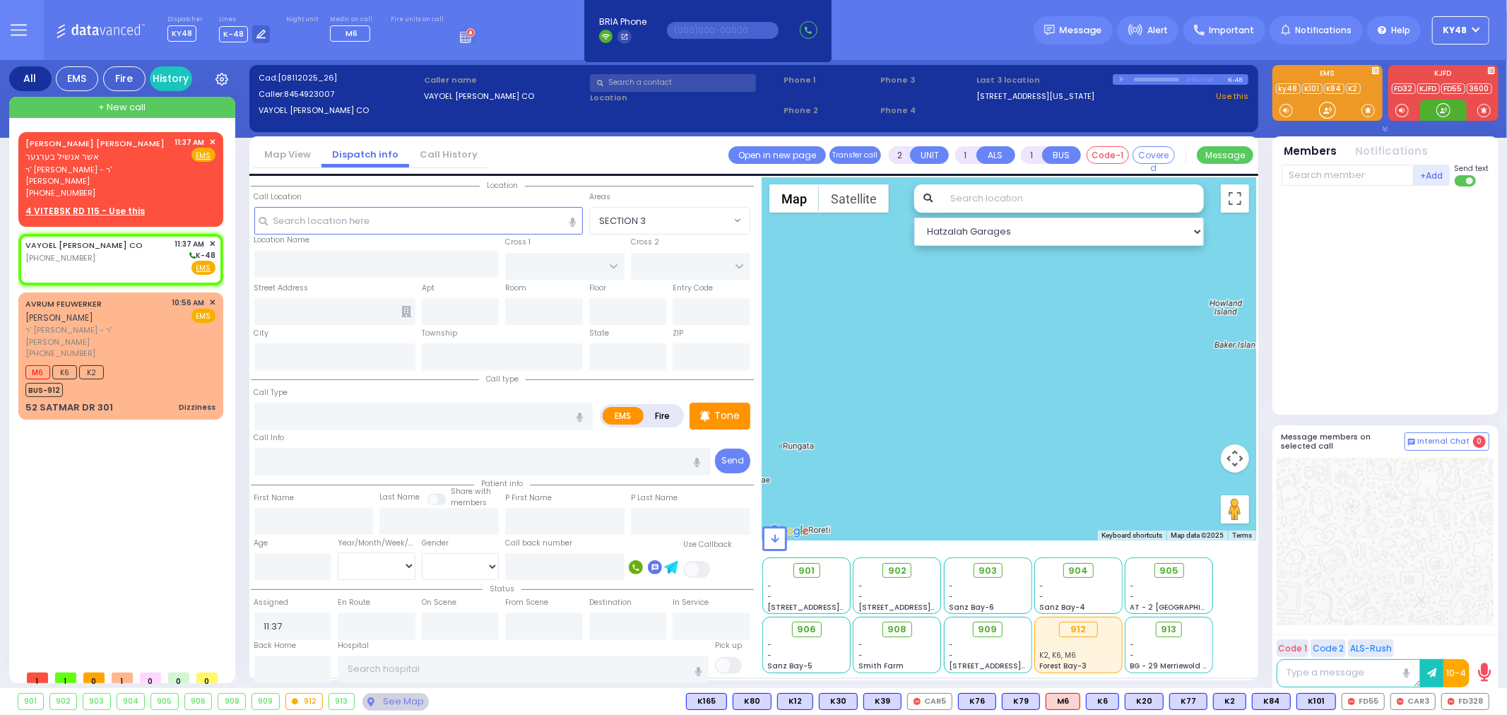
click at [1442, 112] on div at bounding box center [1443, 110] width 14 height 14
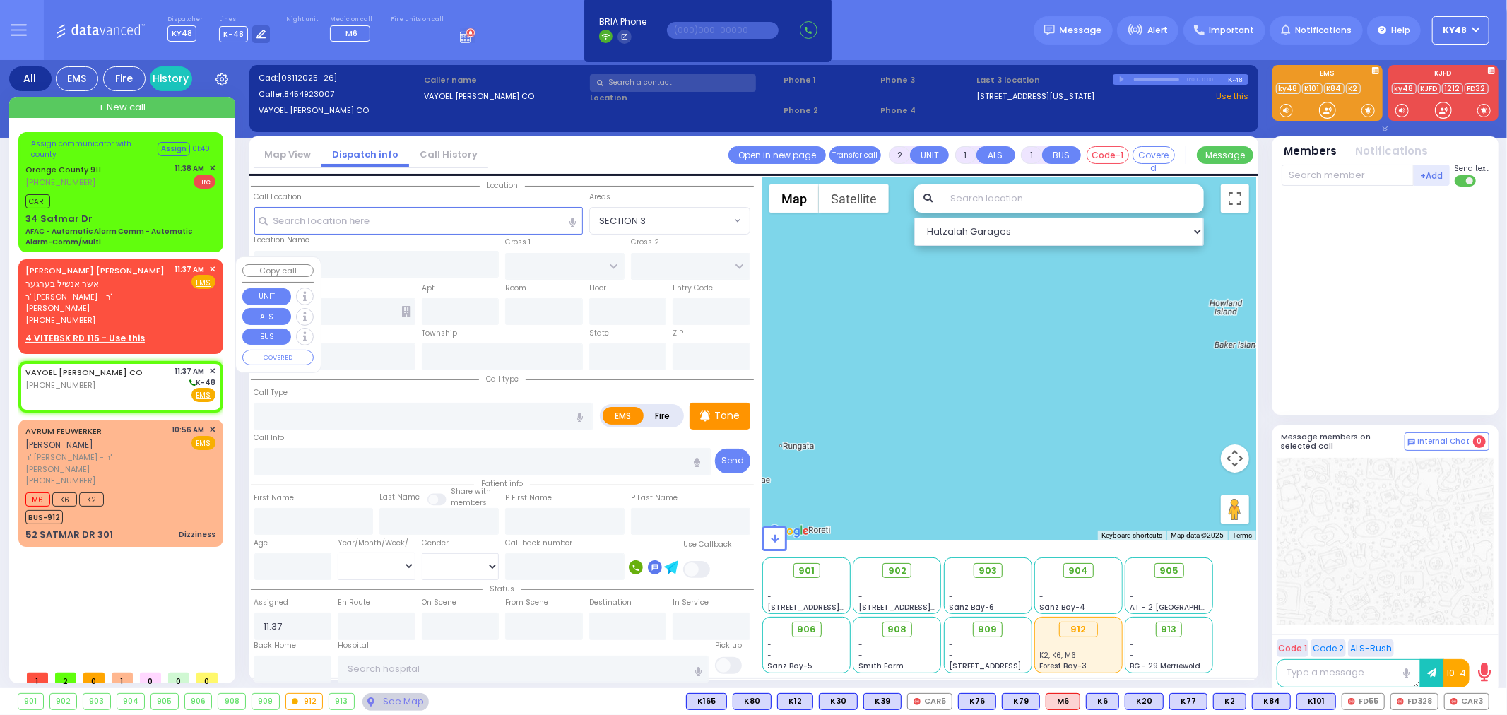
click at [160, 293] on span "ר' [PERSON_NAME] - ר' [PERSON_NAME]" at bounding box center [97, 302] width 145 height 23
select select
radio input "true"
type input "[PERSON_NAME]"
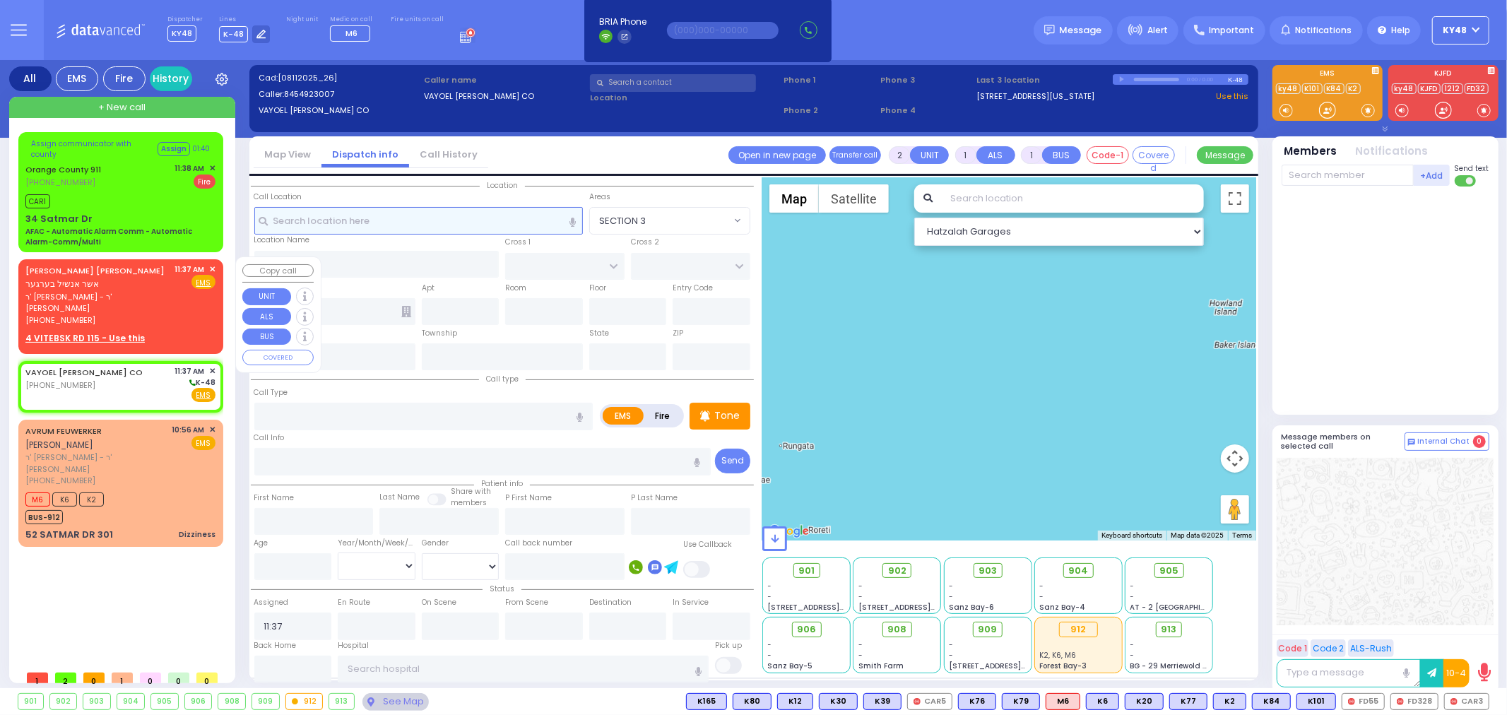
select select
select select "Hatzalah Garages"
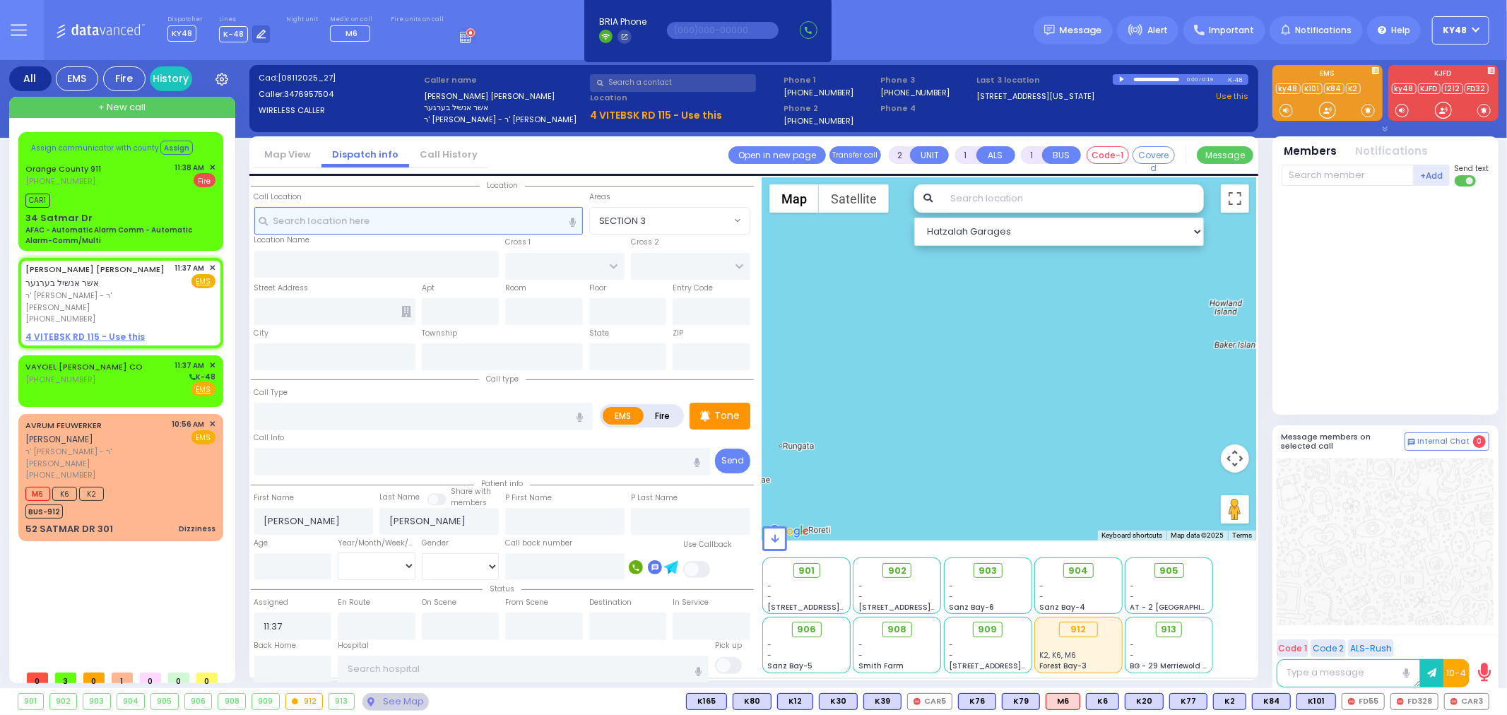
select select
radio input "true"
select select
select select "Hatzalah Garages"
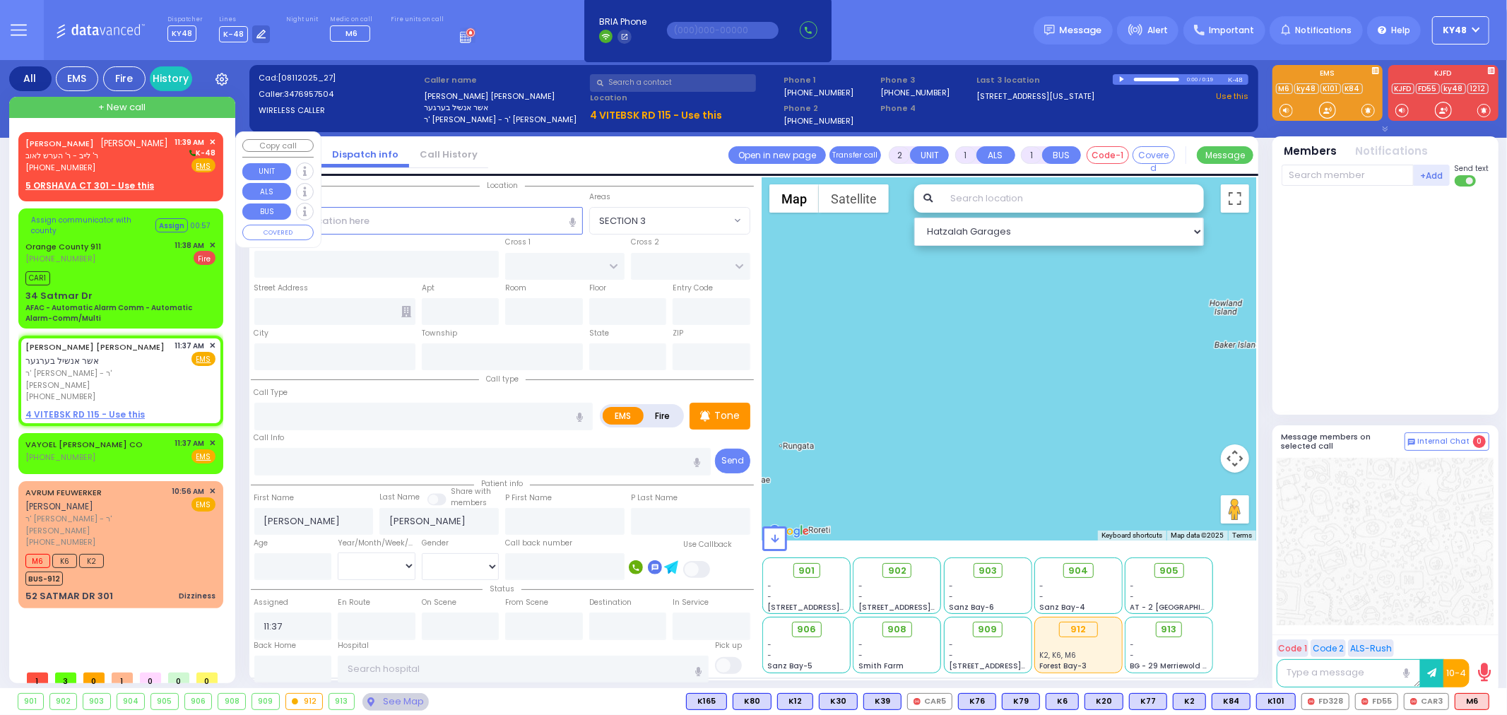
click at [154, 160] on div "MRS. GLUCK מרת גליק ר' לייב - ר' הערש לאוב (845) 783-3267 11:39 AM ✕ K-48 EMS" at bounding box center [120, 154] width 190 height 37
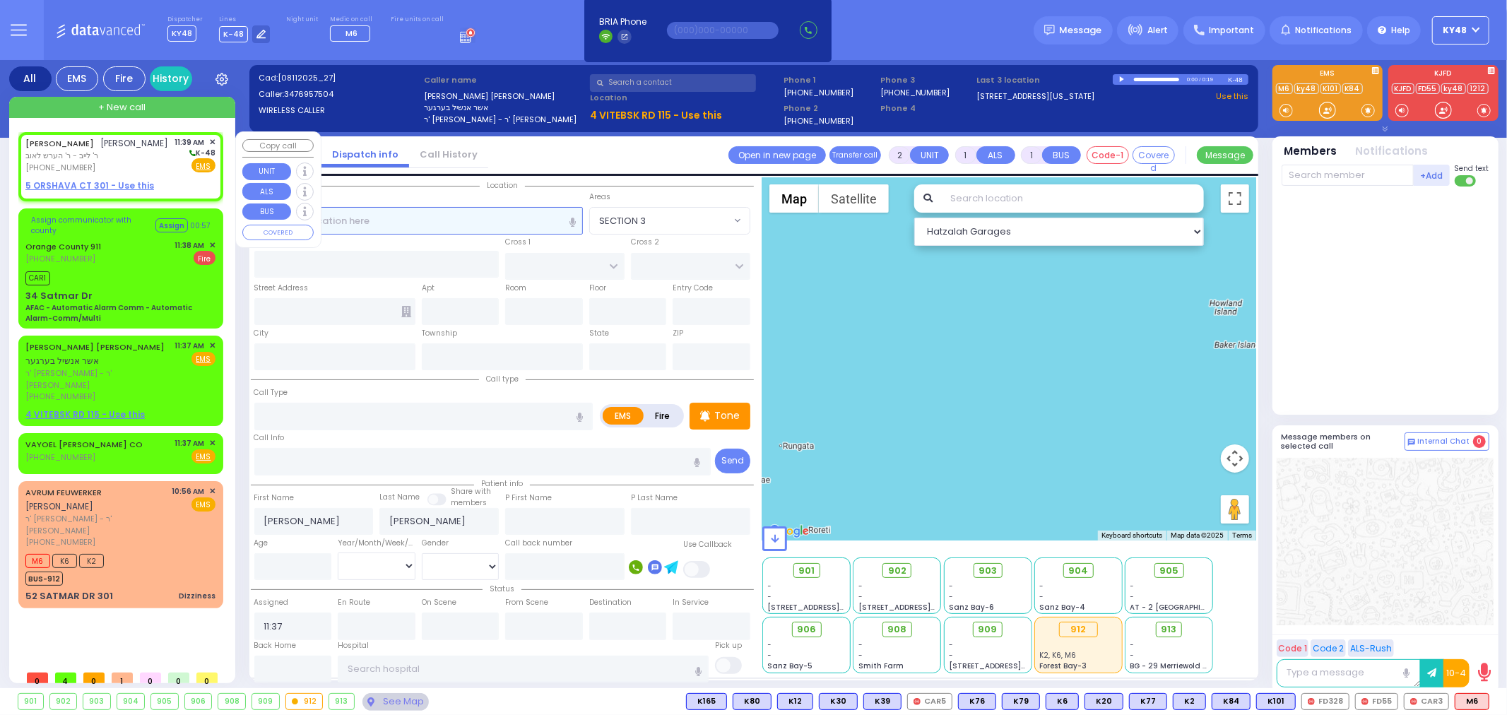
select select
radio input "true"
type input "MRS."
type input "GLUCK"
select select
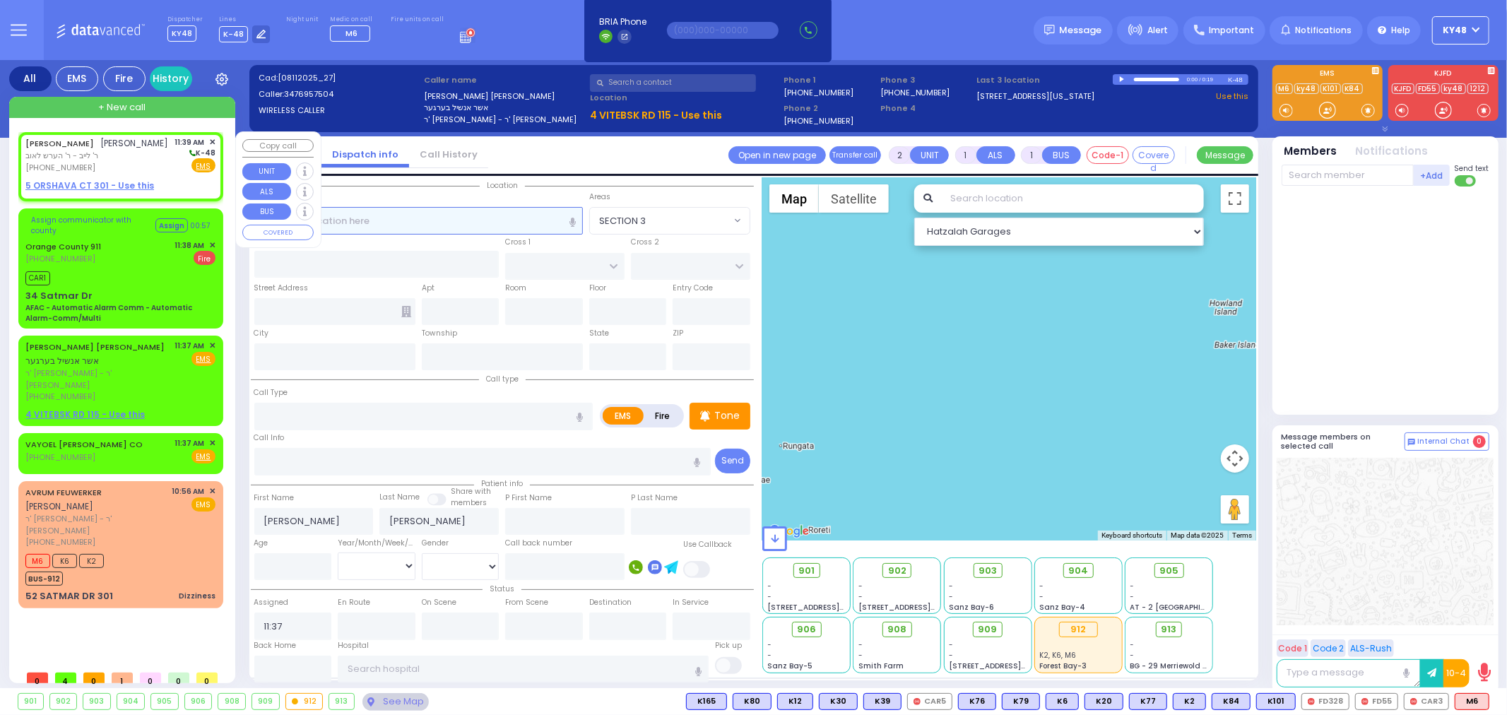
type input "11:39"
select select "Hatzalah Garages"
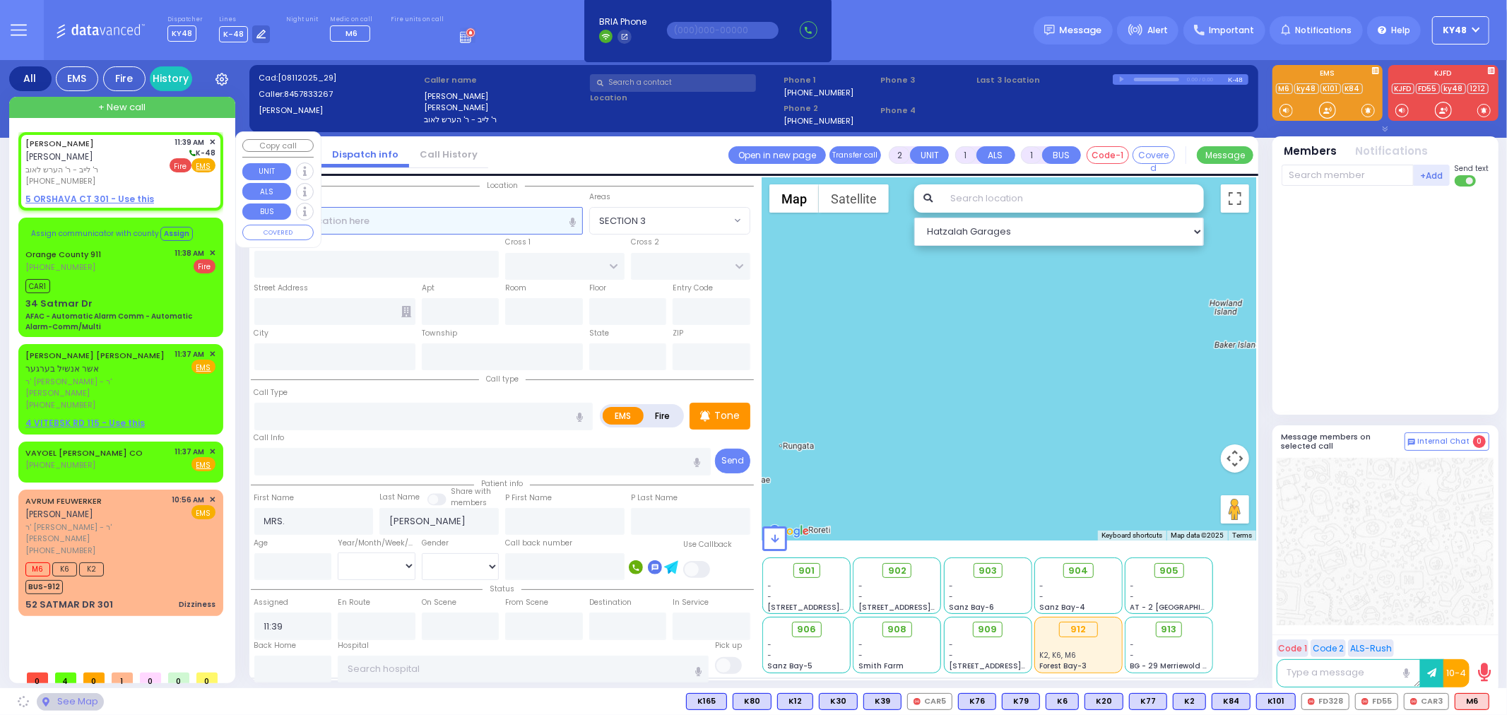
select select
radio input "true"
select select
select select "Hatzalah Garages"
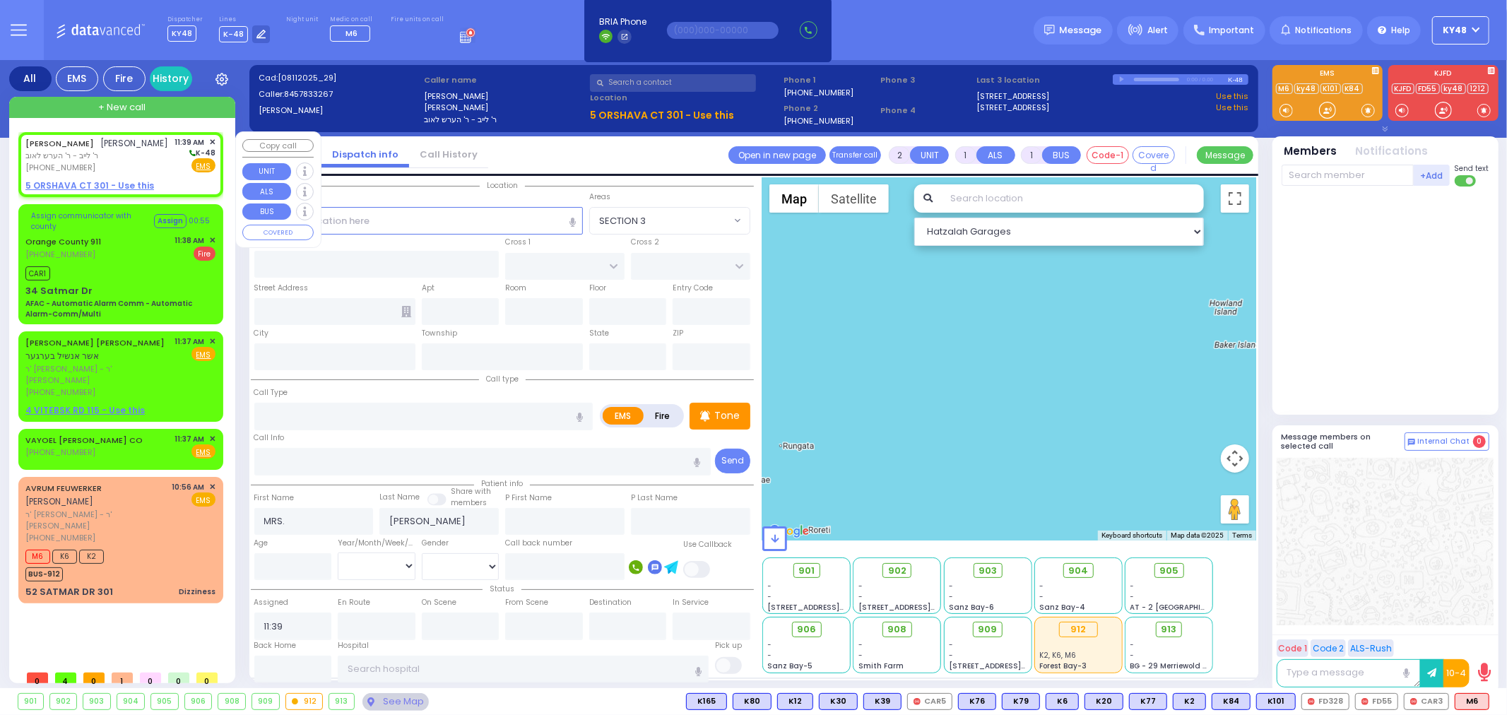
click at [213, 141] on span "✕" at bounding box center [212, 142] width 6 height 12
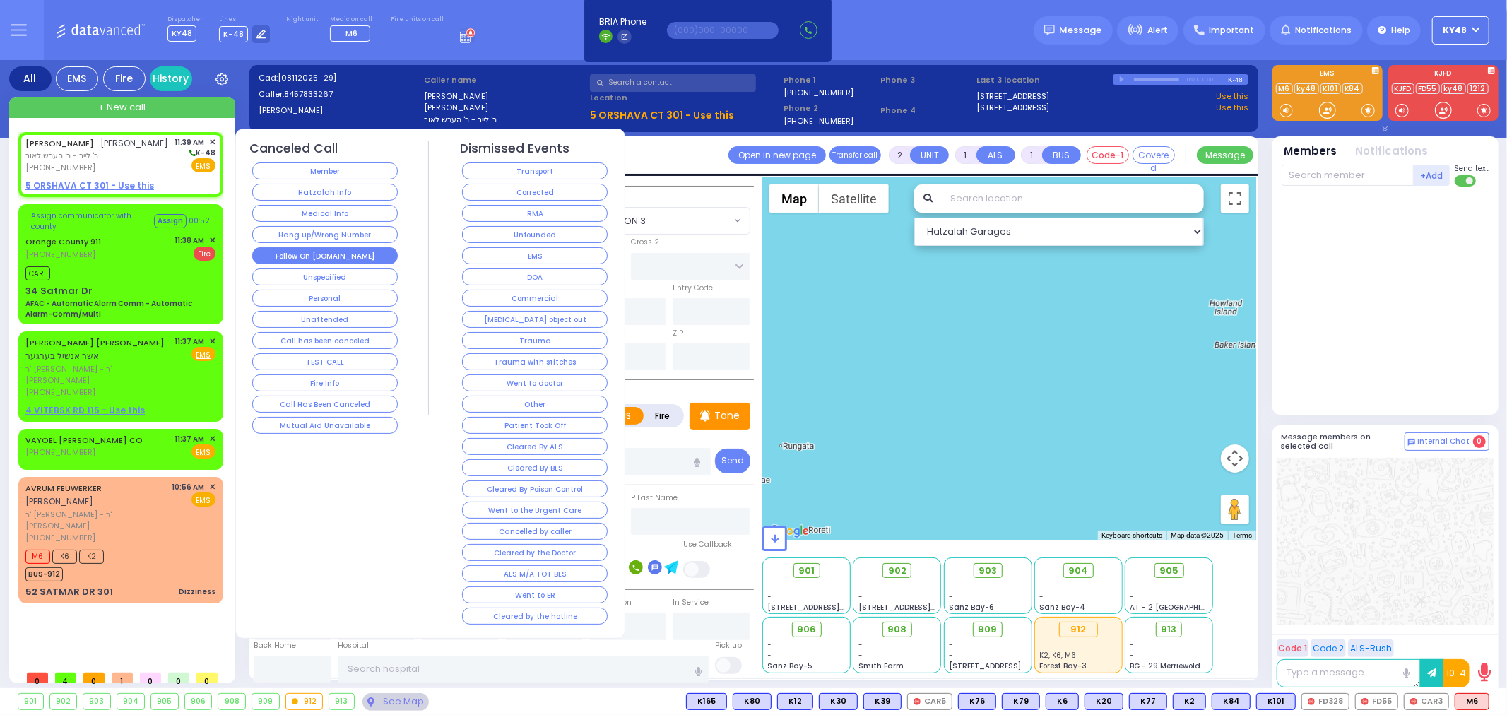
click at [311, 258] on button "Follow On [DOMAIN_NAME]" at bounding box center [325, 255] width 146 height 17
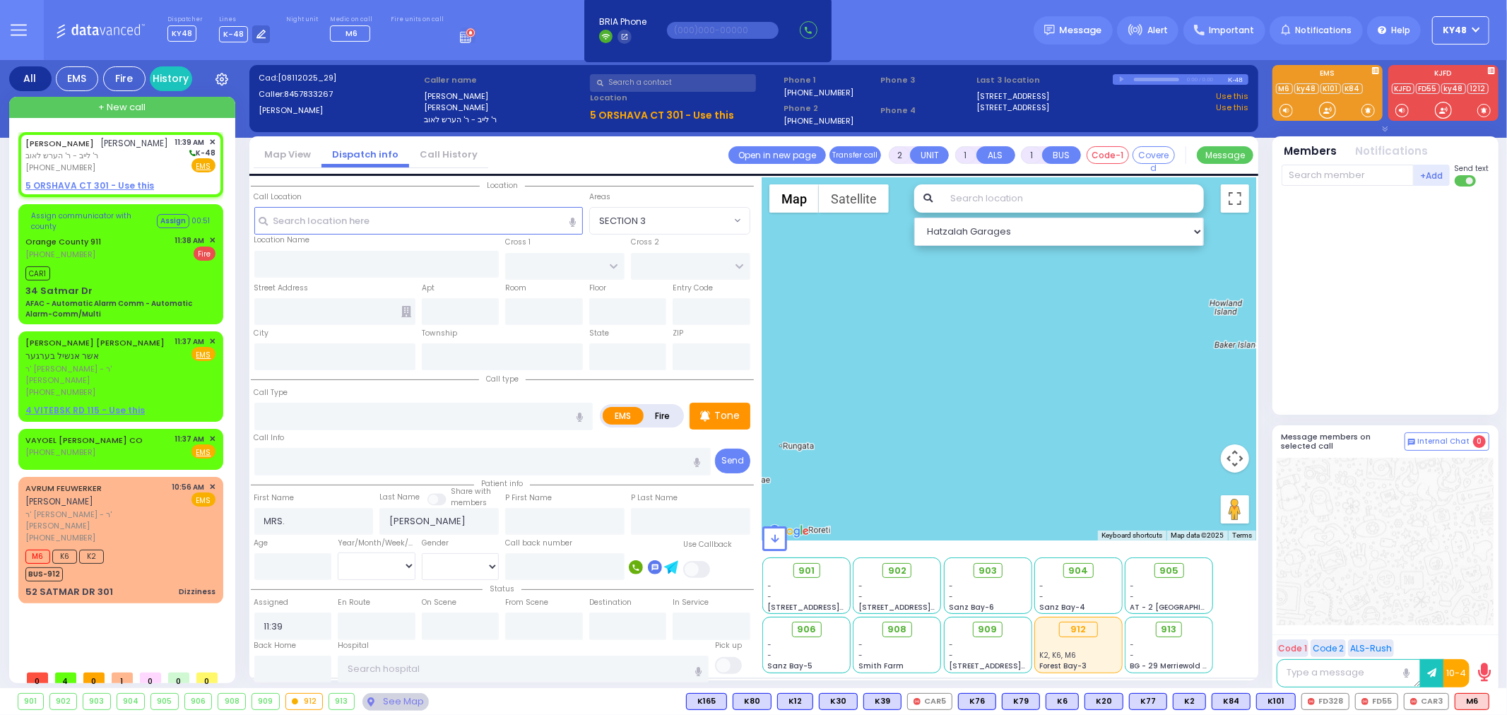
select select
radio input "true"
select select
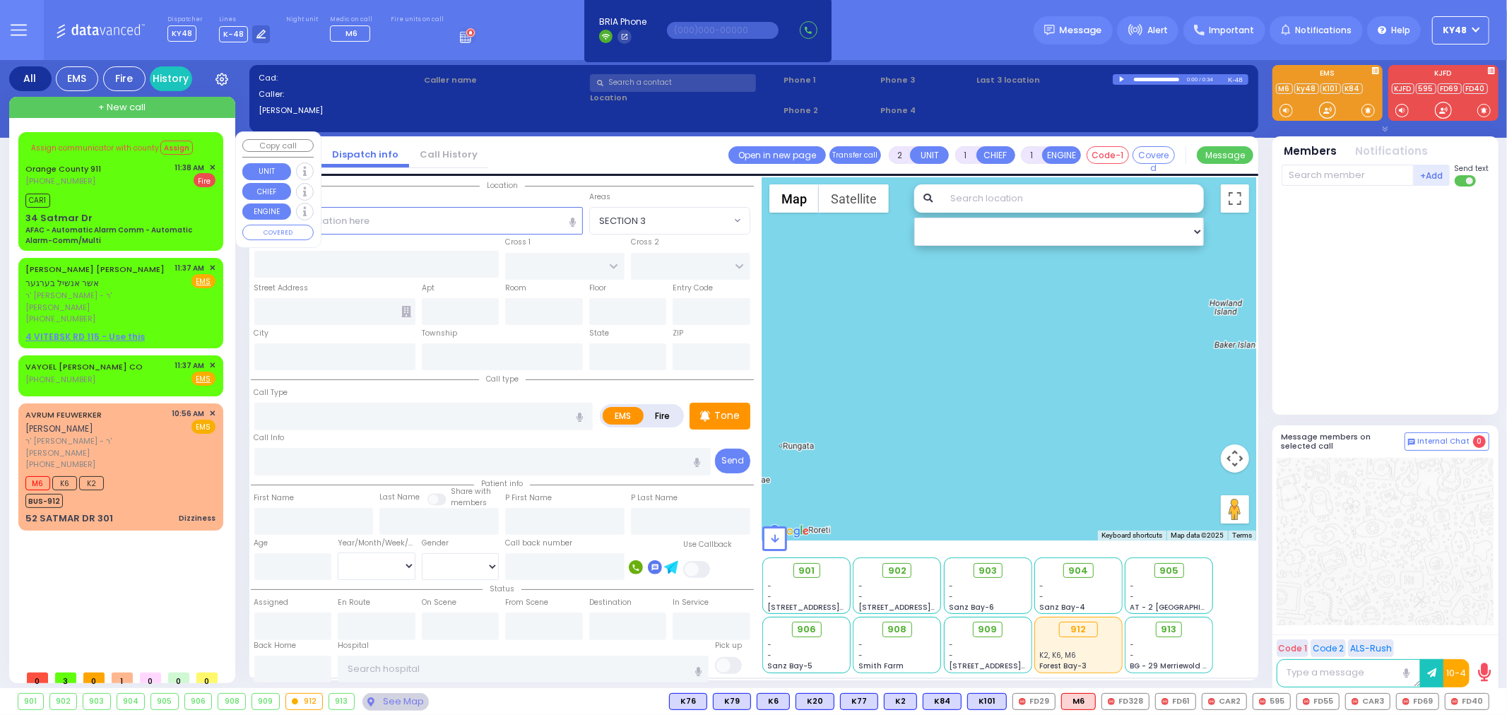
click at [131, 107] on span "+ New call" at bounding box center [121, 107] width 47 height 14
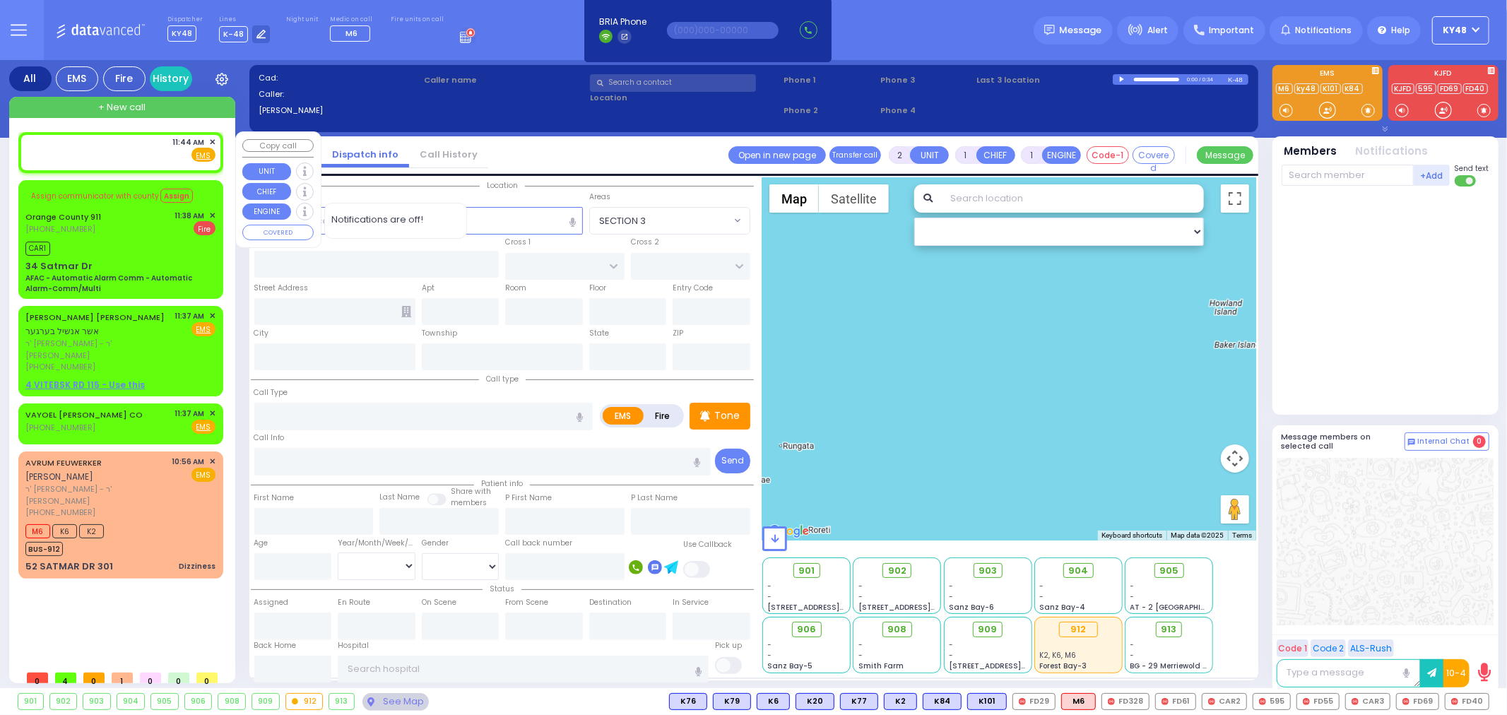
select select
radio input "true"
select select
type input "11:44"
select select
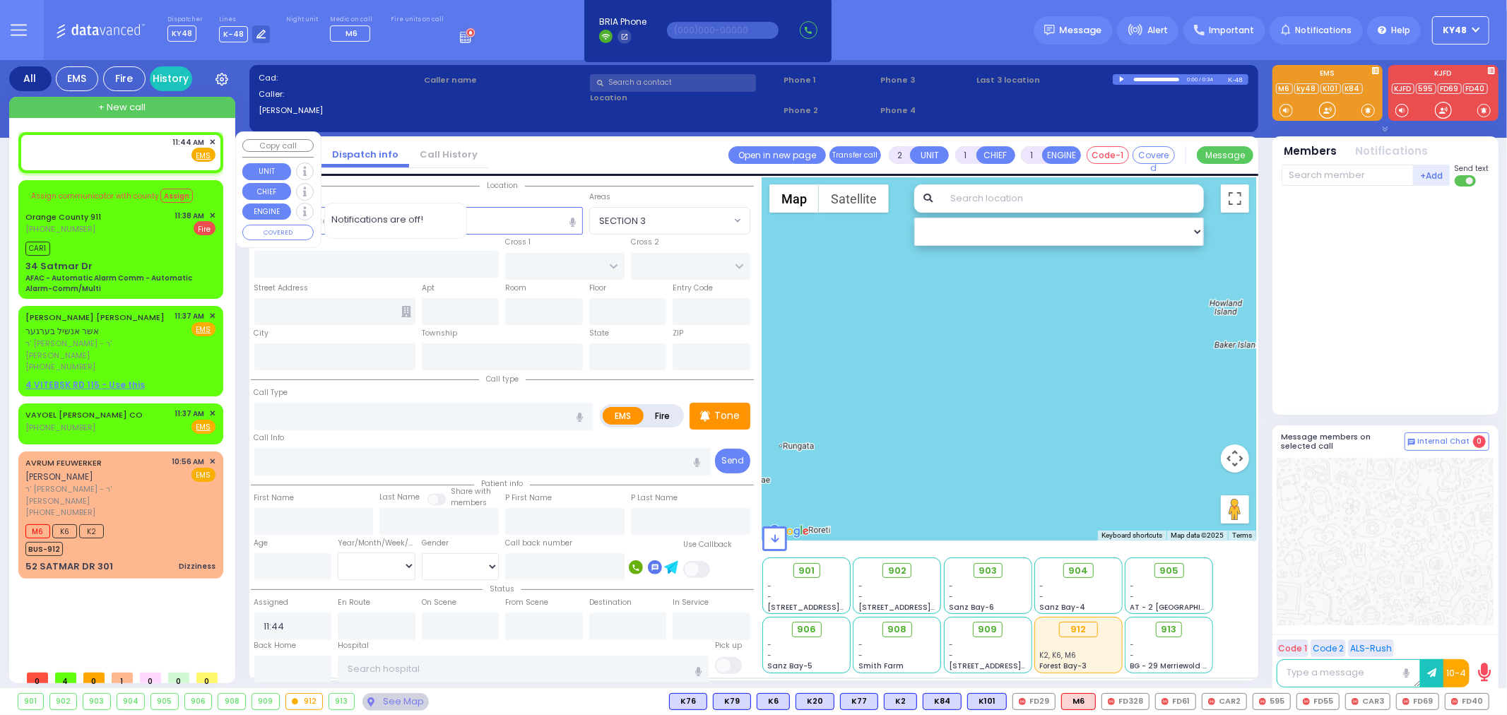
radio input "true"
select select
select select "Hatzalah Garages"
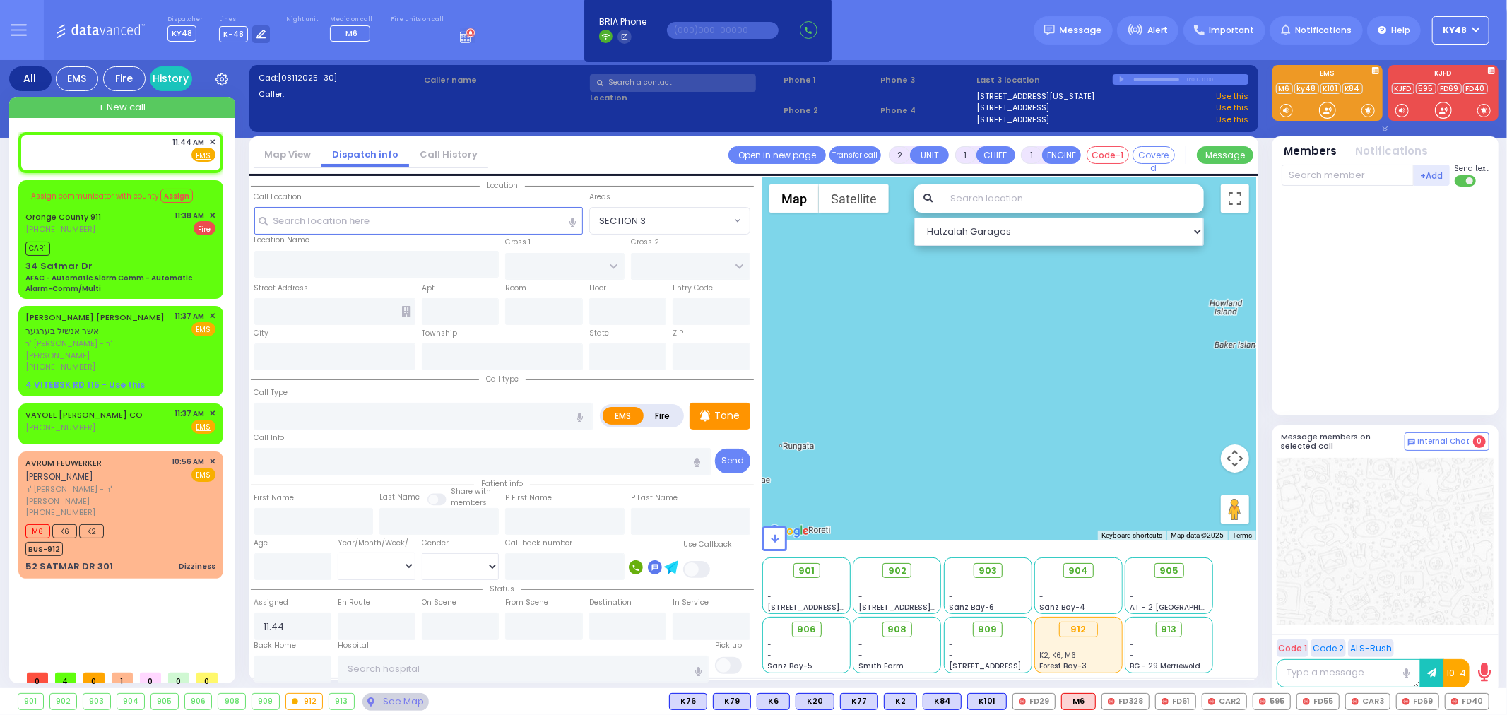
click at [666, 415] on label "Fire" at bounding box center [663, 416] width 40 height 18
radio input "true"
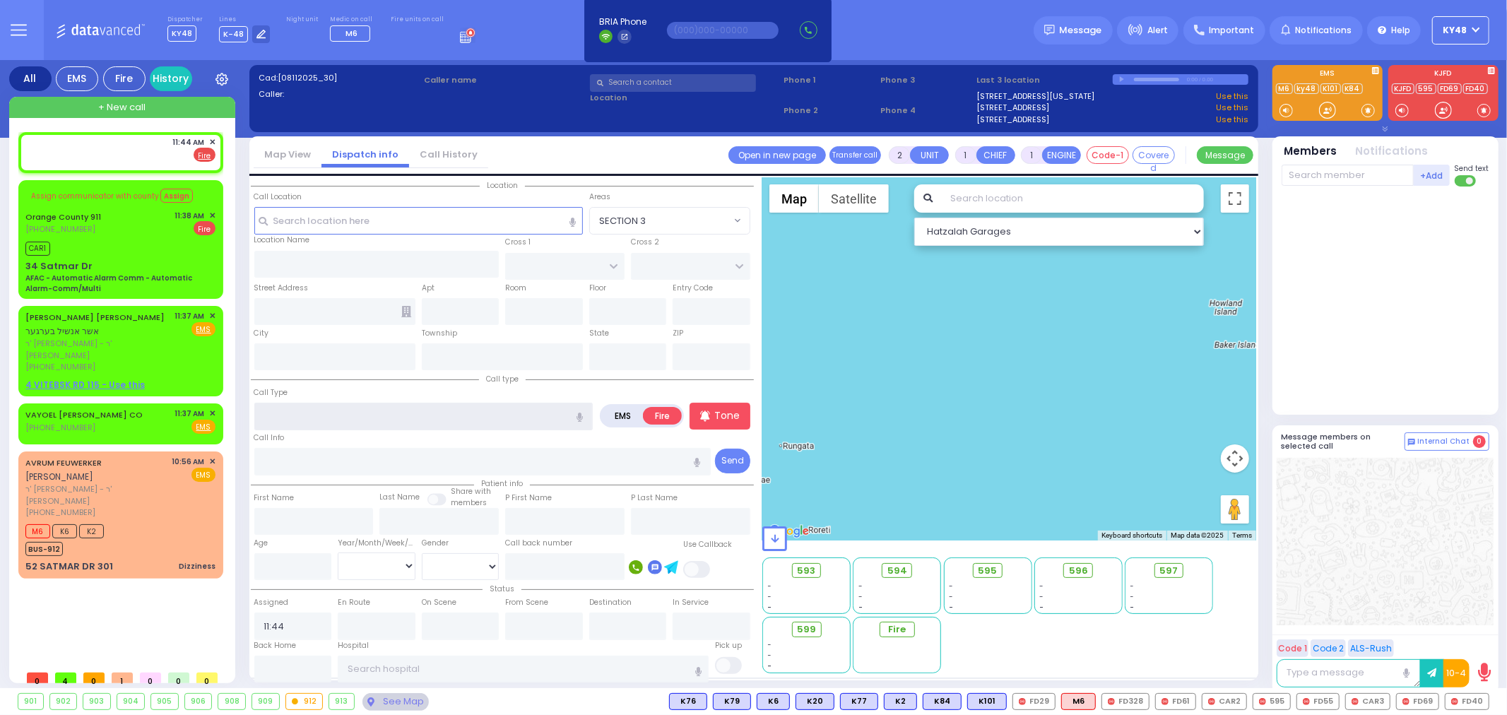
drag, startPoint x: 330, startPoint y: 418, endPoint x: 322, endPoint y: 414, distance: 8.5
click at [330, 419] on input "text" at bounding box center [423, 416] width 339 height 27
type input "curb key"
click at [340, 223] on input "text" at bounding box center [418, 220] width 329 height 27
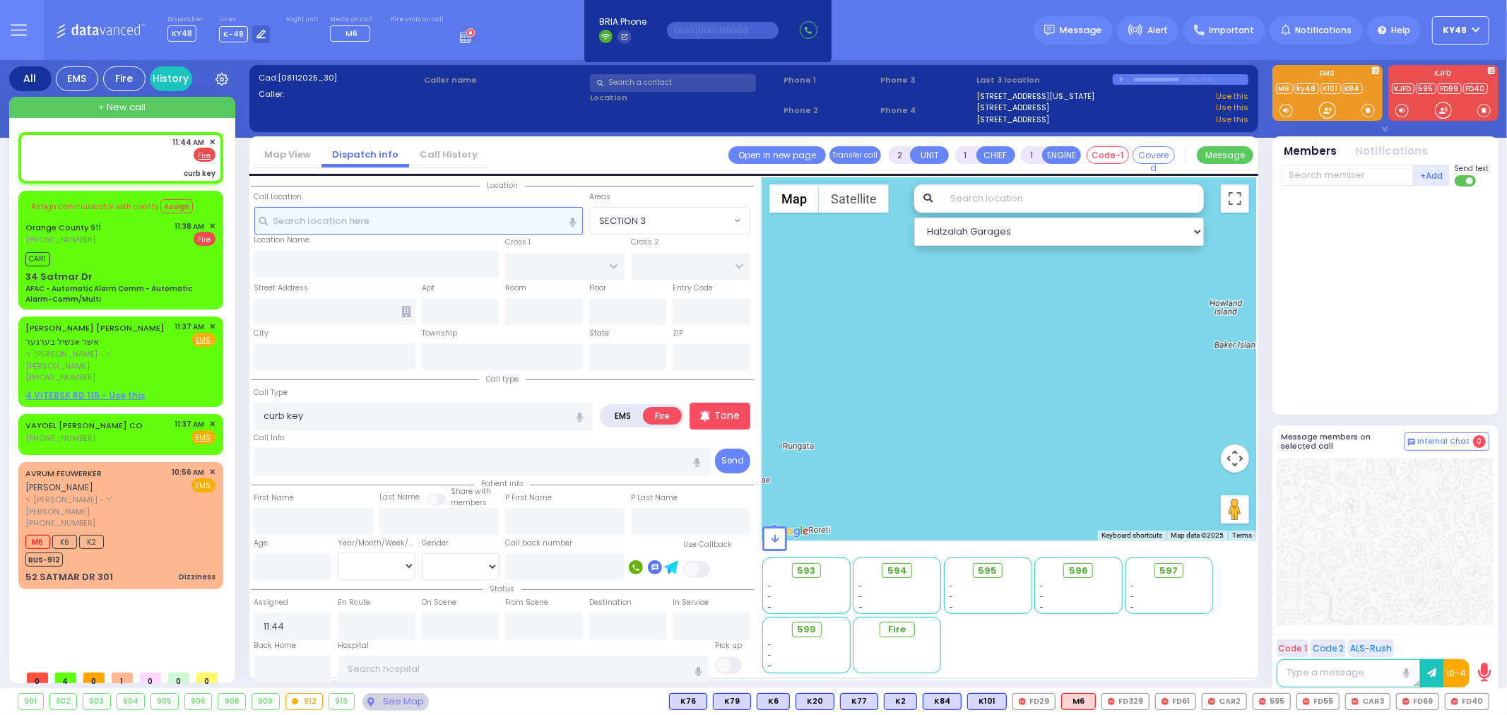
type input "6"
select select
radio input "true"
select select
select select "Hatzalah Garages"
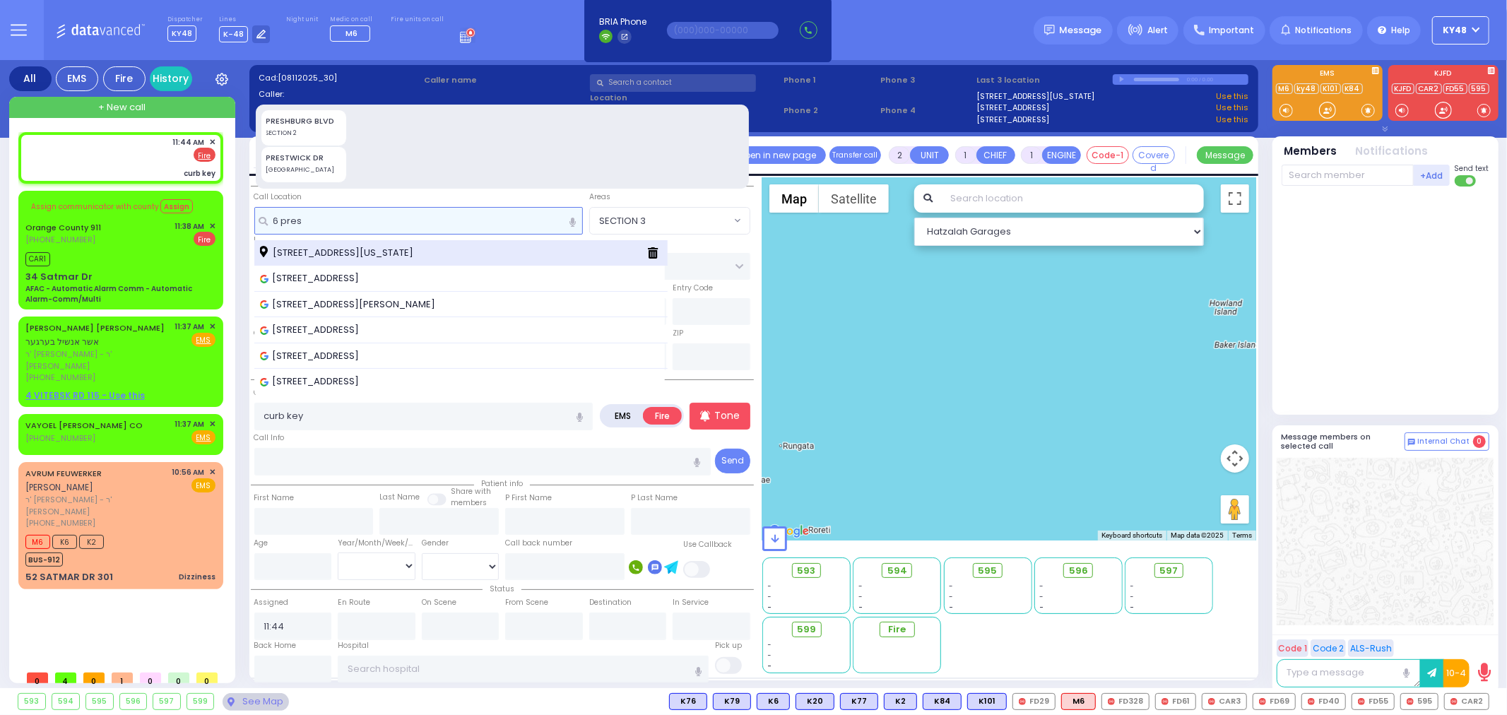
type input "6 pres"
click at [343, 253] on span "[STREET_ADDRESS][US_STATE]" at bounding box center [339, 253] width 158 height 14
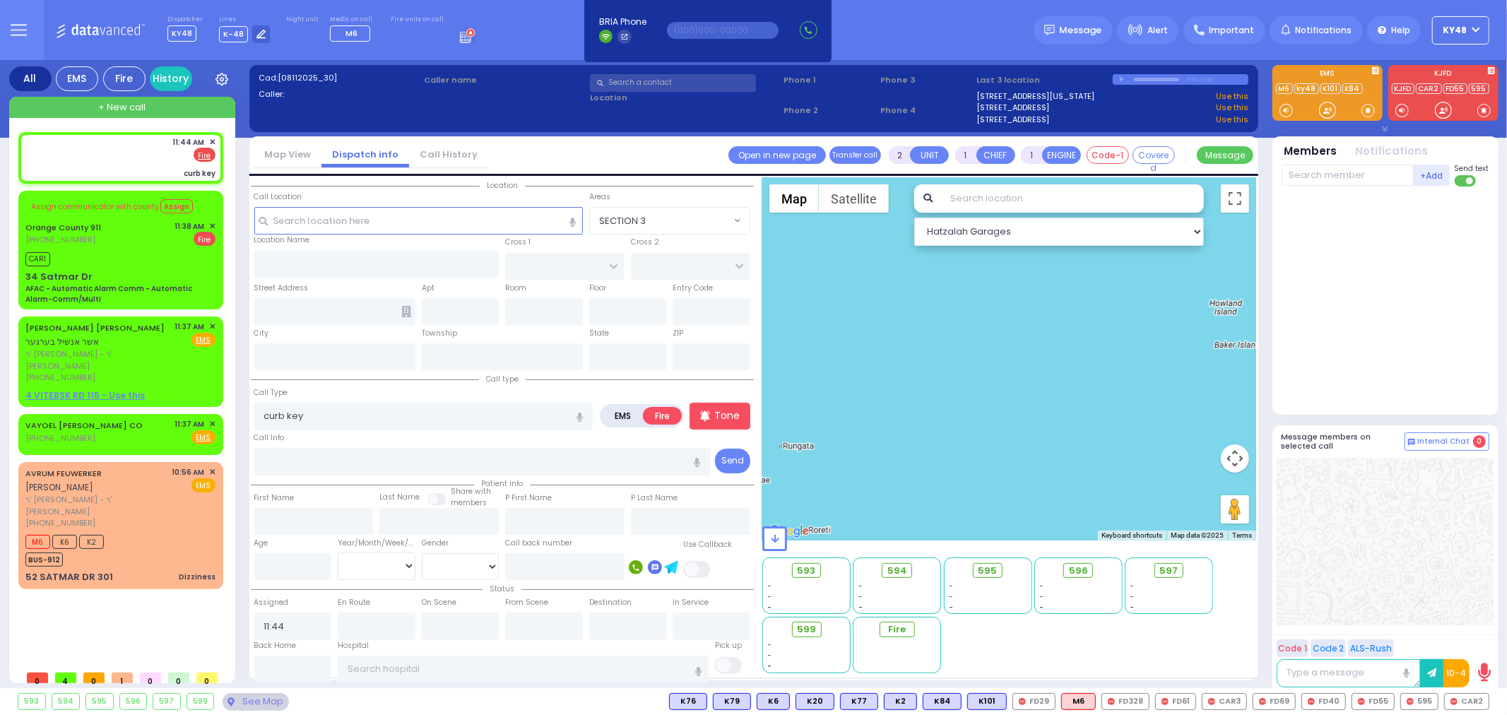
select select
radio input "true"
select select
select select "Hatzalah Garages"
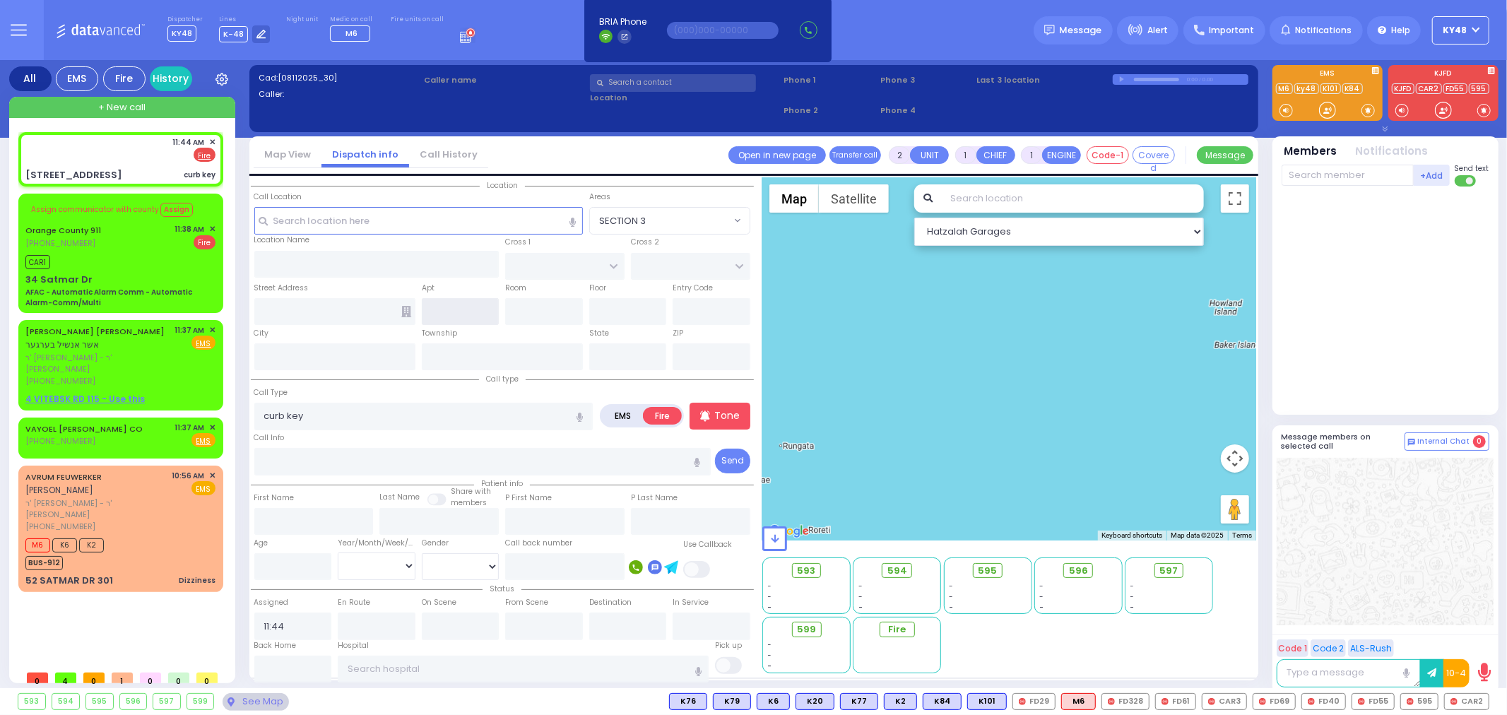
type input "ZLOTCHEV WAY"
type input "FOREST RD"
type input "[STREET_ADDRESS]"
type input "Monroe"
type input "New York"
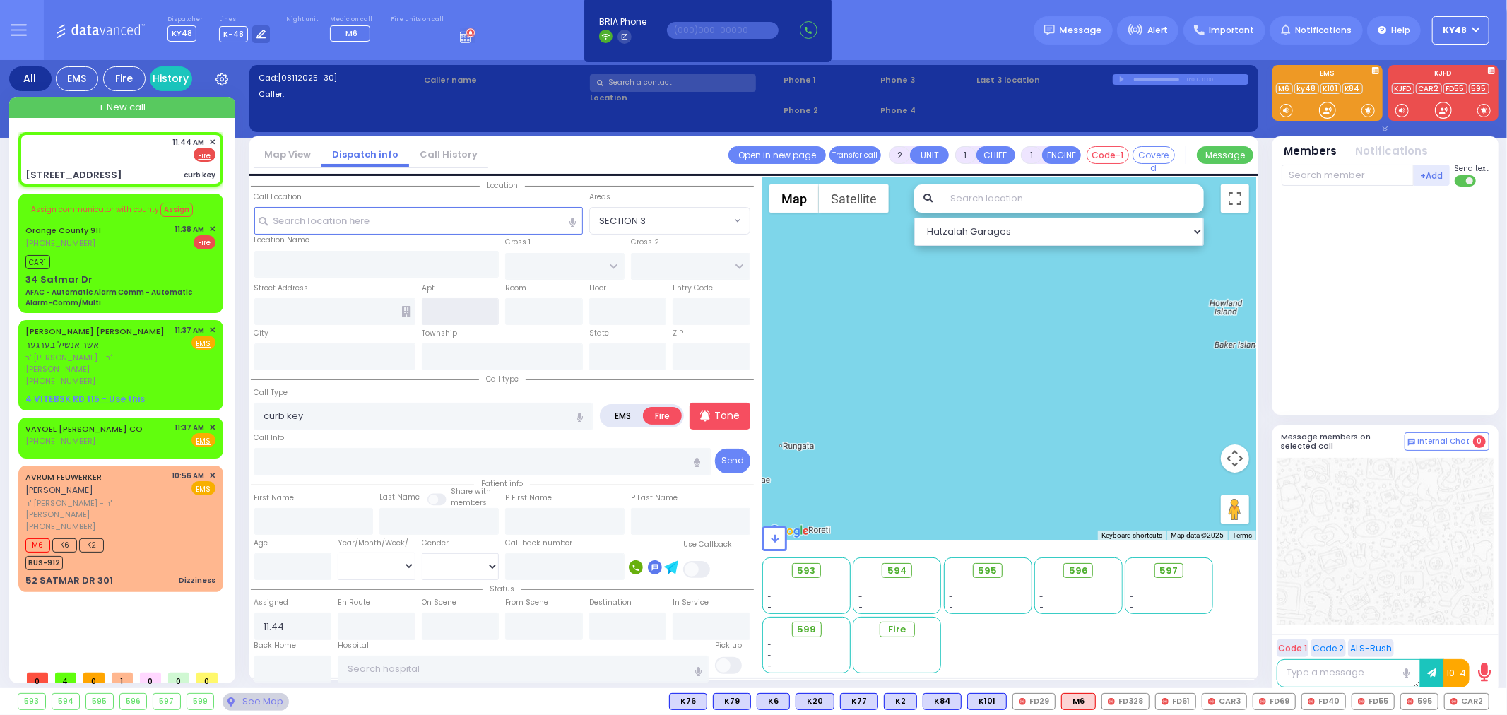
type input "10950"
select select "SECTION 2"
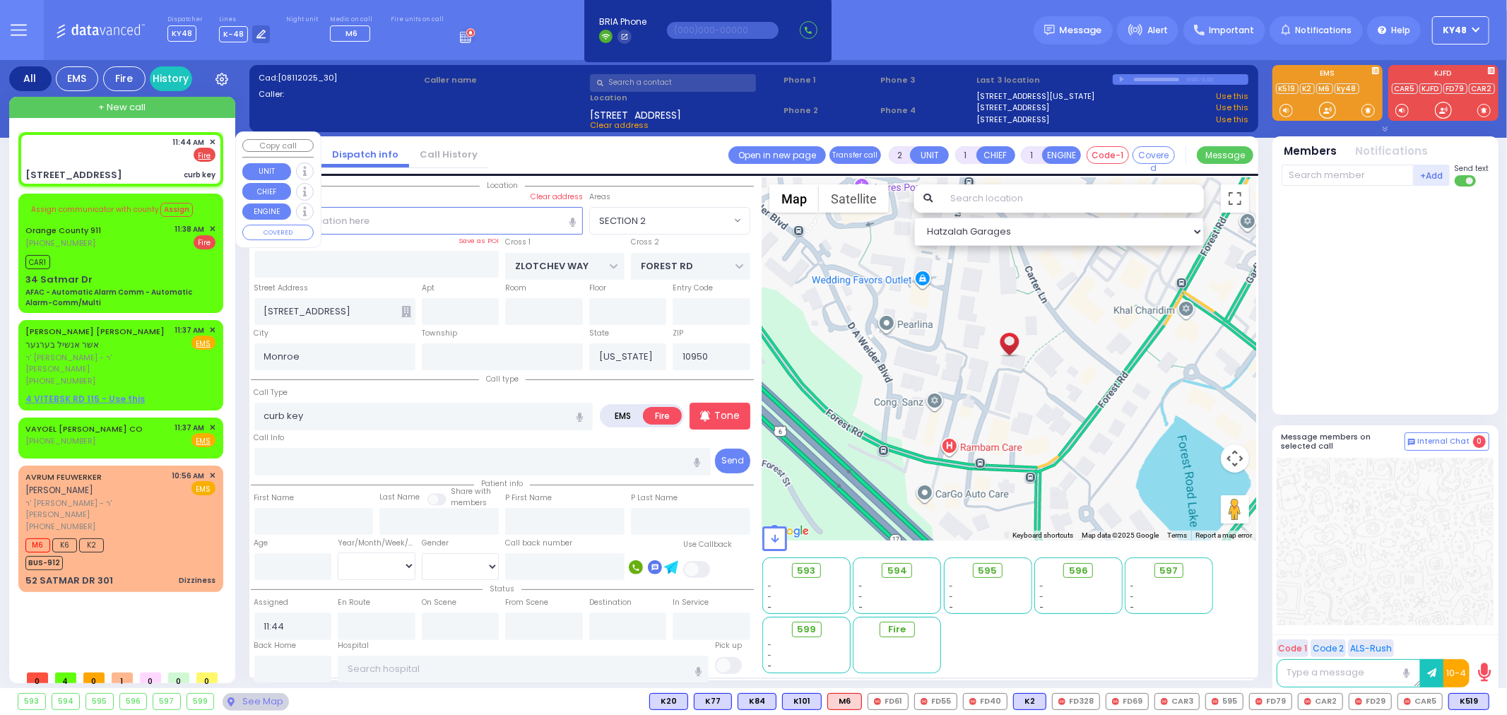
click at [156, 172] on div "6 Preshburg Boulevard curb key" at bounding box center [120, 175] width 190 height 14
select select
radio input "true"
select select
select select "Hatzalah Garages"
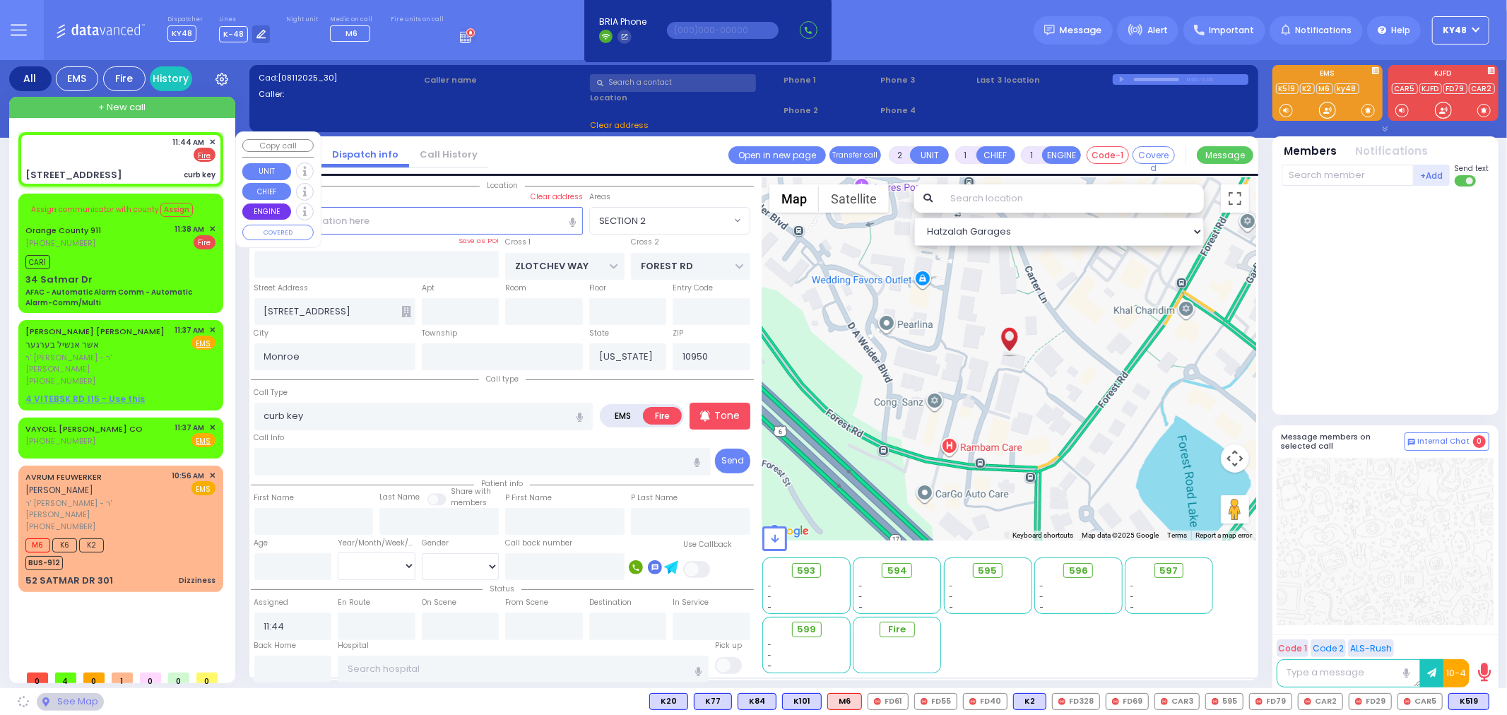
select select "SECTION 2"
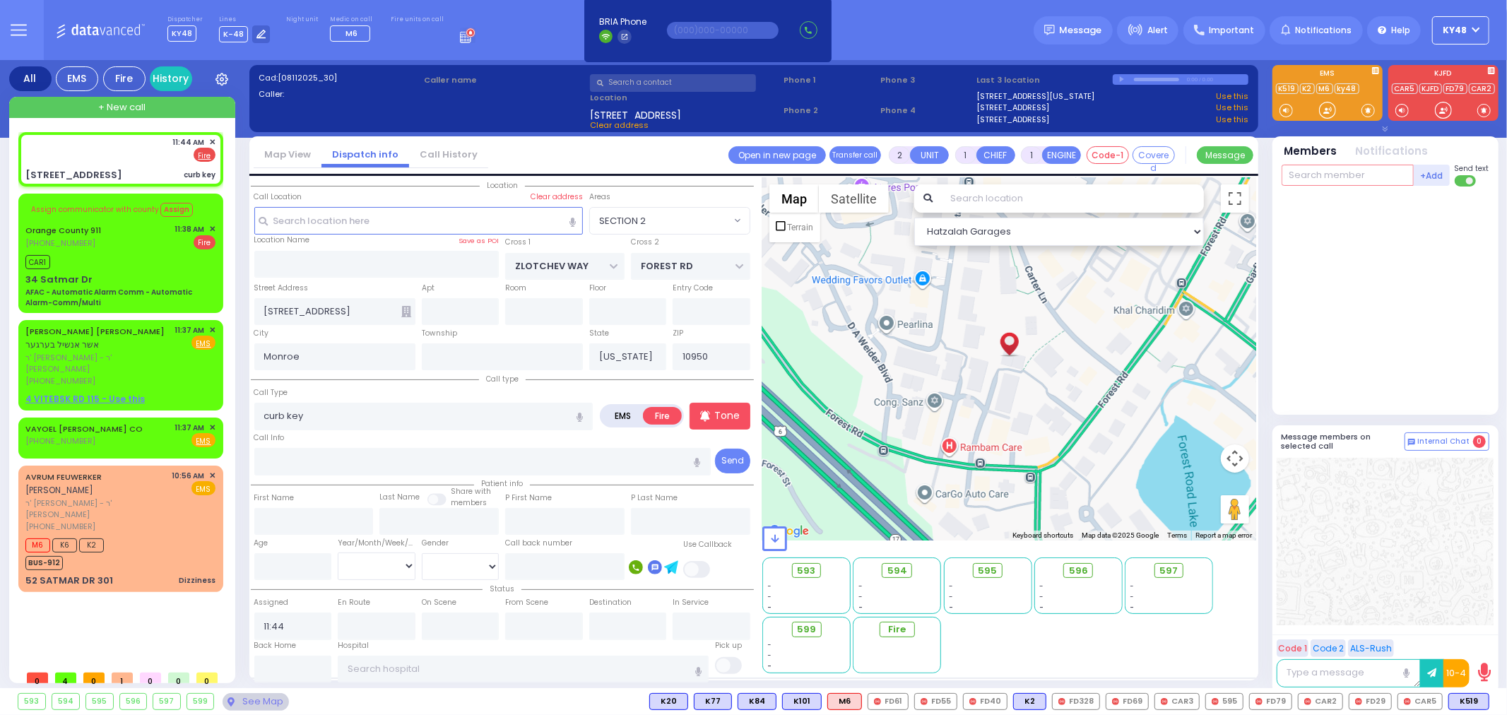
click at [1318, 170] on input "text" at bounding box center [1348, 175] width 132 height 21
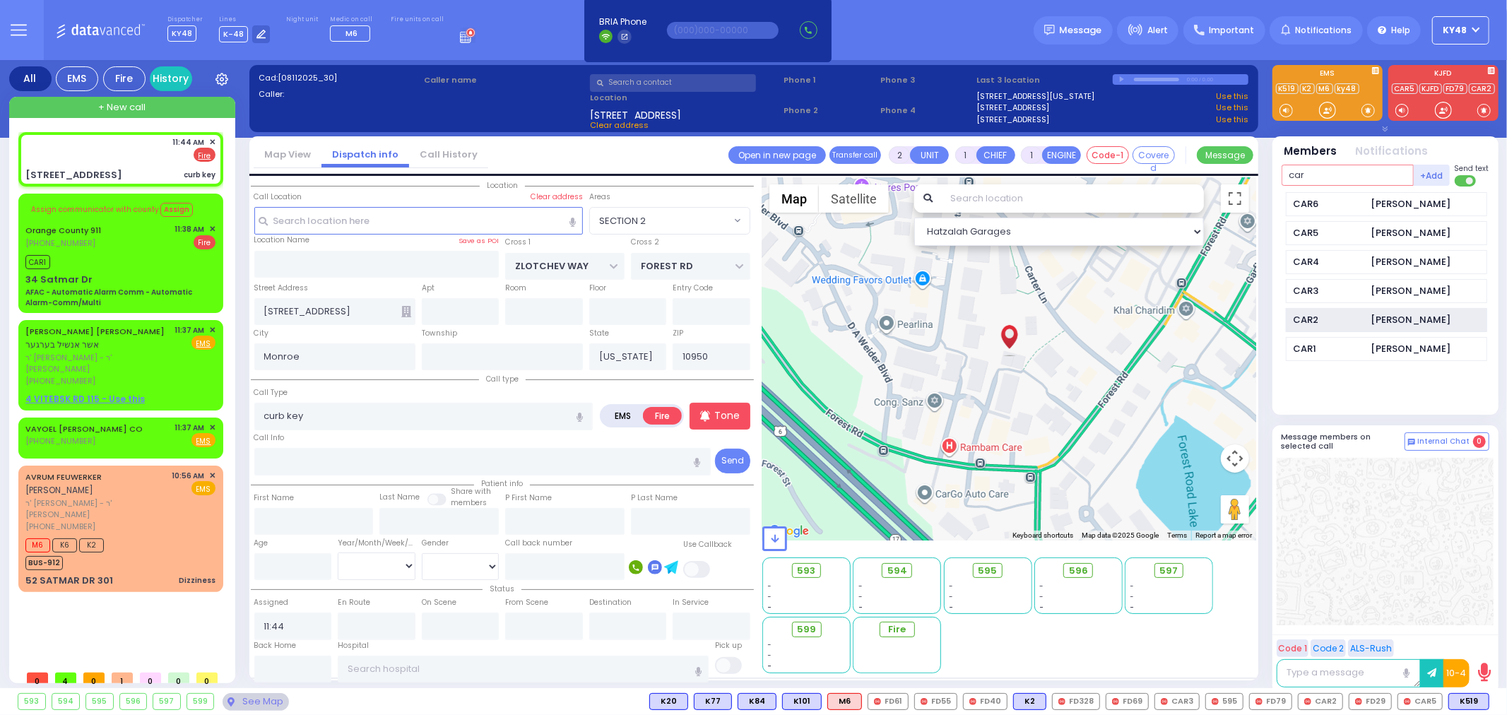
type input "car"
click at [1340, 322] on div "CAR2" at bounding box center [1329, 320] width 71 height 14
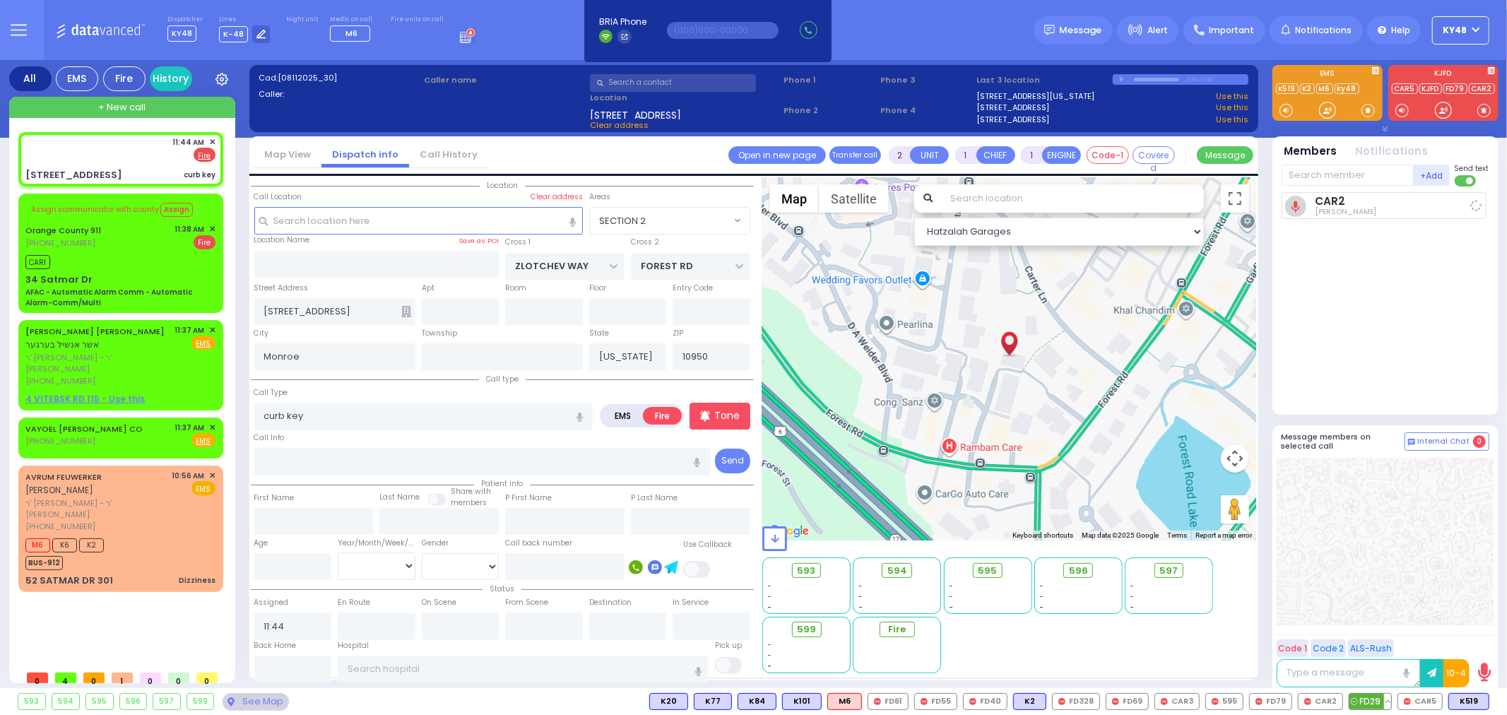
select select
radio input "true"
select select
type input "11:54"
click at [1366, 701] on span "FD29" at bounding box center [1371, 702] width 42 height 16
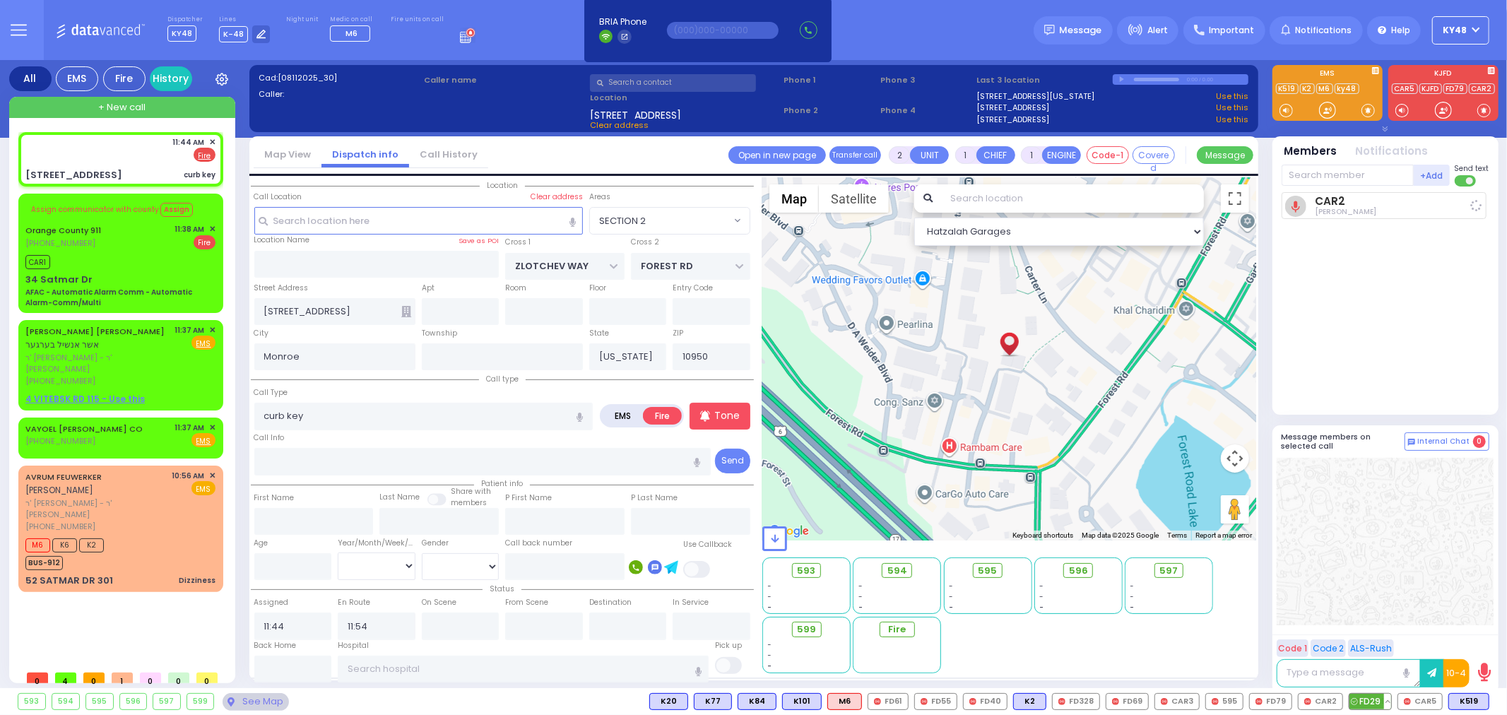
select select "Hatzalah Garages"
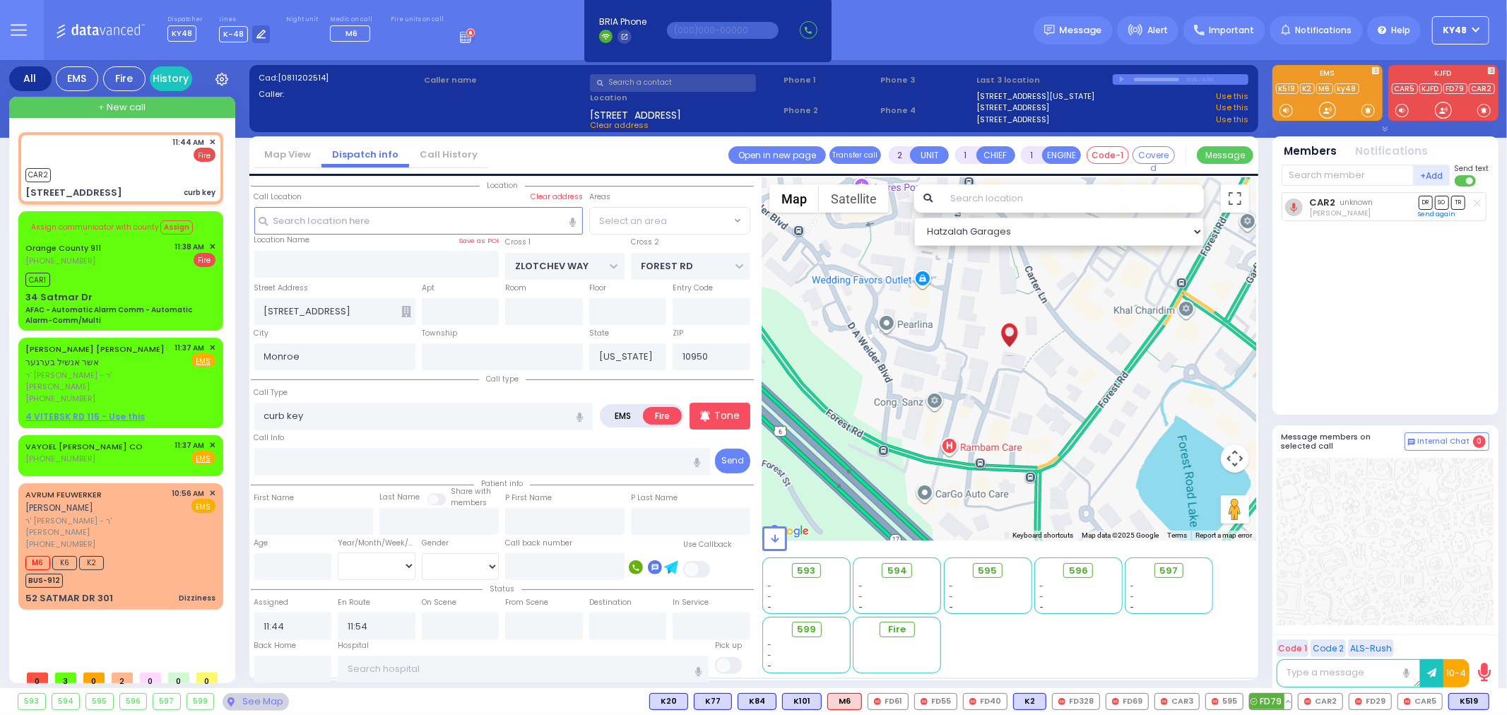
select select "SECTION 2"
click at [1289, 701] on button at bounding box center [1288, 702] width 7 height 16
click at [1277, 639] on icon at bounding box center [1277, 639] width 15 height 15
select select
radio input "true"
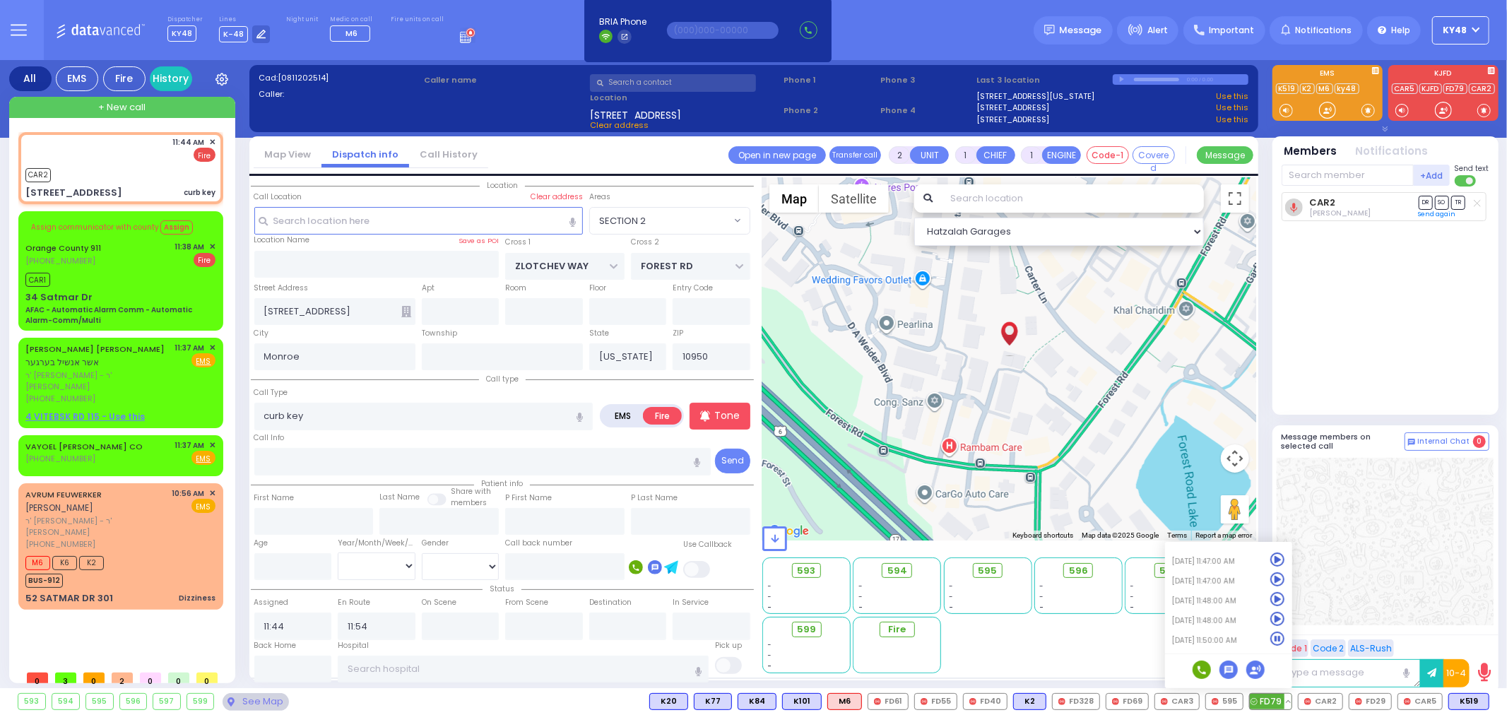
select select
select select "Hatzalah Garages"
select select "SECTION 2"
click at [1288, 700] on button at bounding box center [1288, 702] width 7 height 16
click at [1280, 623] on icon at bounding box center [1277, 619] width 15 height 15
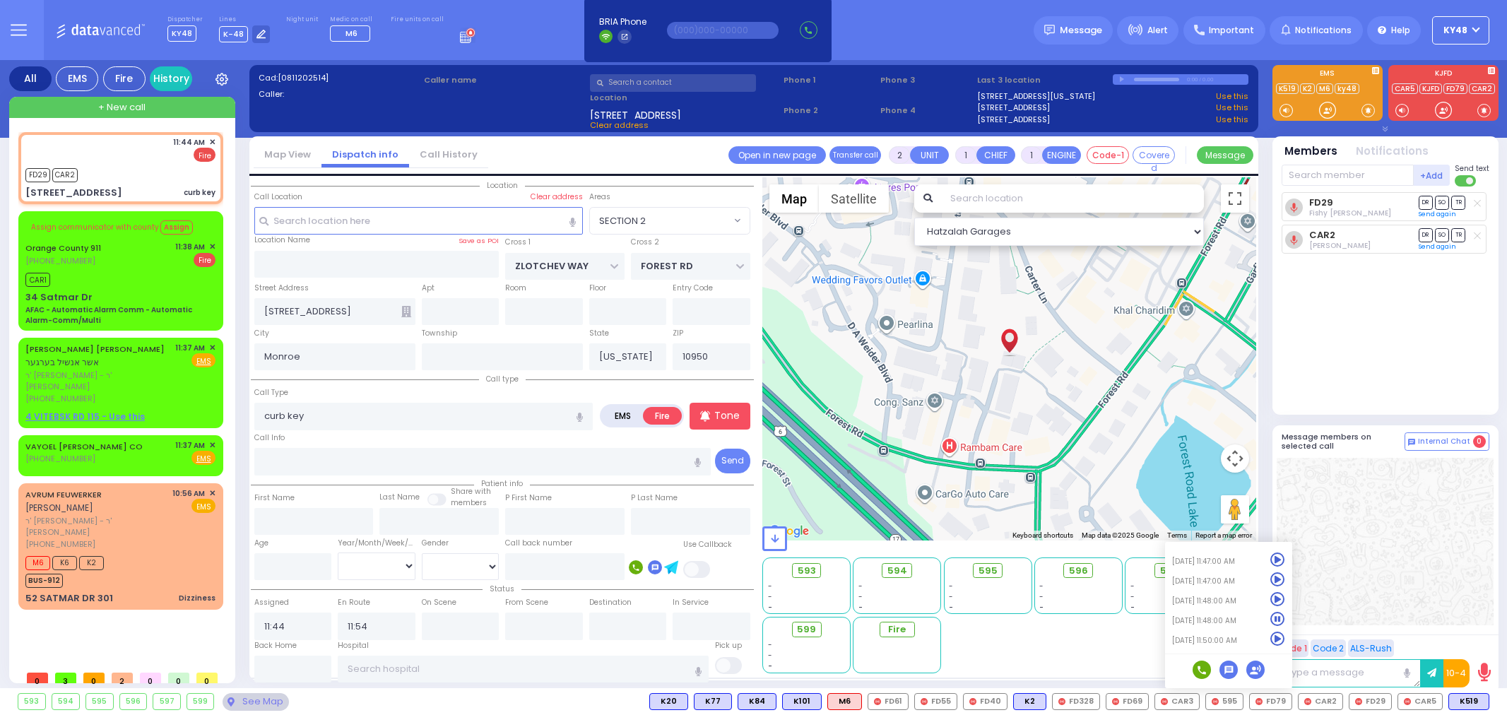
select select "SECTION 2"
select select
click at [144, 305] on div "AFAC - Automatic Alarm Comm - Automatic Alarm-Comm/Multi" at bounding box center [120, 315] width 190 height 21
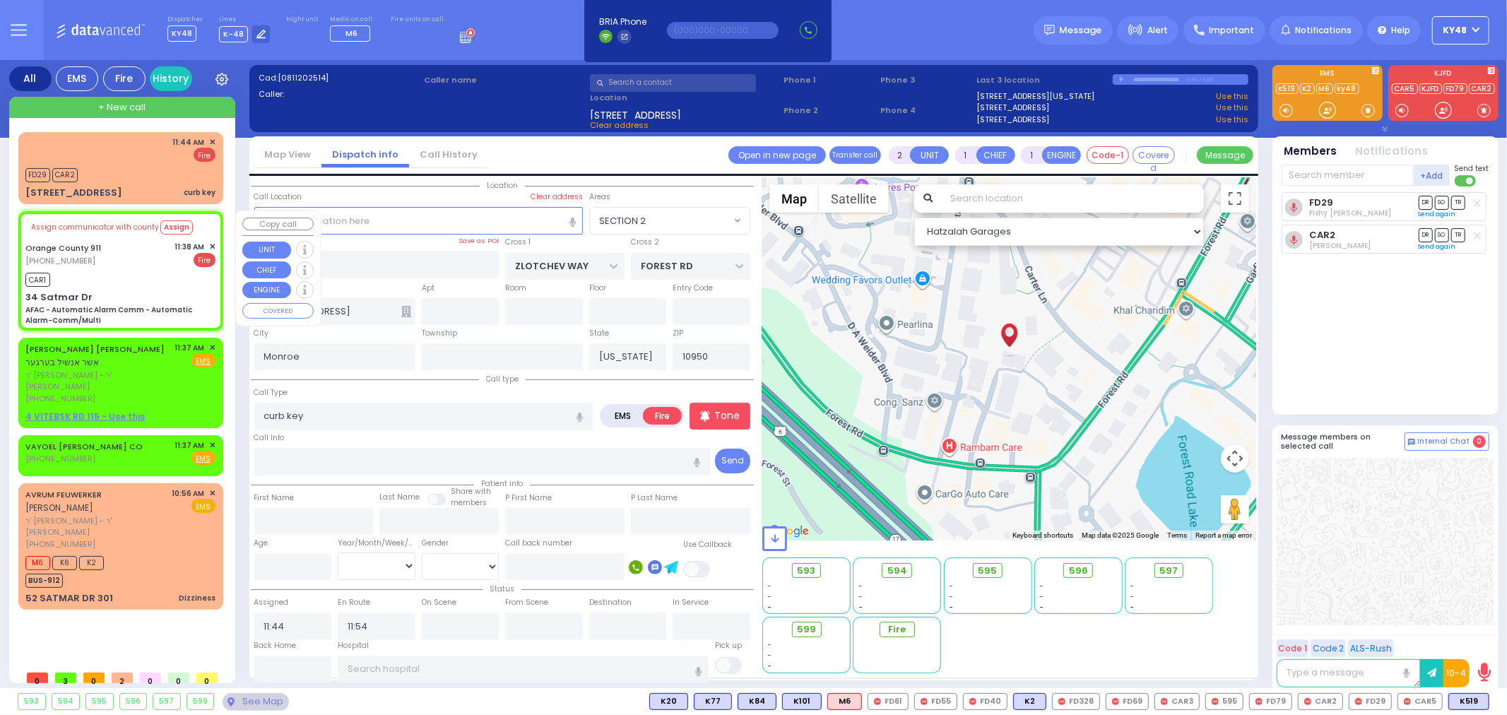
type input "6"
select select
type input "AFAC - Automatic Alarm Comm - Automatic Alarm-Comm/Multi"
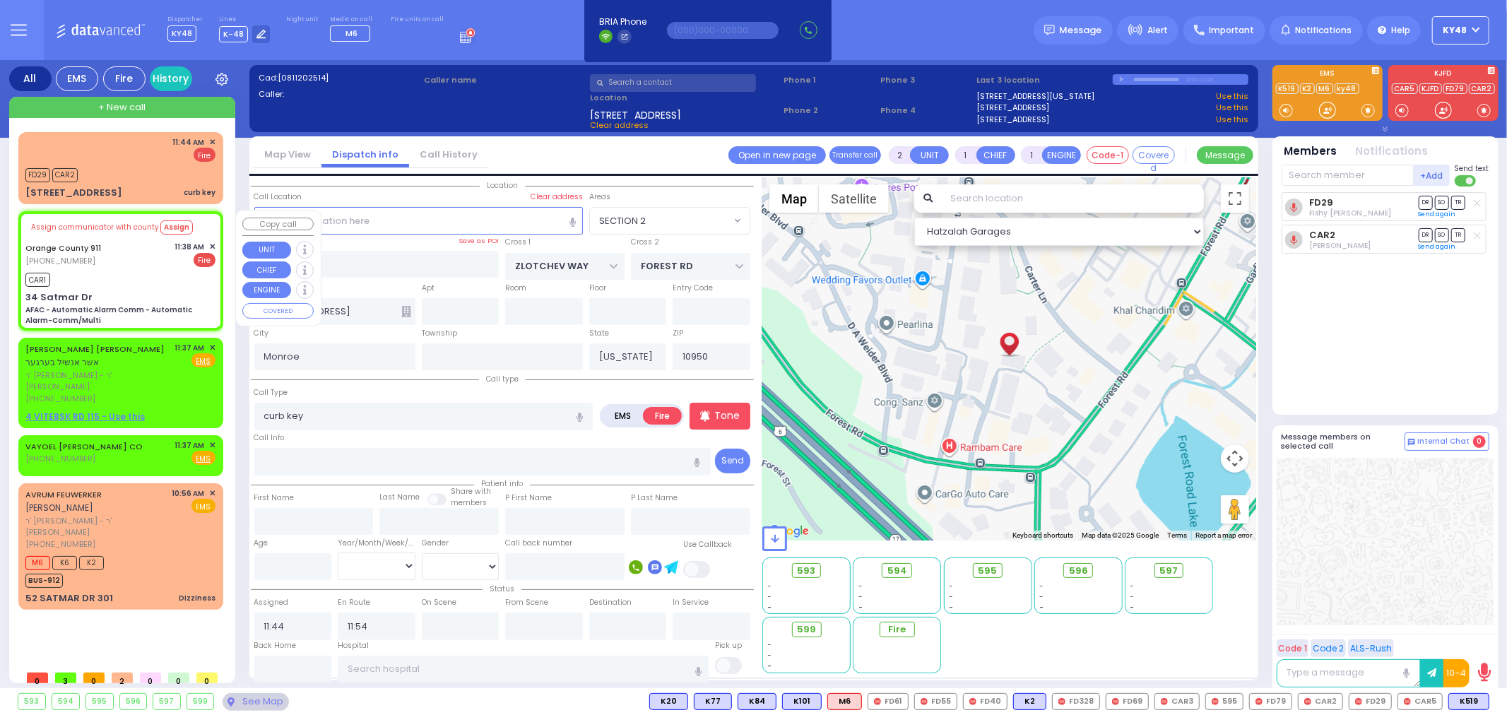
radio input "true"
type input "Nature: : AFAC - Automatic Alarm Comm - Automatic Alarm-Comm/Multi Address: : […"
select select
type input "11:38"
select select "Hatzalah Garages"
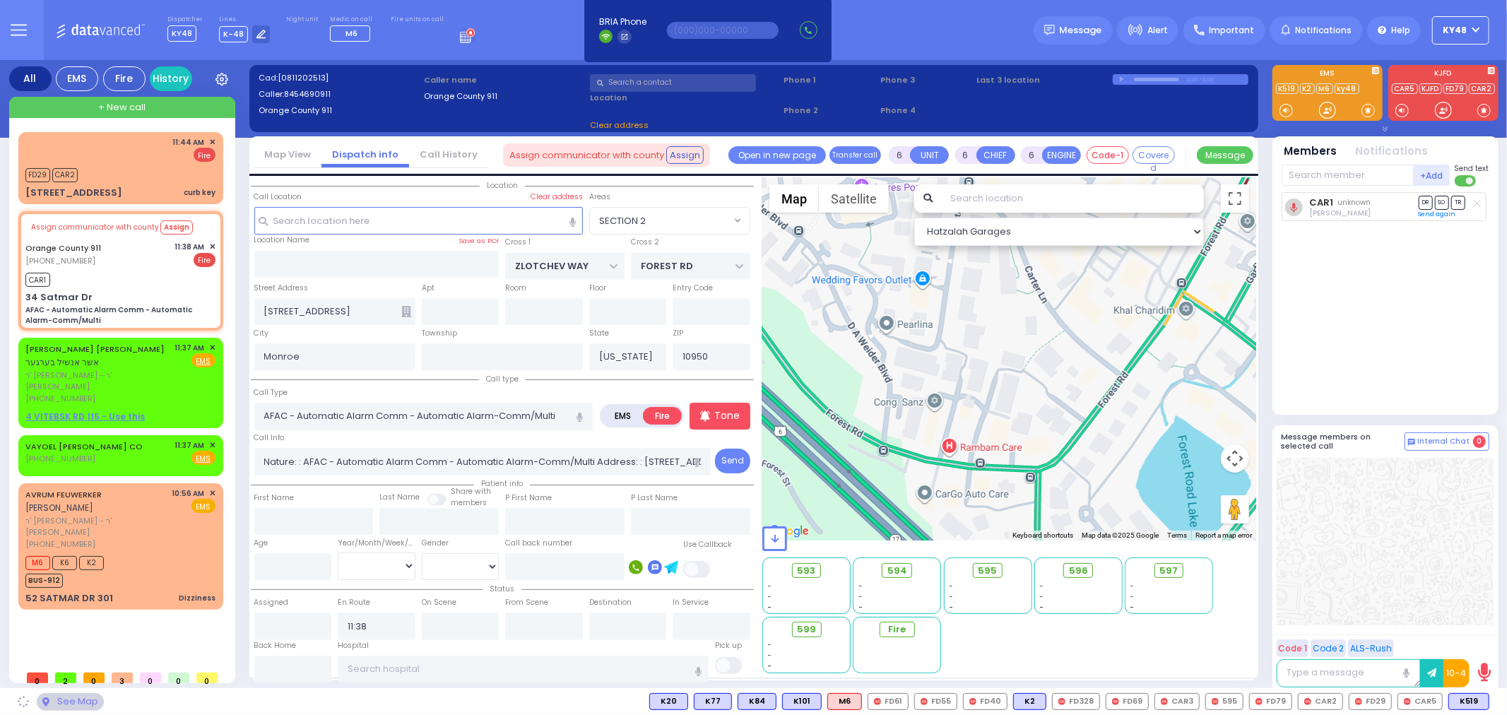
select select
radio input "true"
select select
select select "Hatzalah Garages"
type input "34 Satmar Dr"
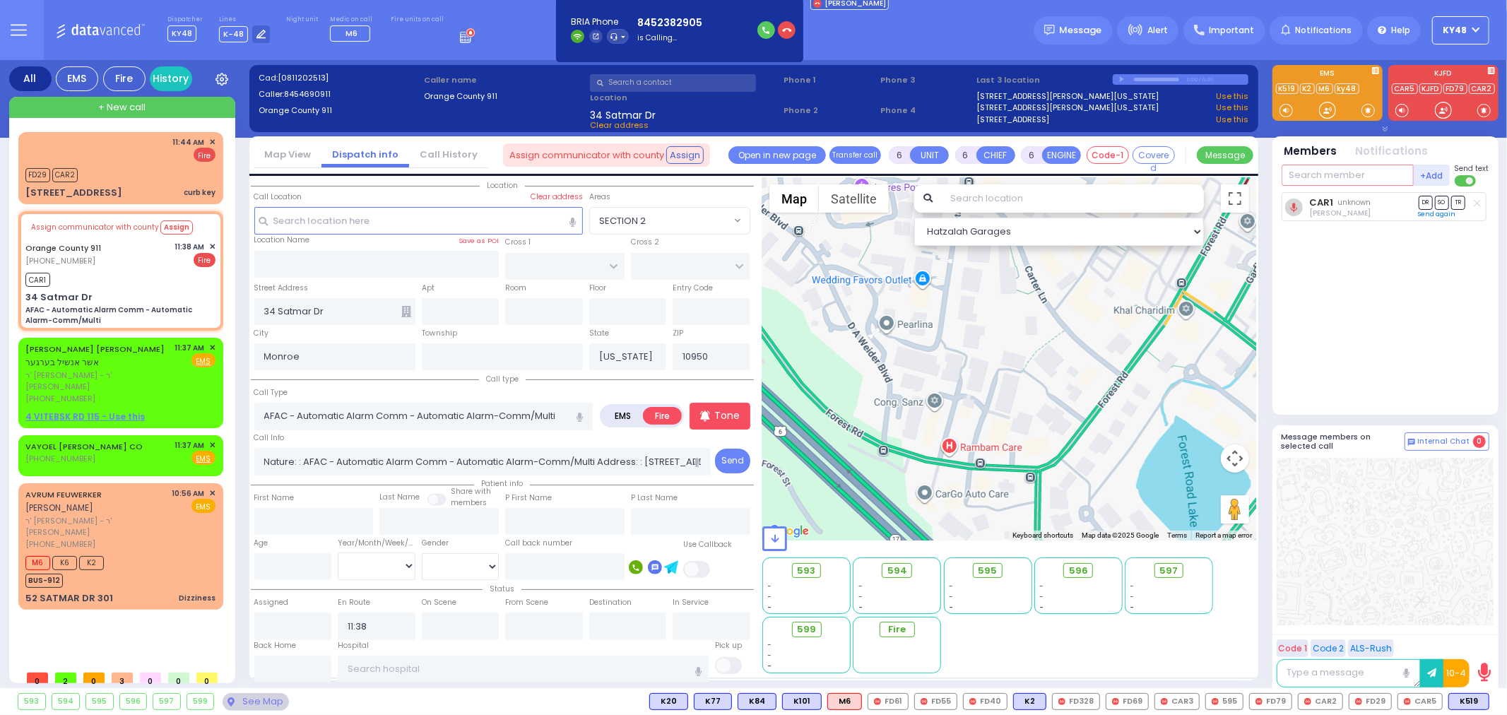
click at [1330, 178] on input "text" at bounding box center [1348, 175] width 132 height 21
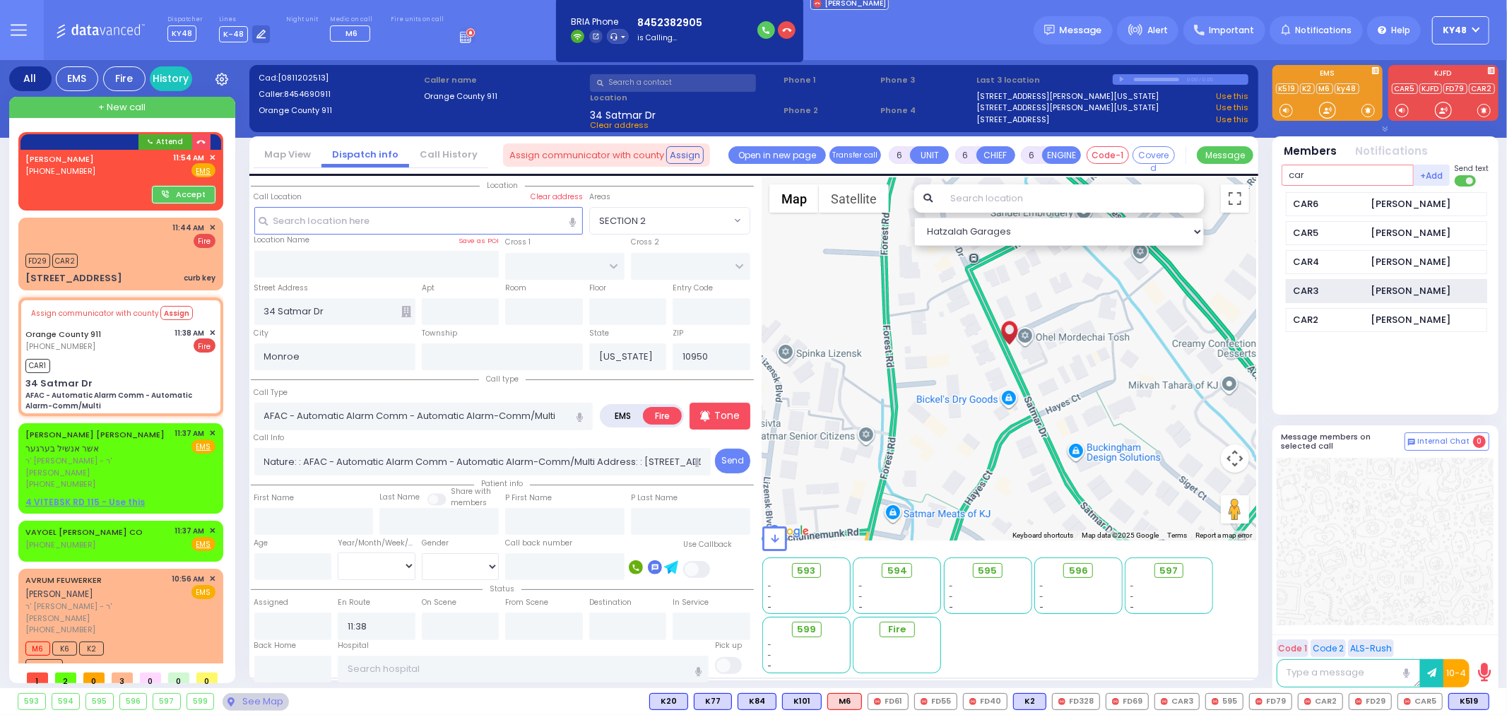
type input "car"
click at [1364, 281] on div "CAR3 [PERSON_NAME]" at bounding box center [1386, 291] width 201 height 25
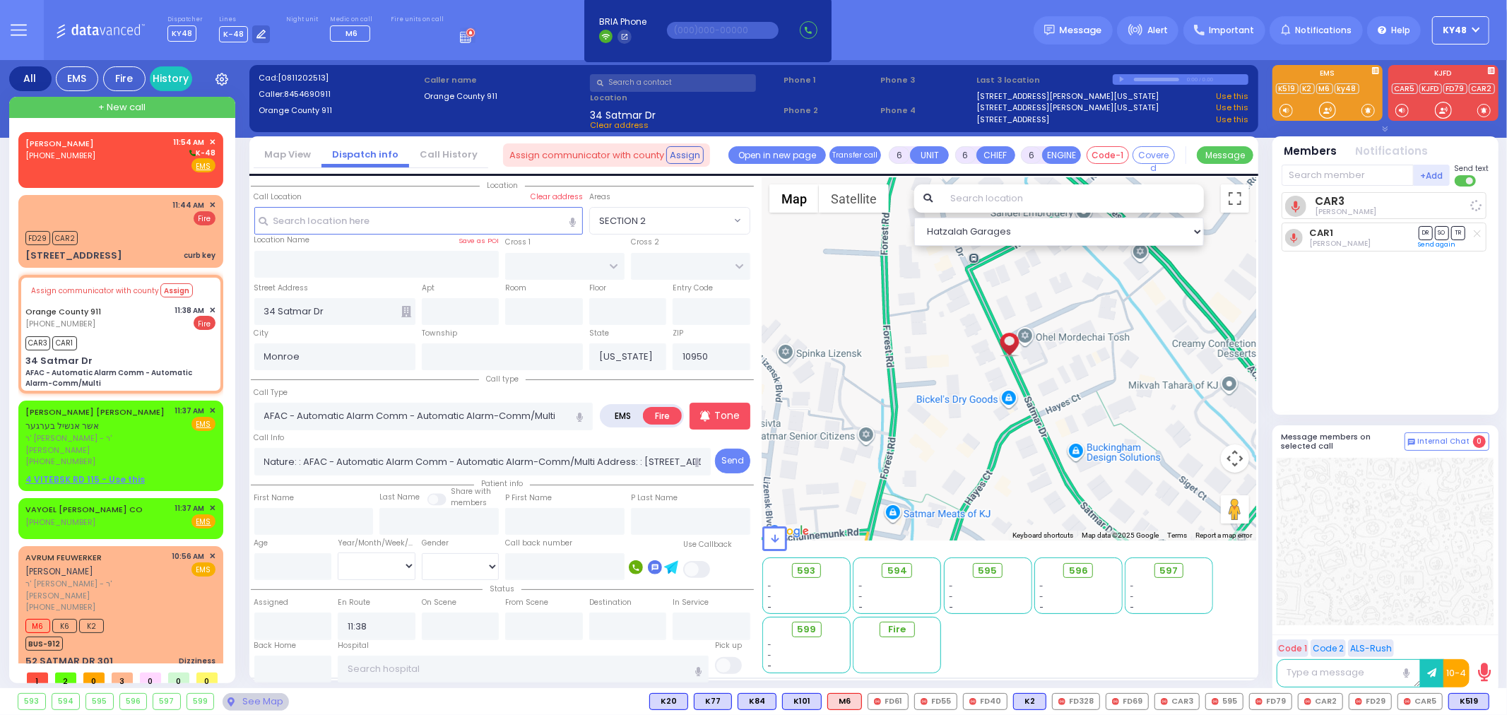
select select
radio input "true"
select select
select select "Hatzalah Garages"
click at [107, 163] on div "[PERSON_NAME] [PHONE_NUMBER] 11:54 AM ✕ K-48" at bounding box center [120, 154] width 190 height 37
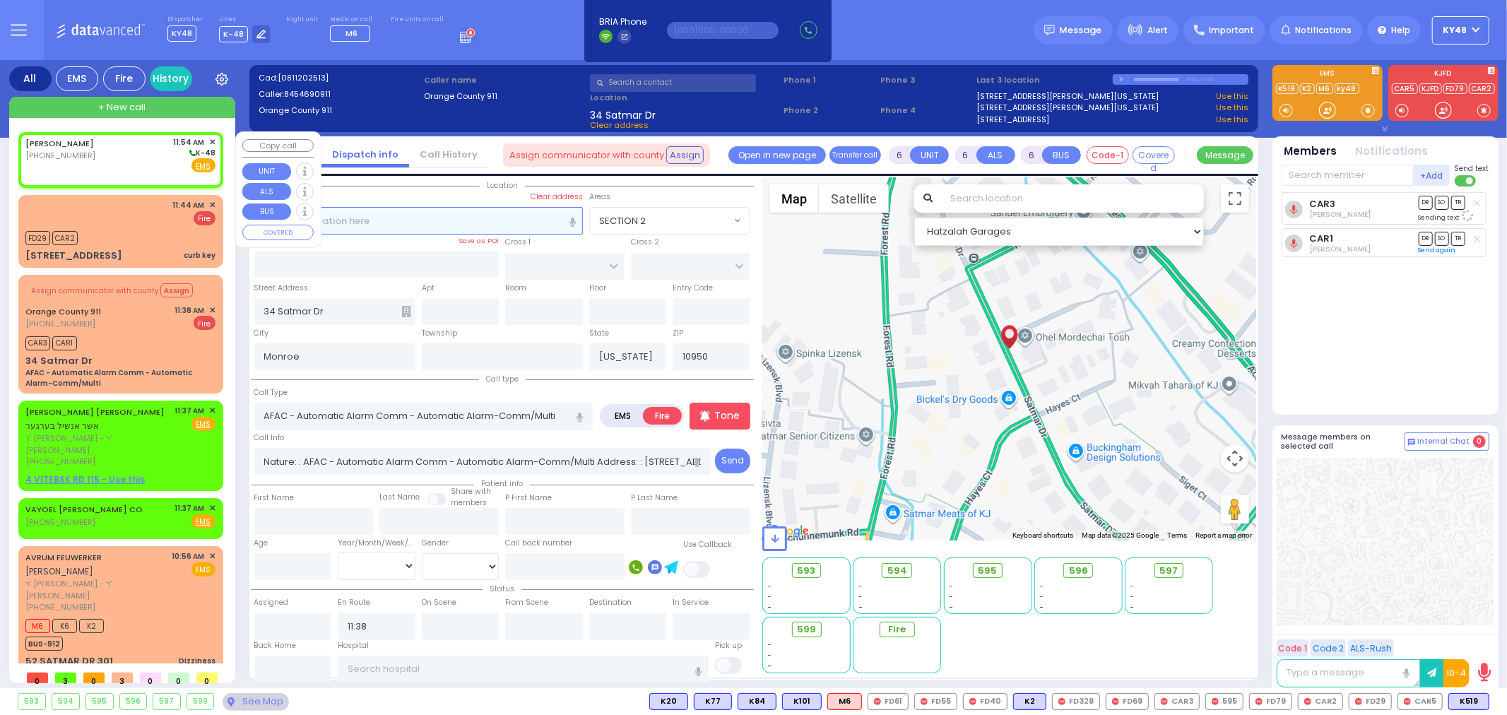
type input "2"
type input "1"
select select
radio input "true"
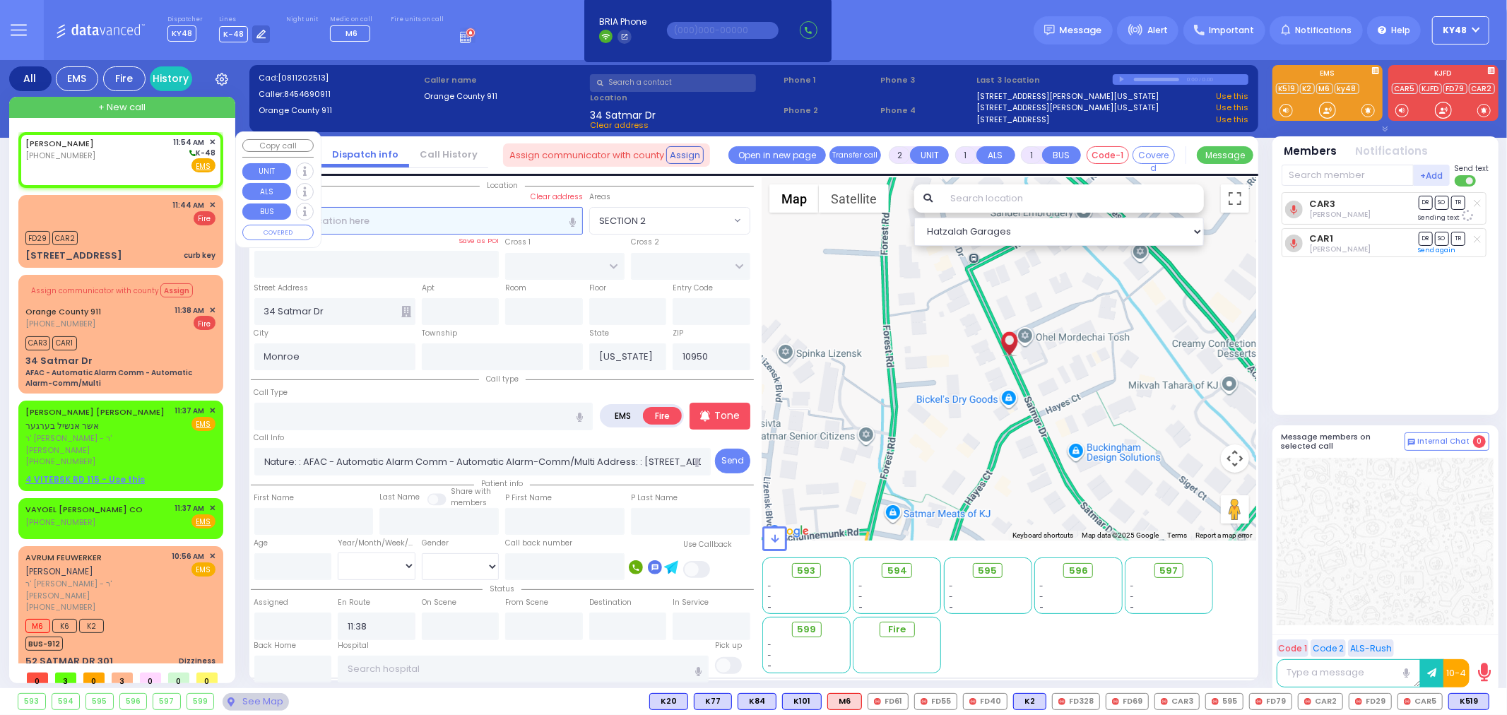
select select
type input "11:54"
select select "Hatzalah Garages"
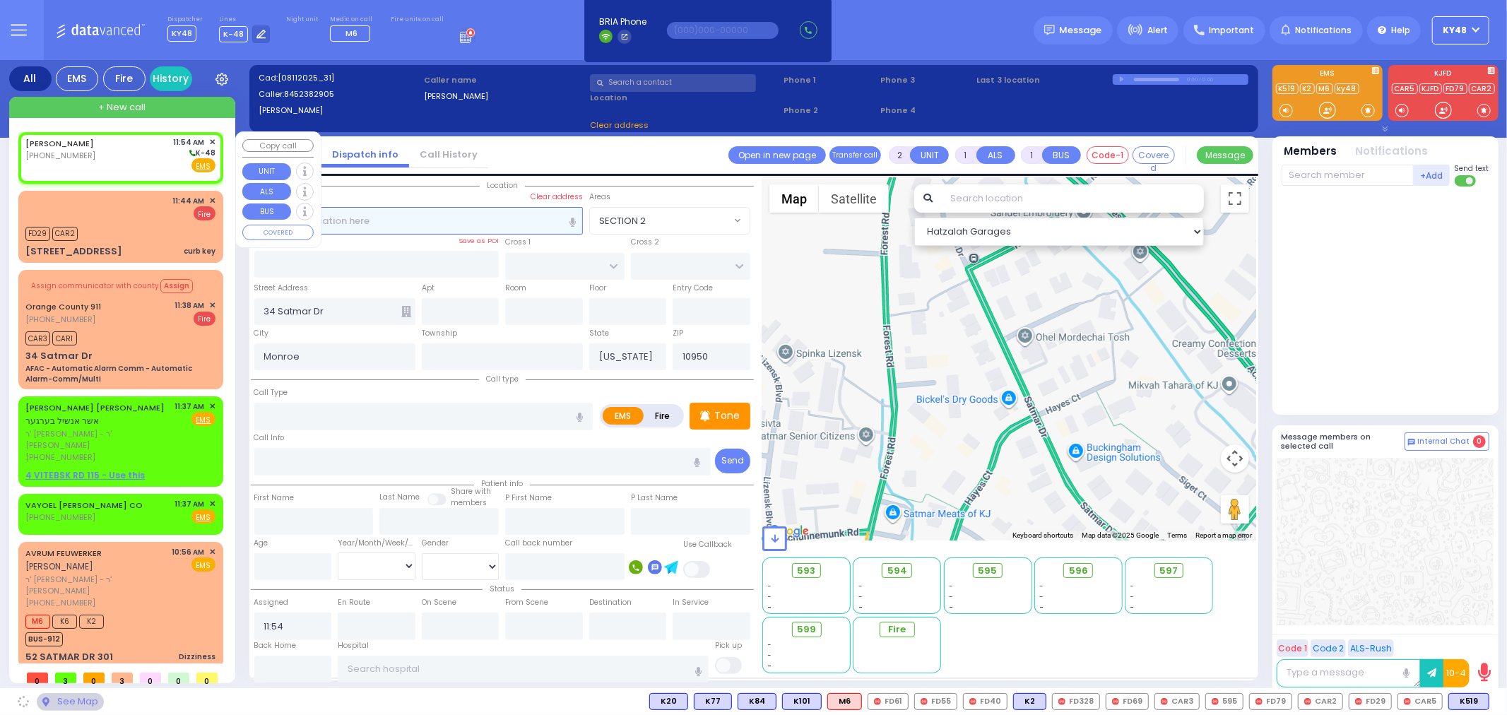
select select
radio input "true"
select select
select select "Hatzalah Garages"
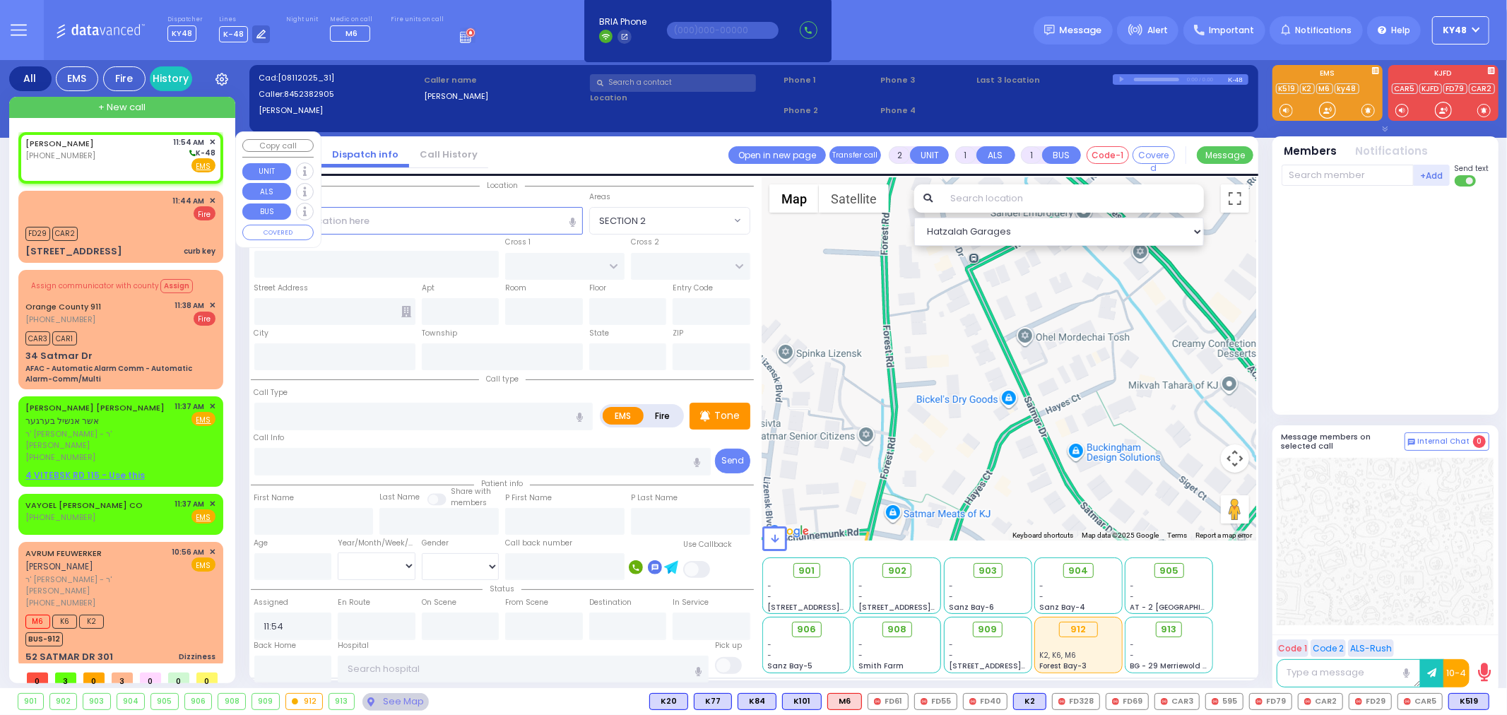
click at [212, 139] on span "✕" at bounding box center [212, 142] width 6 height 12
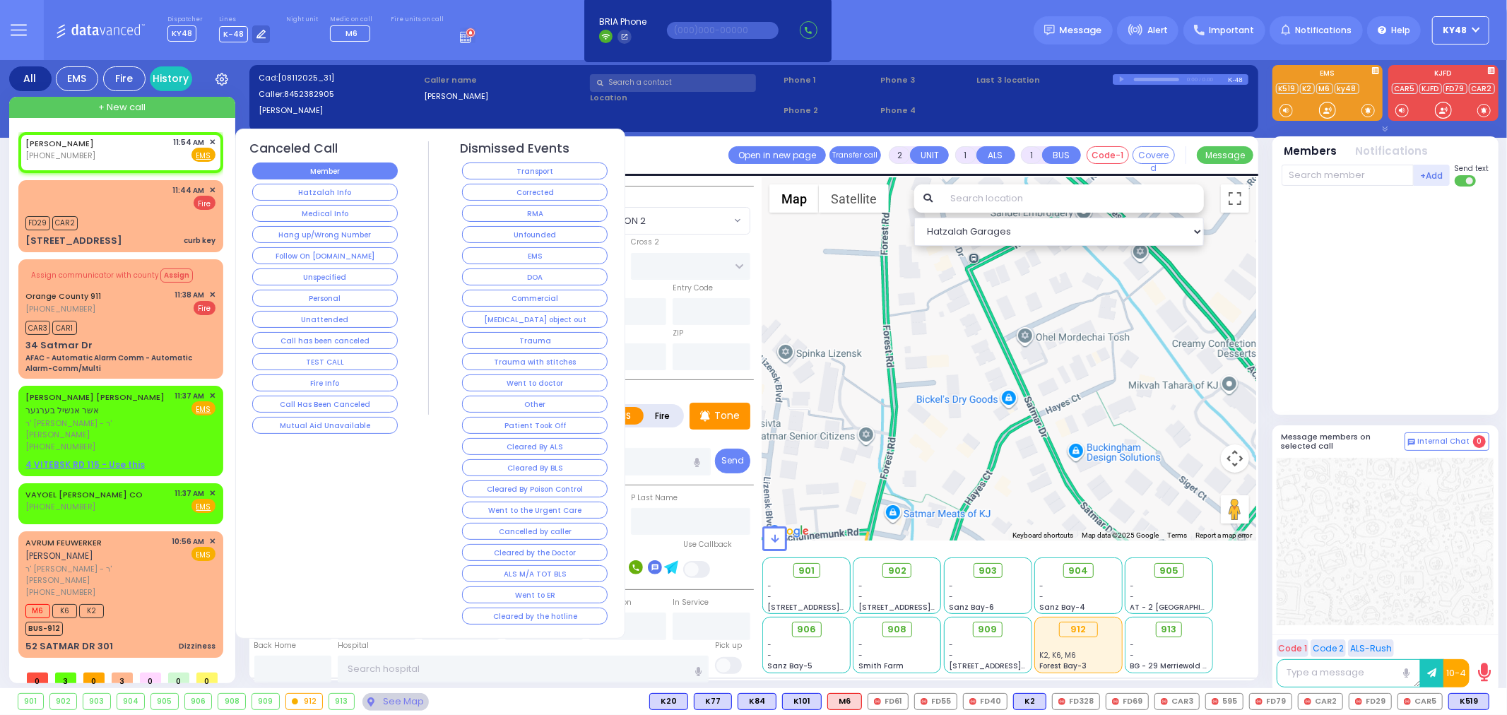
select select
radio input "true"
select select
select select "Hatzalah Garages"
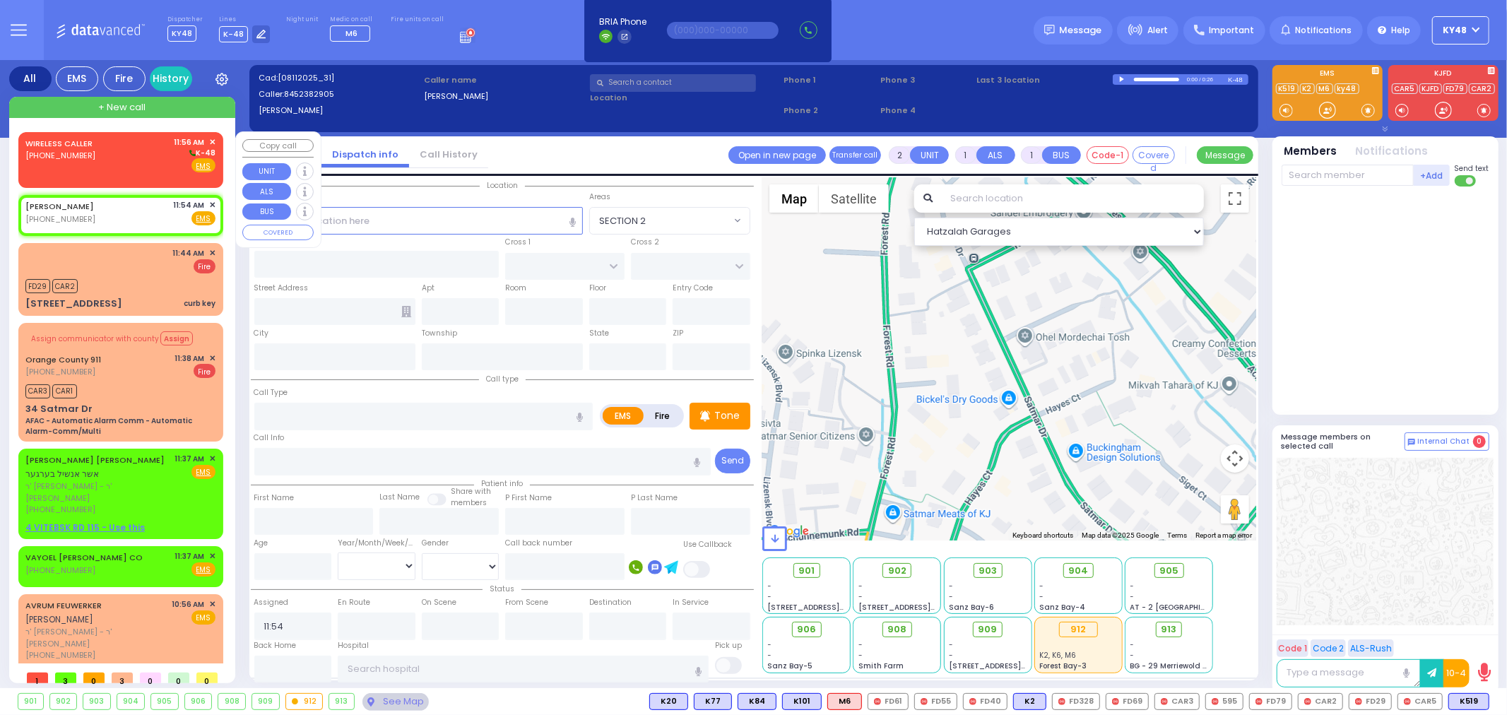
click at [103, 151] on div "WIRELESS CALLER [PHONE_NUMBER] 11:56 AM ✕ K-48" at bounding box center [120, 154] width 190 height 37
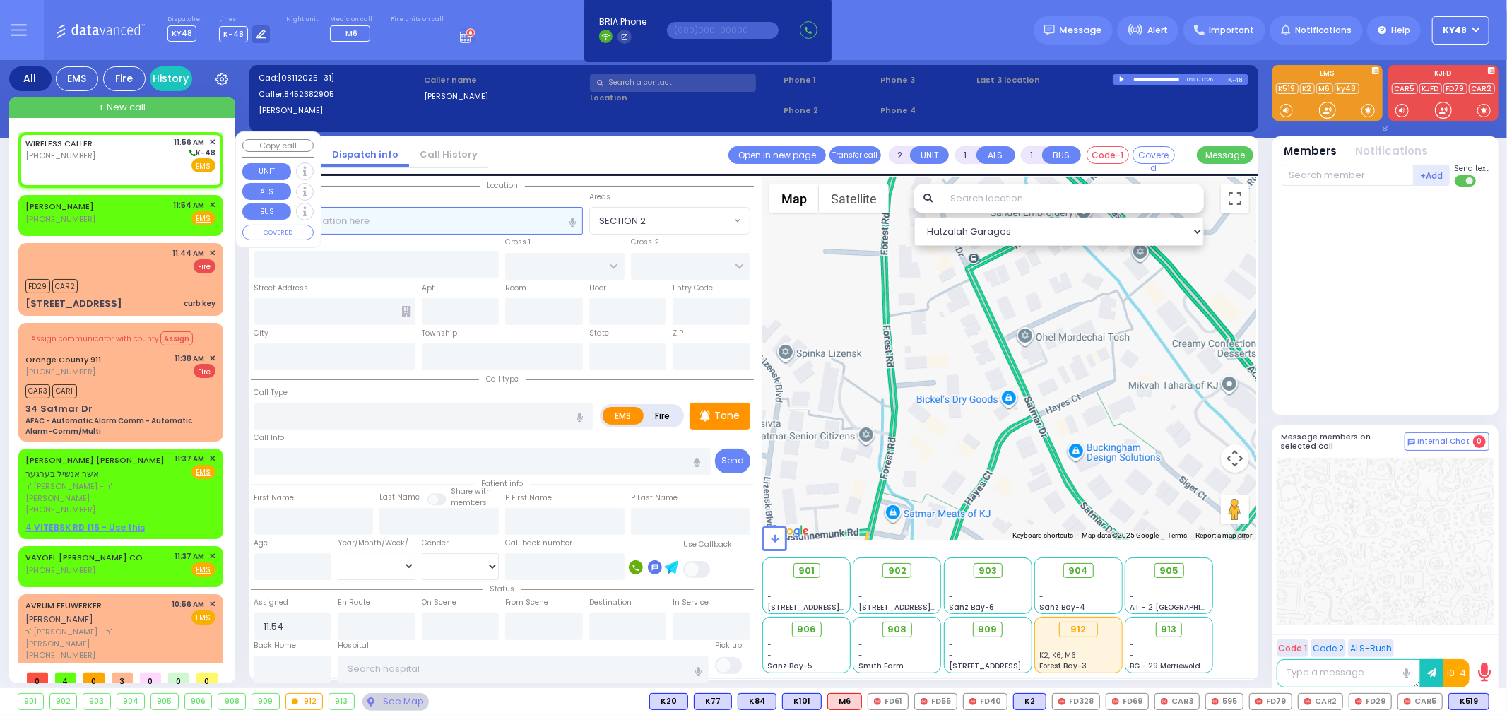
select select
radio input "true"
select select
type input "11:56"
select select "Hatzalah Garages"
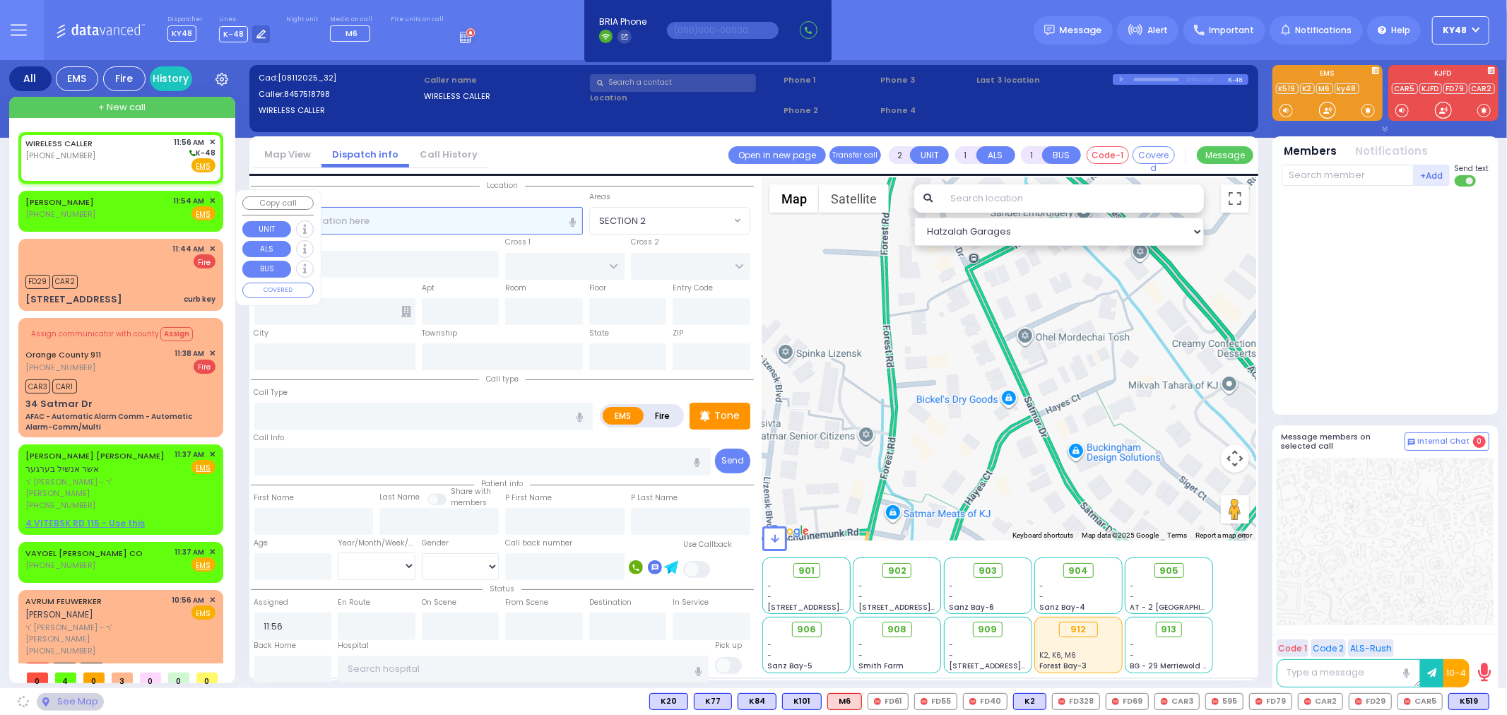
select select
radio input "true"
select select
select select "Hatzalah Garages"
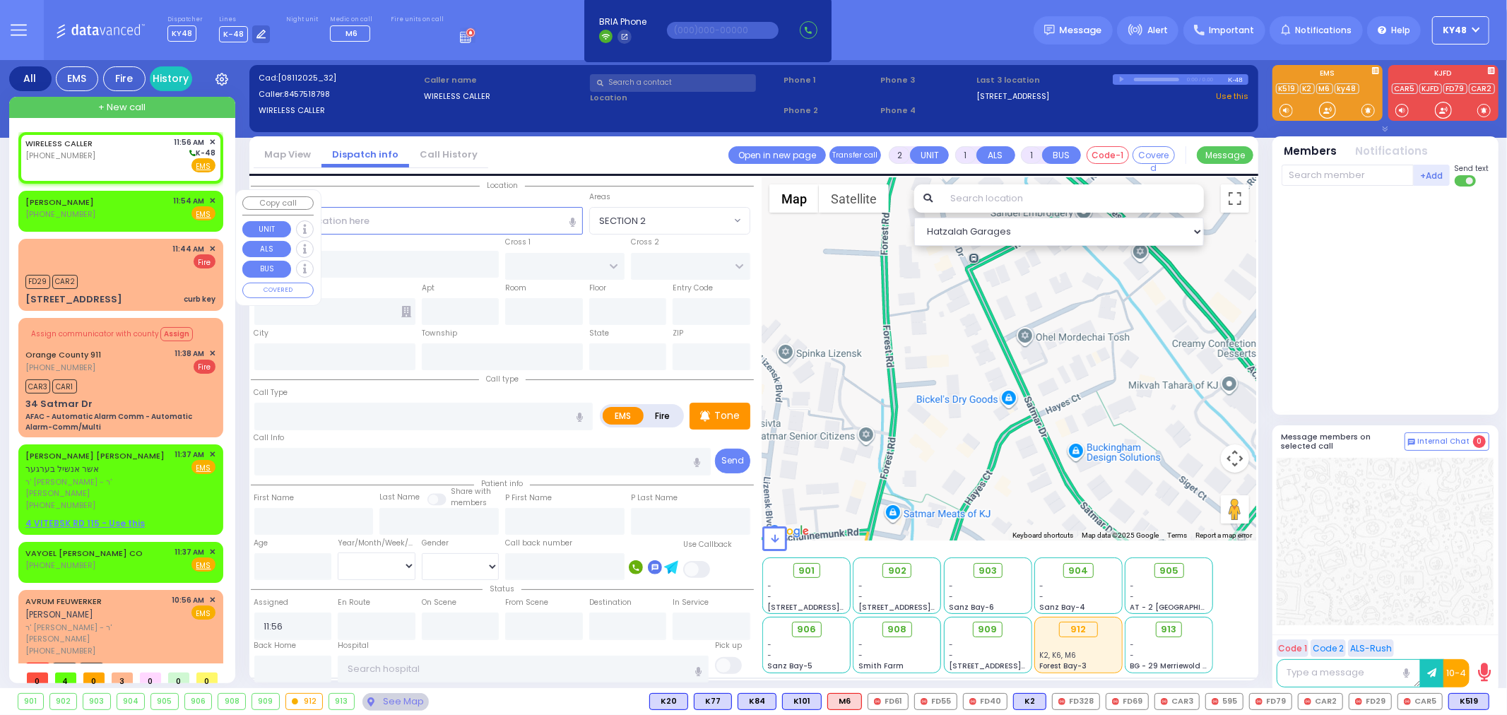
click at [210, 198] on span "✕" at bounding box center [212, 201] width 6 height 12
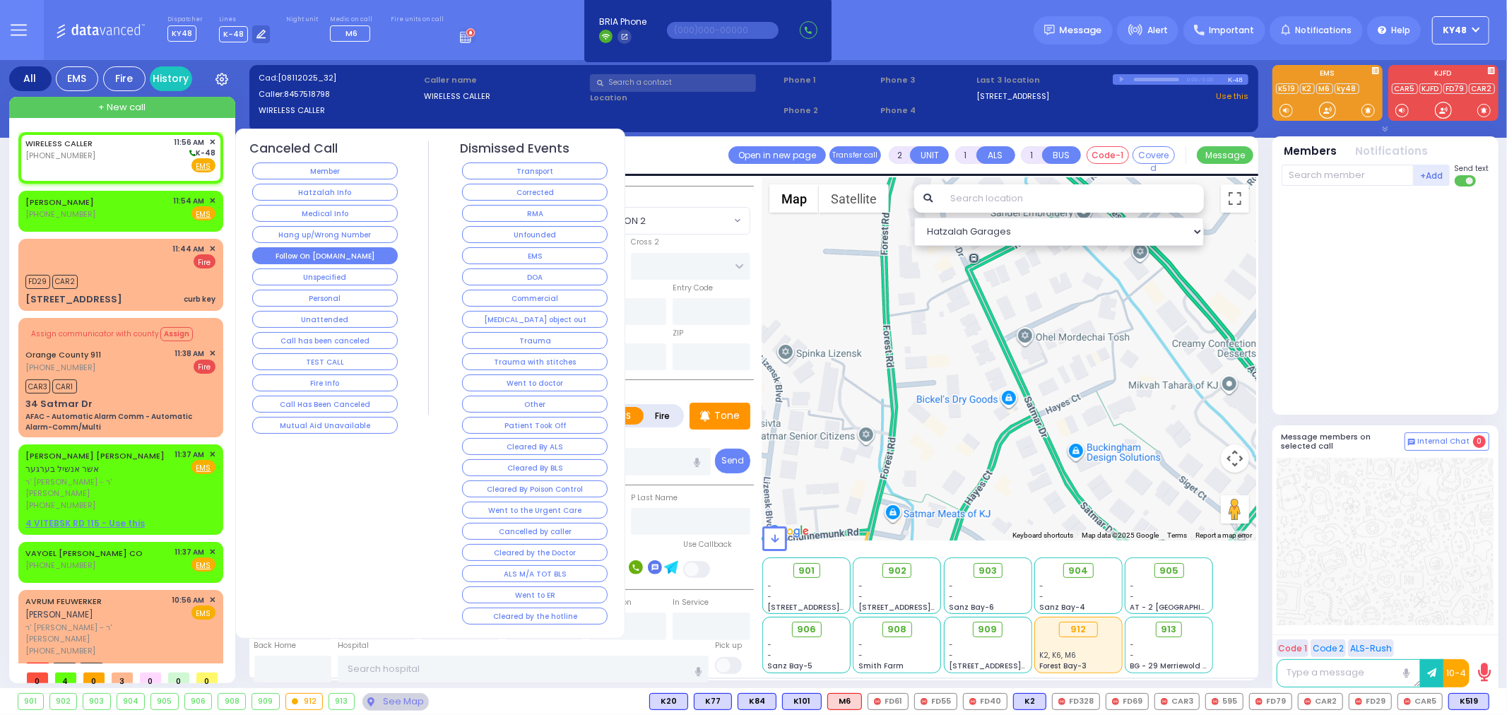
click at [318, 256] on button "Follow On [DOMAIN_NAME]" at bounding box center [325, 255] width 146 height 17
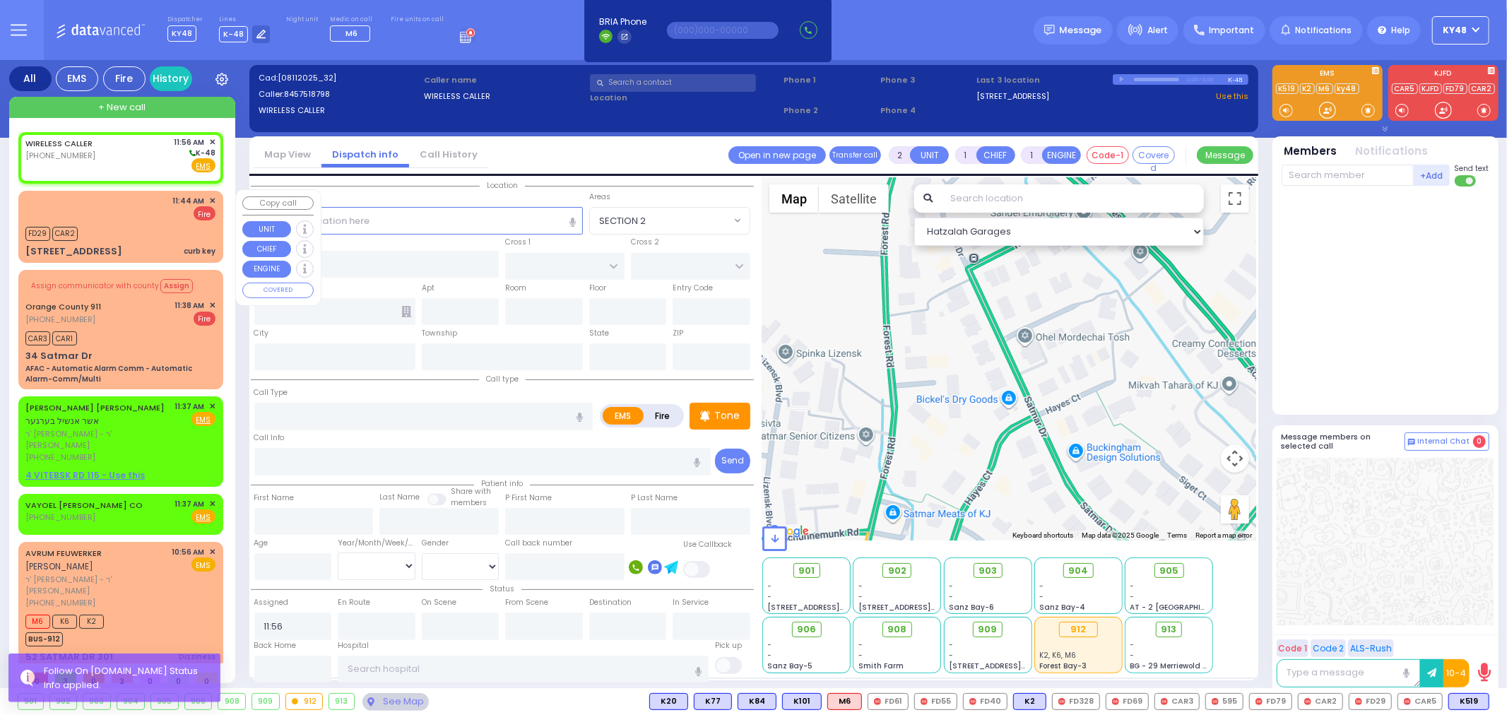
click at [144, 244] on div "[STREET_ADDRESS] curb key" at bounding box center [120, 251] width 190 height 14
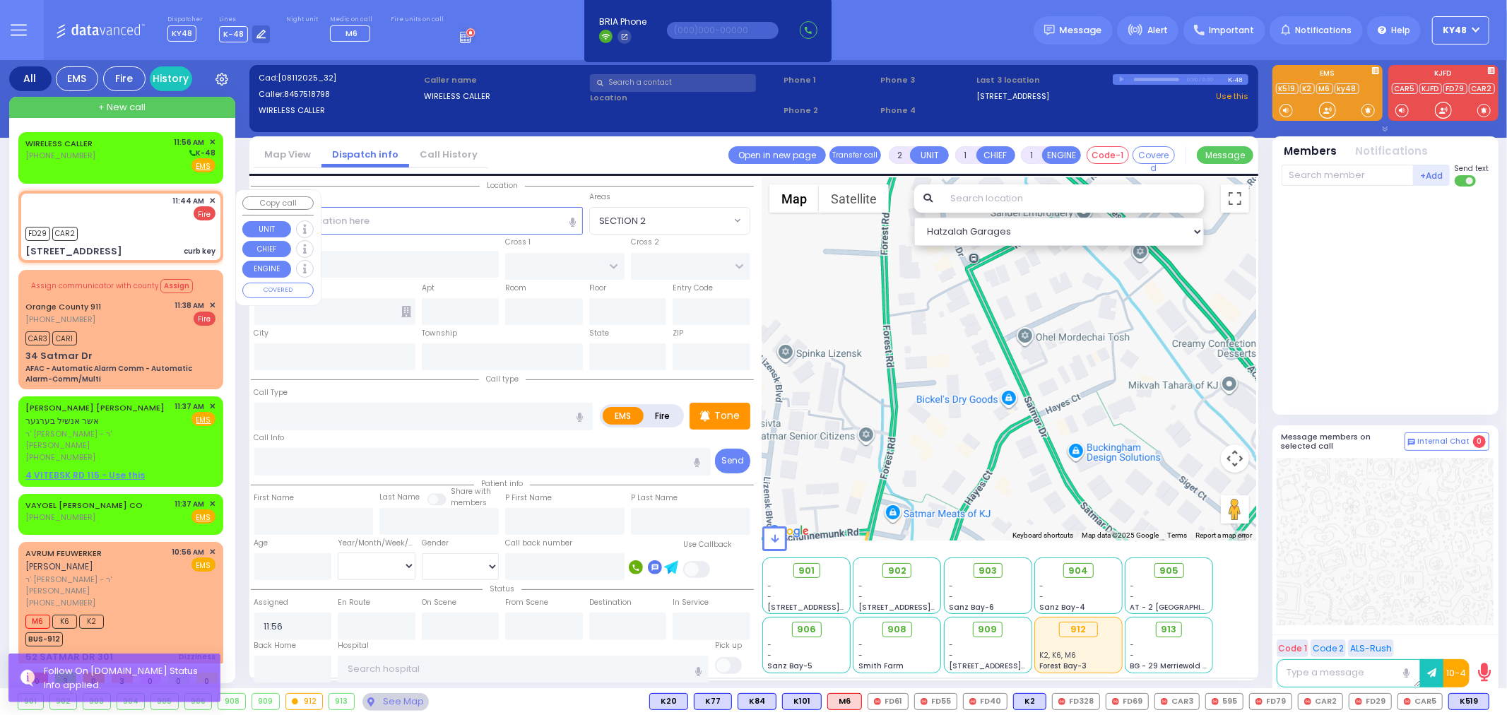
select select
type input "curb key"
radio input "false"
radio input "true"
select select
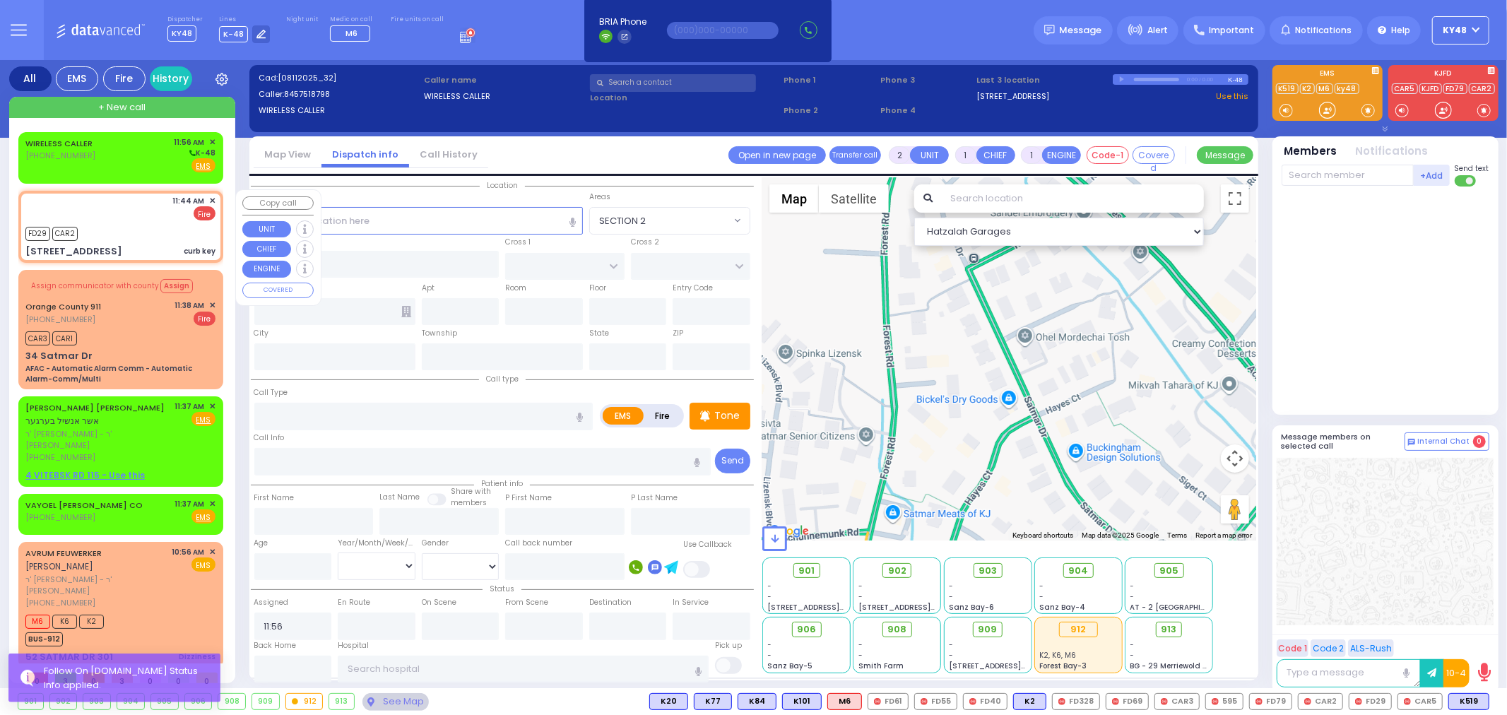
type input "11:44"
type input "11:54"
select select "Hatzalah Garages"
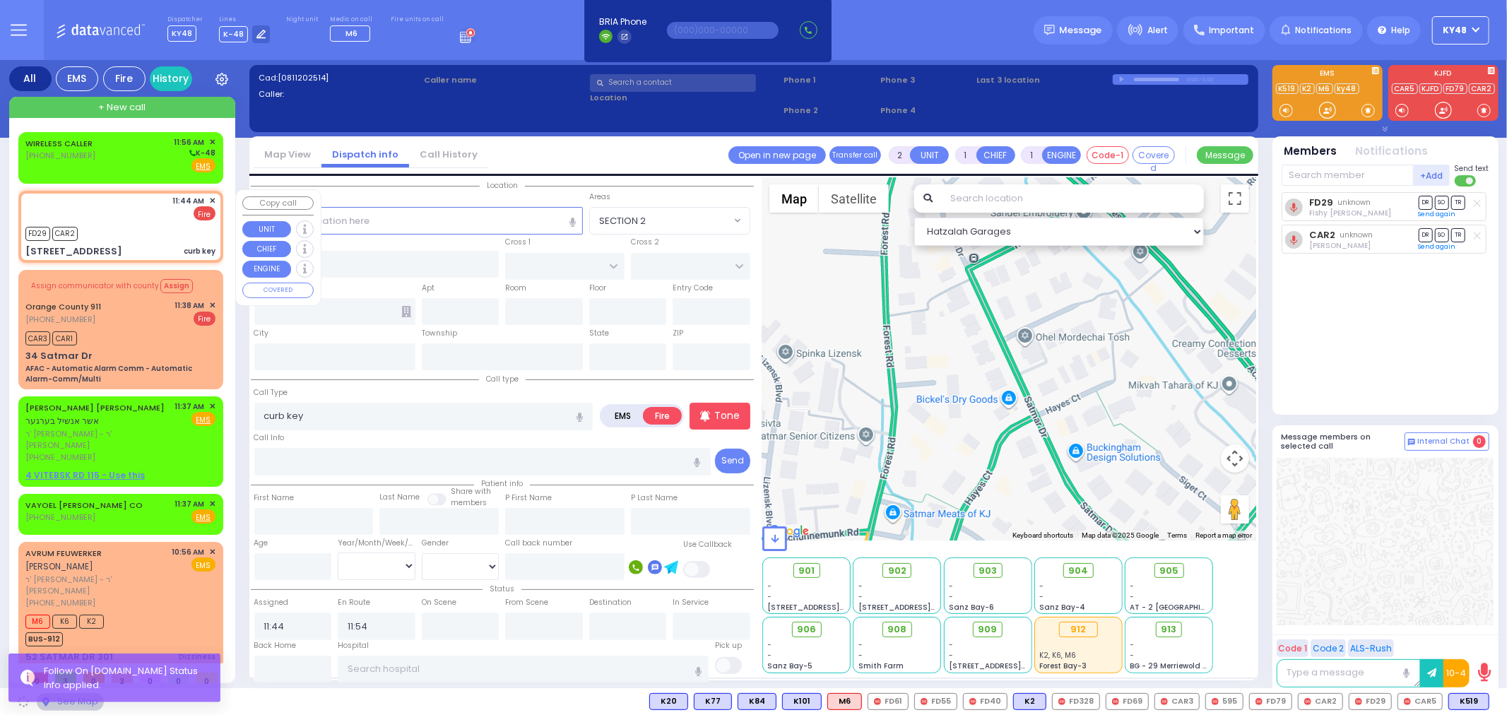
type input "ZLOTCHEV WAY"
type input "FOREST RD"
type input "[STREET_ADDRESS]"
type input "Monroe"
type input "[US_STATE]"
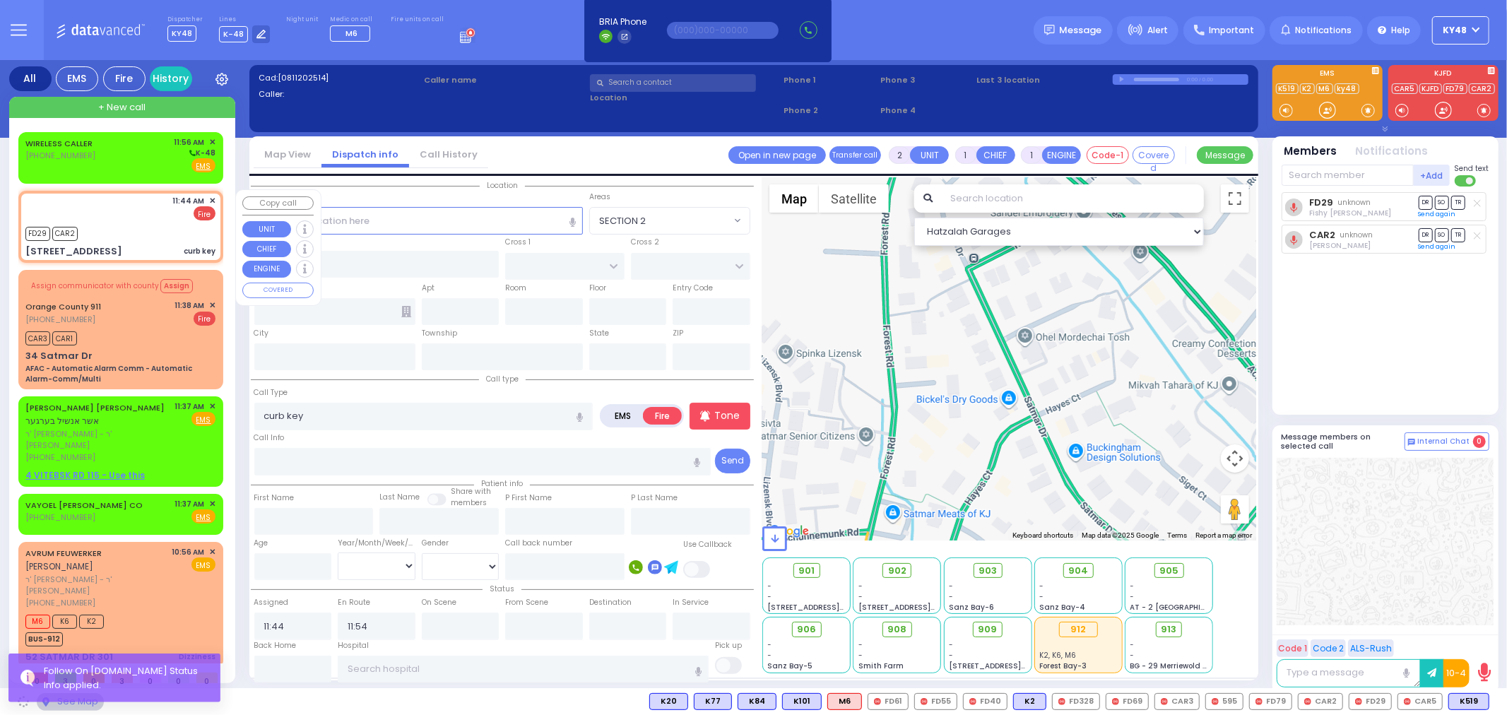
type input "10950"
select select "SECTION 2"
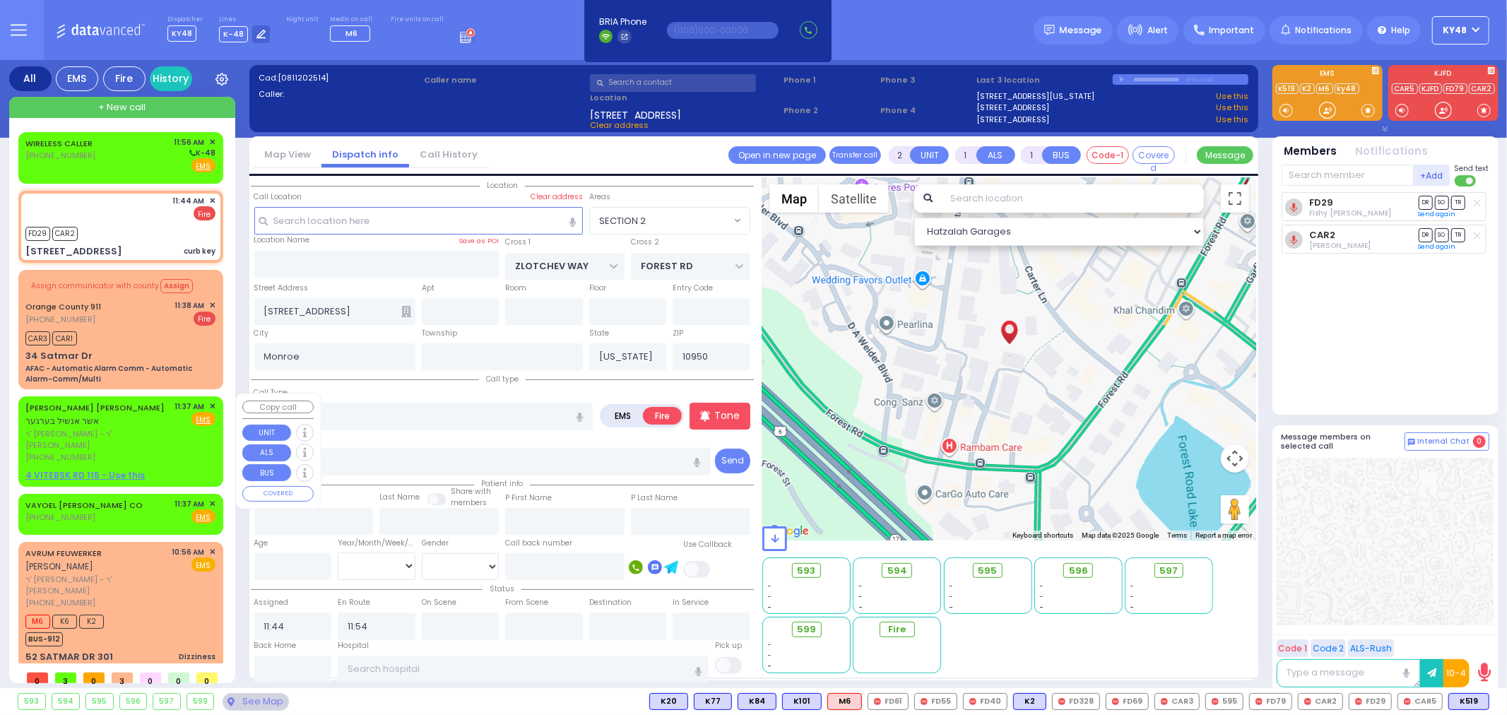
click at [153, 450] on div "[PERSON_NAME] [PERSON_NAME] אשר אנשיל בערגער [PERSON_NAME] - ר' [PERSON_NAME] […" at bounding box center [120, 441] width 199 height 85
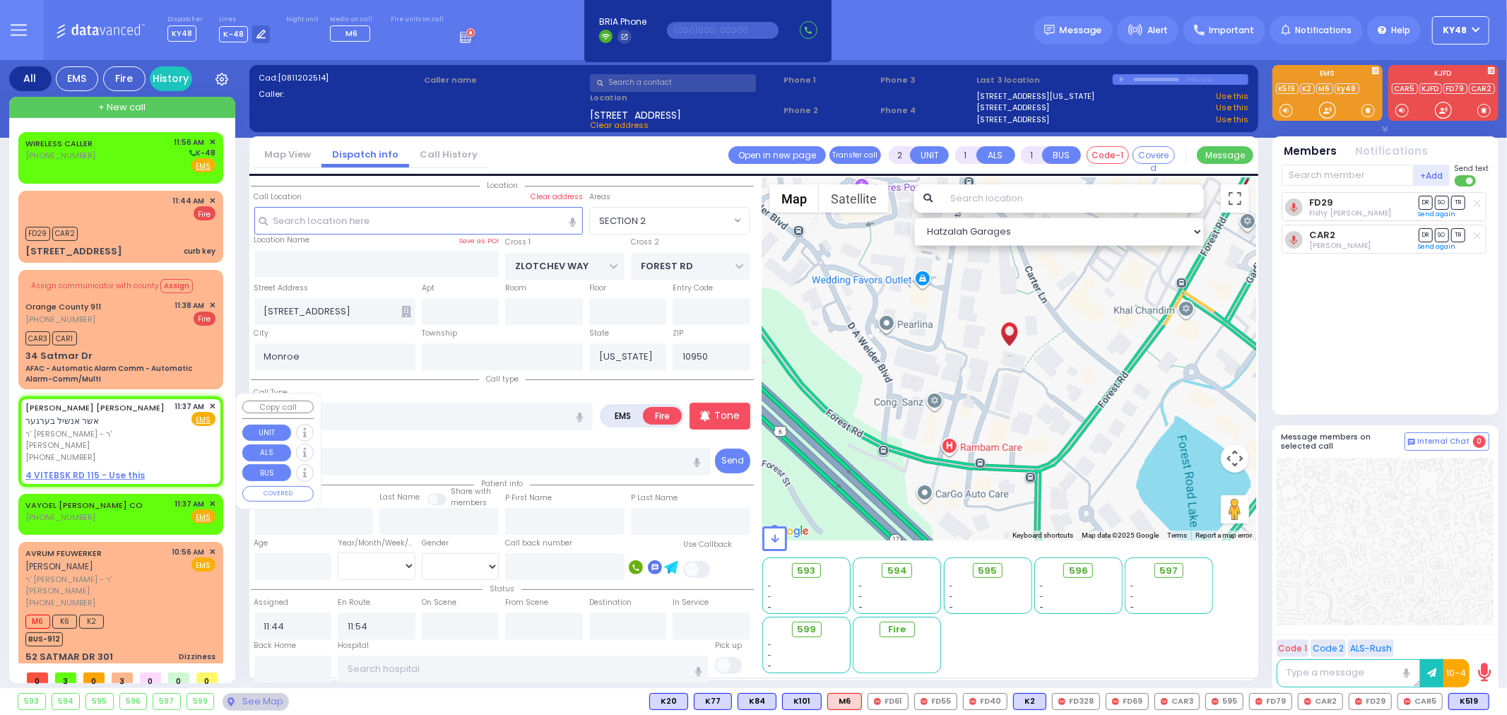
select select
radio input "true"
type input "[PERSON_NAME]"
select select
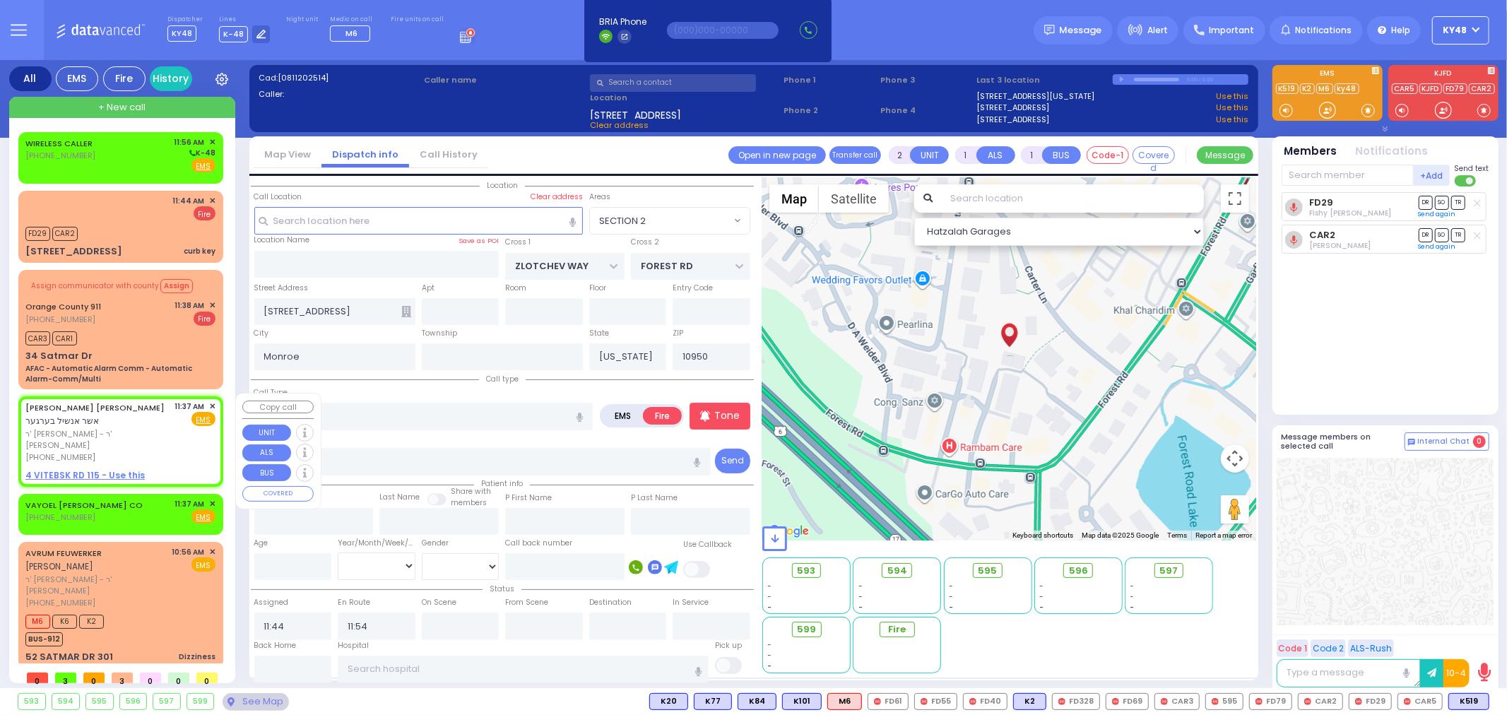
type input "11:37"
select select "Hatzalah Garages"
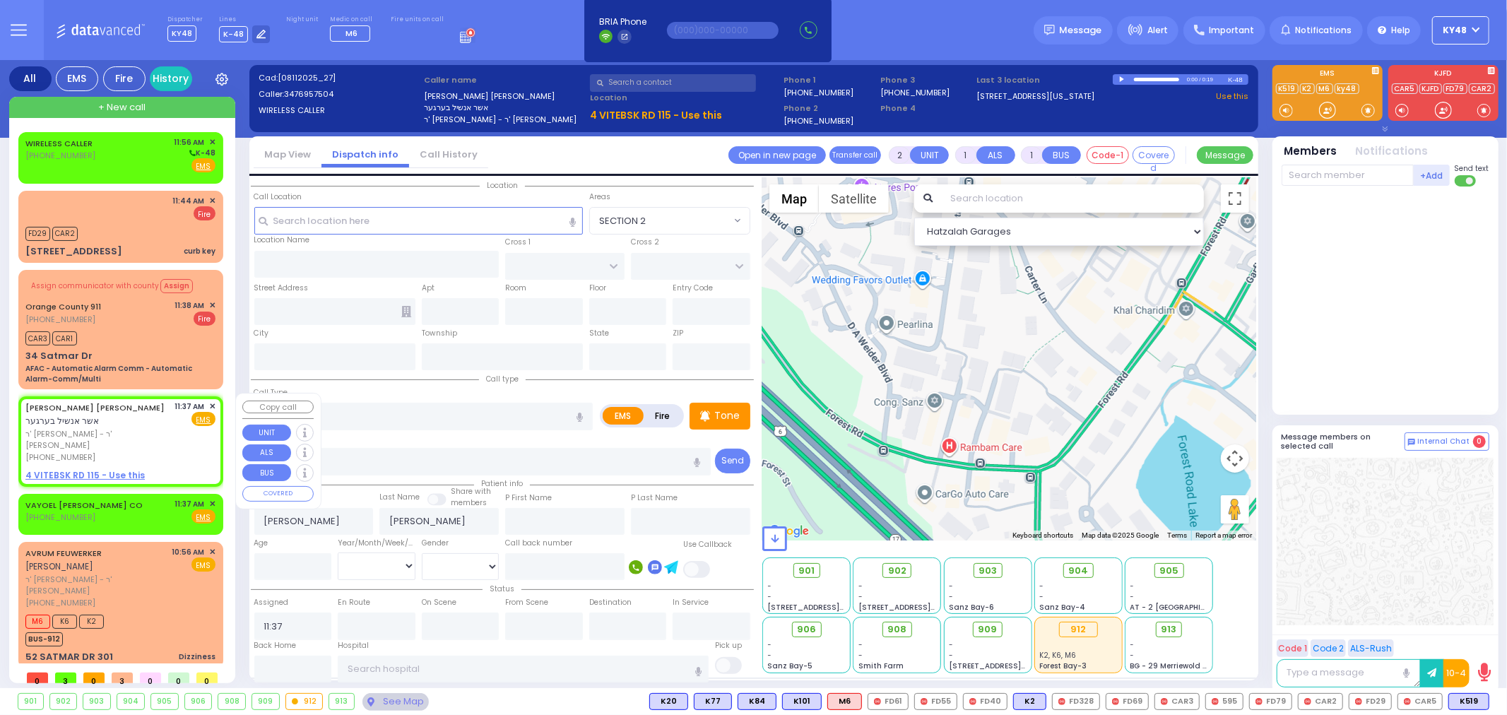
click at [217, 400] on div "[PERSON_NAME] [PERSON_NAME] אשר אנשיל בערגער [PERSON_NAME] - ר' [PERSON_NAME] […" at bounding box center [120, 441] width 199 height 85
select select
radio input "true"
select select
select select "Hatzalah Garages"
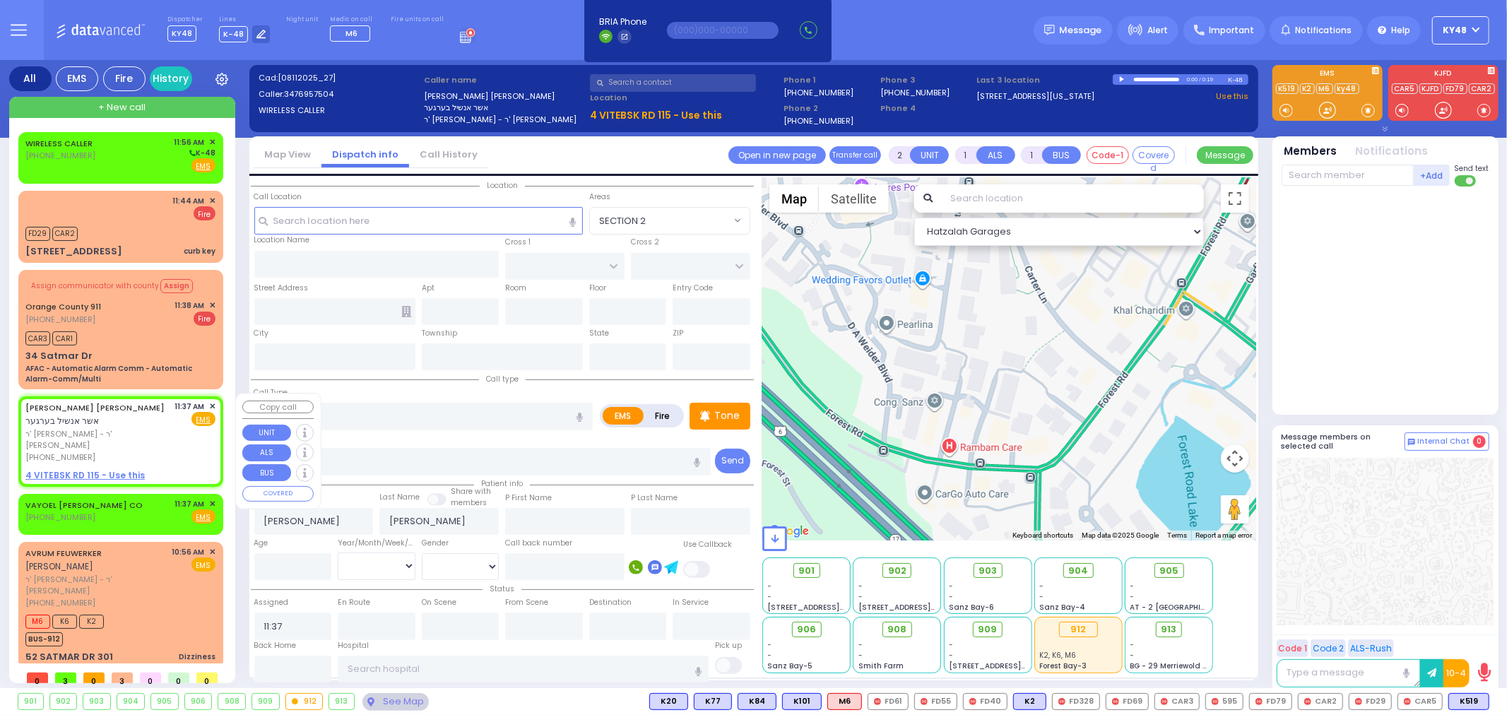
click at [213, 403] on span "✕" at bounding box center [212, 407] width 6 height 12
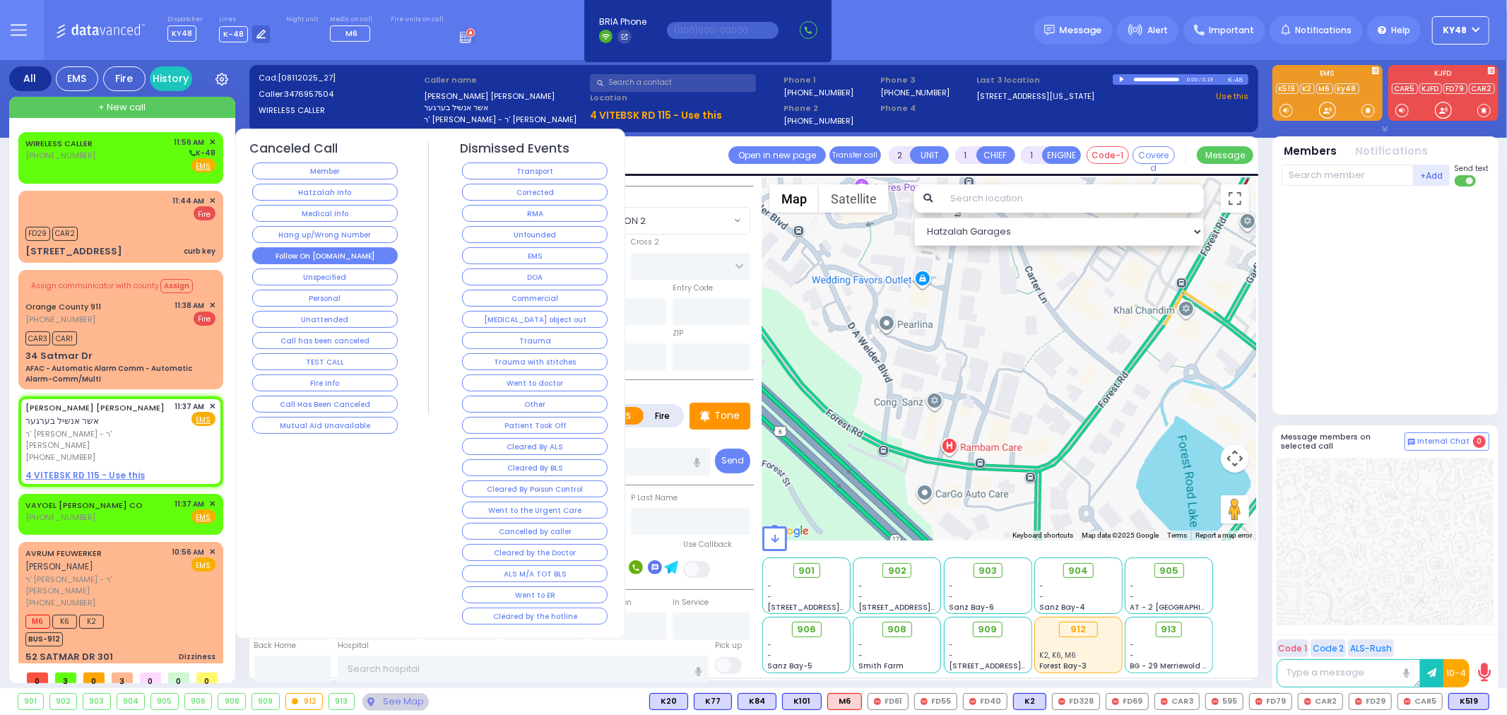
click at [319, 255] on button "Follow On [DOMAIN_NAME]" at bounding box center [325, 255] width 146 height 17
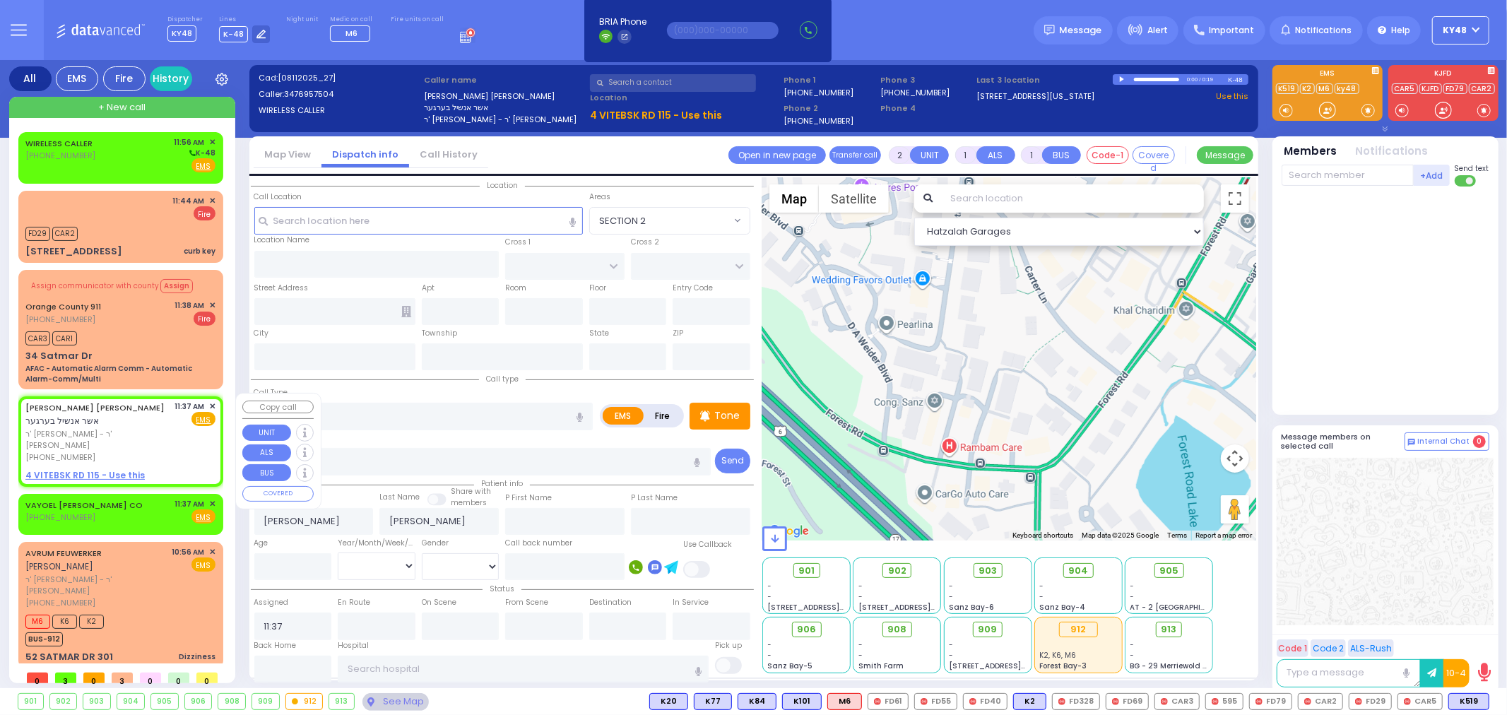
select select
radio input "true"
select select
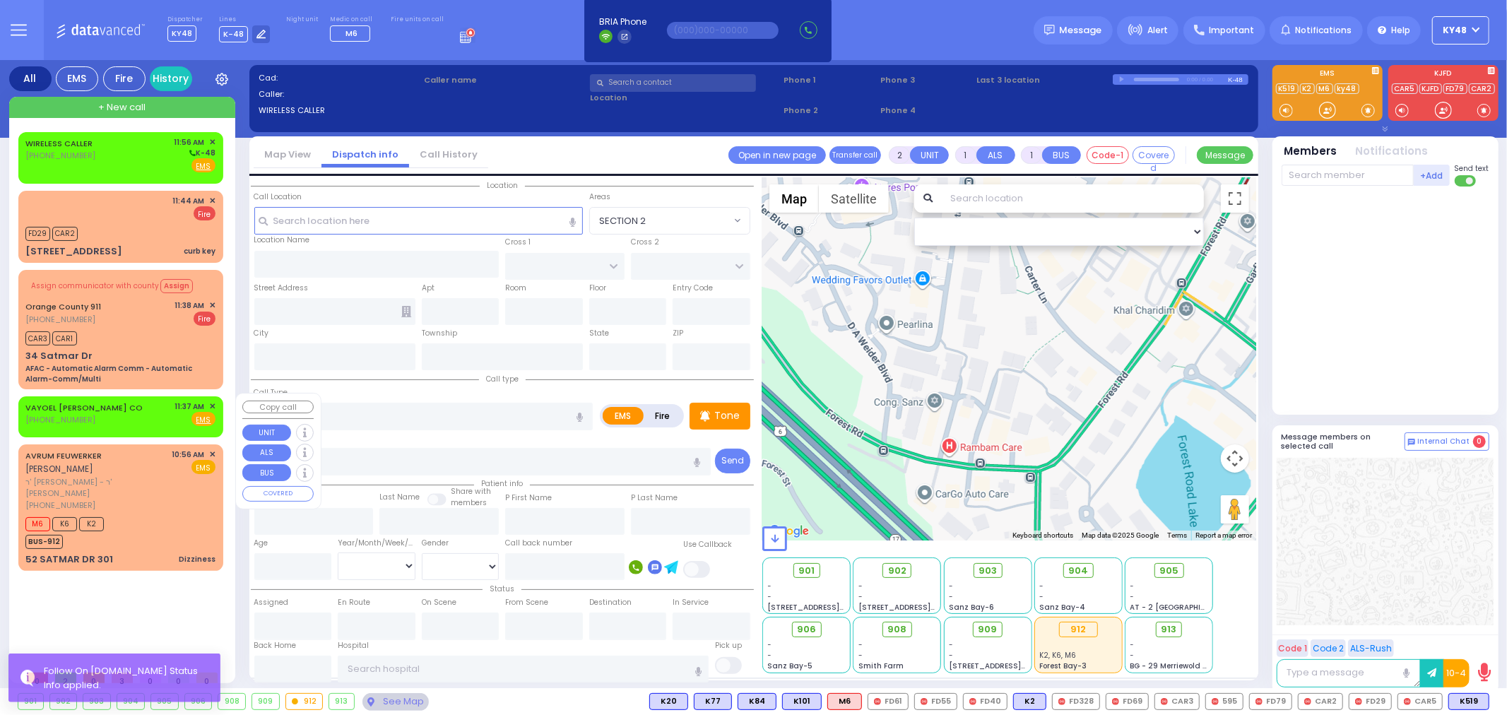
click at [114, 421] on div "VAYOEL [PERSON_NAME] CO [PHONE_NUMBER] 11:37 AM ✕ Fire EMS" at bounding box center [120, 414] width 190 height 26
select select
radio input "true"
select select
type input "11:37"
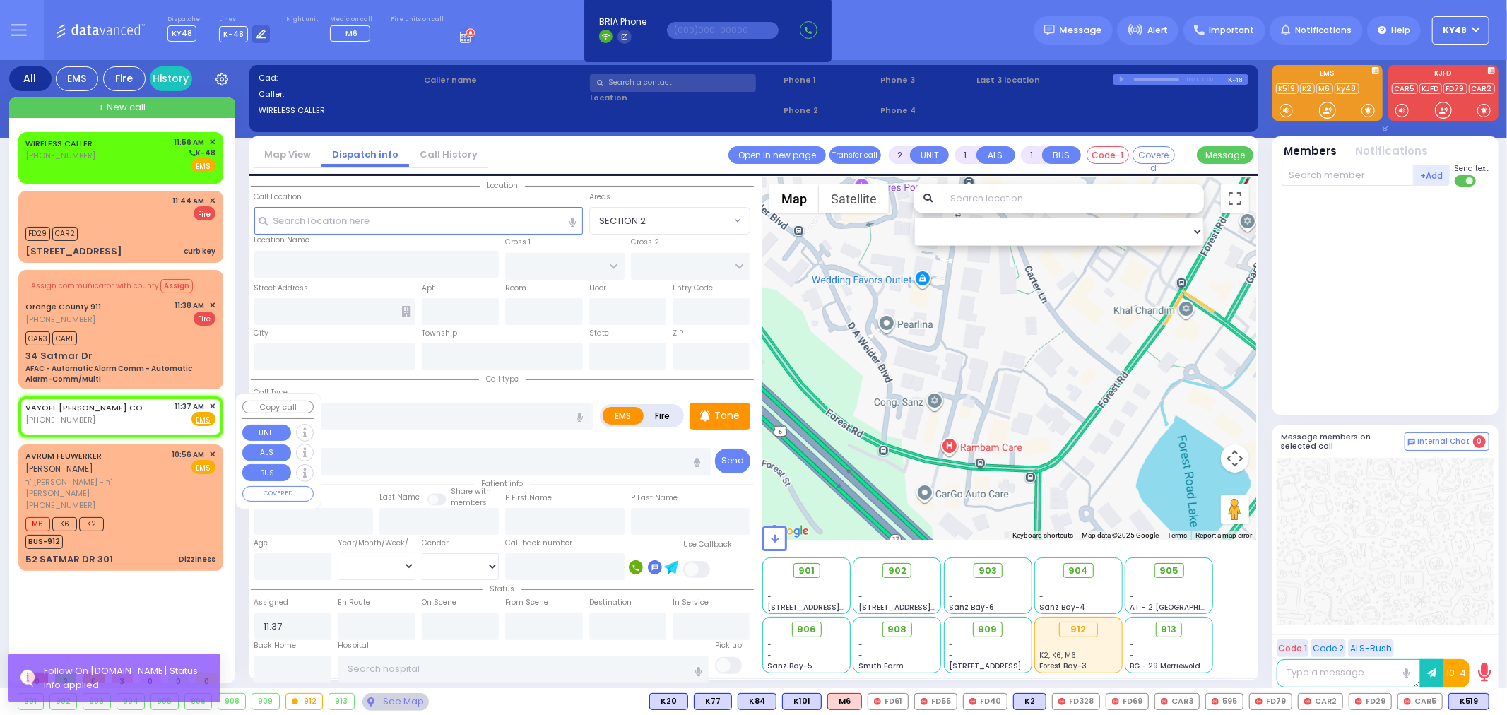
select select "Hatzalah Garages"
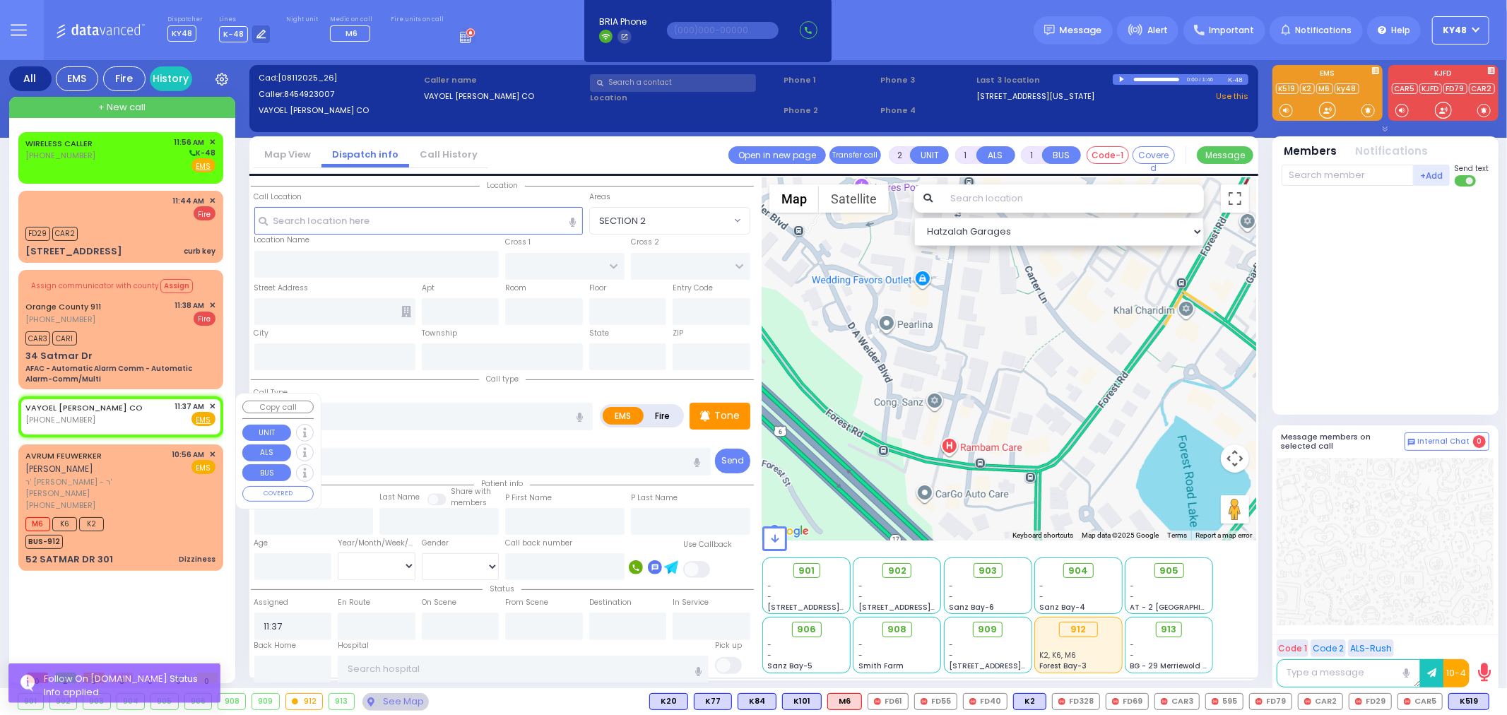
click at [211, 401] on span "✕" at bounding box center [212, 407] width 6 height 12
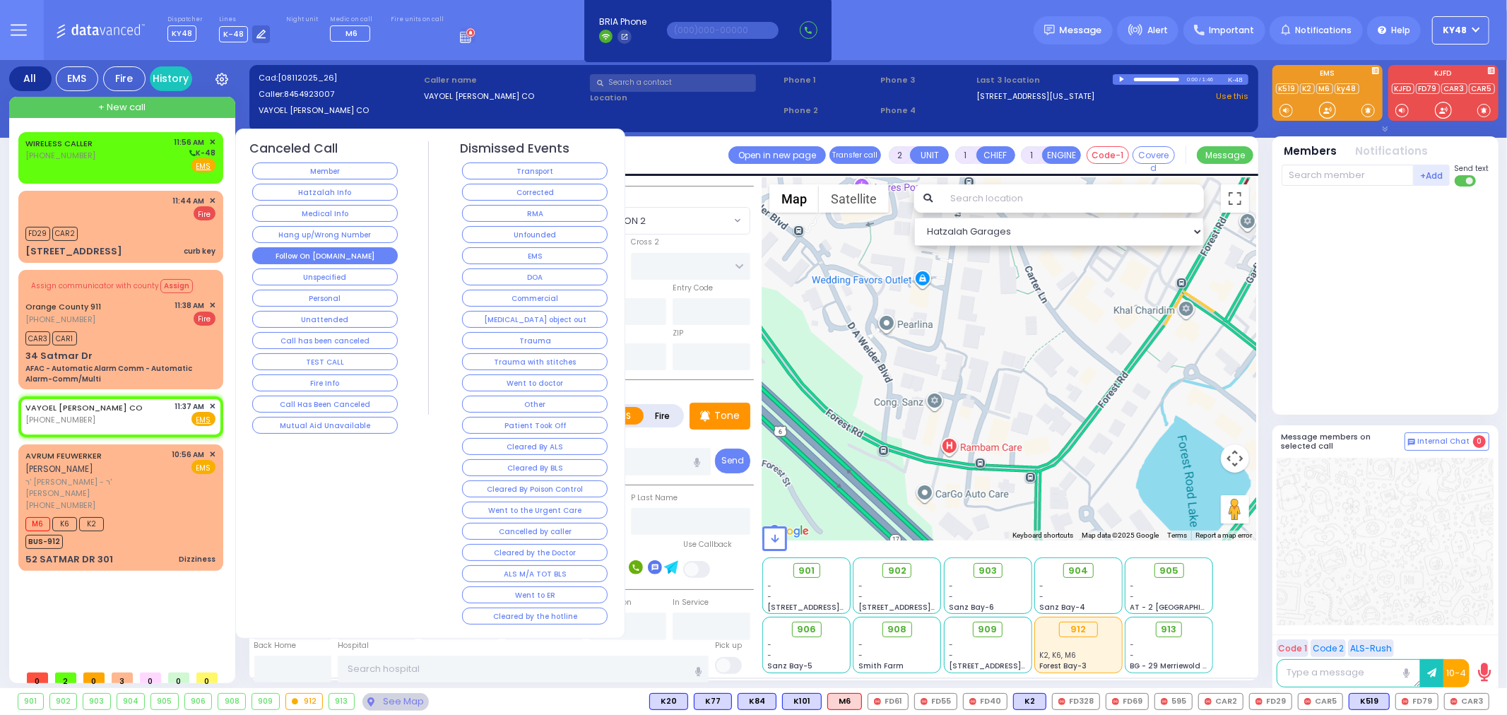
click at [312, 256] on button "Follow On [DOMAIN_NAME]" at bounding box center [325, 255] width 146 height 17
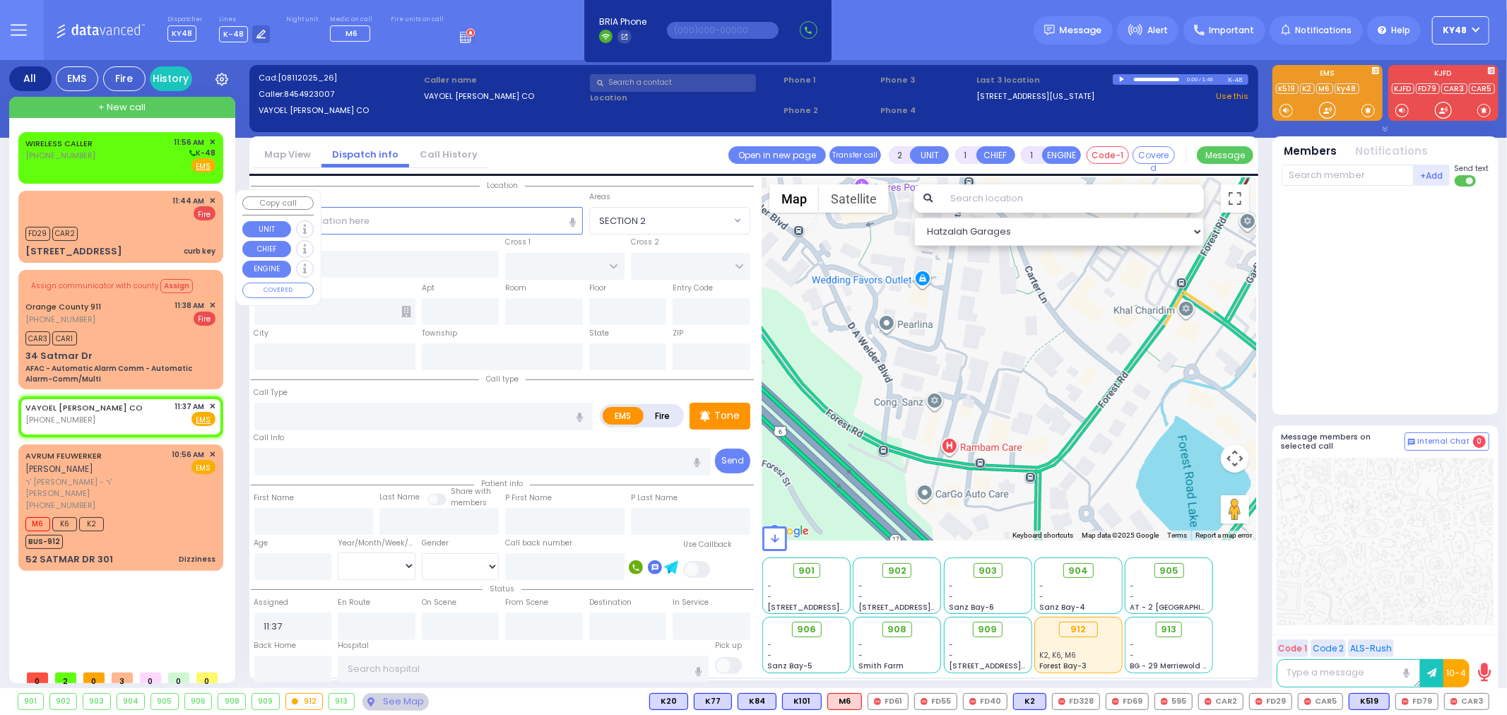
select select
radio input "true"
select select
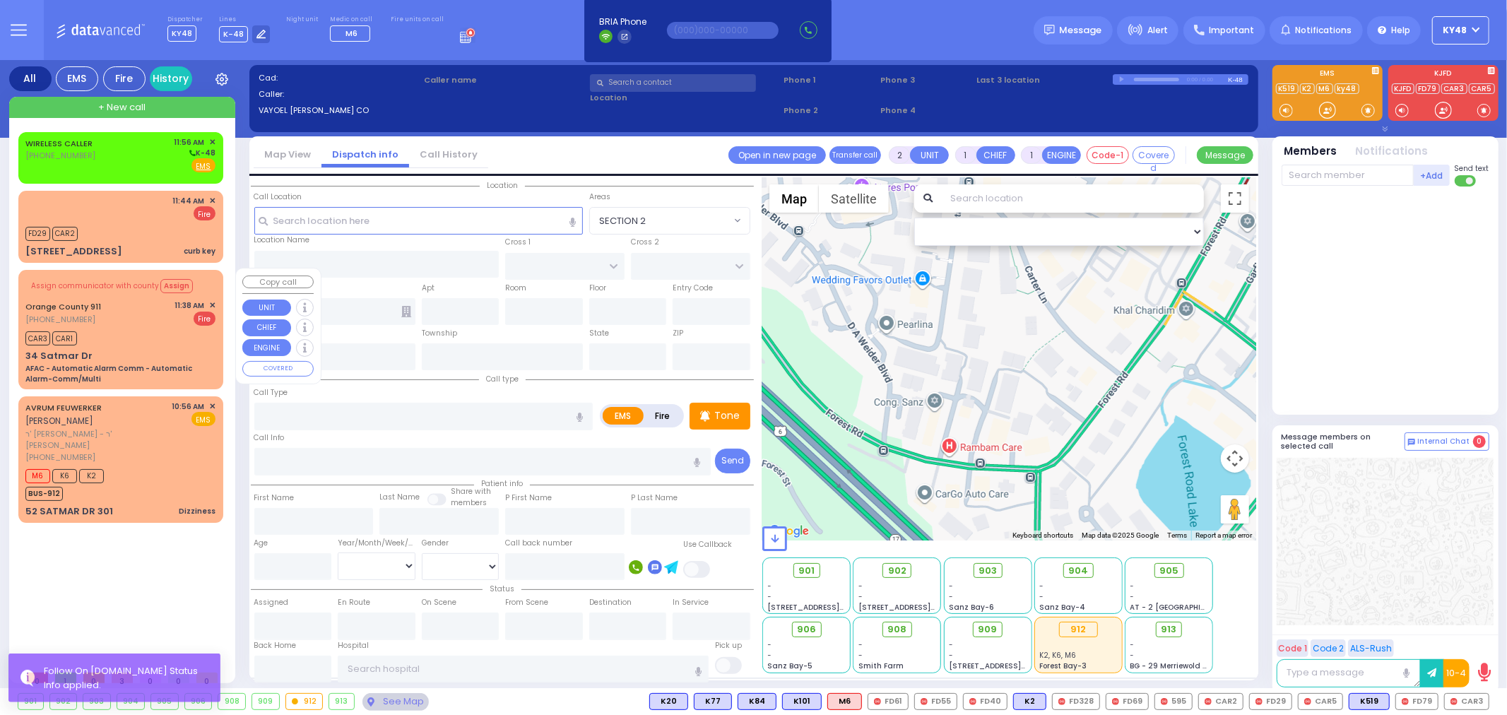
click at [107, 339] on div "CAR3 CAR1" at bounding box center [120, 337] width 190 height 18
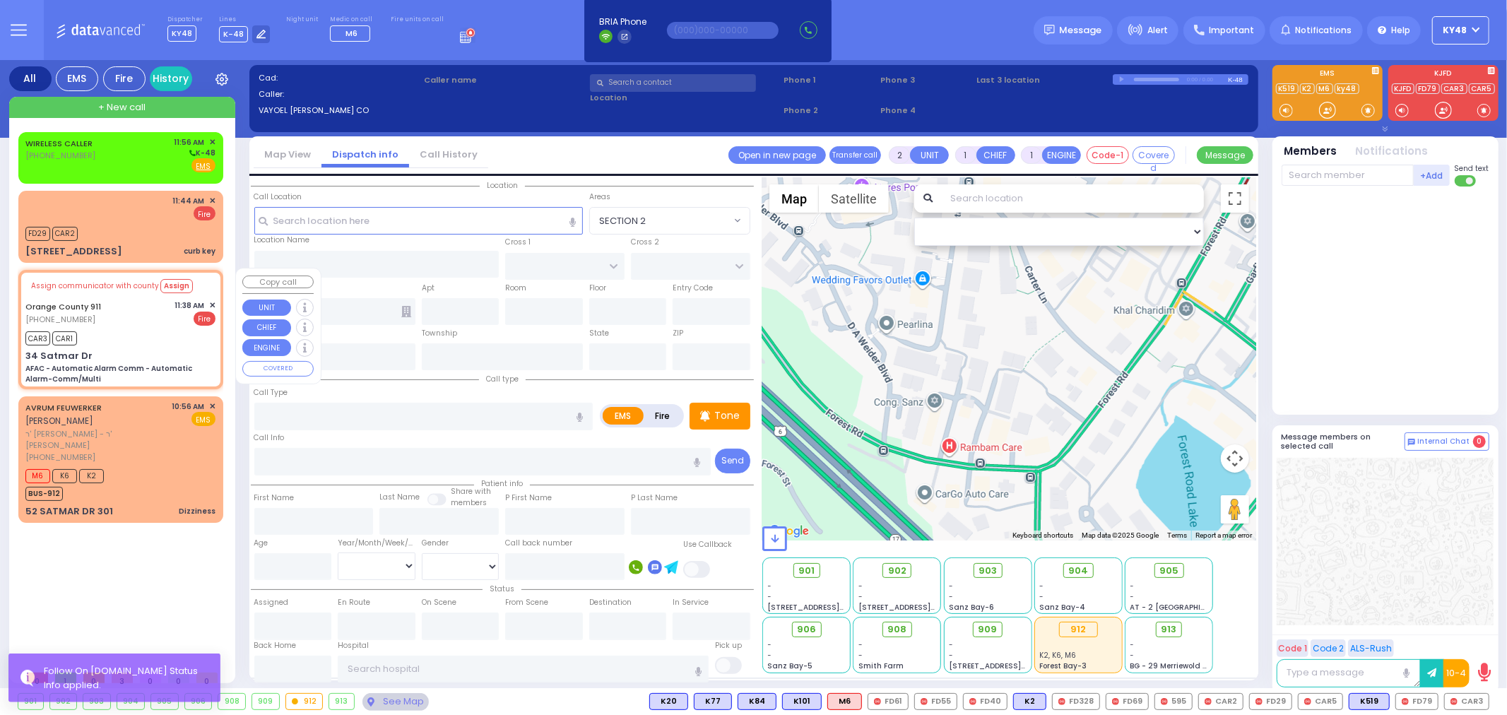
type input "6"
select select
type input "AFAC - Automatic Alarm Comm - Automatic Alarm-Comm/Multi"
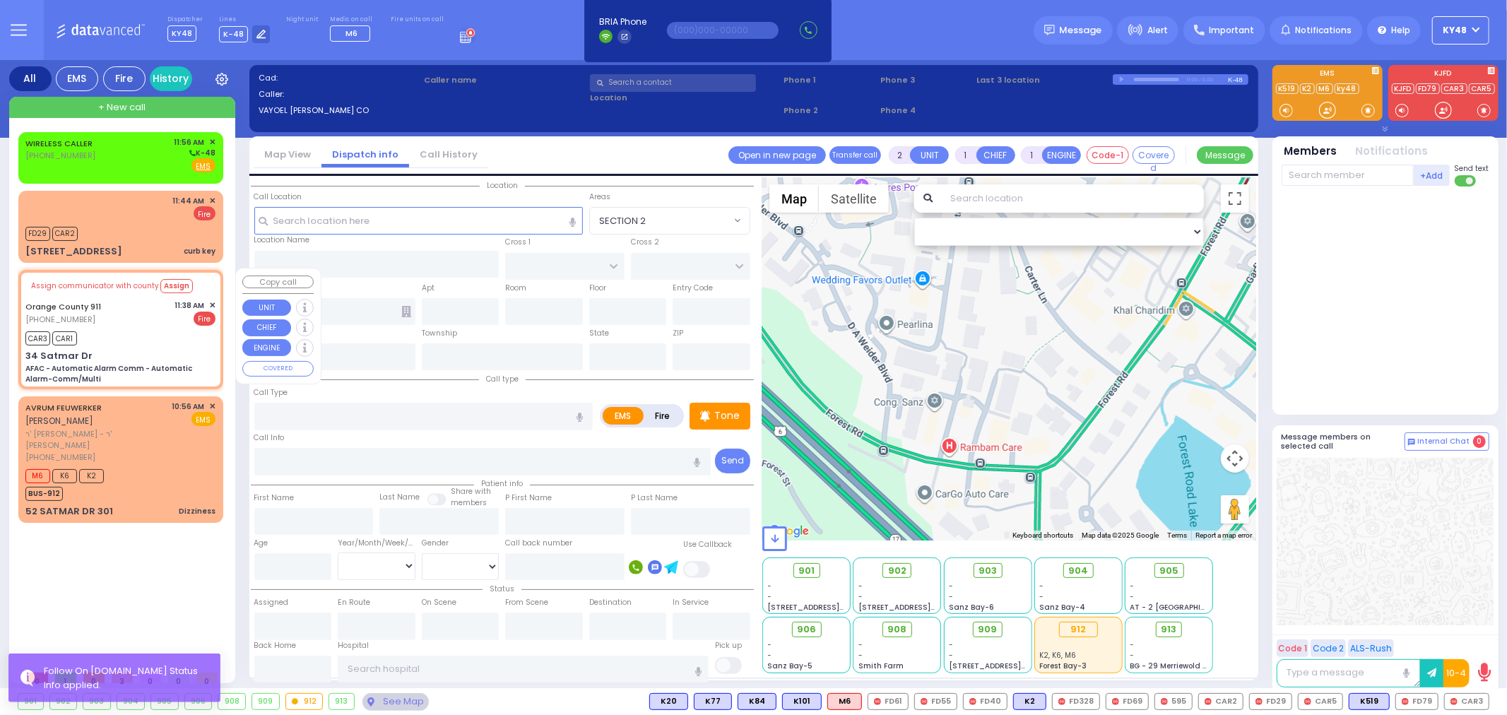
radio input "false"
radio input "true"
type input "Nature: : AFAC - Automatic Alarm Comm - Automatic Alarm-Comm/Multi Address: : […"
select select
type input "11:38"
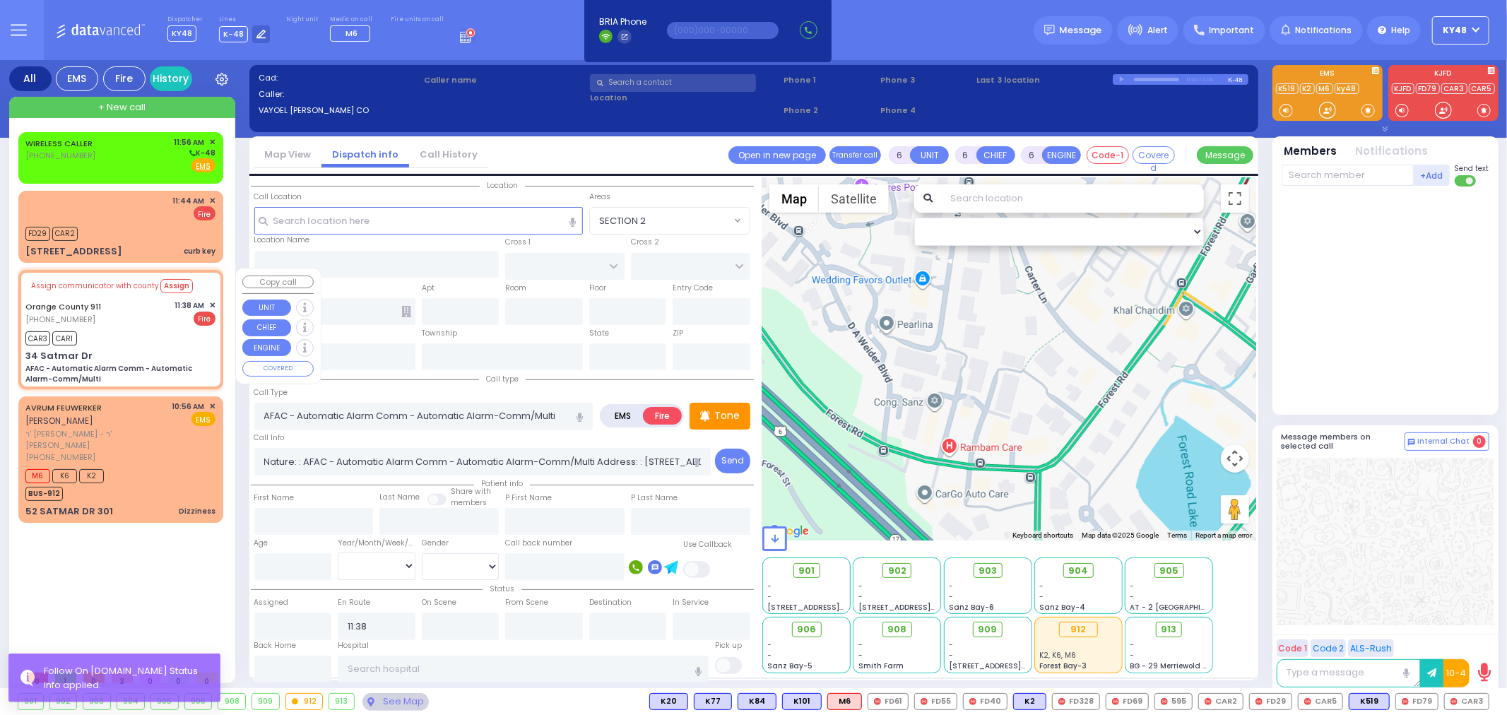
type input "34 Satmar Dr"
type input "Monroe"
type input "[US_STATE]"
type input "10950"
select select "Hatzalah Garages"
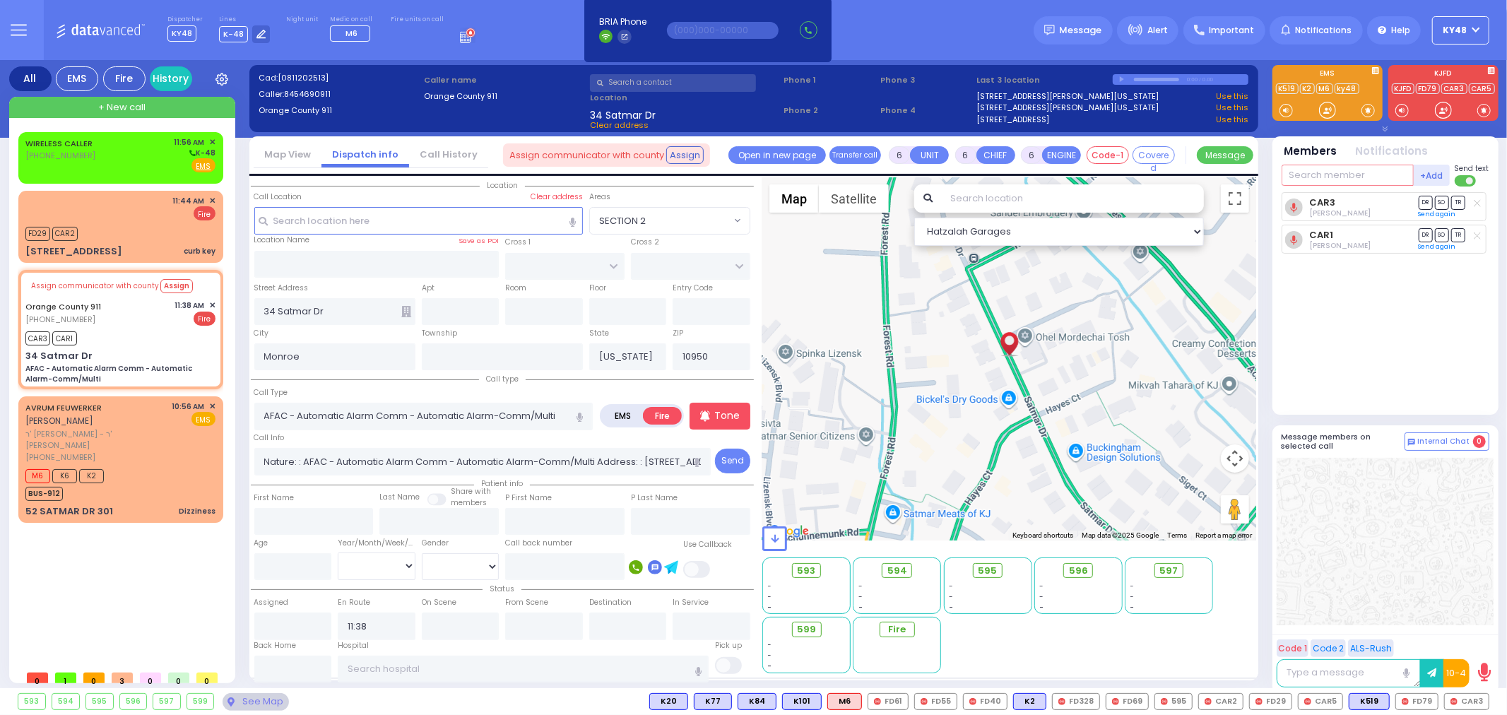
click at [1312, 170] on input "text" at bounding box center [1348, 175] width 132 height 21
type input "595"
click at [1335, 203] on div "595" at bounding box center [1329, 204] width 71 height 14
select select
radio input "true"
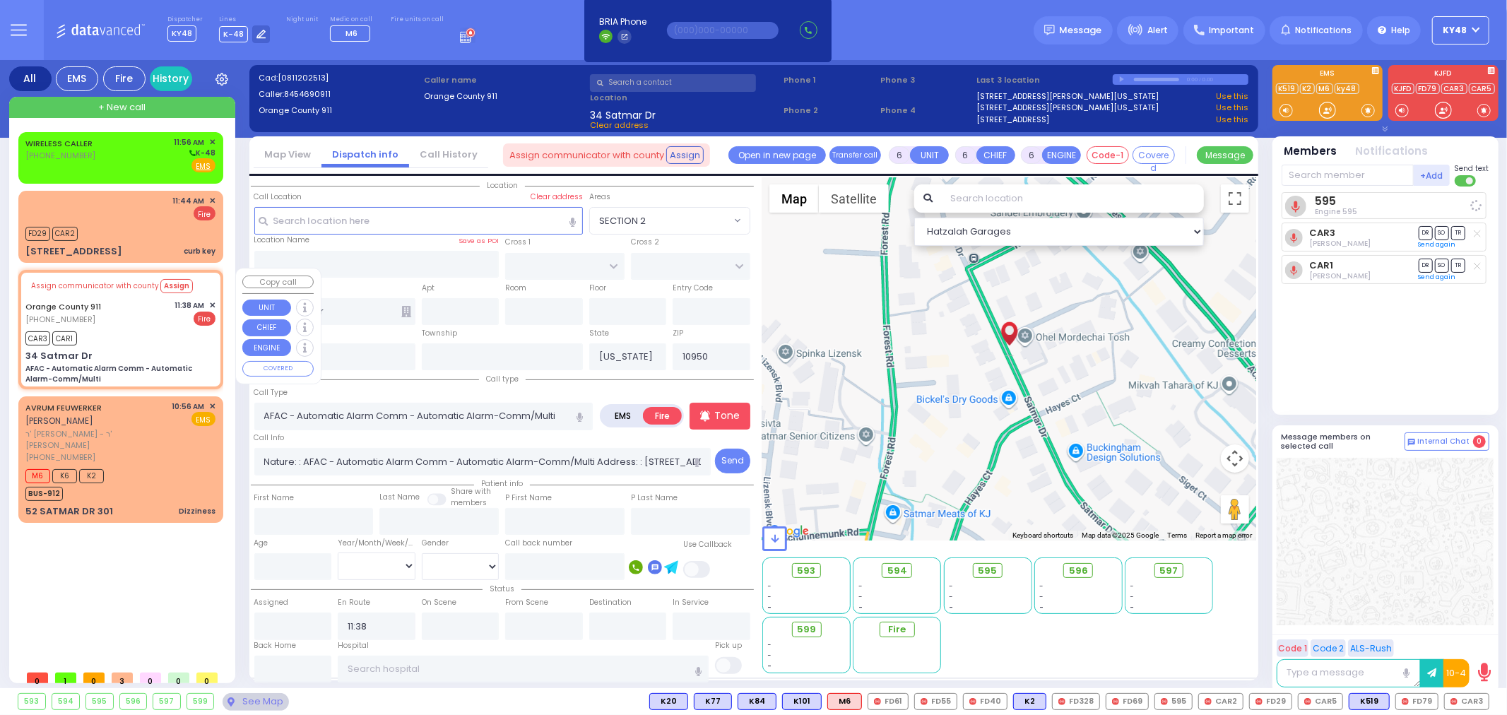
select select
select select "Hatzalah Garages"
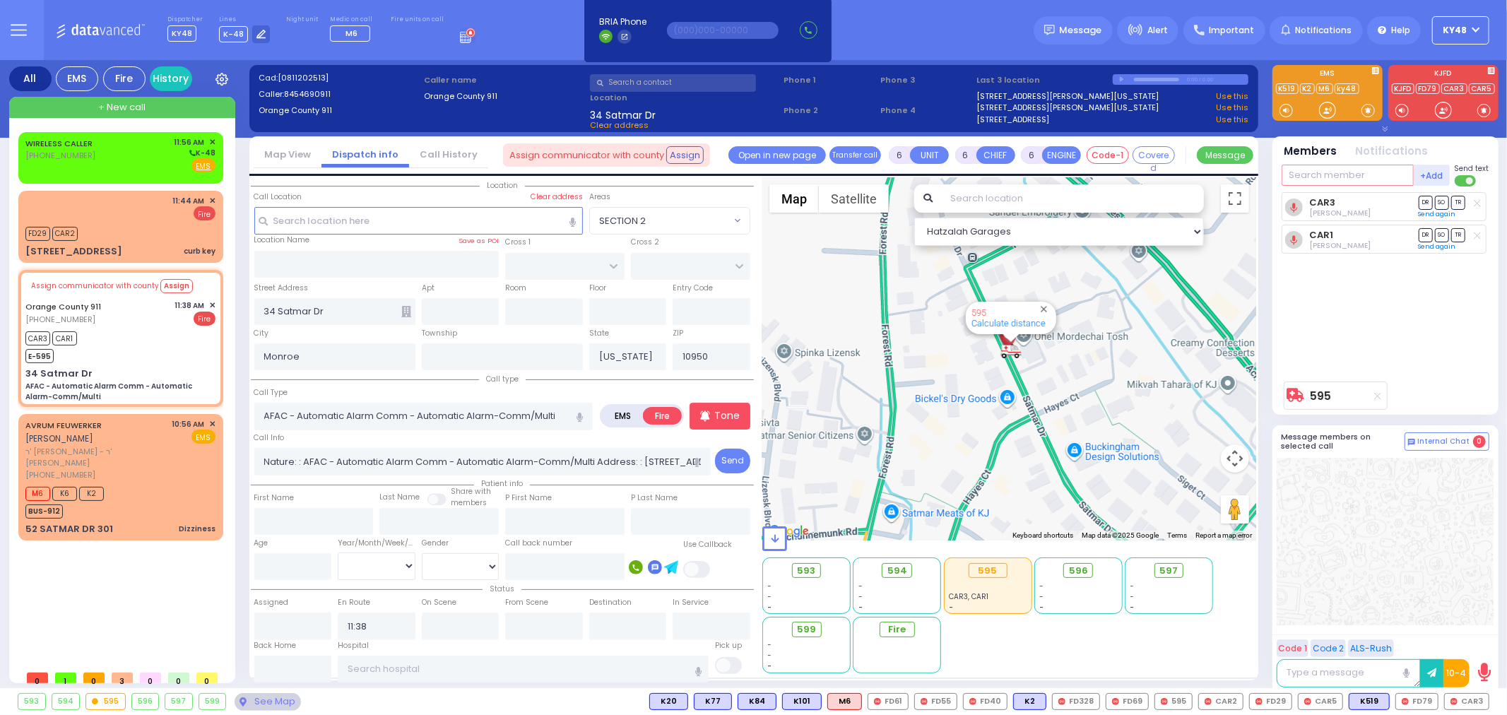
click at [1326, 175] on input "text" at bounding box center [1348, 175] width 132 height 21
type input "328"
click at [1320, 202] on div "FD328" at bounding box center [1329, 204] width 71 height 14
select select
radio input "true"
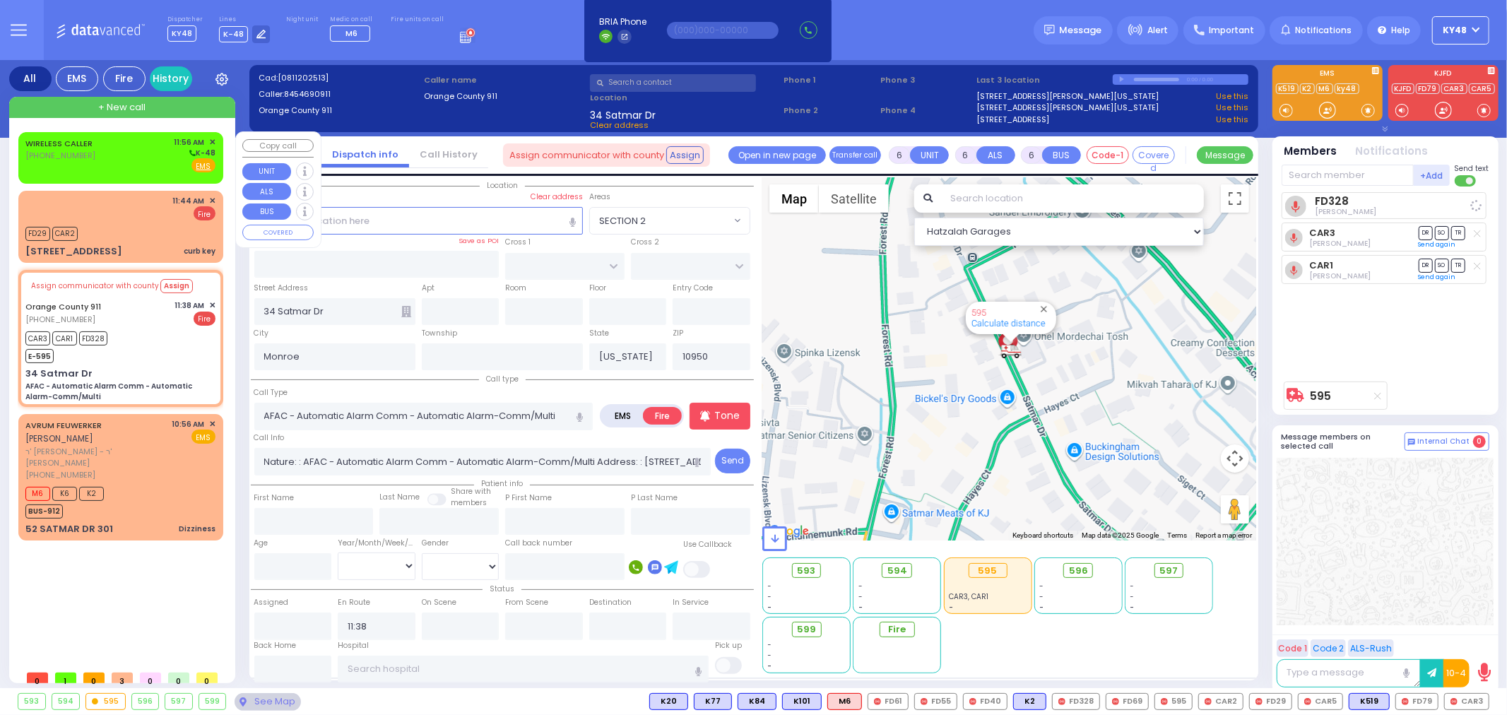
select select
select select "Hatzalah Garages"
click at [121, 106] on span "+ New call" at bounding box center [121, 107] width 47 height 14
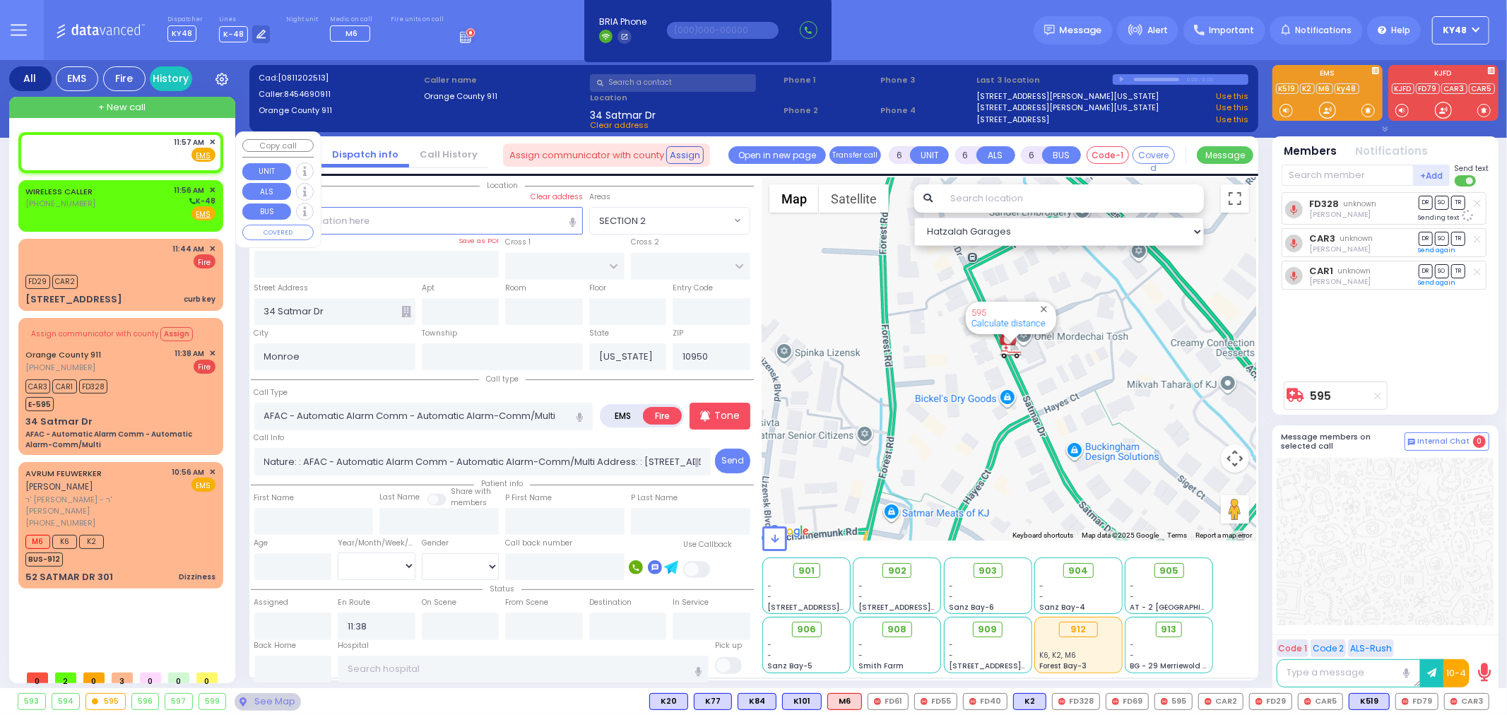
type input "2"
type input "1"
select select
radio input "true"
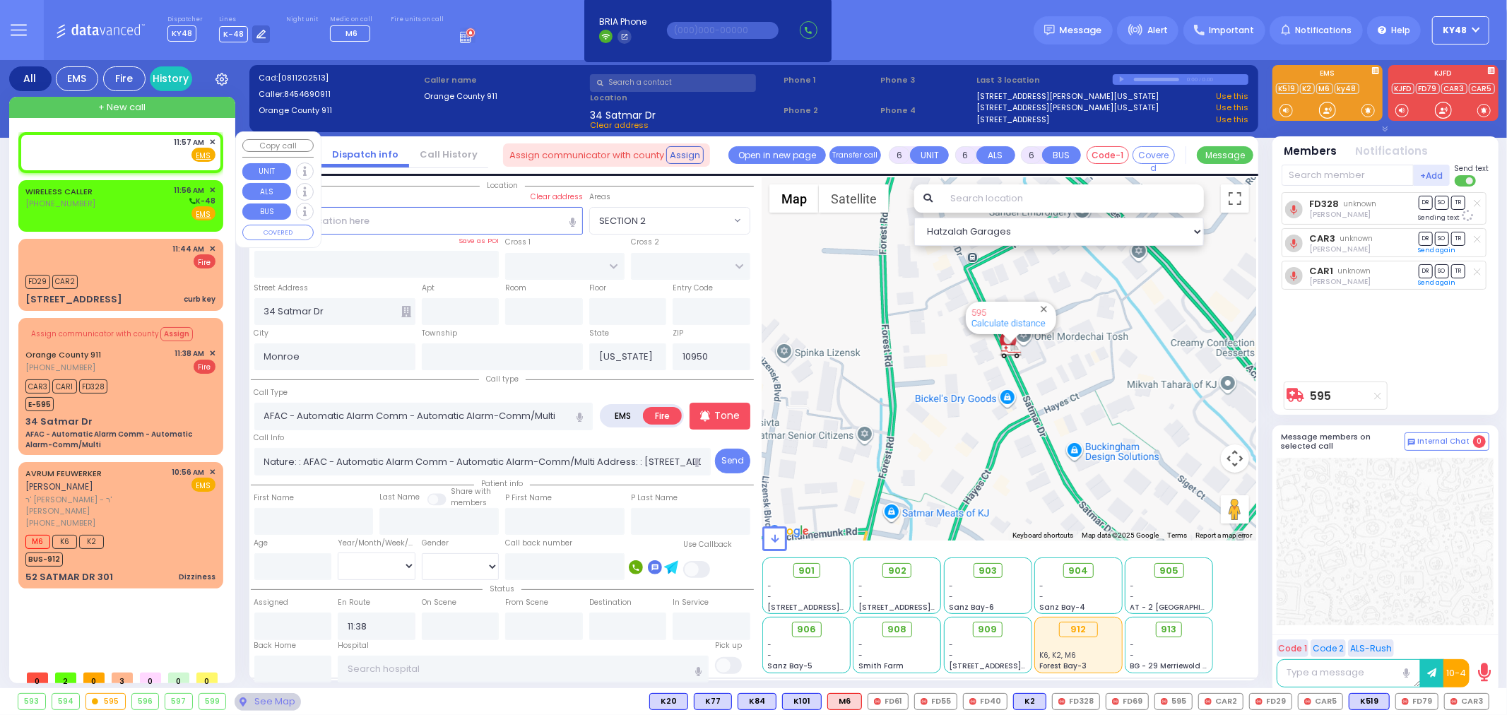
select select
type input "11:57"
select select
radio input "true"
select select
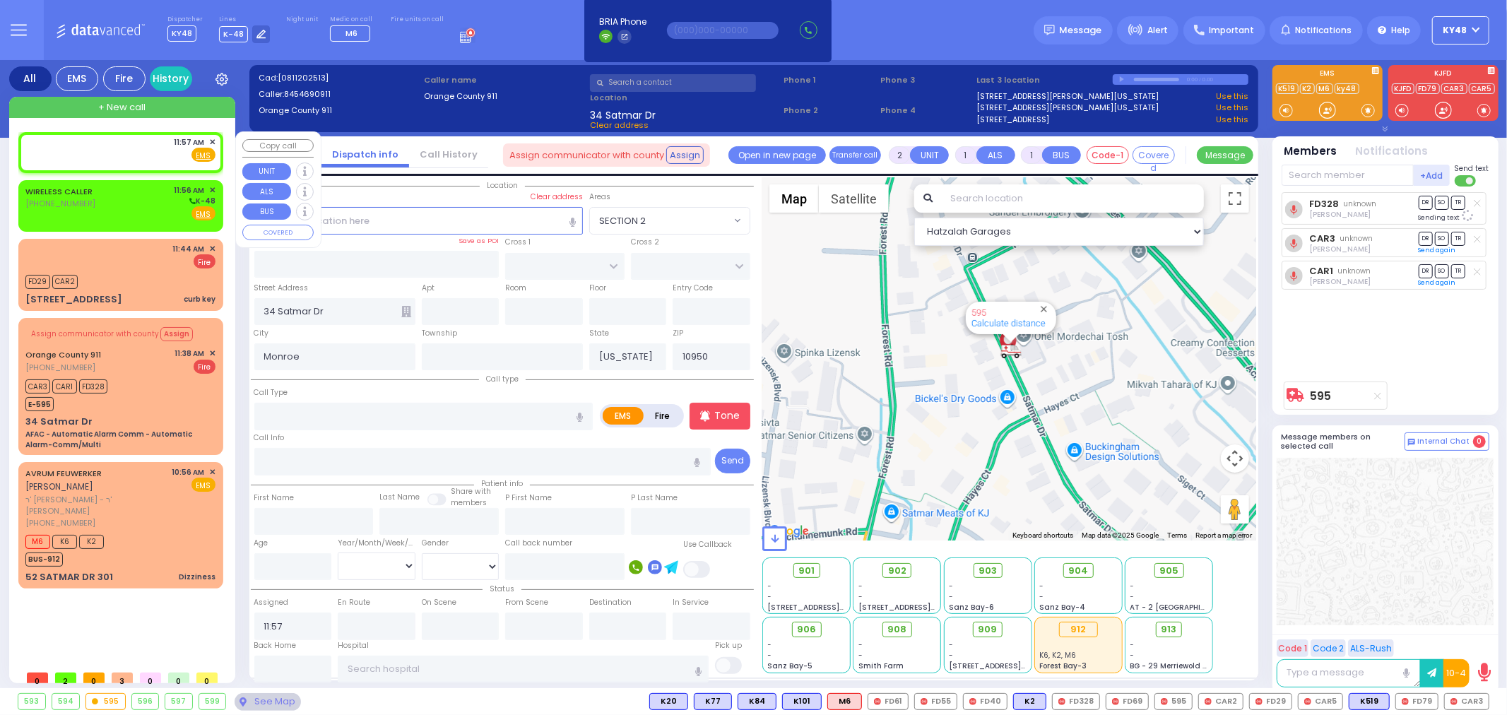
select select "Hatzalah Garages"
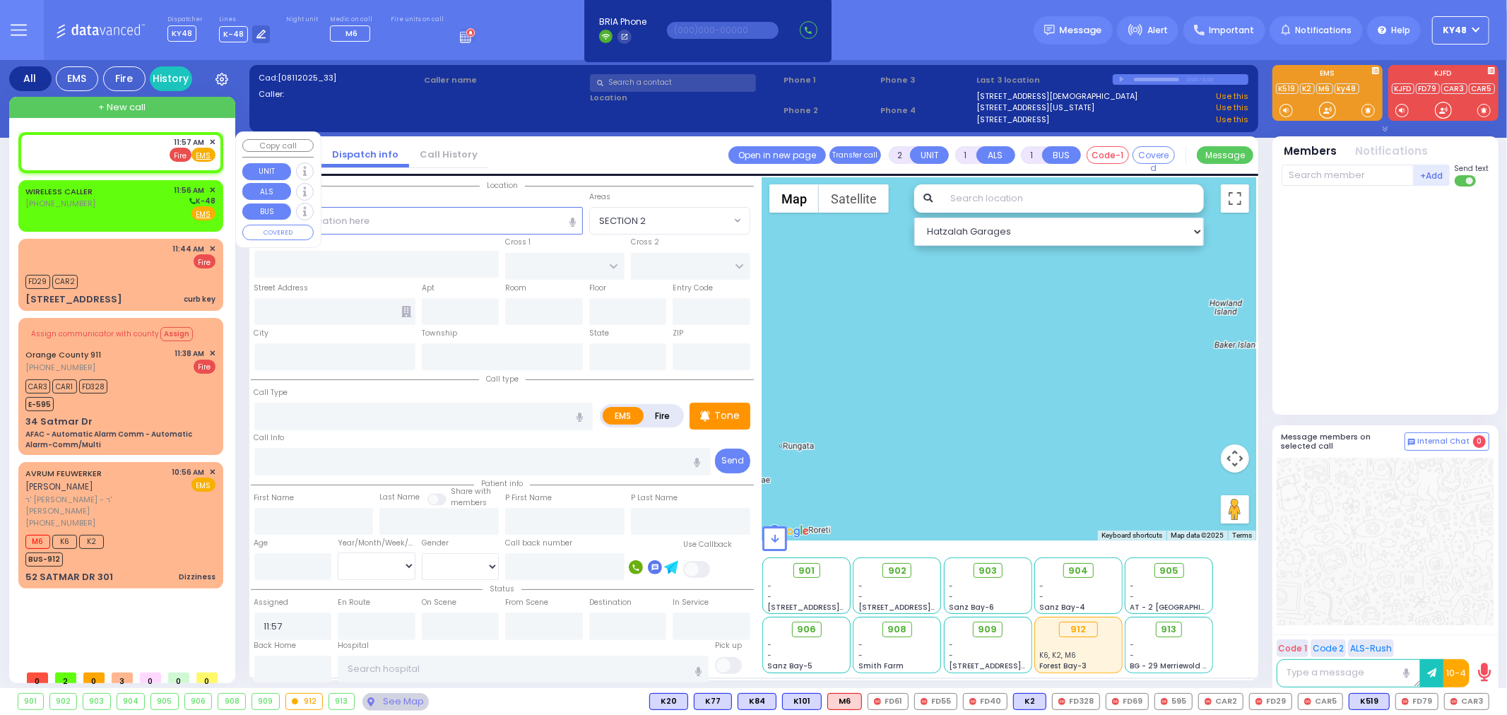
click at [181, 153] on span "Fire" at bounding box center [181, 155] width 22 height 14
select select
radio input "false"
radio input "true"
select select
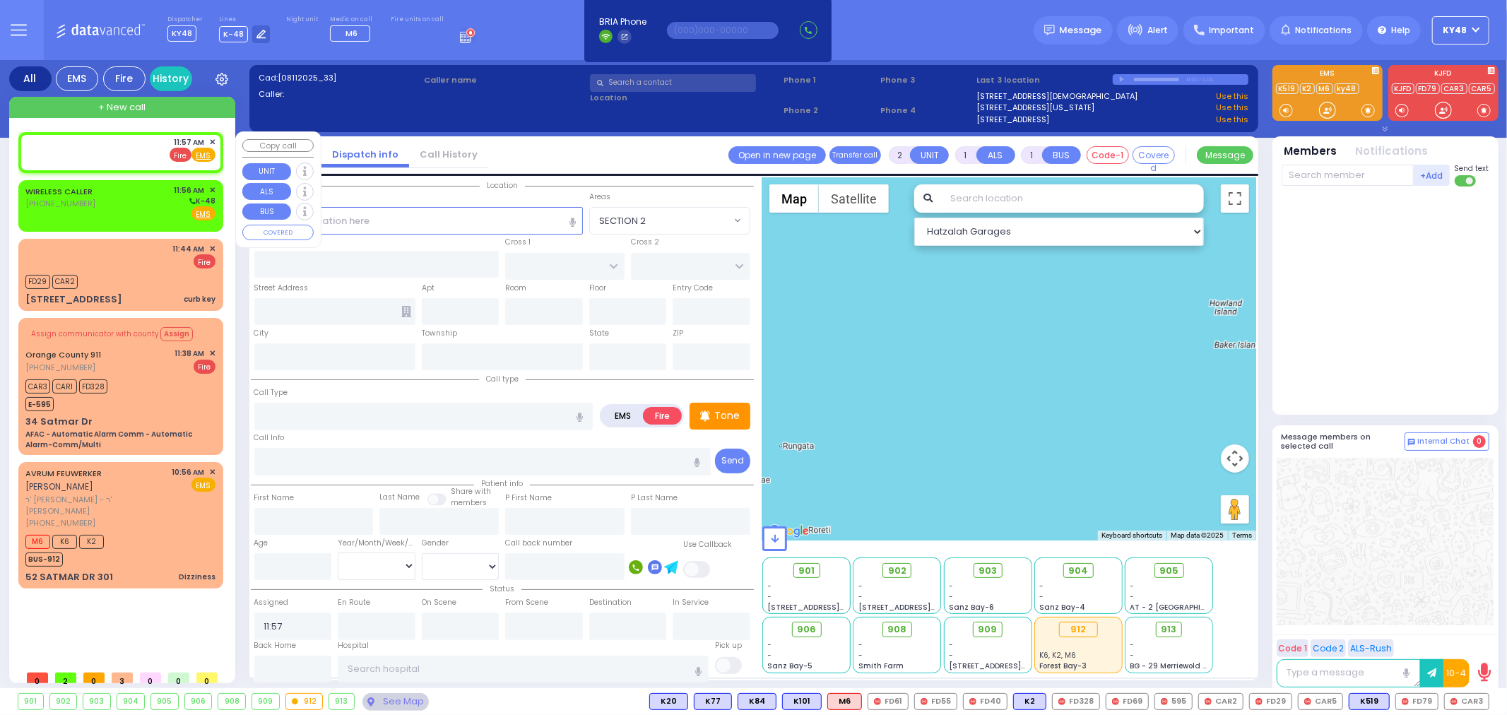
select select "Hatzalah Garages"
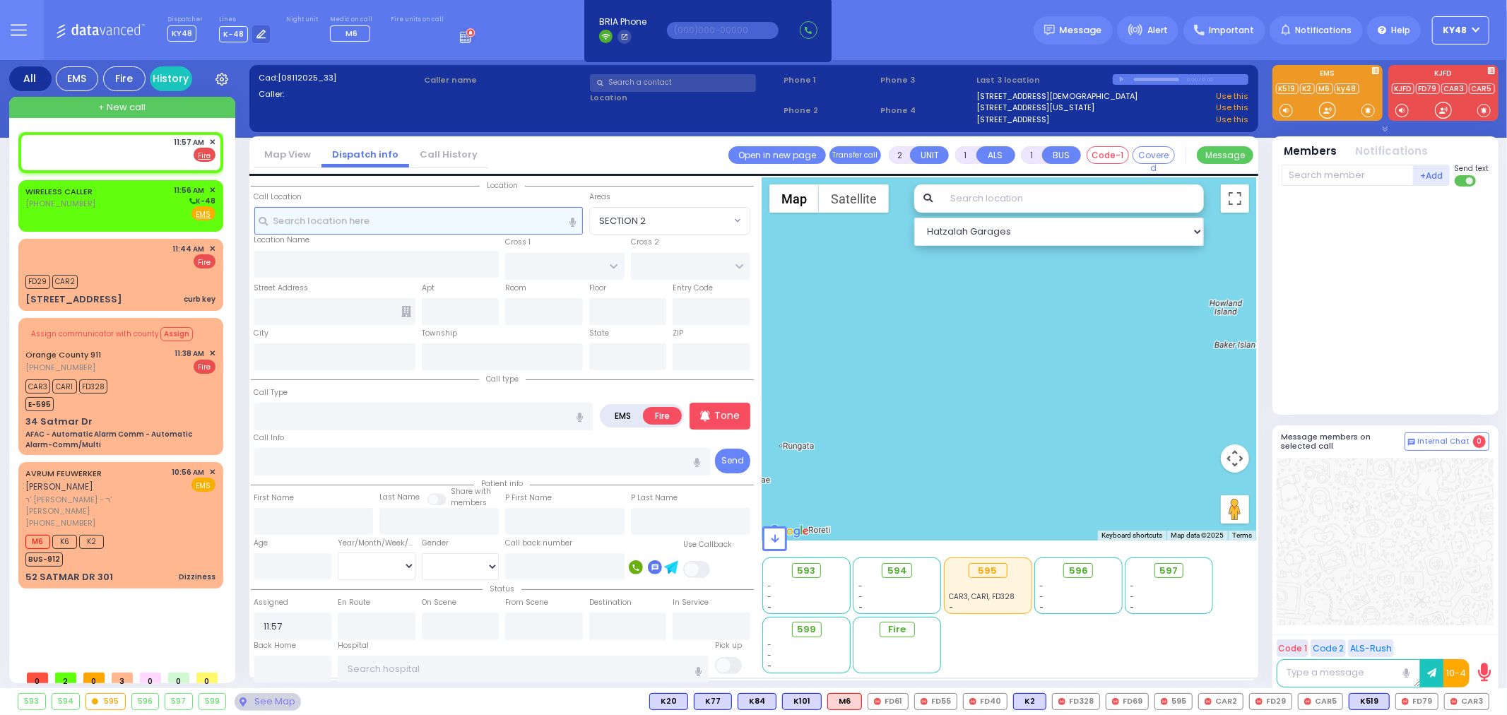
click at [476, 223] on input "text" at bounding box center [418, 220] width 329 height 27
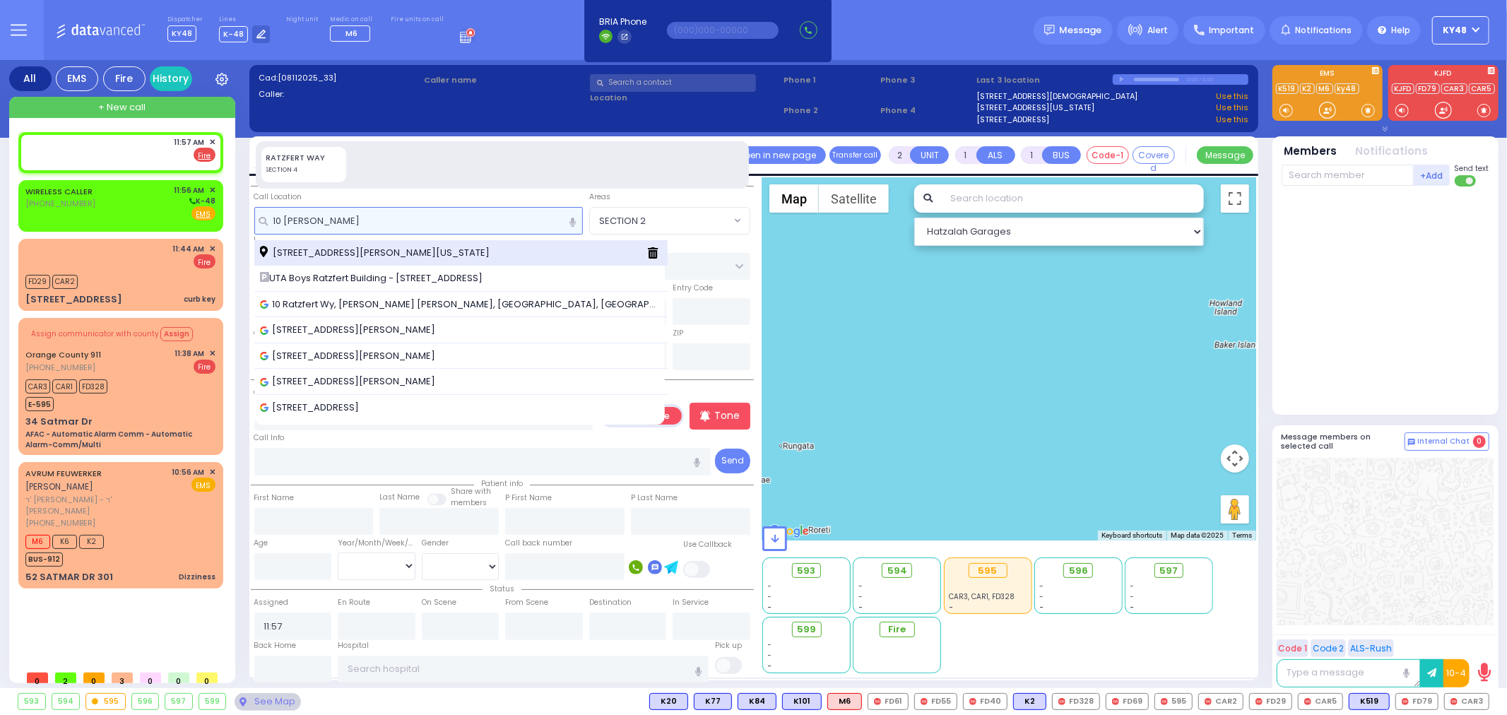
type input "10 ratz"
click at [412, 253] on span "10 Ratzfert Way Kiryas Joel New York 10950" at bounding box center [377, 253] width 235 height 14
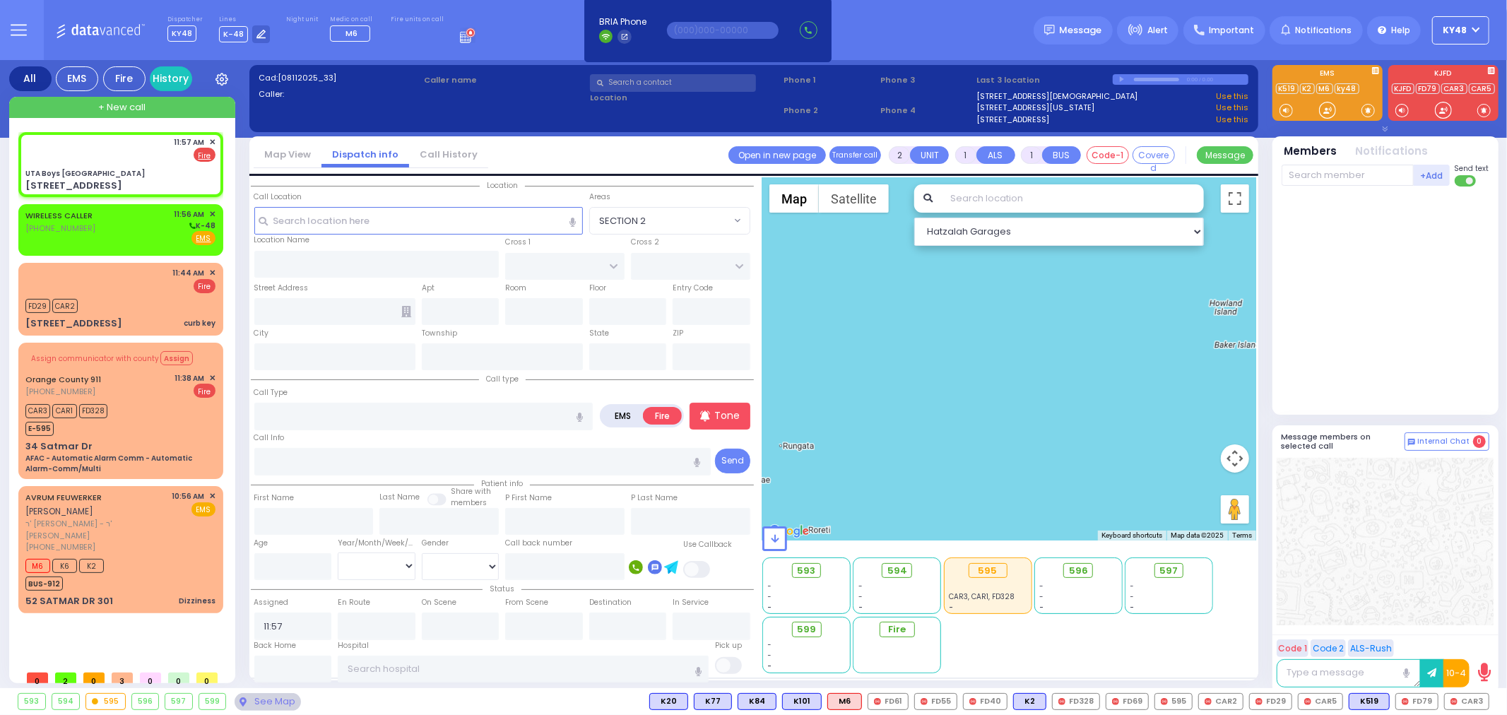
select select
radio input "true"
select select
select select "Hatzalah Garages"
type input "UTA Boys Ratzfert Building"
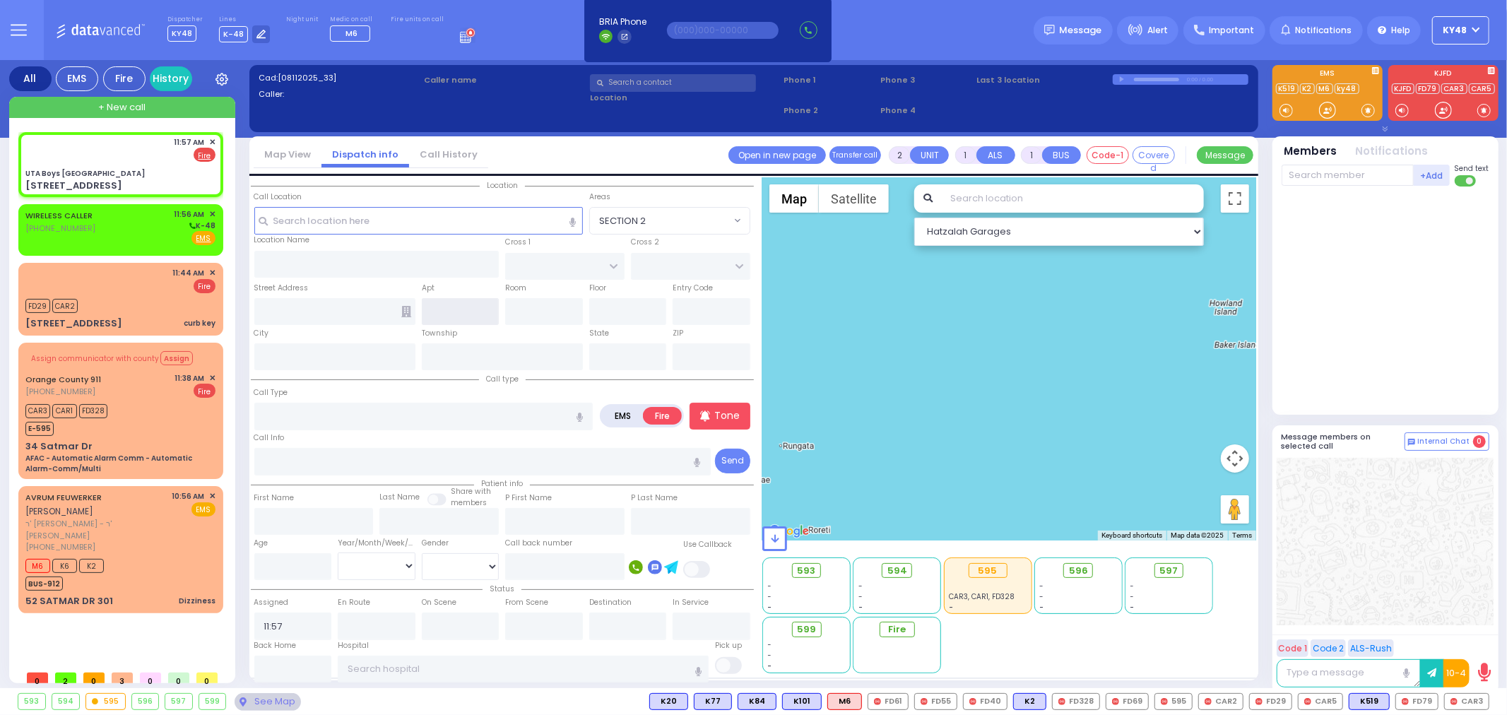
type input "BAKERTOWN RD"
type input "10 Ratzfert Way"
type input "Kiryas Joel"
type input "New York"
type input "10950"
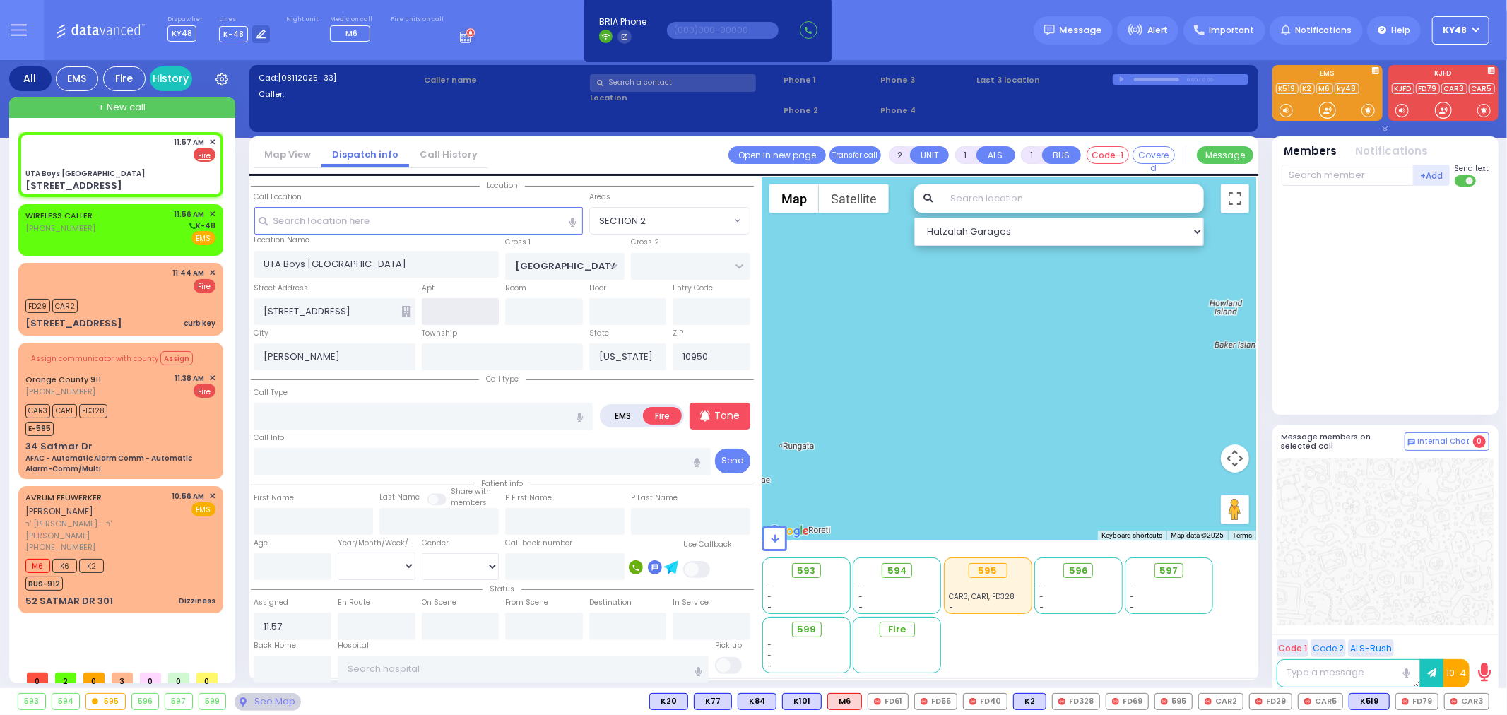
select select "SECTION 4"
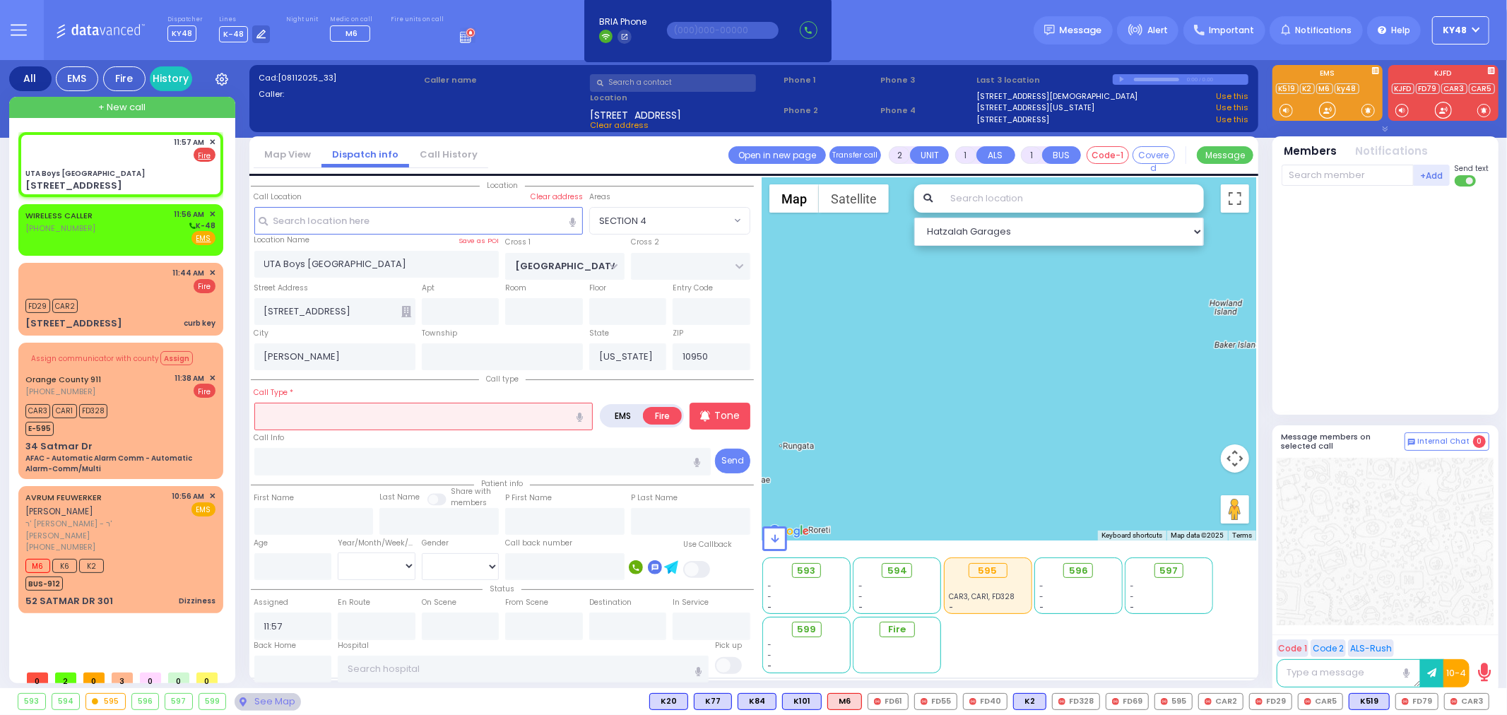
click at [336, 411] on input "text" at bounding box center [423, 416] width 339 height 27
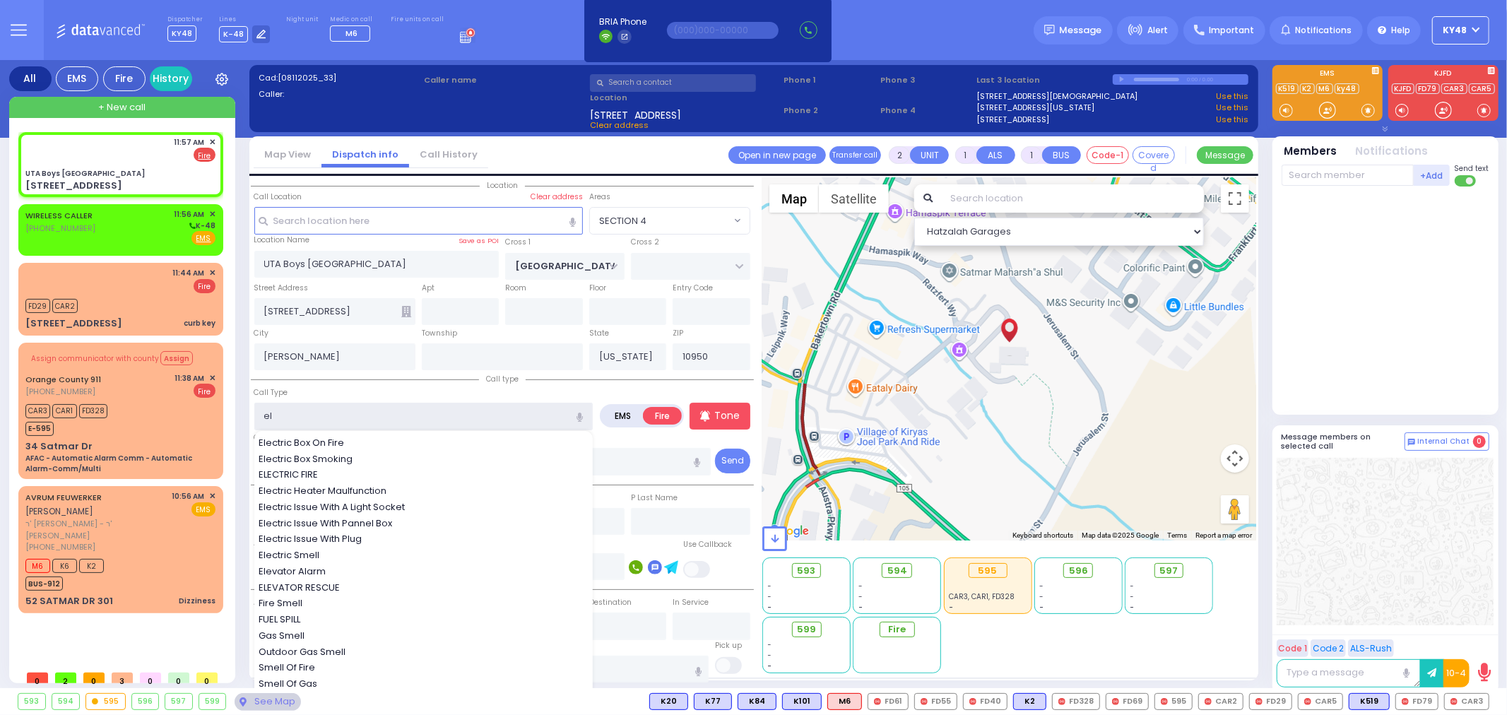
type input "ele"
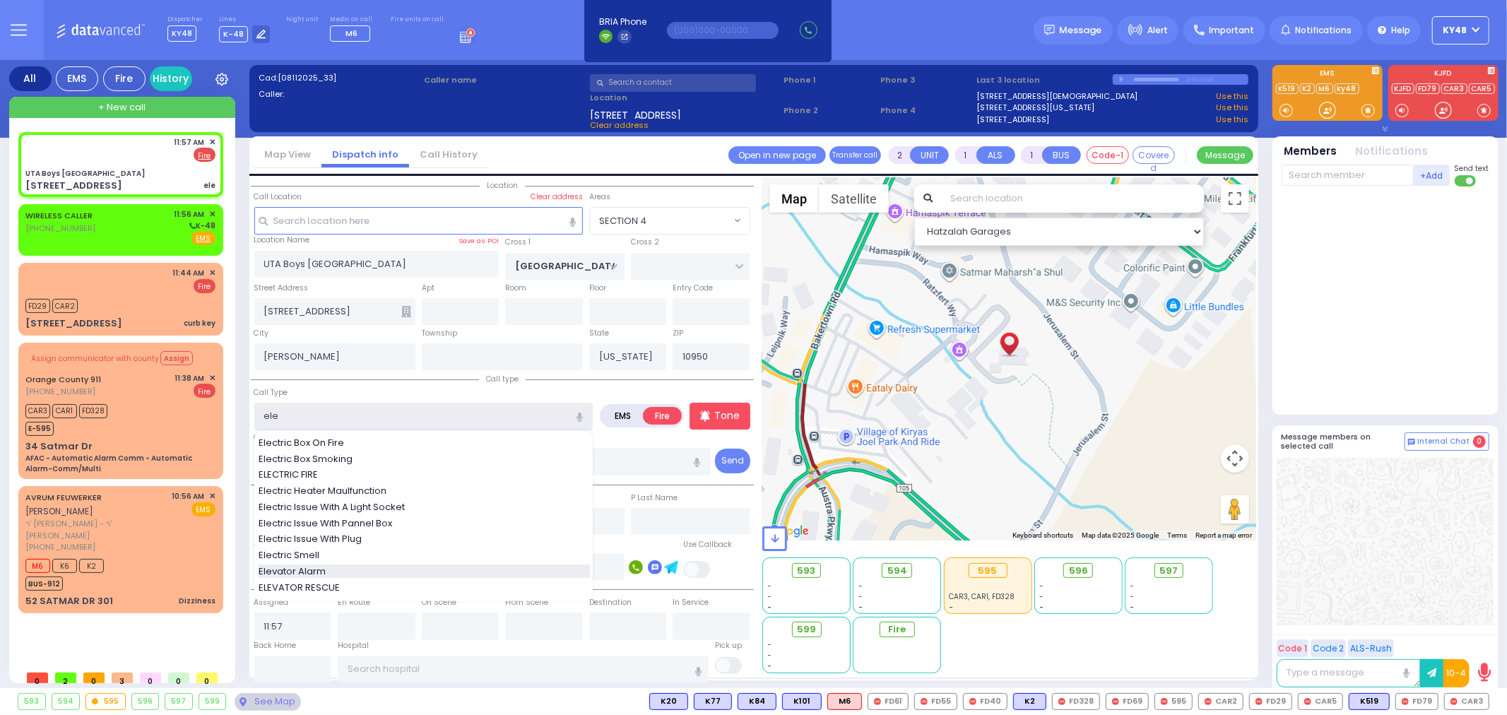
select select
radio input "true"
select select
select select "Hatzalah Garages"
select select "SECTION 4"
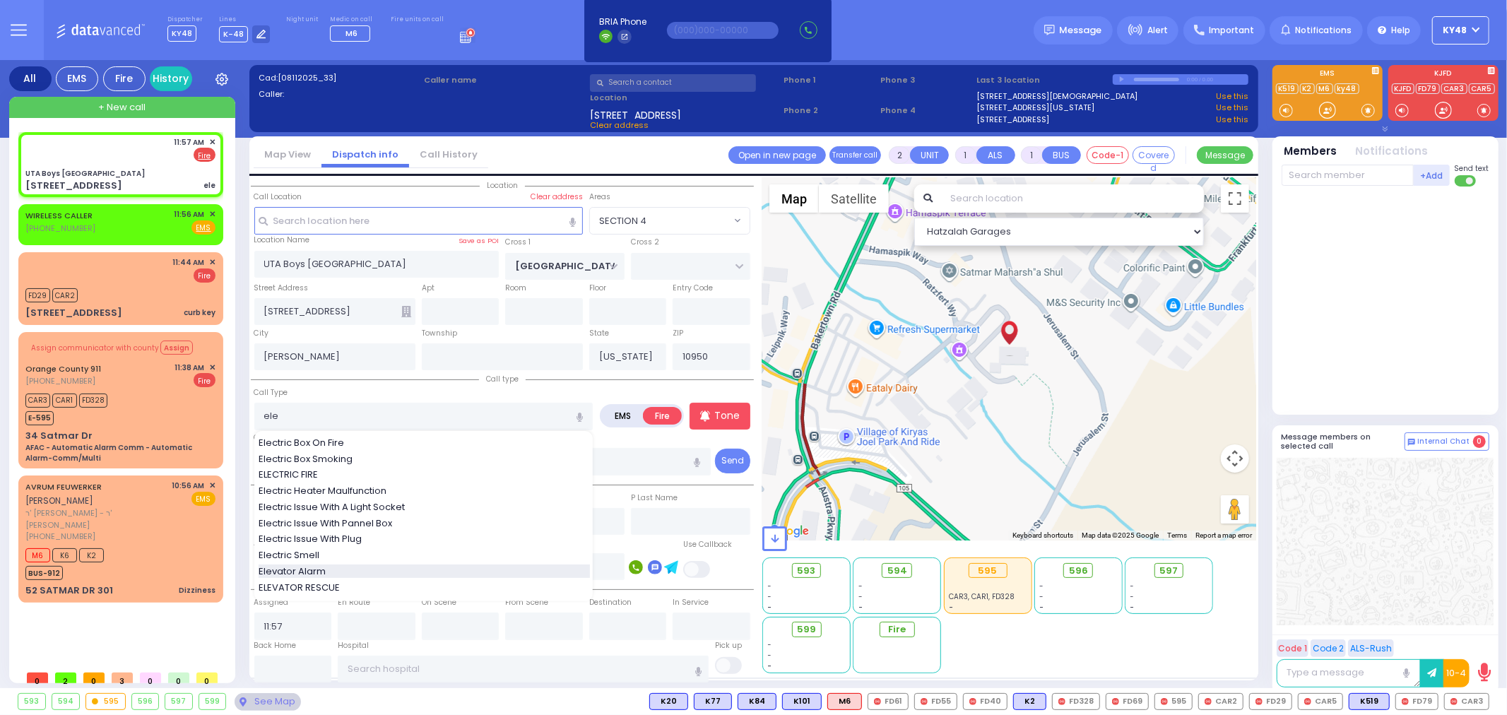
click at [326, 568] on span "Elevator Alarm" at bounding box center [295, 572] width 72 height 14
type input "Elevator Alarm"
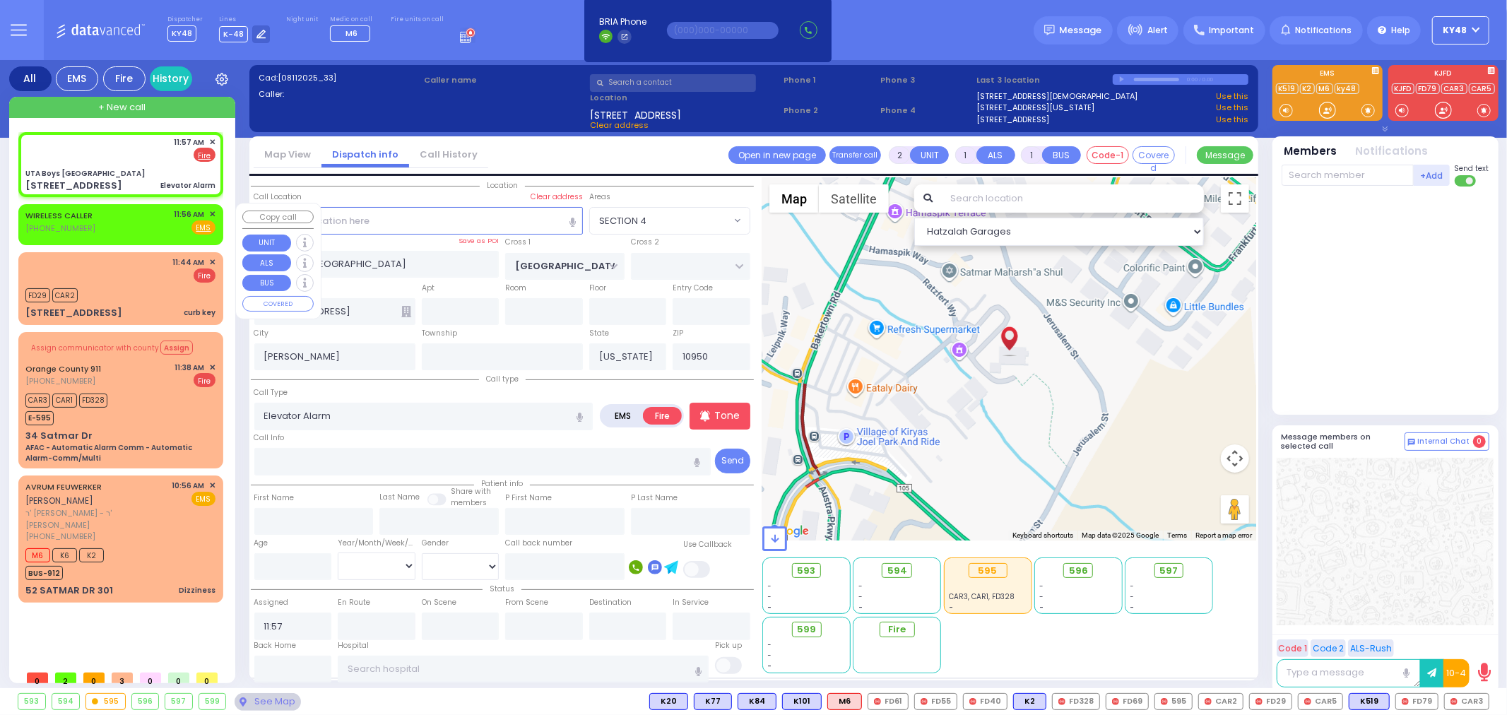
click at [156, 216] on div "WIRELESS CALLER (845) 751-8798 11:56 AM ✕ Fire EMS" at bounding box center [120, 221] width 190 height 26
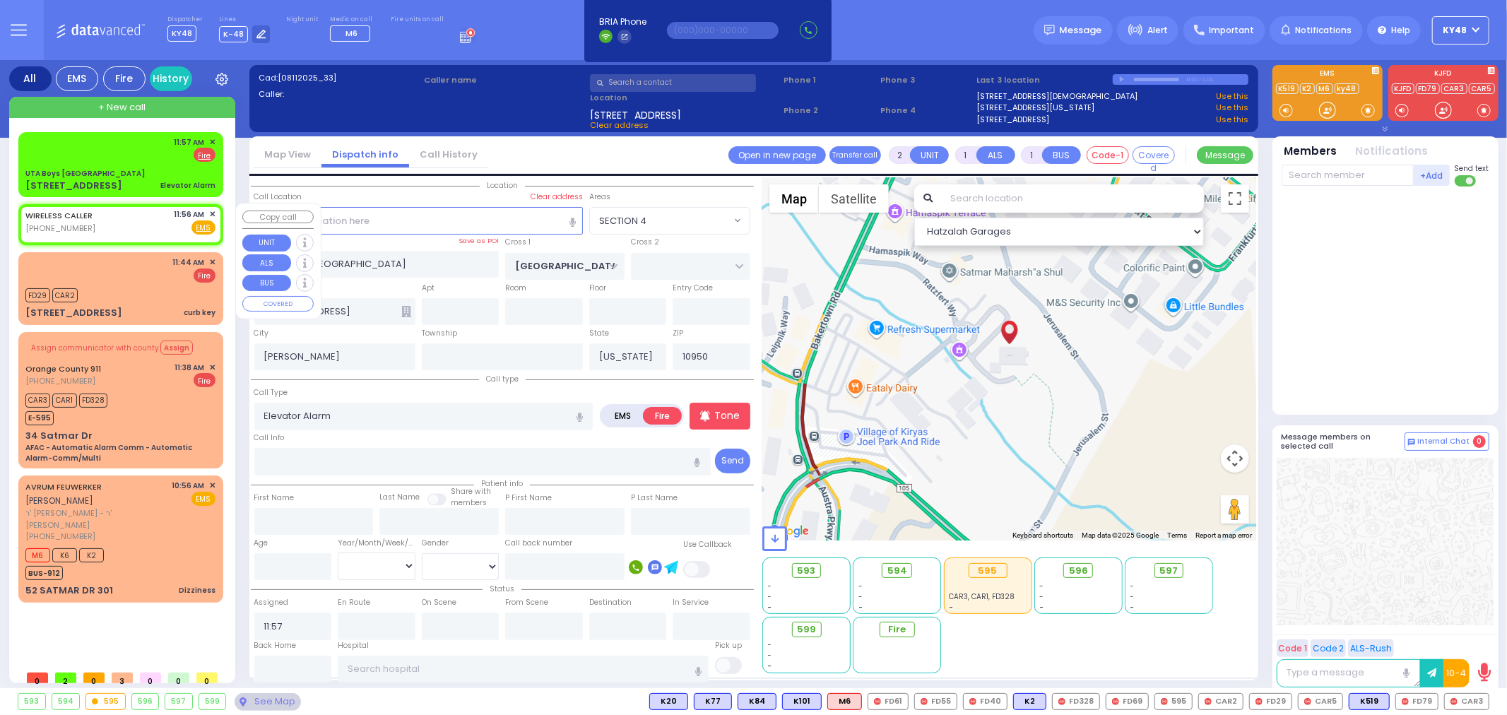
select select
radio input "true"
select select
select select "Hatzalah Garages"
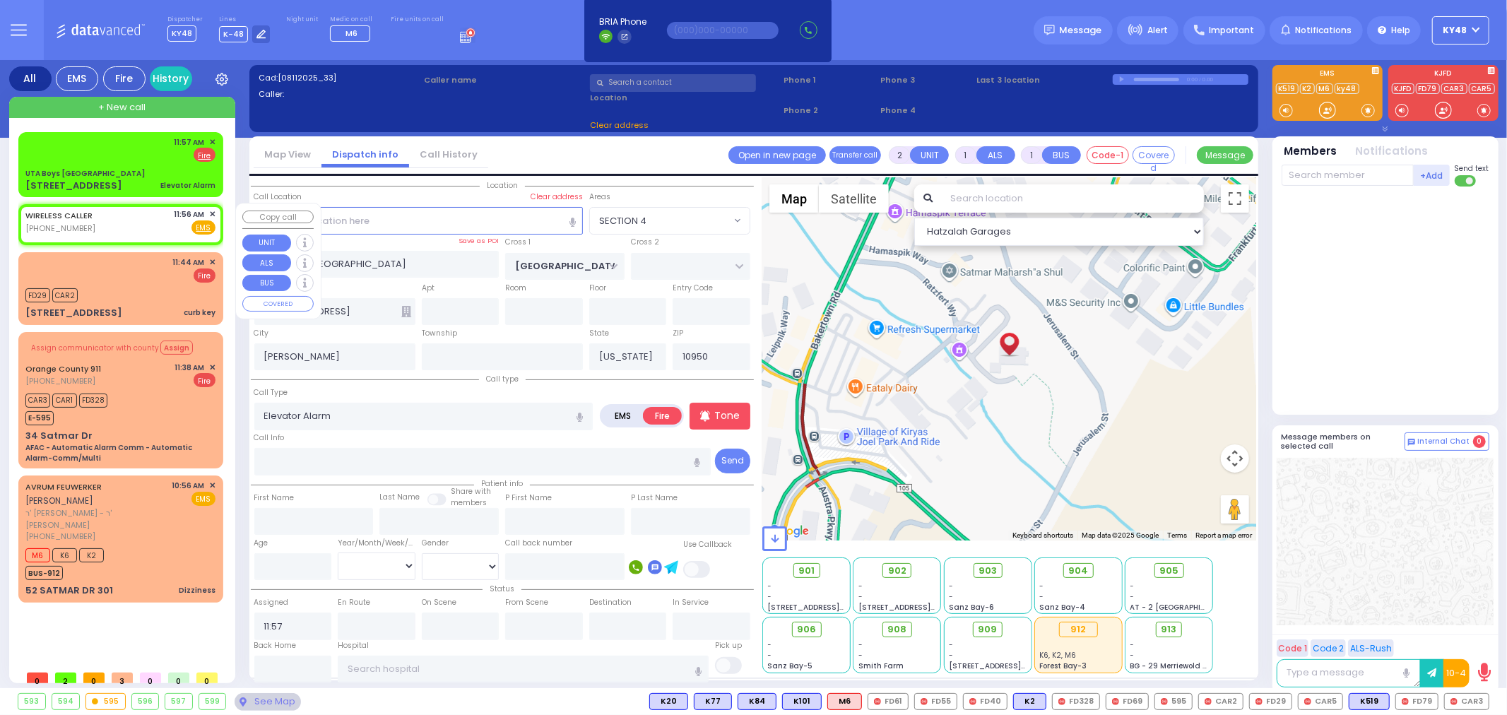
select select
radio input "true"
select select
type input "11:56"
select select "Hatzalah Garages"
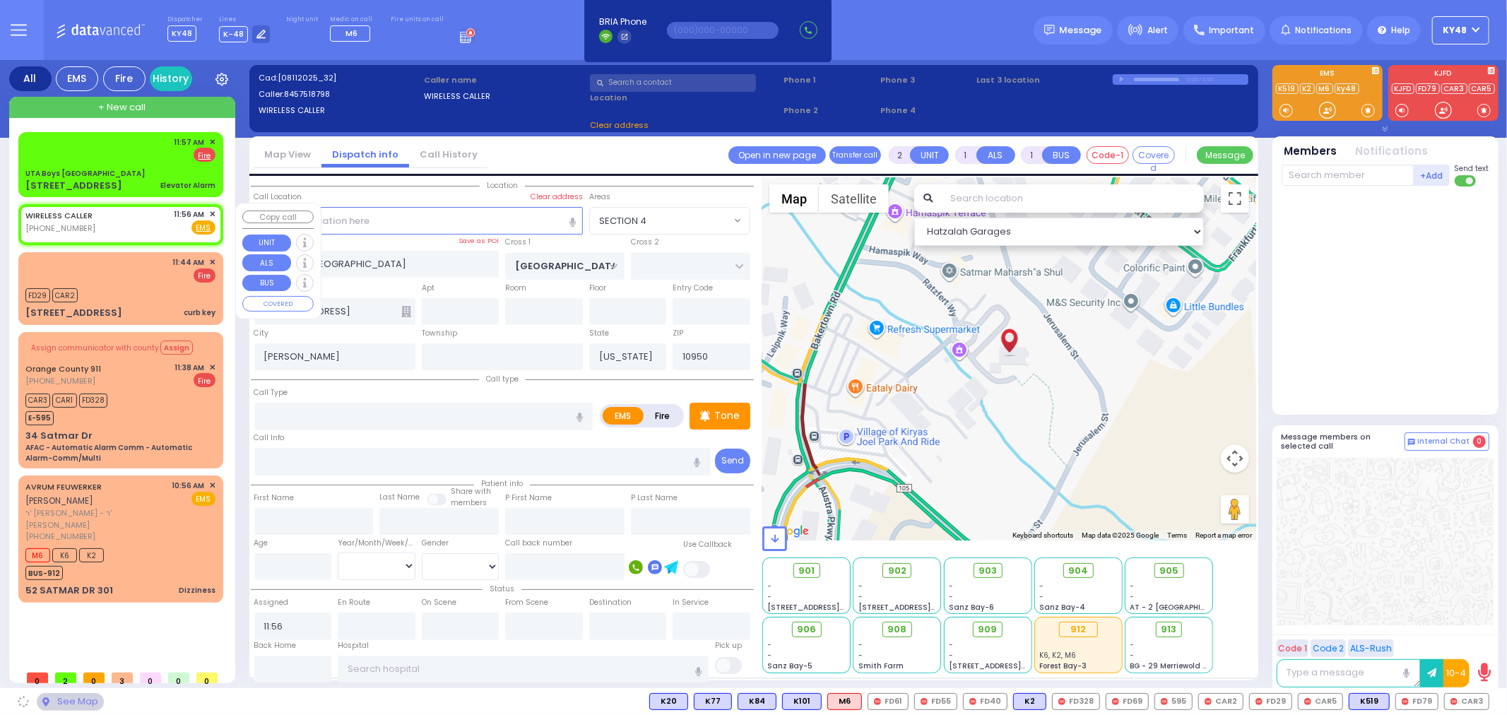
click at [216, 213] on div "WIRELESS CALLER (845) 751-8798 11:56 AM ✕ Fire EMS" at bounding box center [120, 224] width 199 height 36
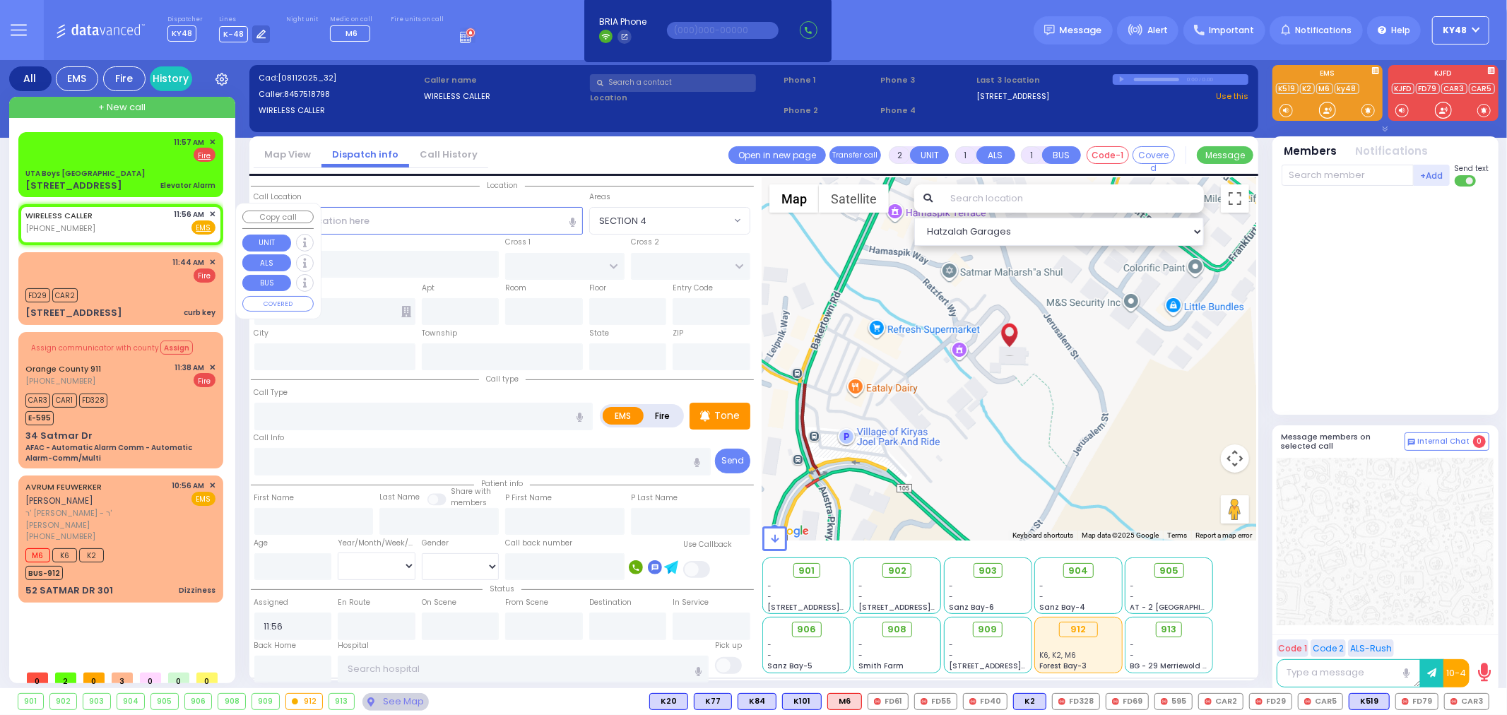
select select
radio input "true"
select select
select select "Hatzalah Garages"
click at [213, 213] on span "✕" at bounding box center [212, 214] width 6 height 12
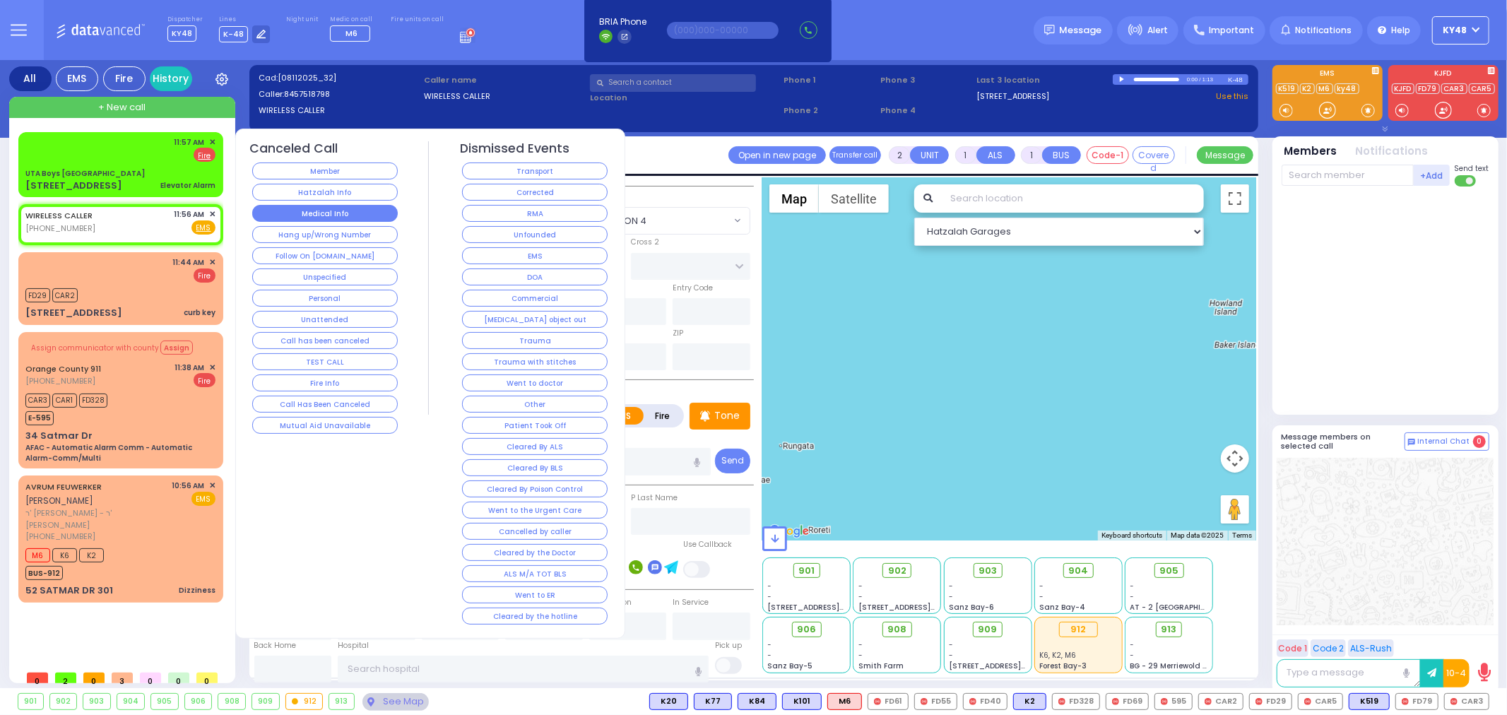
click at [317, 216] on button "Medical Info" at bounding box center [325, 213] width 146 height 17
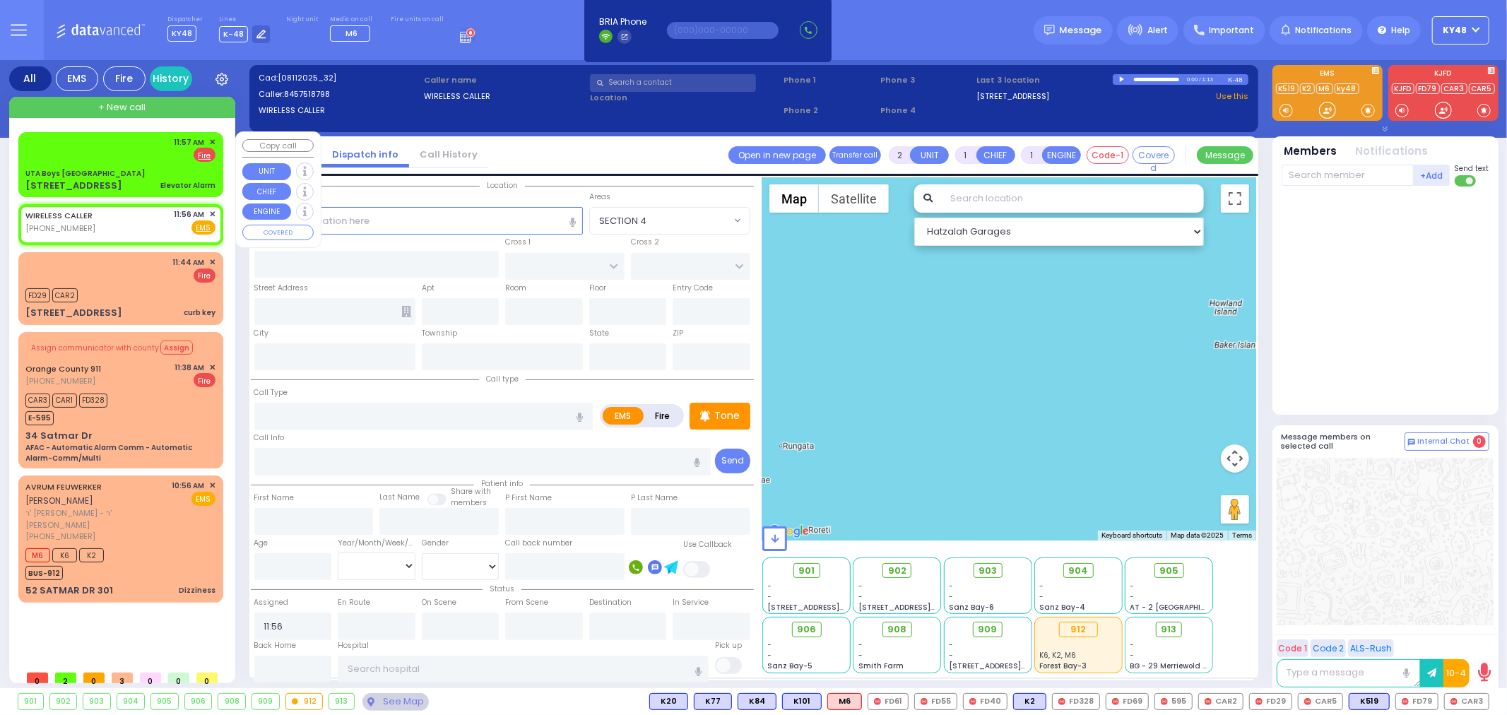
select select
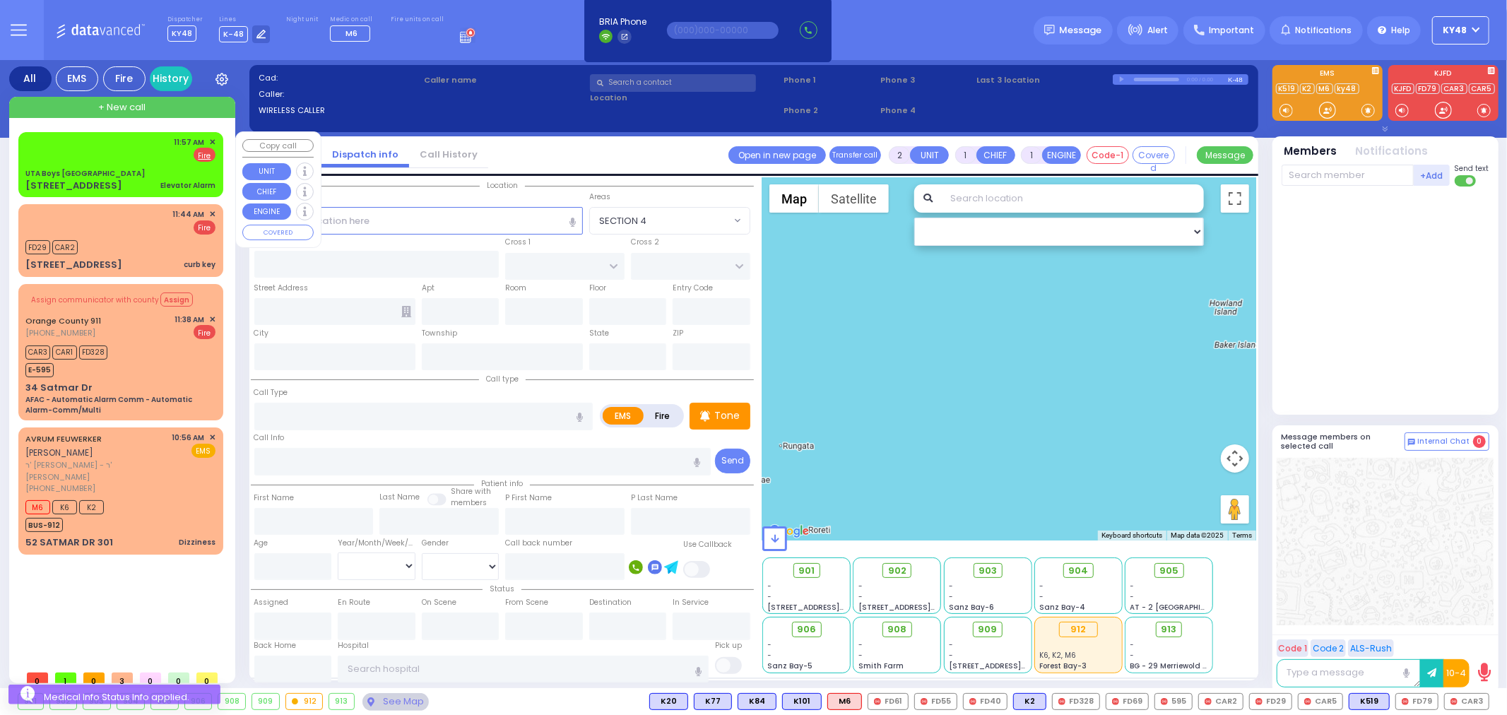
click at [127, 180] on div "10 Ratzfert Way Elevator Alarm" at bounding box center [120, 186] width 190 height 14
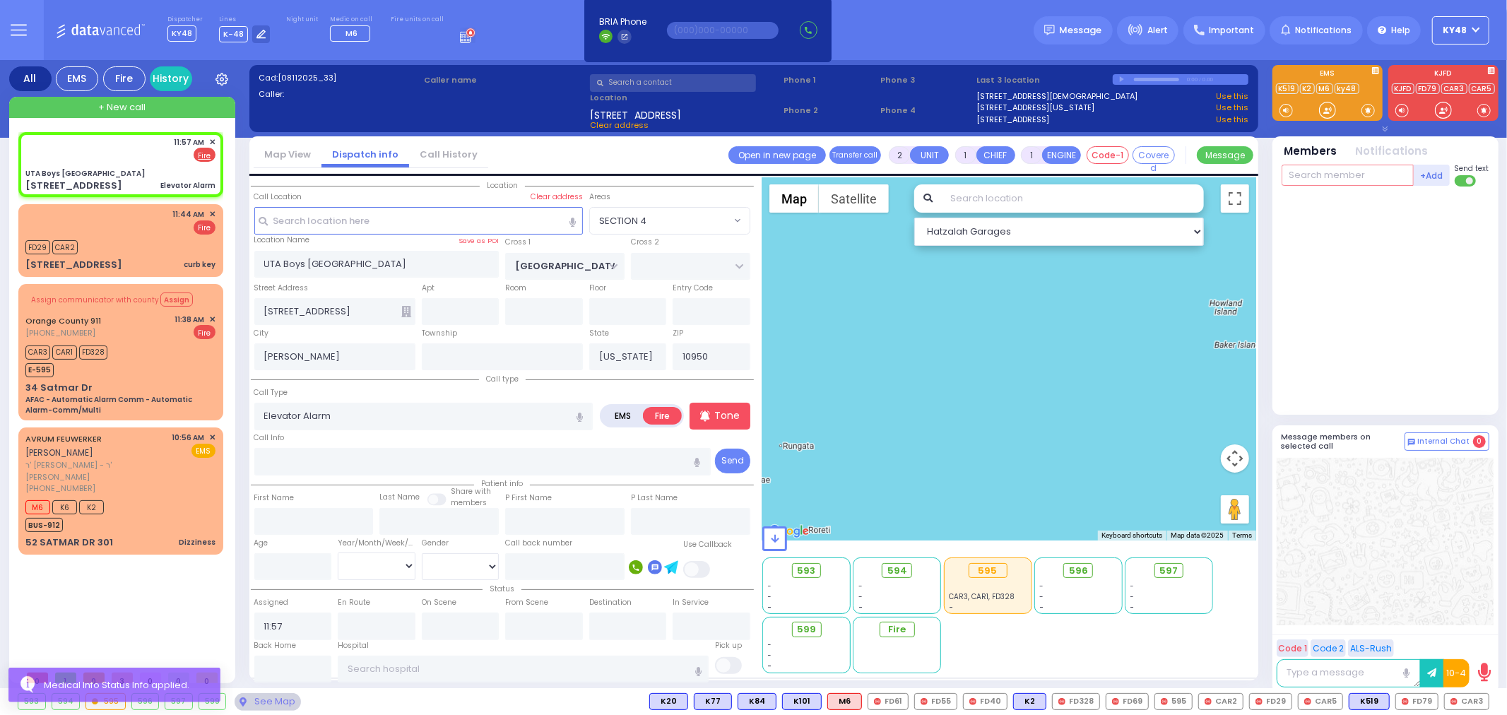
click at [1329, 175] on input "text" at bounding box center [1348, 175] width 132 height 21
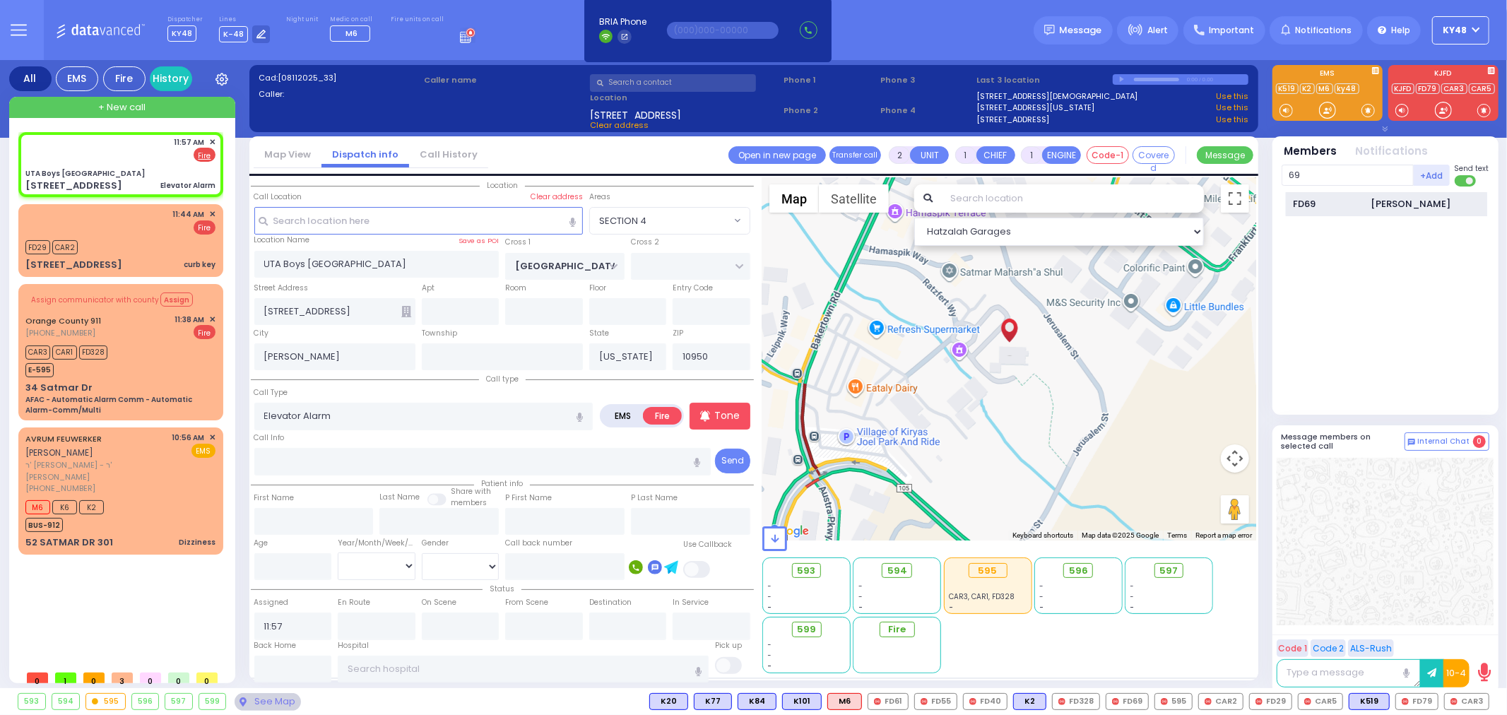
click at [1327, 200] on div "FD69" at bounding box center [1329, 204] width 71 height 14
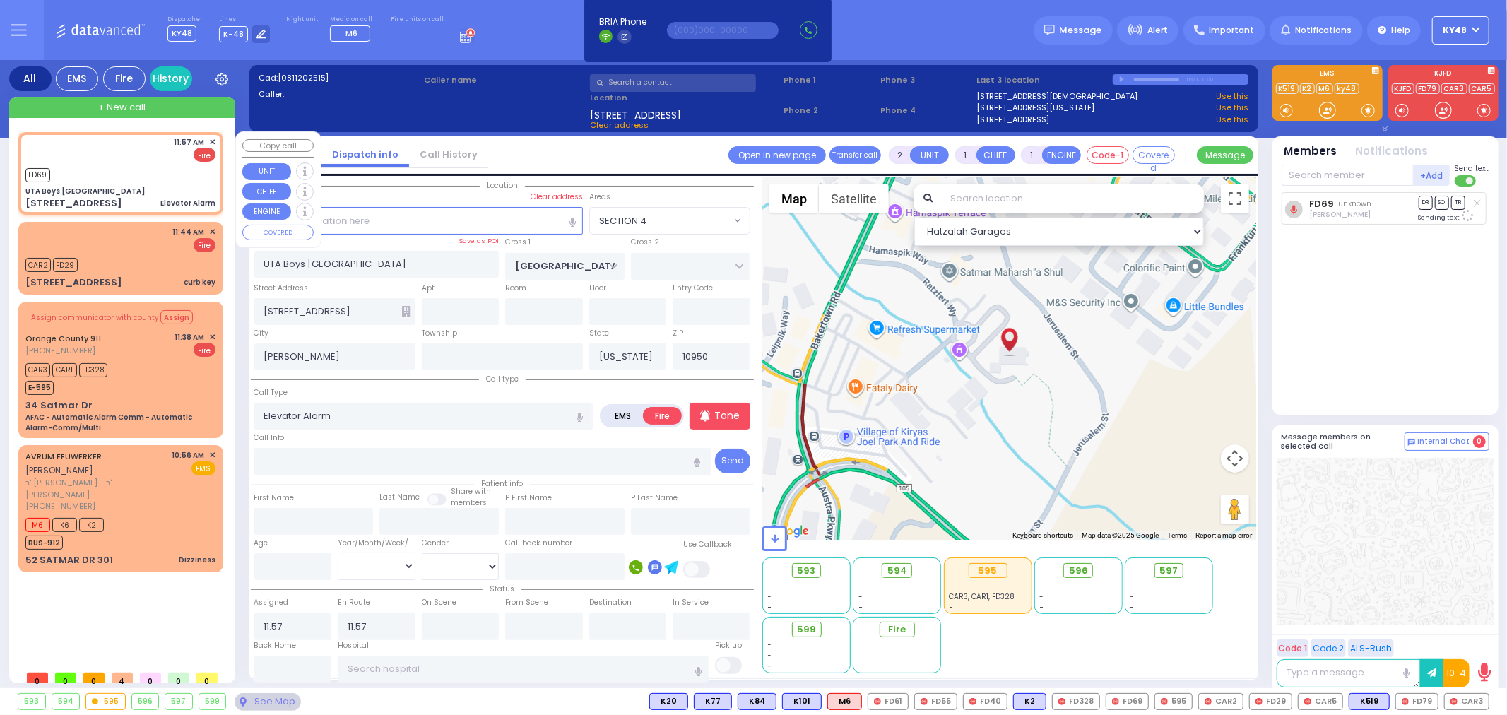
click at [211, 140] on span "✕" at bounding box center [212, 142] width 6 height 12
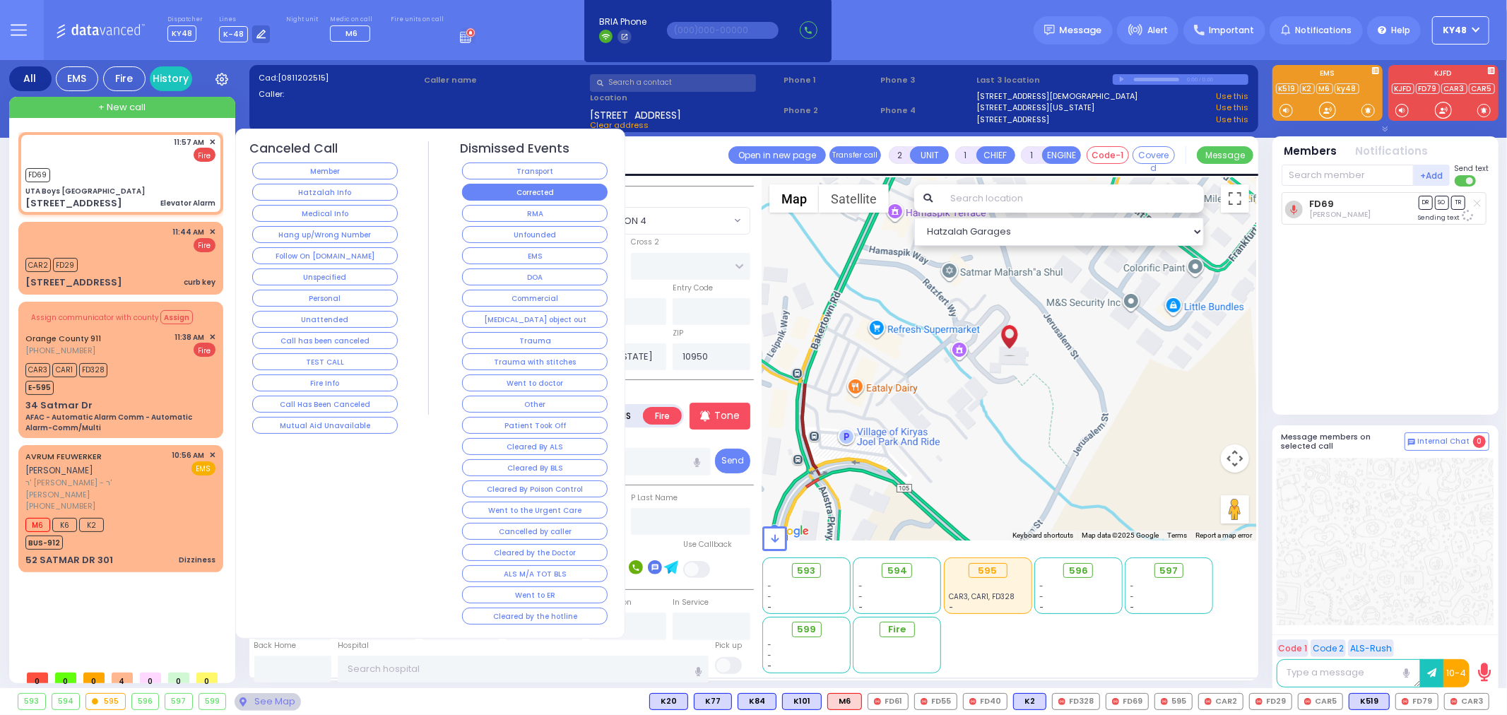
click at [526, 191] on button "Corrected" at bounding box center [535, 192] width 146 height 17
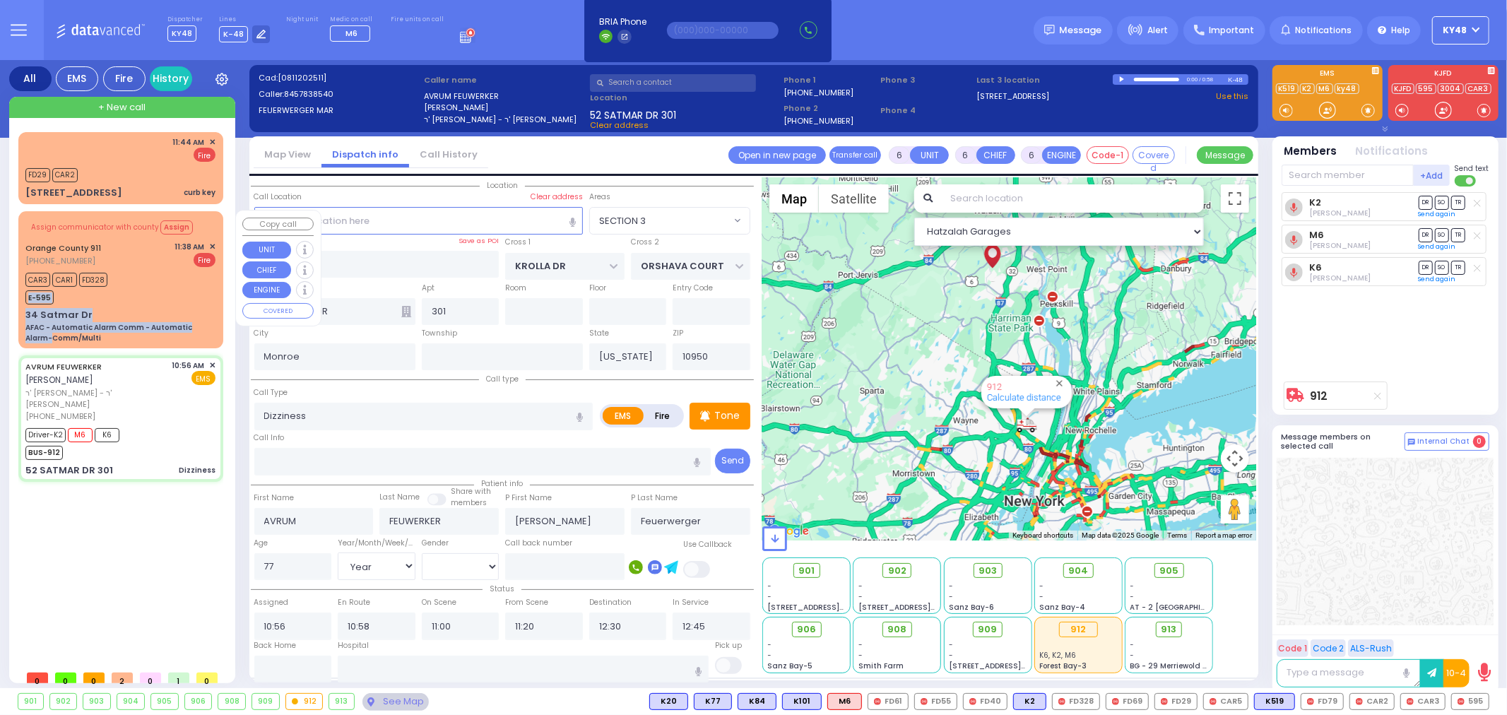
drag, startPoint x: 210, startPoint y: 281, endPoint x: 210, endPoint y: 264, distance: 17.0
click at [210, 264] on div "Assign communicator with county Assign Orange County 911 (845) 469-0911 11:38 A…" at bounding box center [120, 279] width 199 height 132
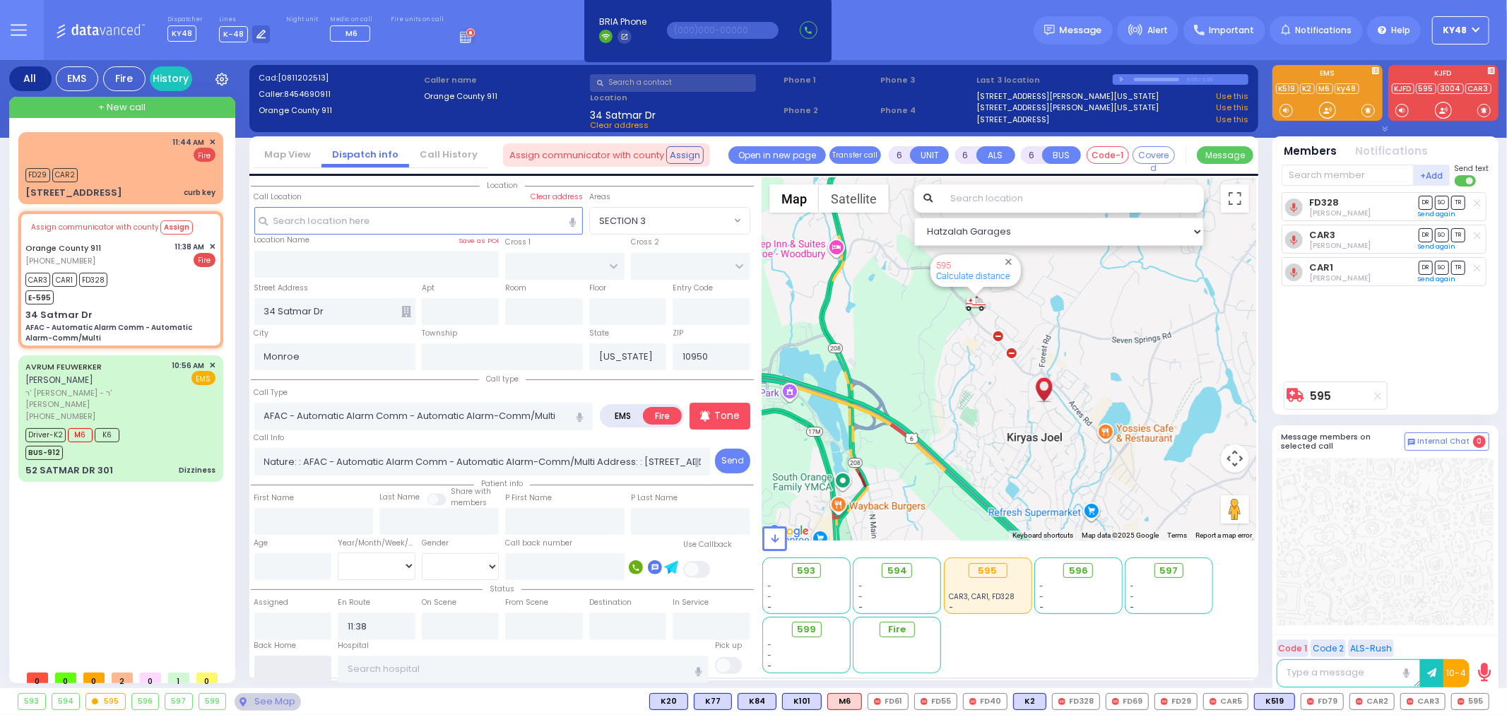
click at [283, 665] on input "text" at bounding box center [293, 669] width 78 height 27
click at [283, 664] on input "text" at bounding box center [293, 669] width 78 height 27
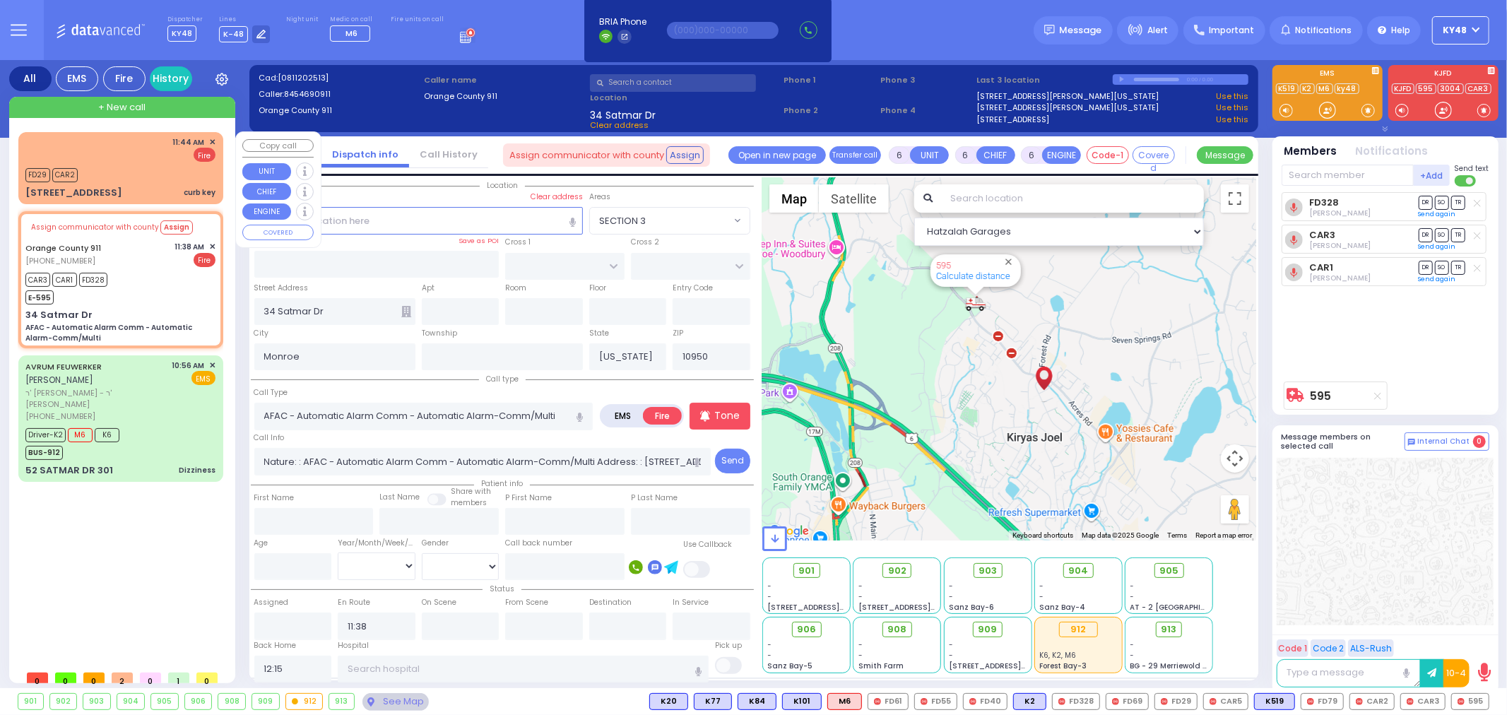
click at [140, 161] on div "11:44 AM ✕ Fire FD29 CAR2" at bounding box center [120, 168] width 199 height 68
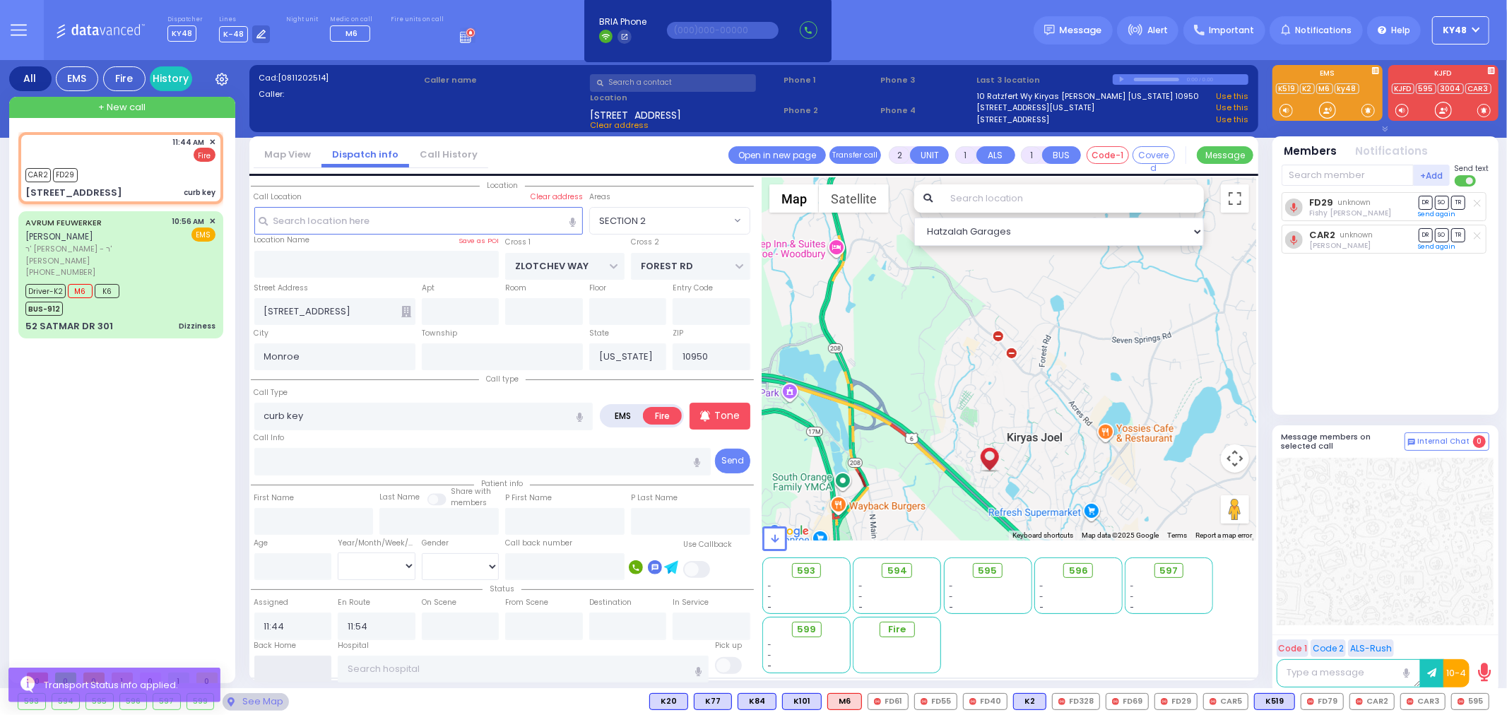
click at [286, 668] on input "text" at bounding box center [293, 669] width 78 height 27
click at [285, 668] on input "text" at bounding box center [293, 669] width 78 height 27
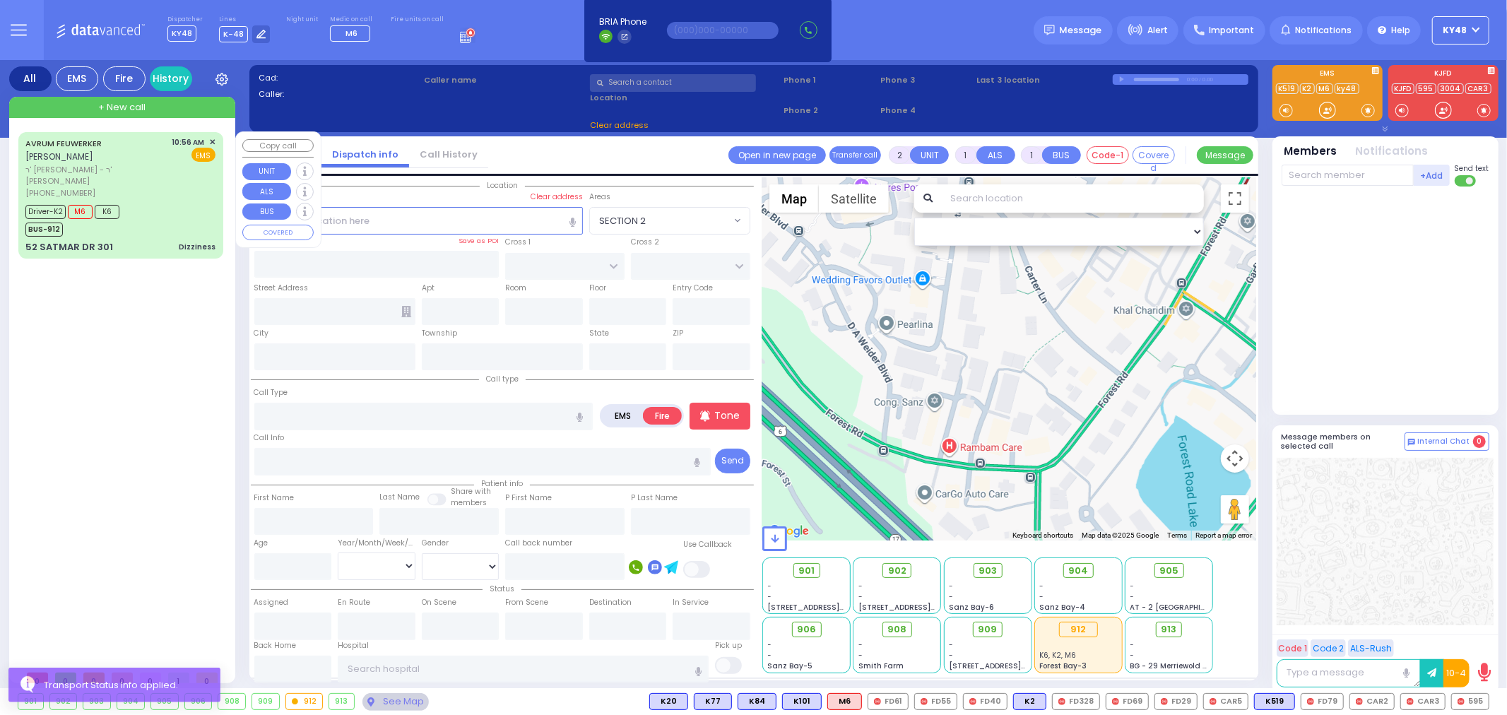
click at [170, 240] on div "52 SATMAR DR 301 Dizziness" at bounding box center [120, 247] width 190 height 14
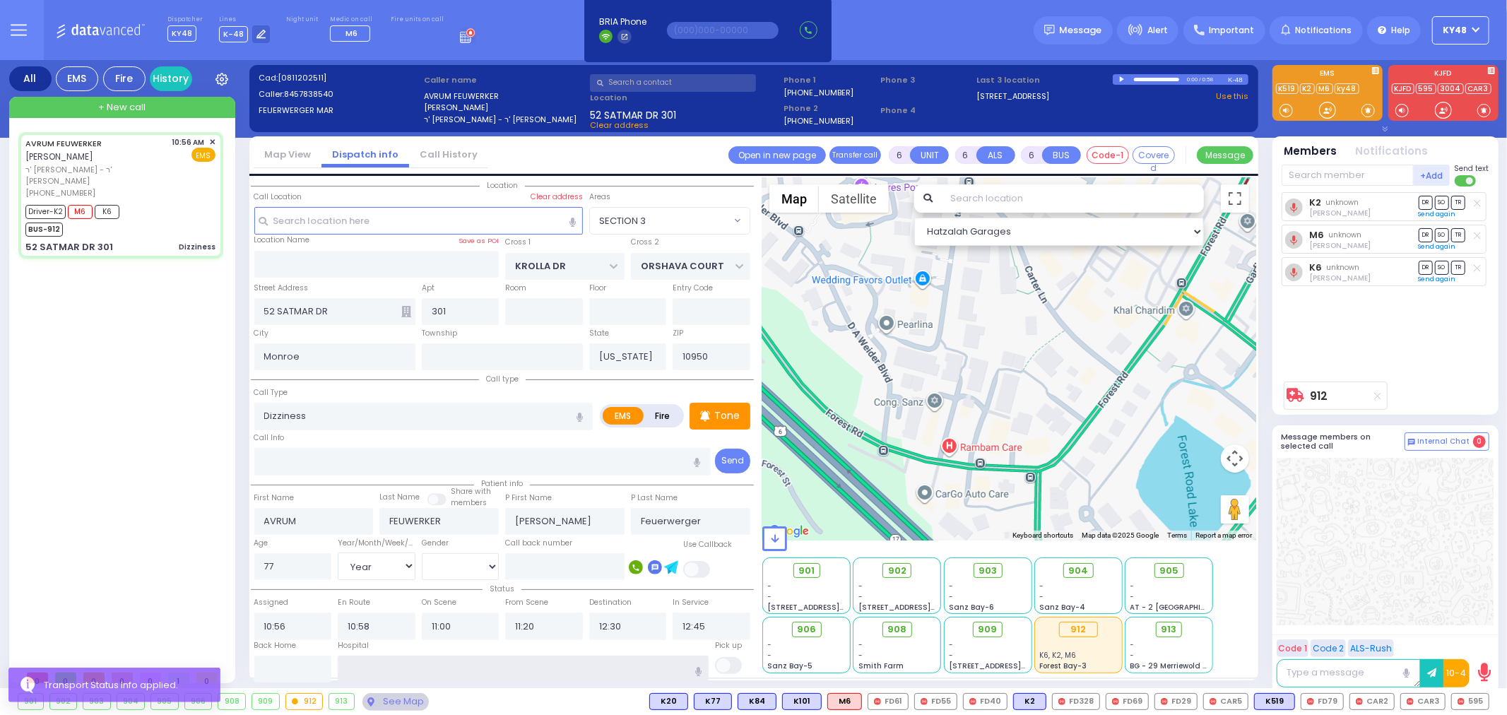
click at [375, 668] on input "text" at bounding box center [523, 669] width 371 height 27
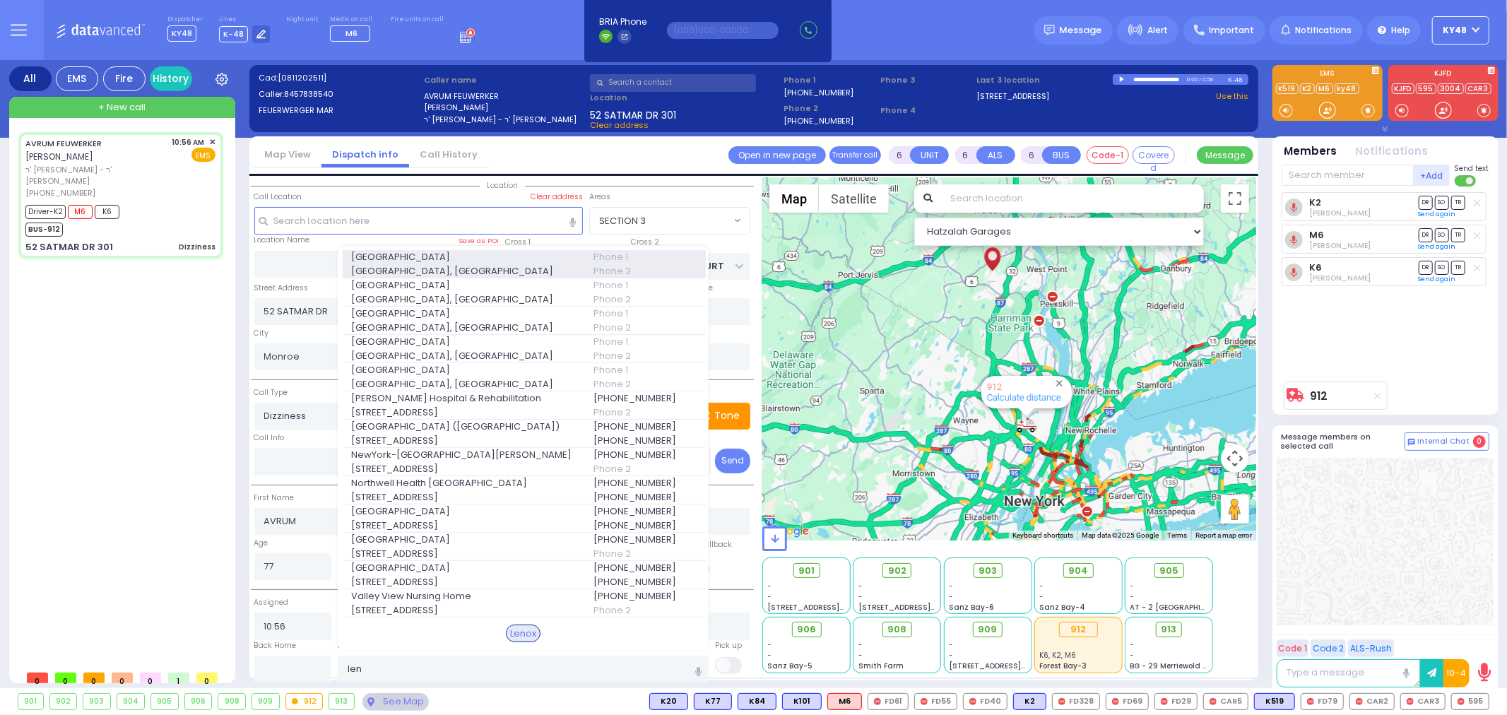
click at [418, 264] on span "Lenox Hill Hospital, East 77th Street" at bounding box center [463, 271] width 225 height 14
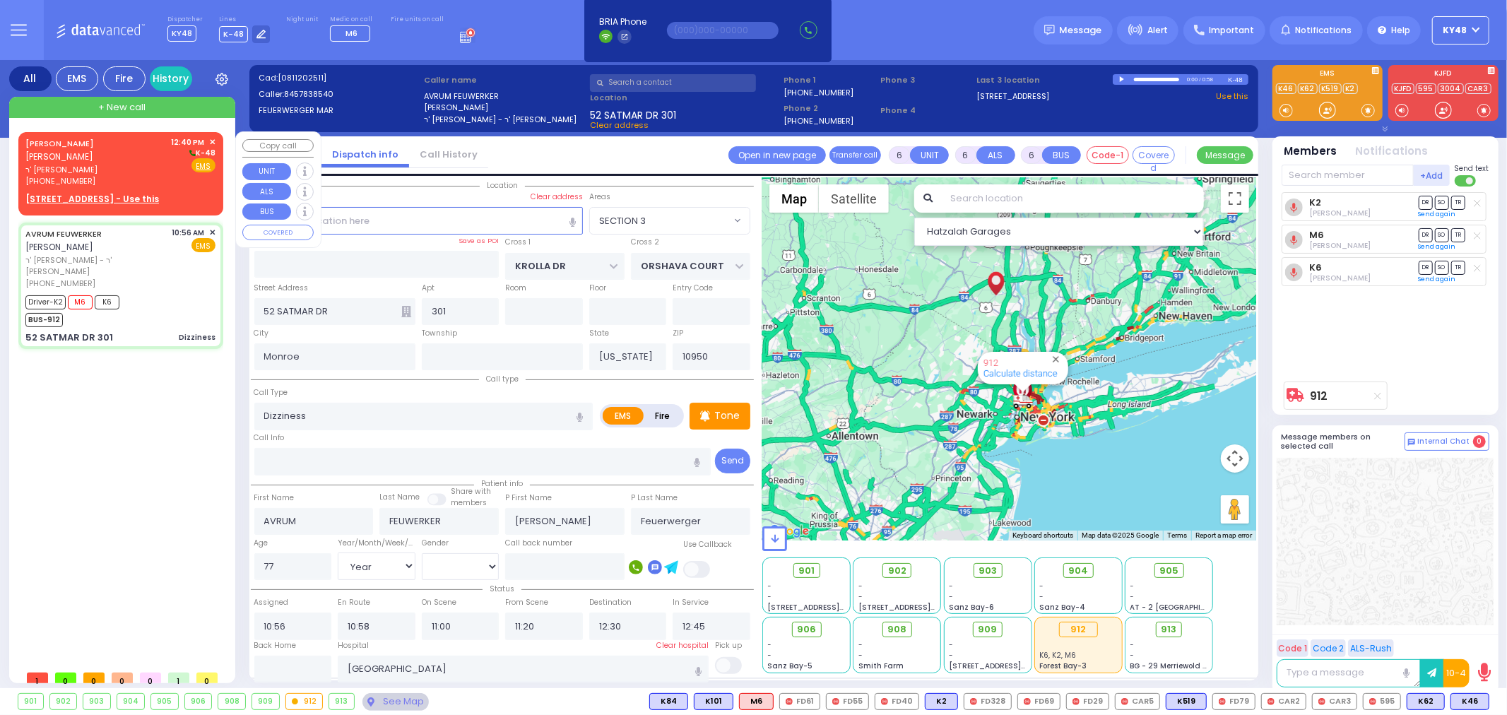
click at [123, 175] on div "[PHONE_NUMBER]" at bounding box center [95, 181] width 141 height 12
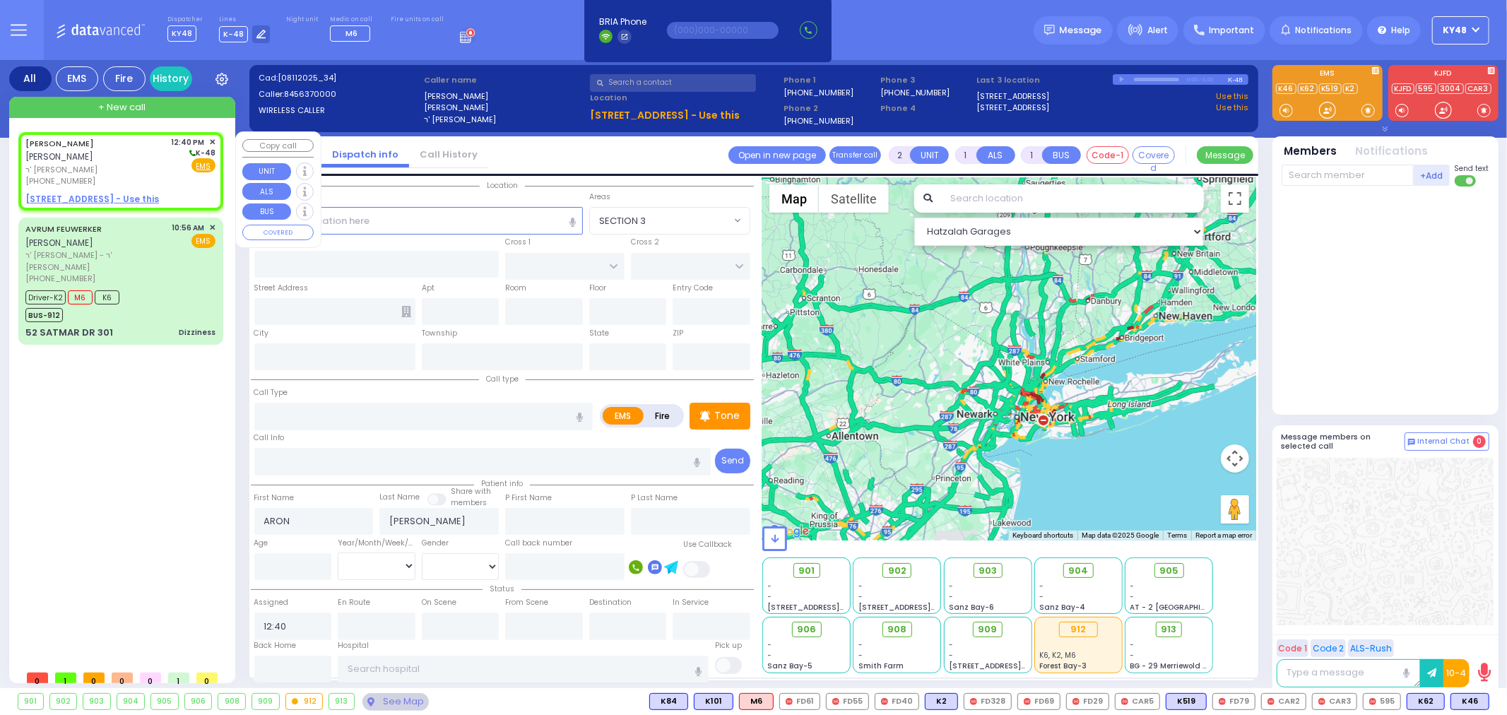
click at [143, 175] on div "[PHONE_NUMBER]" at bounding box center [95, 181] width 141 height 12
drag, startPoint x: 161, startPoint y: 243, endPoint x: 166, endPoint y: 237, distance: 8.1
click at [163, 249] on span "ר' [PERSON_NAME] - ר' [PERSON_NAME]" at bounding box center [96, 260] width 142 height 23
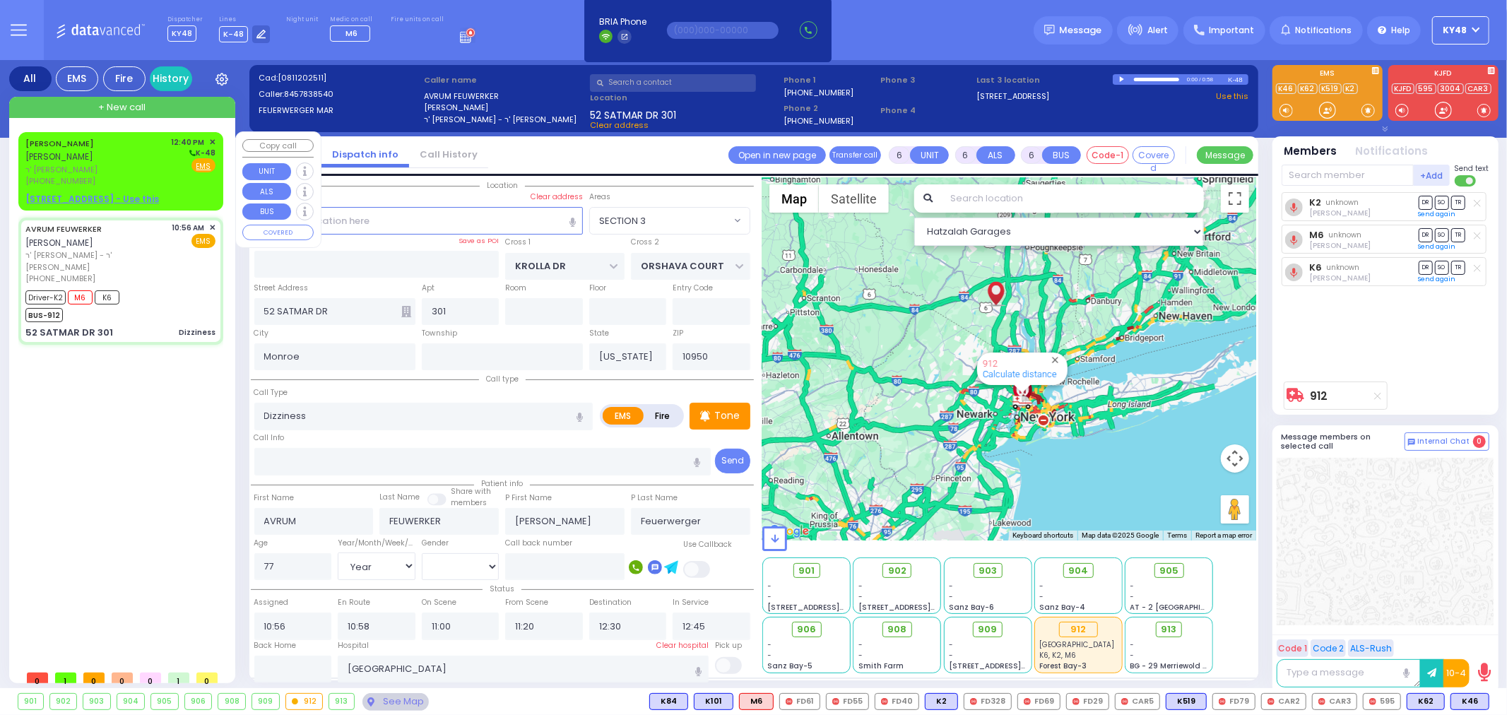
click at [165, 168] on div "ARON WEINSTOCK אהרן וויינשטאק ר' משה דוד (845) 637-0000 12:40 PM ✕ K-48 EMS" at bounding box center [120, 161] width 190 height 51
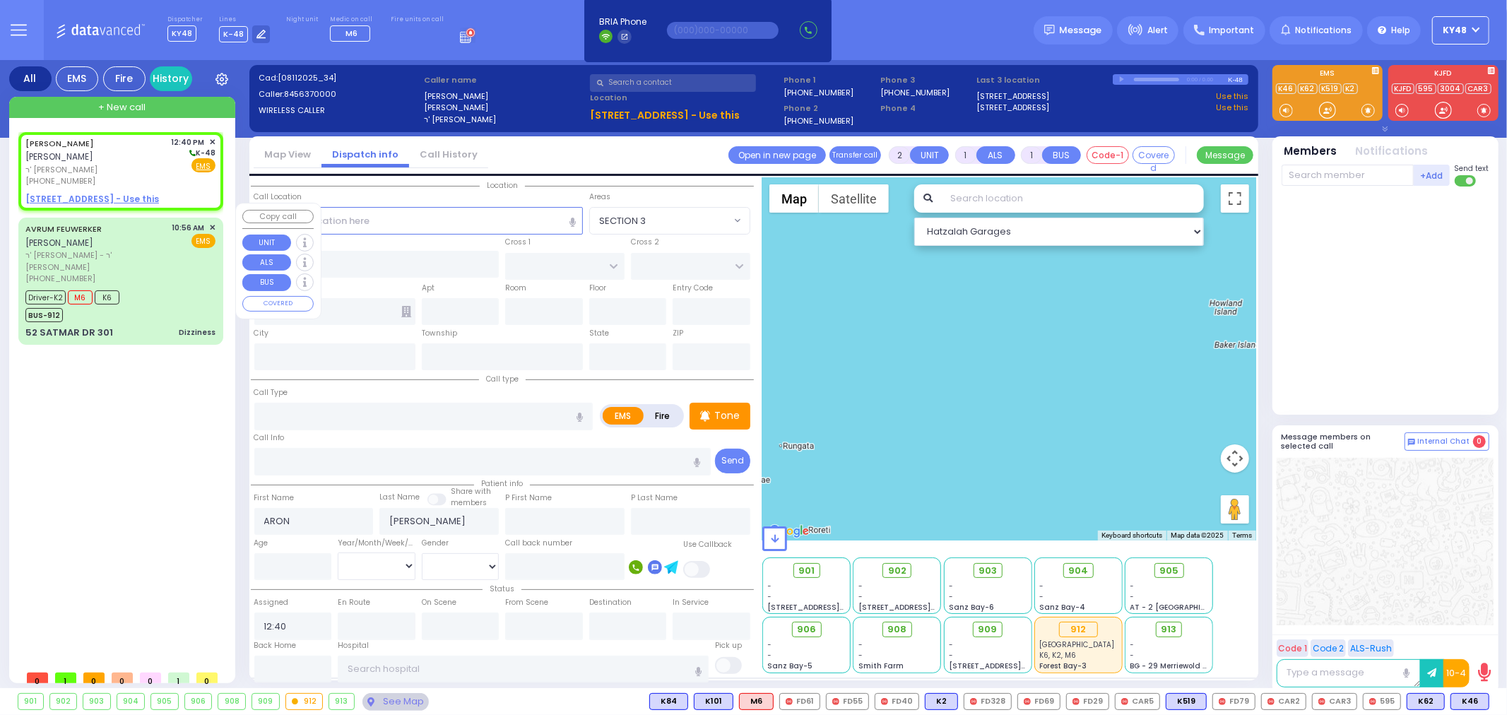
click at [160, 273] on div "[PHONE_NUMBER]" at bounding box center [96, 279] width 142 height 12
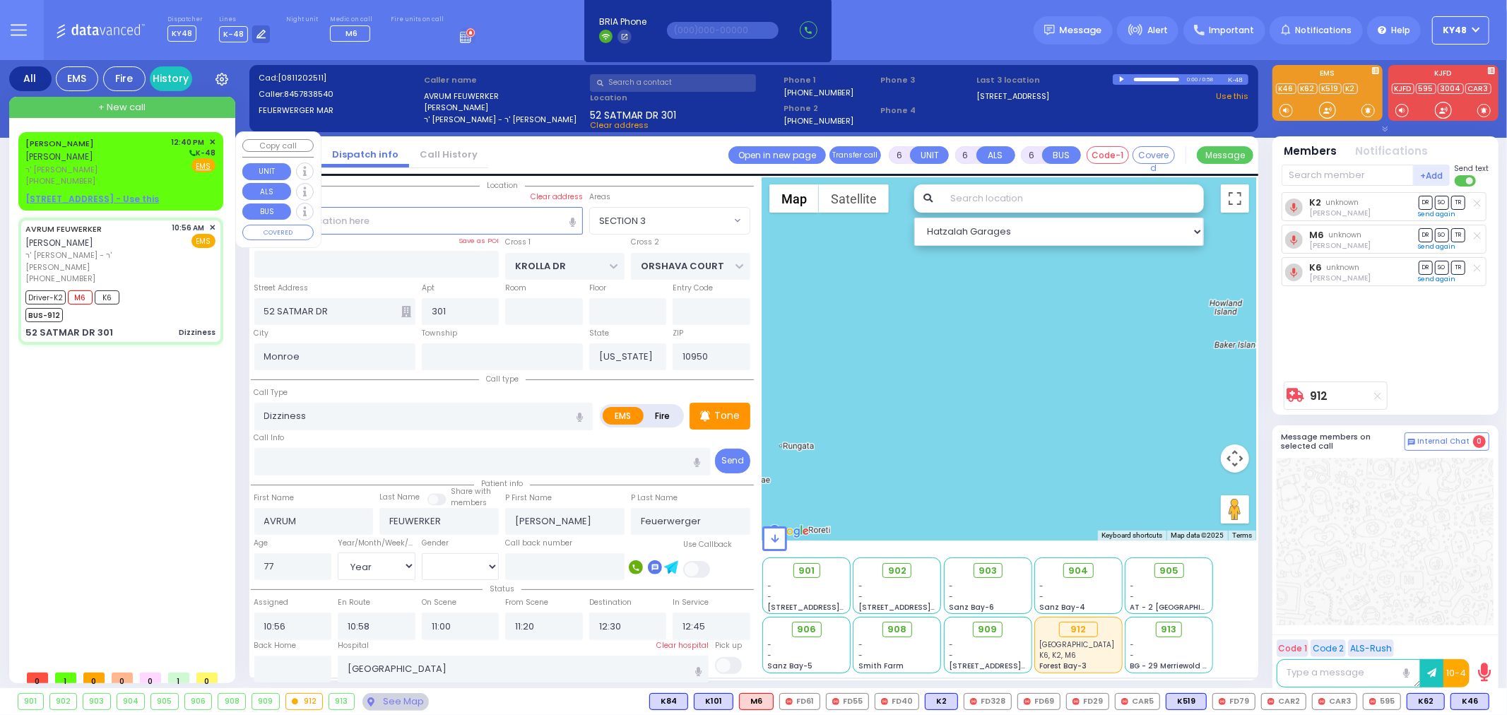
click at [158, 193] on u "59 BAKERTOWN RD 201 - Use this" at bounding box center [92, 199] width 134 height 12
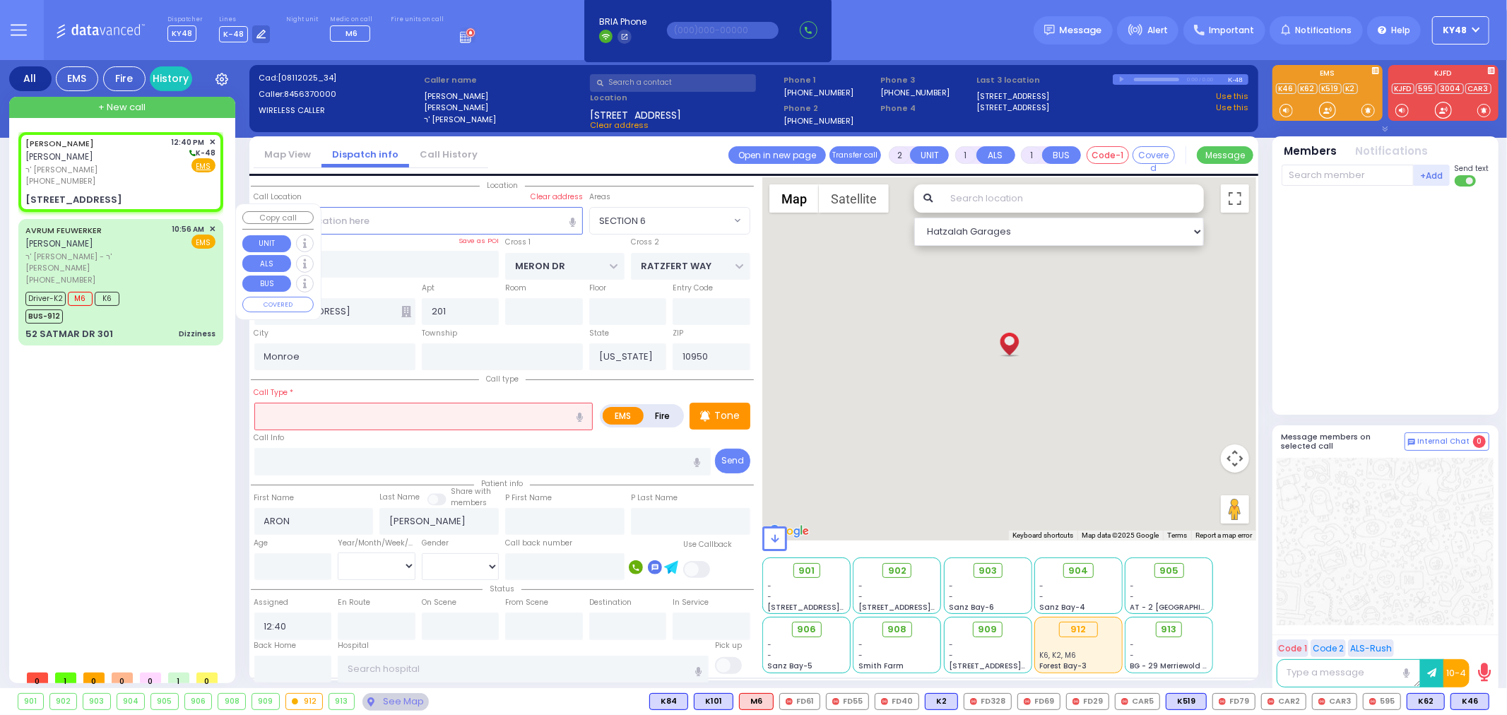
click at [158, 251] on span "ר' [PERSON_NAME] - ר' [PERSON_NAME]" at bounding box center [96, 262] width 142 height 23
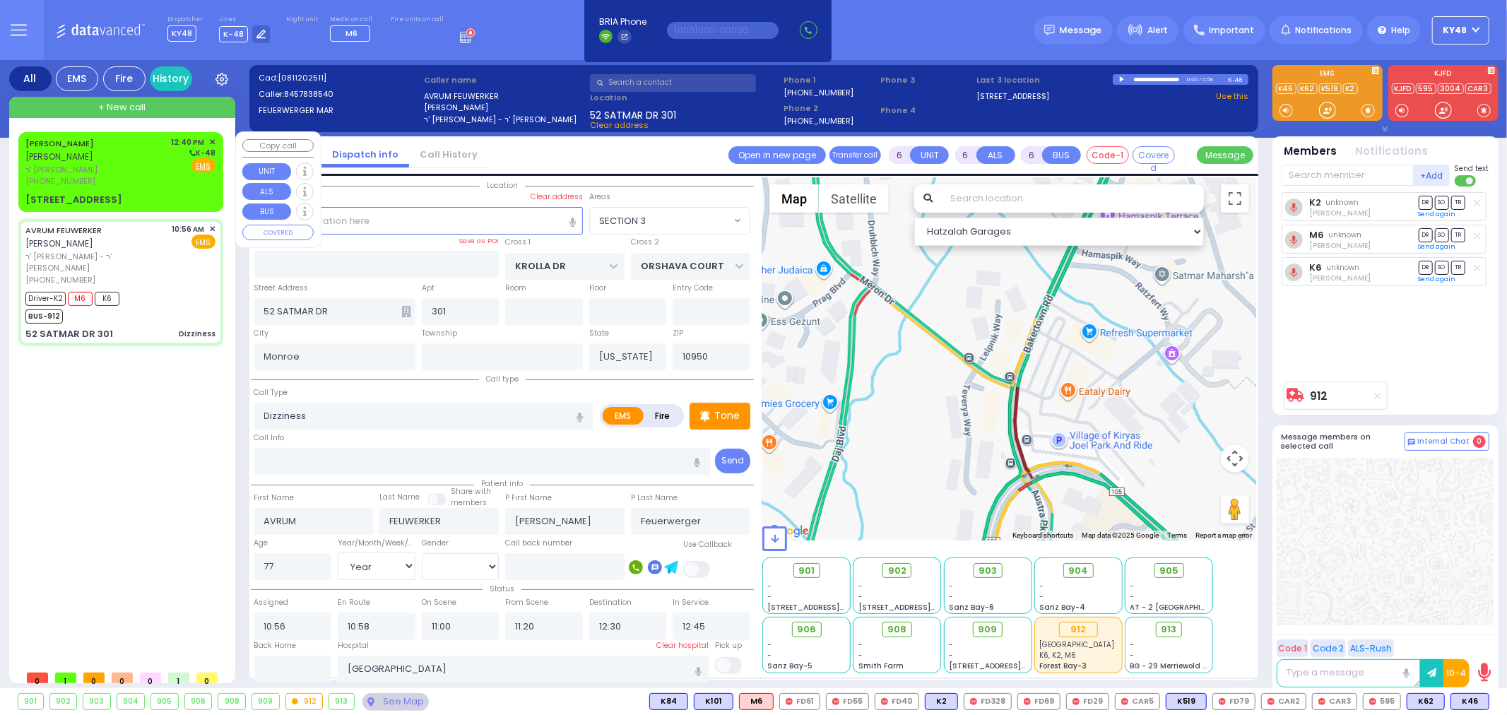
click at [155, 170] on div "ARON WEINSTOCK אהרן וויינשטאק ר' משה דוד (845) 637-0000 12:40 PM ✕ K-48 EMS" at bounding box center [120, 161] width 190 height 51
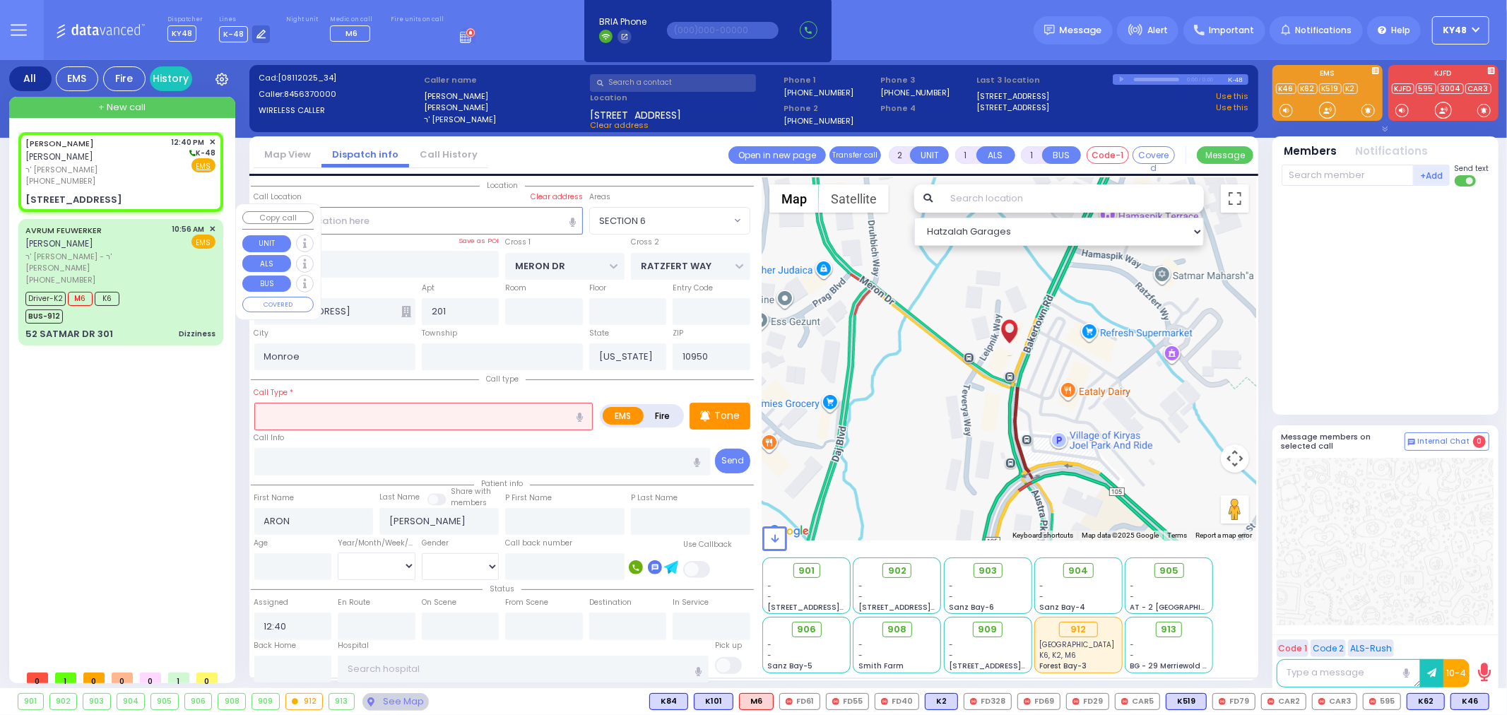
click at [172, 288] on div "Driver-K2 M6 K6 BUS-912" at bounding box center [120, 305] width 190 height 35
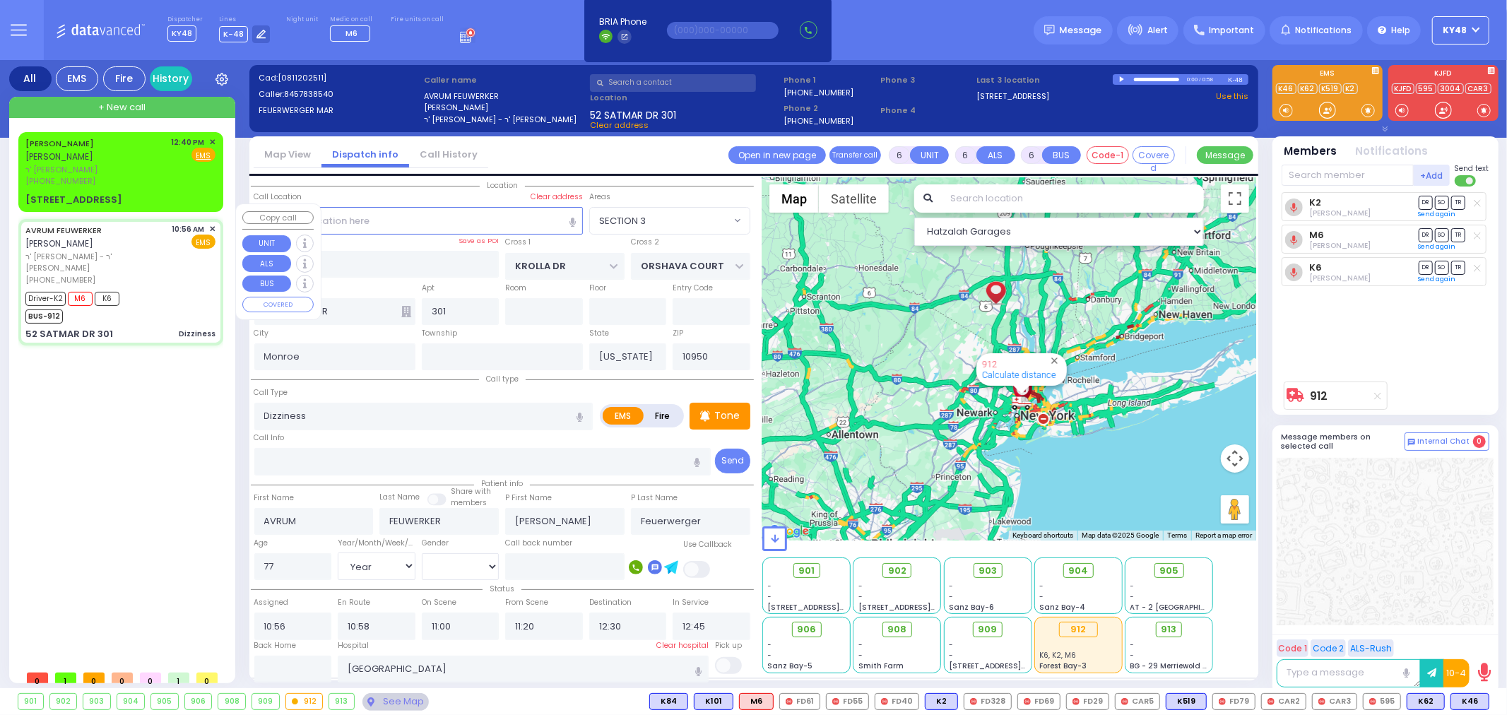
click at [127, 288] on div "Driver-K2 M6 K6 BUS-912" at bounding box center [120, 305] width 190 height 35
click at [132, 177] on div "ARON WEINSTOCK אהרן וויינשטאק ר' משה דוד (845) 637-0000 12:40 PM ✕ Fire" at bounding box center [120, 171] width 199 height 75
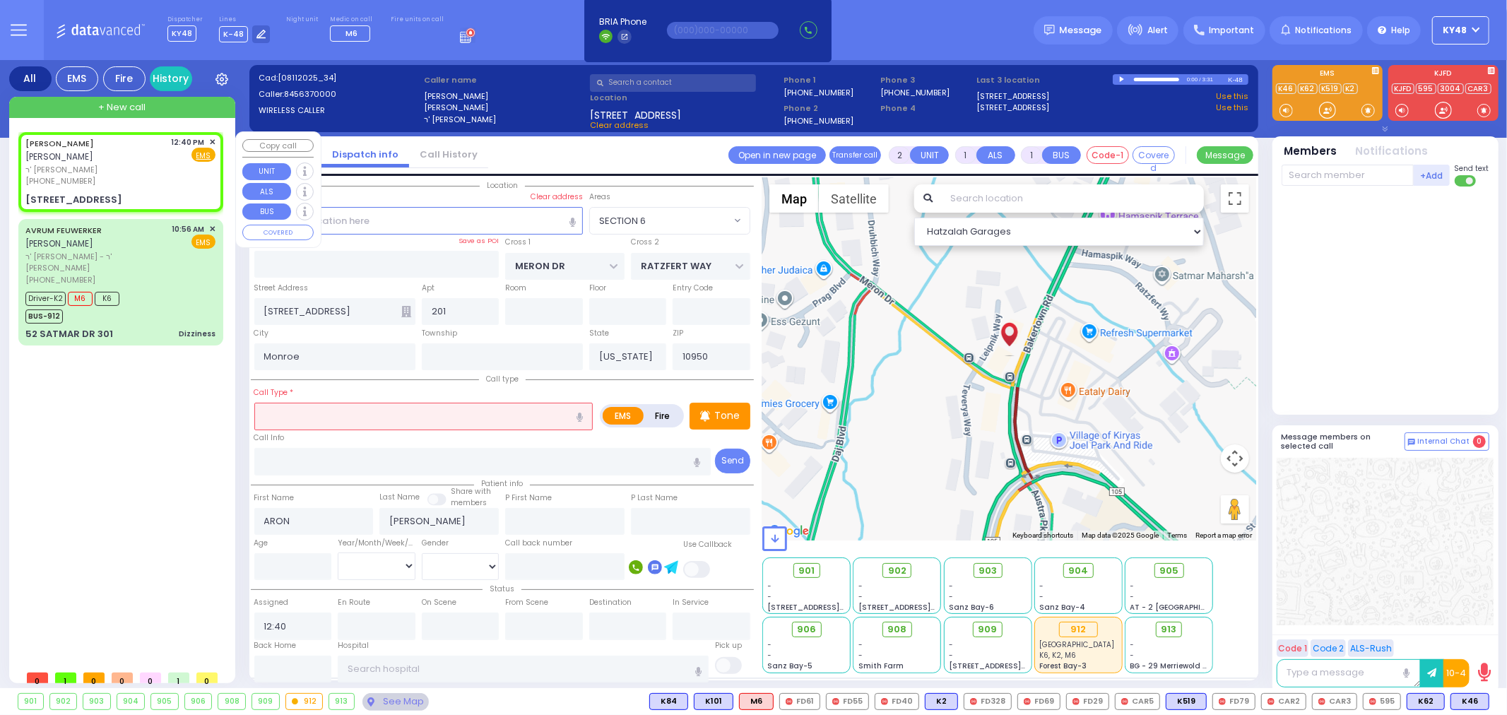
click at [210, 141] on span "✕" at bounding box center [212, 142] width 6 height 12
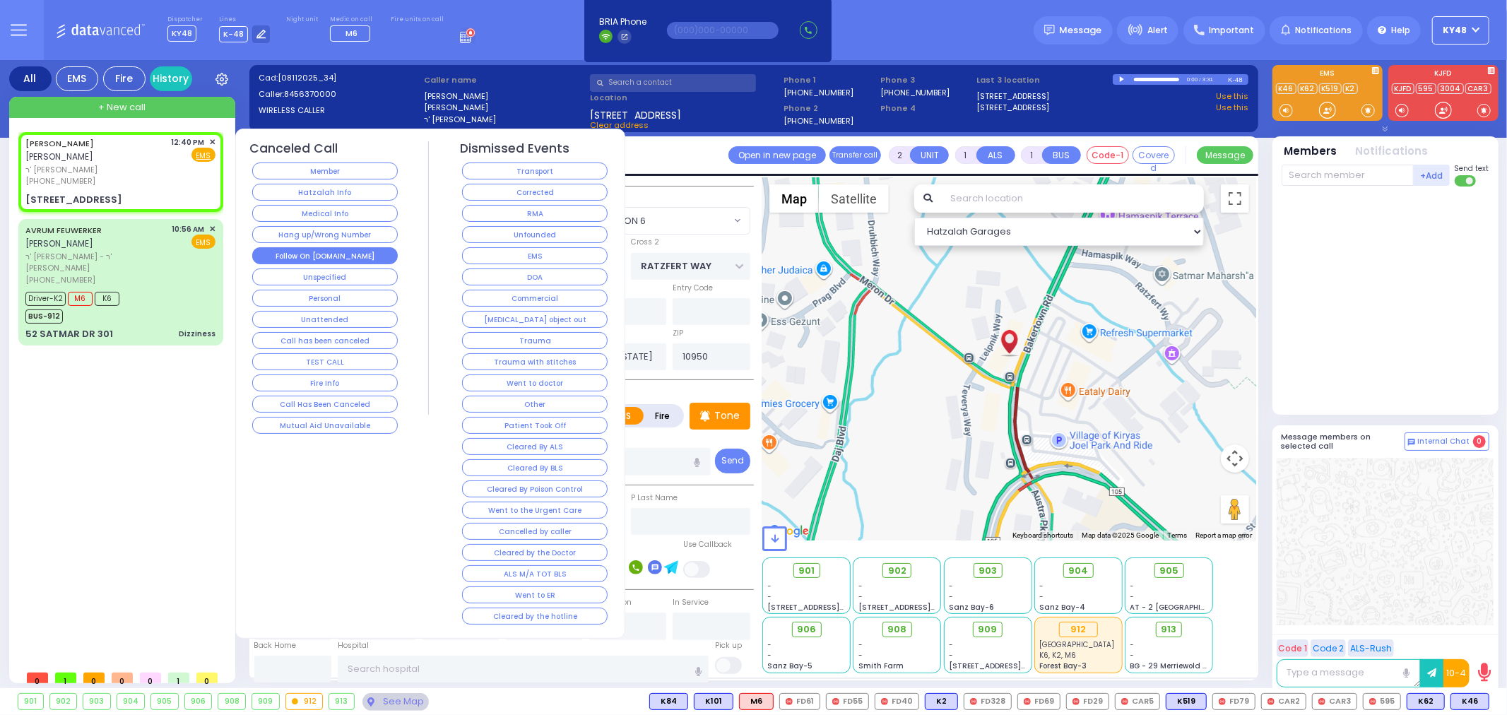
click at [311, 257] on button "Follow On [DOMAIN_NAME]" at bounding box center [325, 255] width 146 height 17
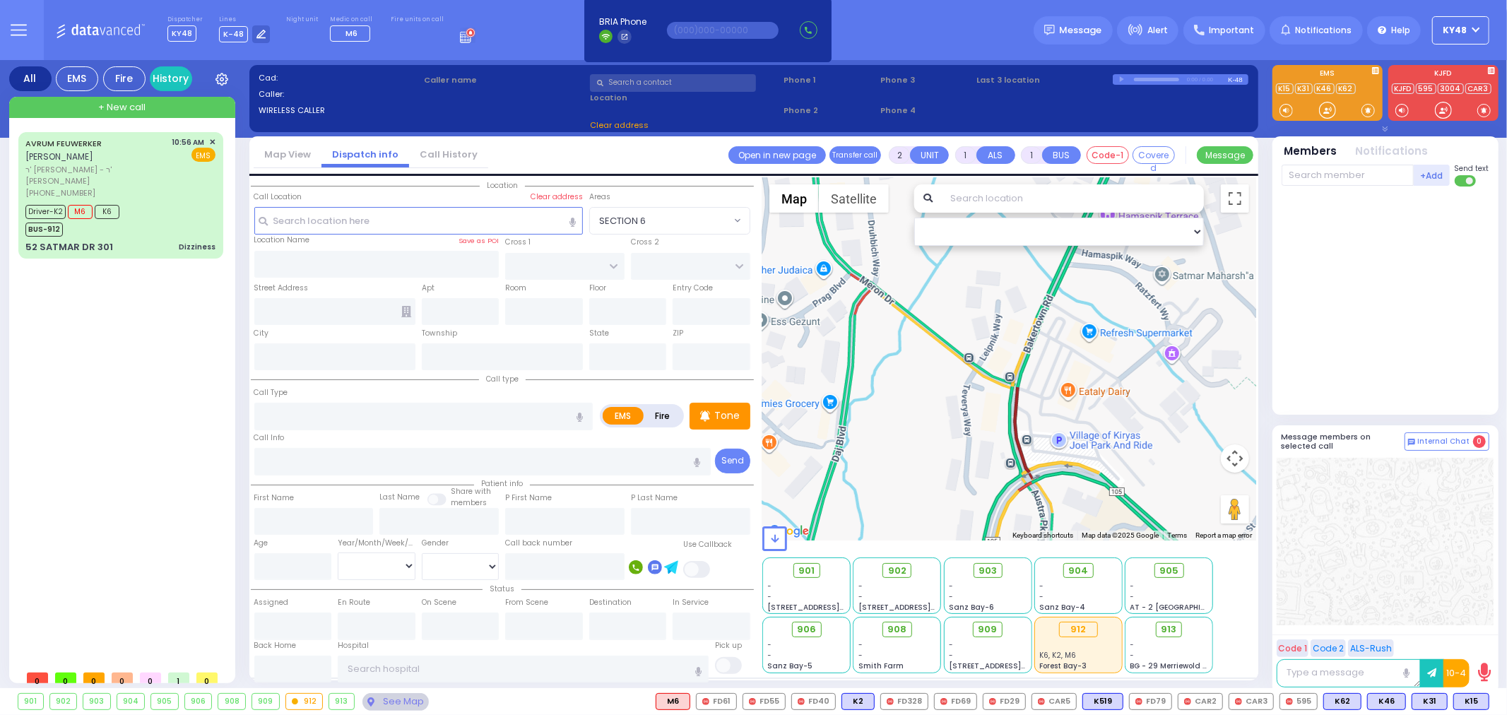
click at [11, 39] on button at bounding box center [18, 30] width 51 height 60
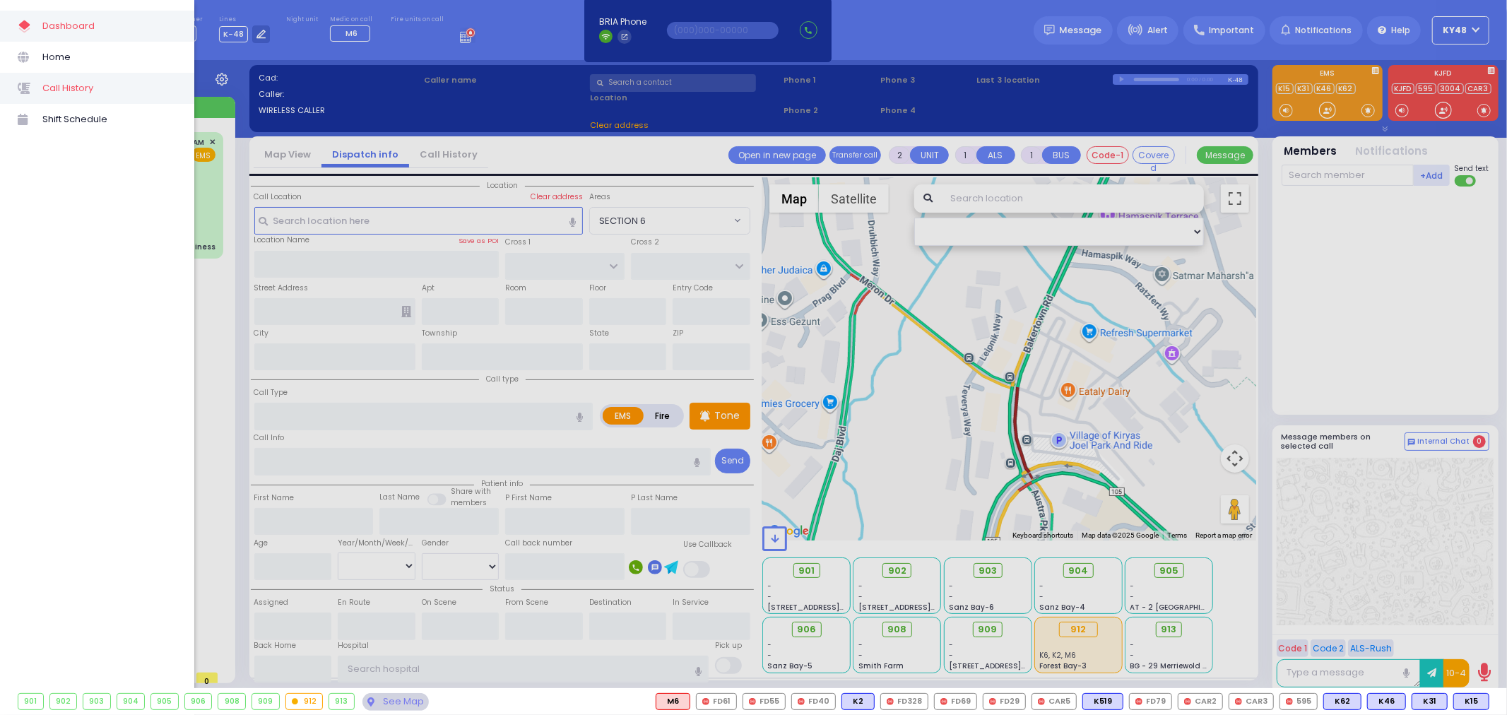
click at [57, 82] on span "Call History" at bounding box center [109, 88] width 134 height 18
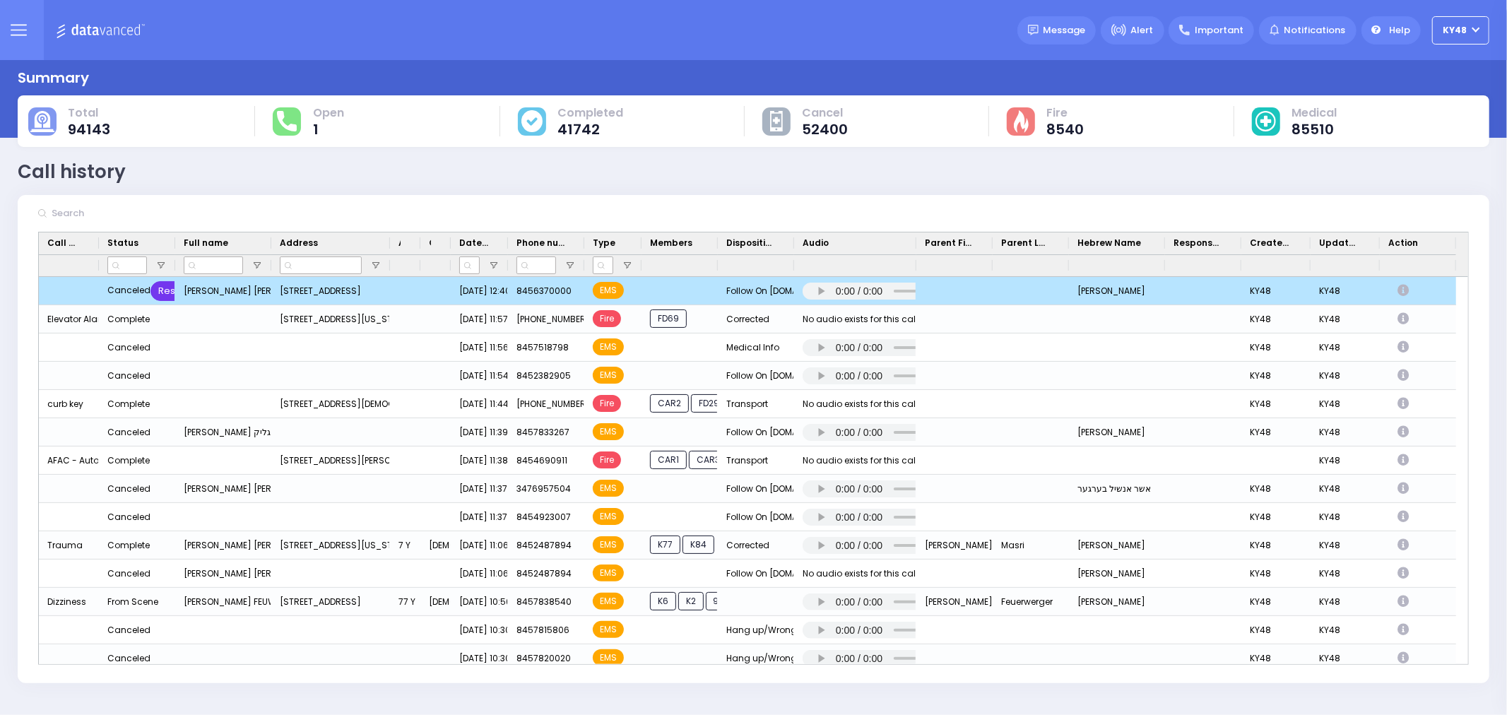
click at [159, 293] on div "Restore" at bounding box center [177, 291] width 52 height 20
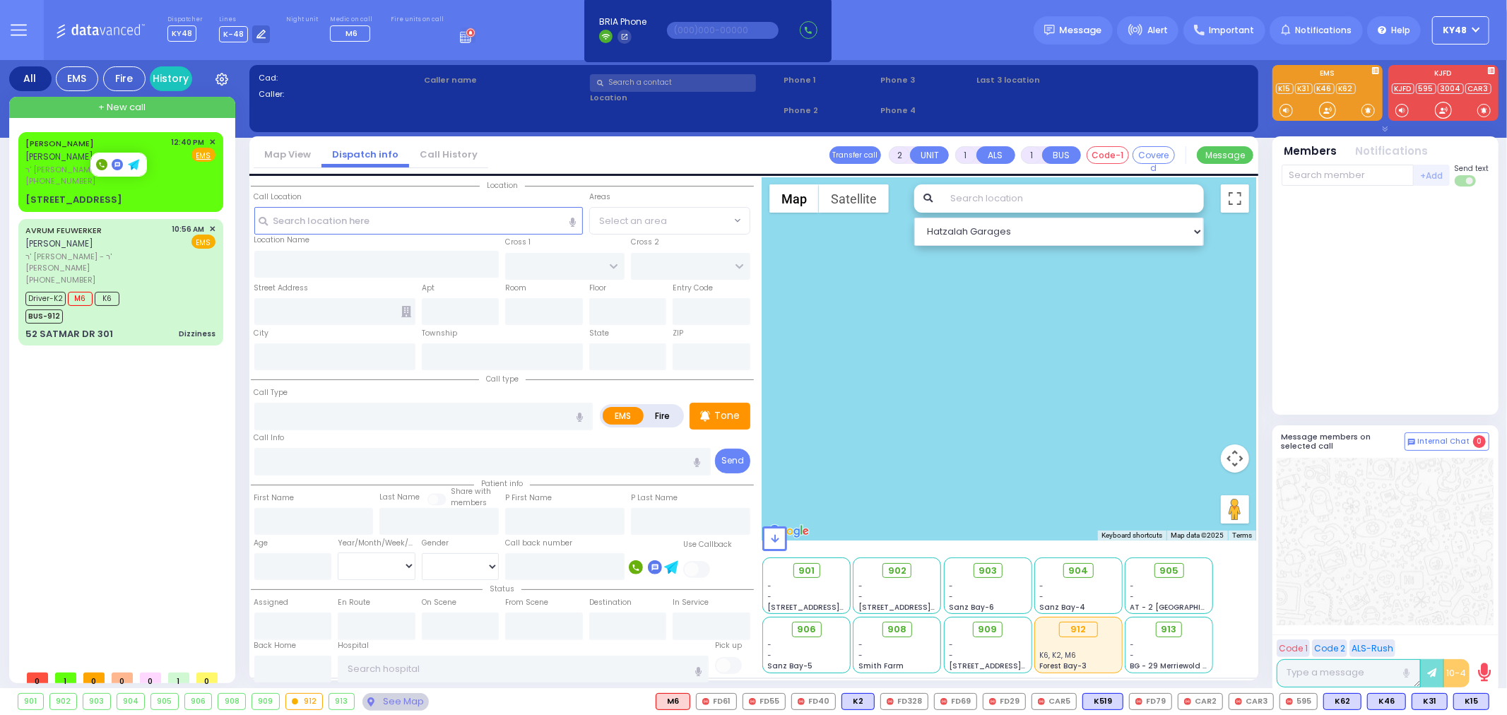
click at [101, 165] on rect at bounding box center [101, 164] width 11 height 11
type input "8456370000"
click at [213, 141] on span "✕" at bounding box center [212, 142] width 6 height 12
click at [213, 142] on span "✕" at bounding box center [212, 142] width 6 height 12
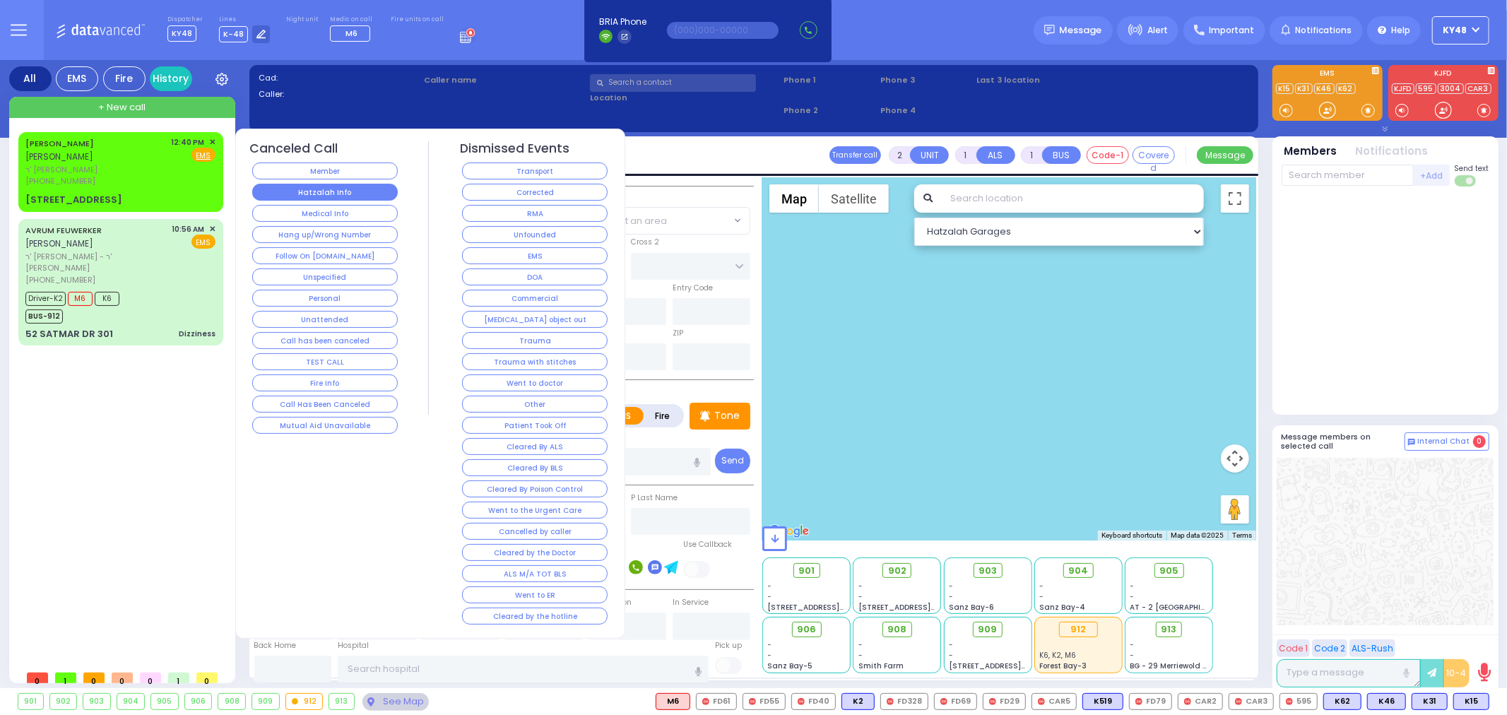
click at [334, 188] on button "Hatzalah Info" at bounding box center [325, 192] width 146 height 17
